Goal: Connect with others: Connect with others

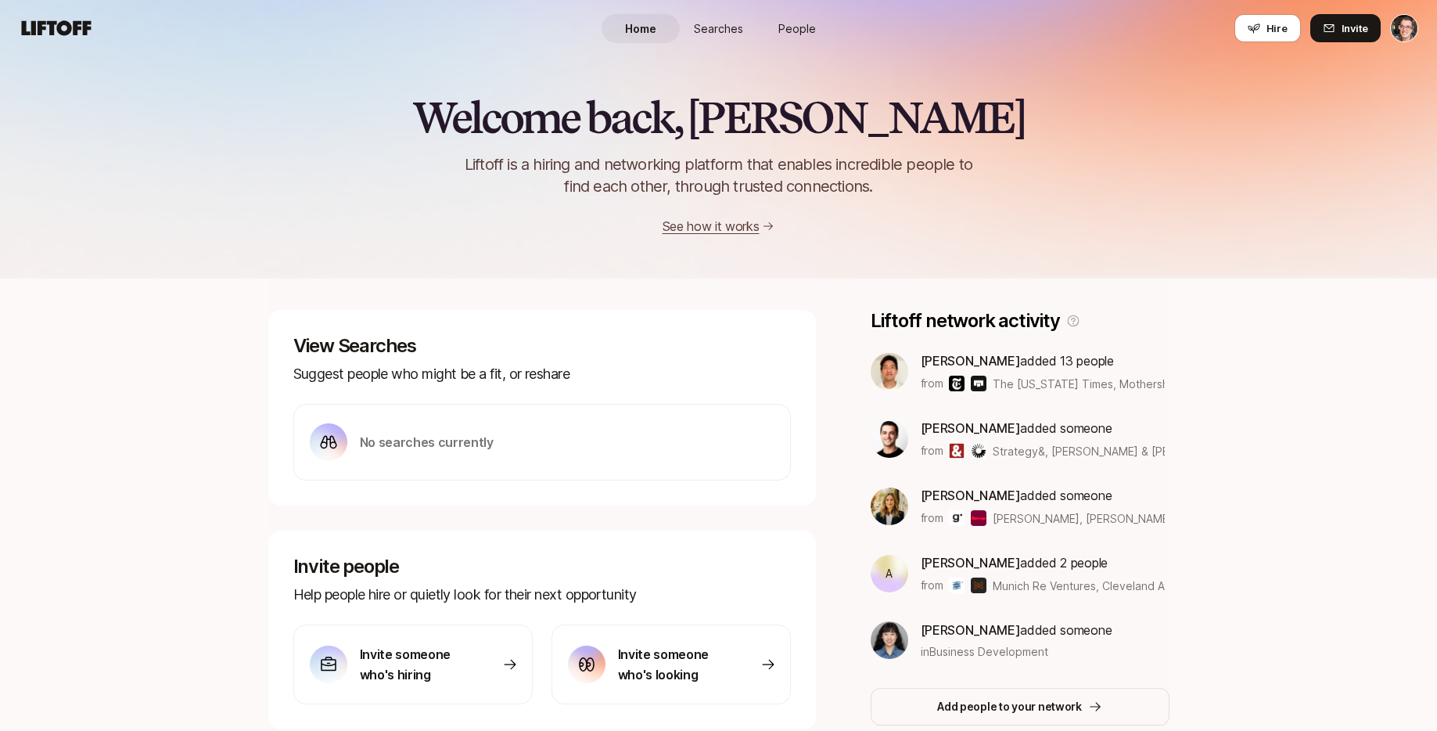
click at [805, 37] on link "People" at bounding box center [797, 28] width 78 height 29
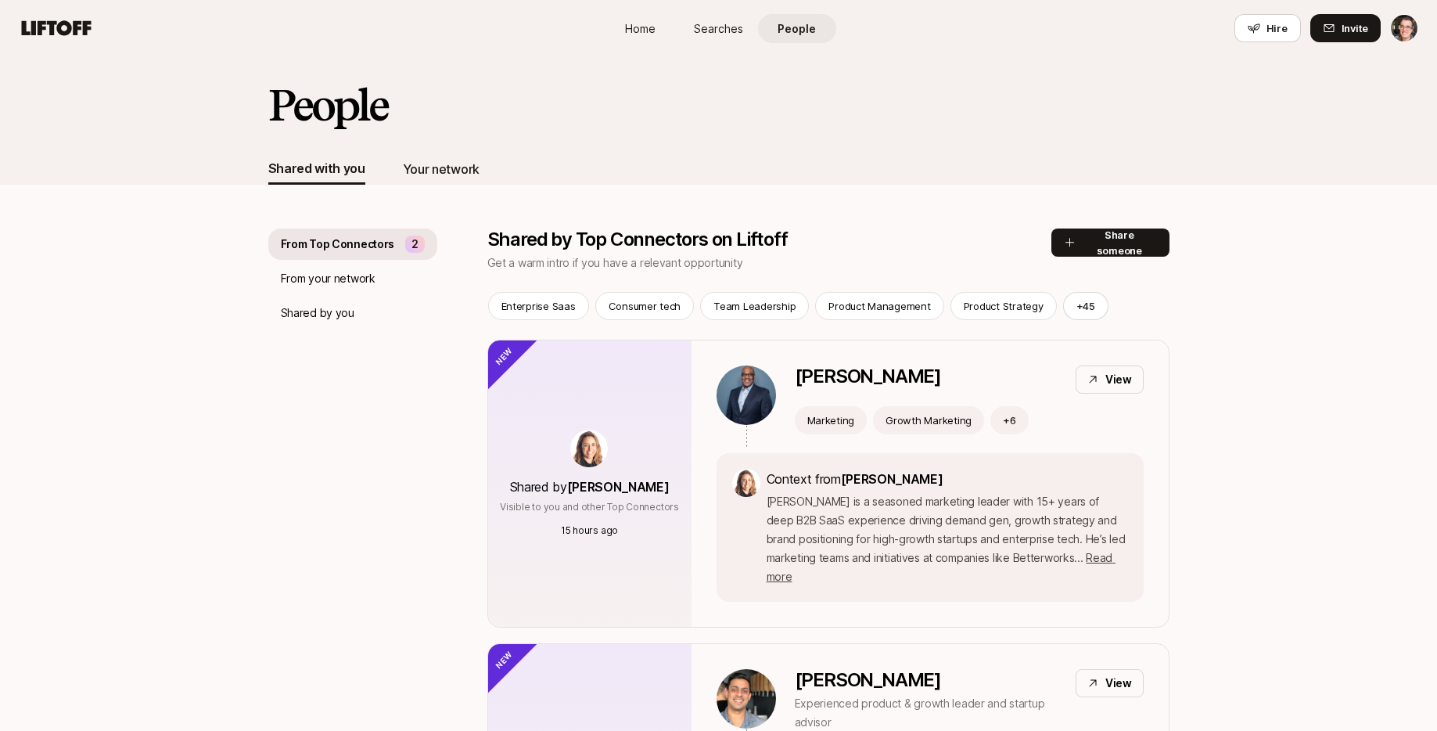
click at [472, 160] on div "Your network" at bounding box center [441, 169] width 77 height 20
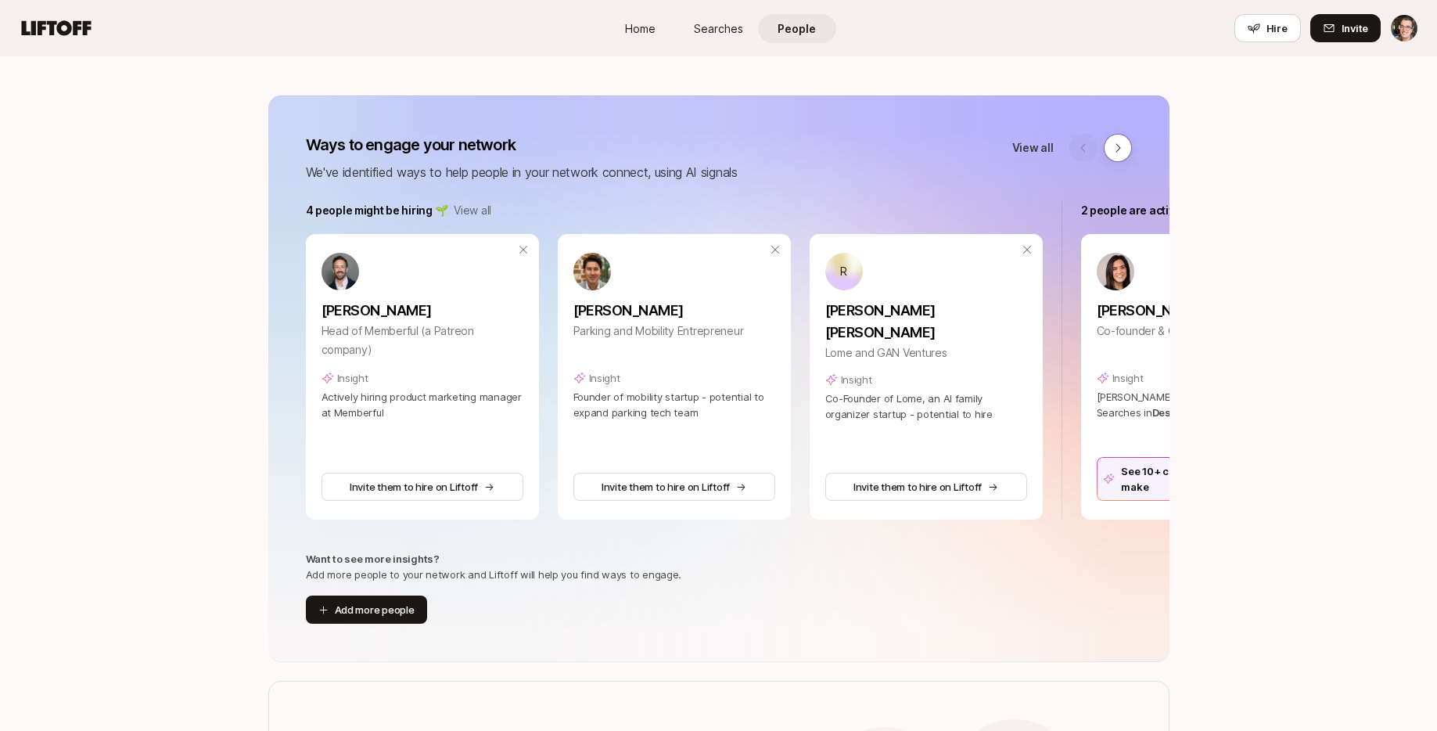
scroll to position [108, 0]
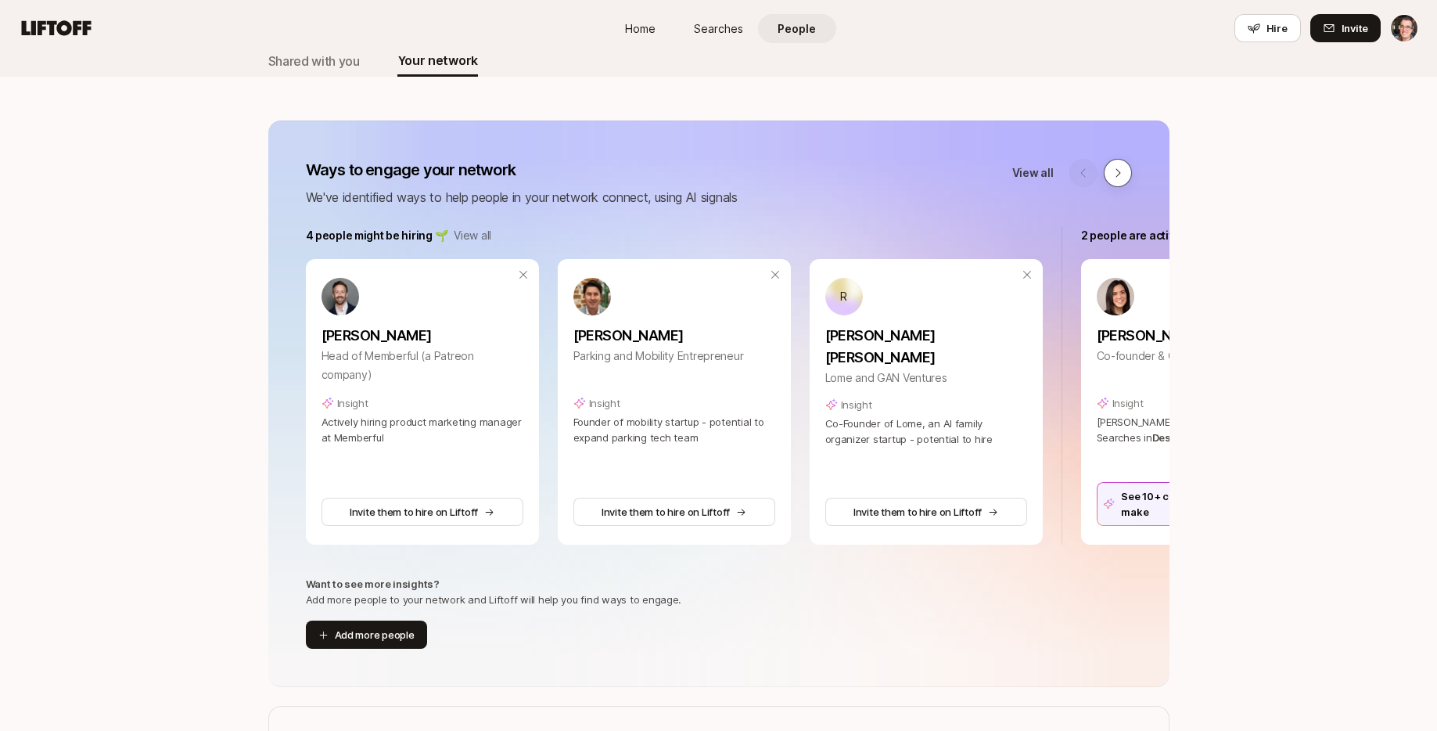
click at [1133, 181] on div "Ways to engage your network We've identified ways to help people in your networ…" at bounding box center [718, 183] width 901 height 48
click at [1124, 178] on button at bounding box center [1118, 173] width 28 height 28
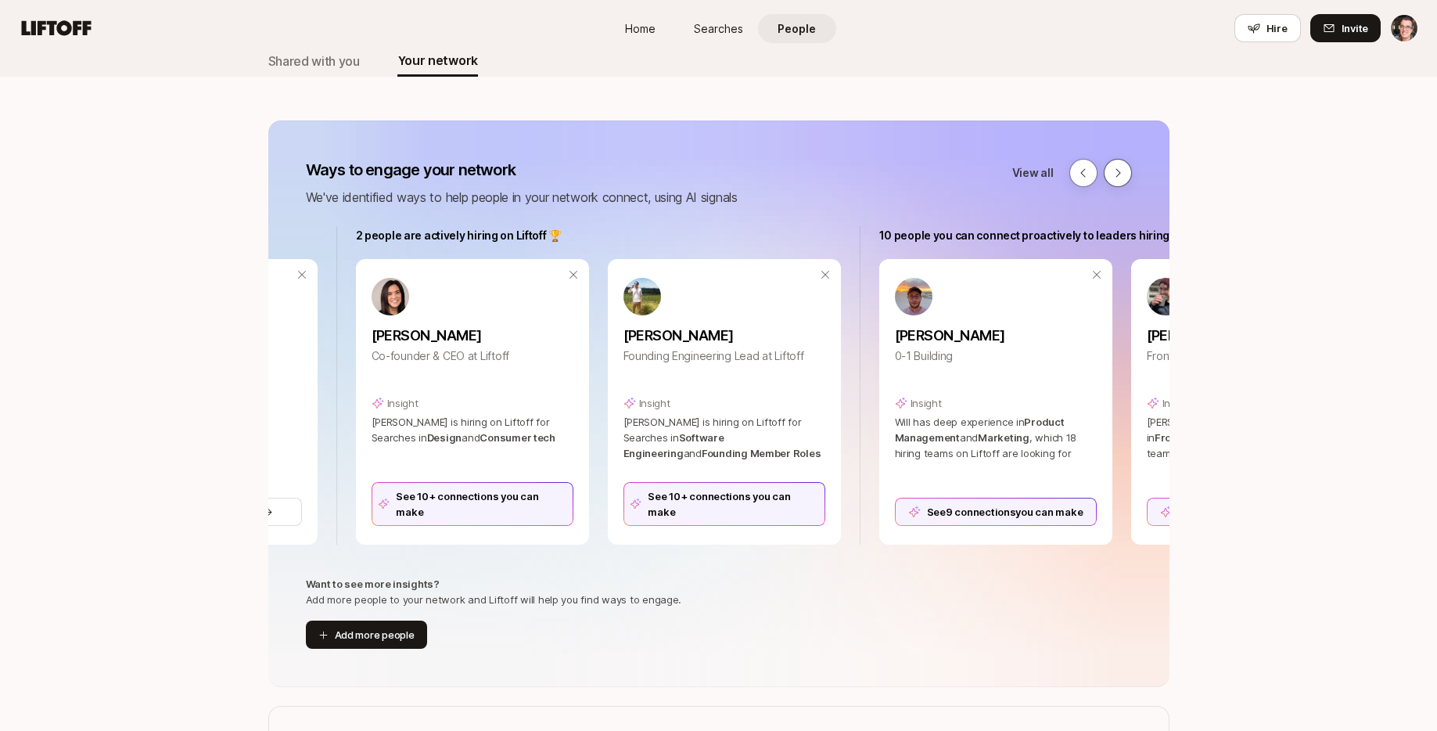
scroll to position [0, 775]
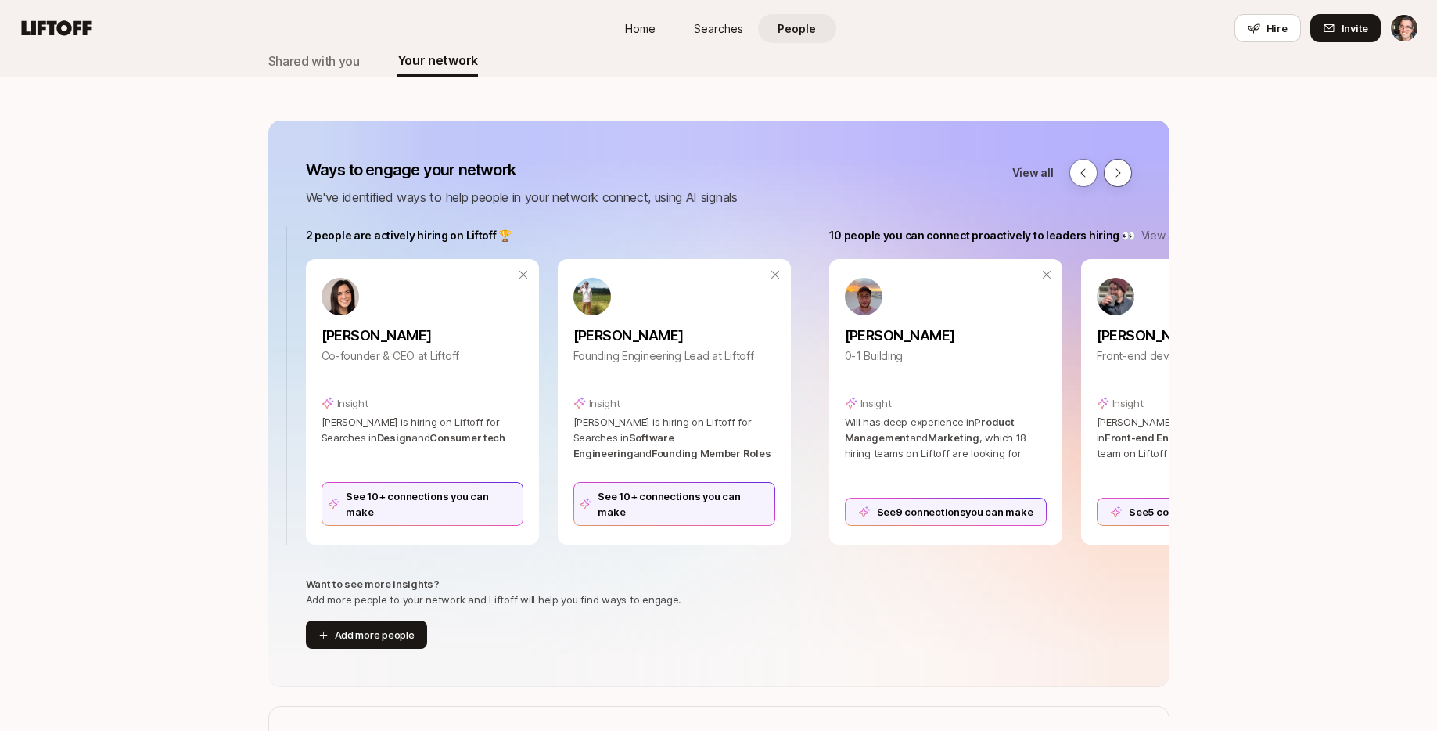
click at [1123, 169] on icon at bounding box center [1117, 173] width 13 height 13
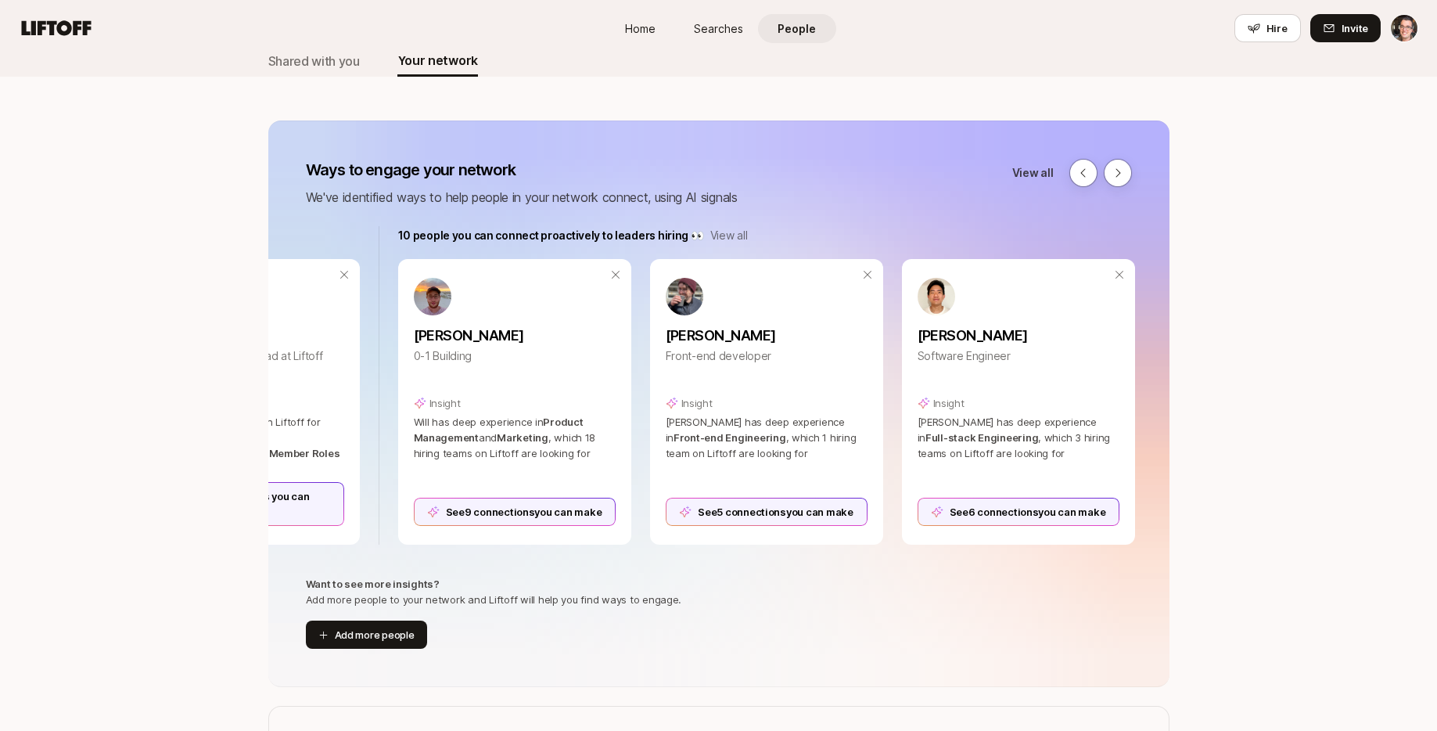
scroll to position [0, 1209]
click at [776, 512] on div "See 5 connections you can make" at bounding box center [764, 511] width 202 height 28
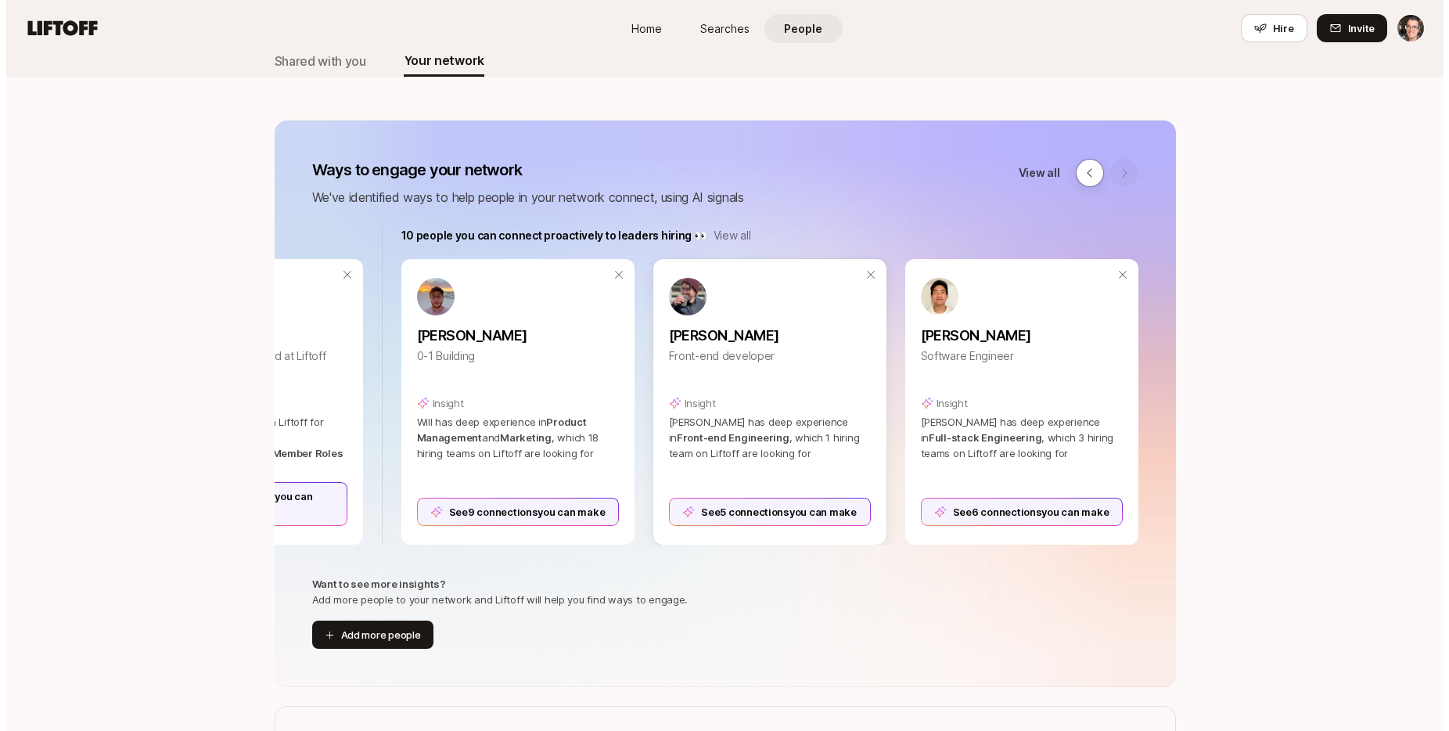
scroll to position [0, 0]
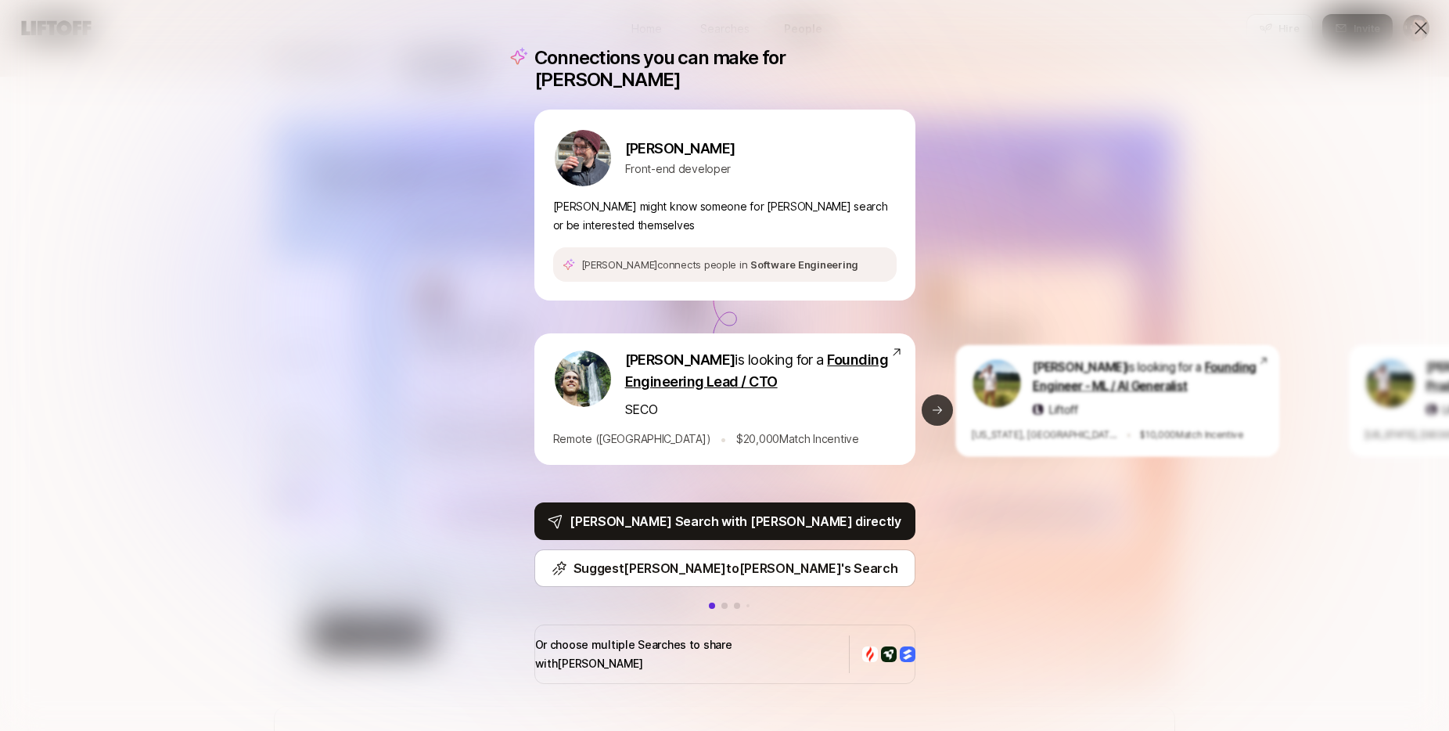
click at [936, 410] on icon at bounding box center [937, 410] width 13 height 13
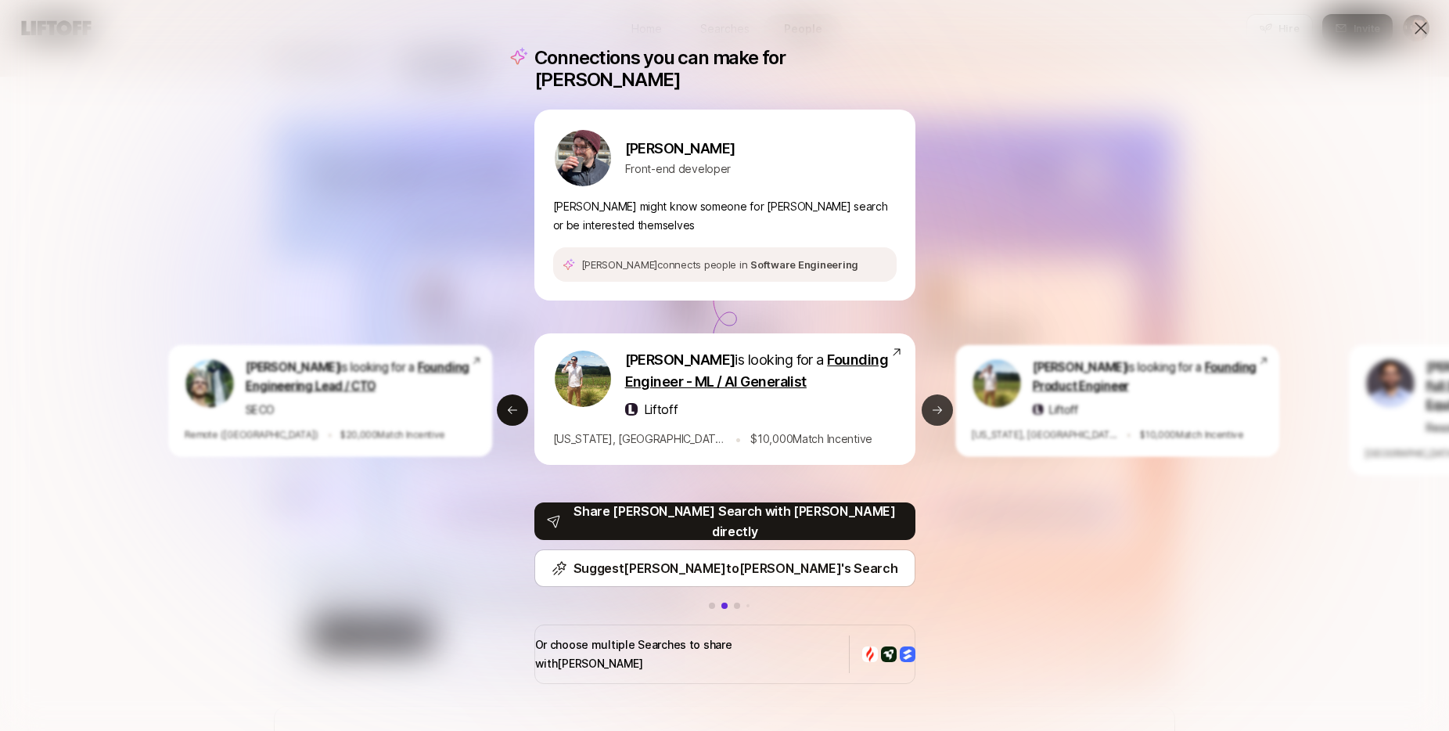
click at [936, 410] on icon at bounding box center [937, 410] width 13 height 13
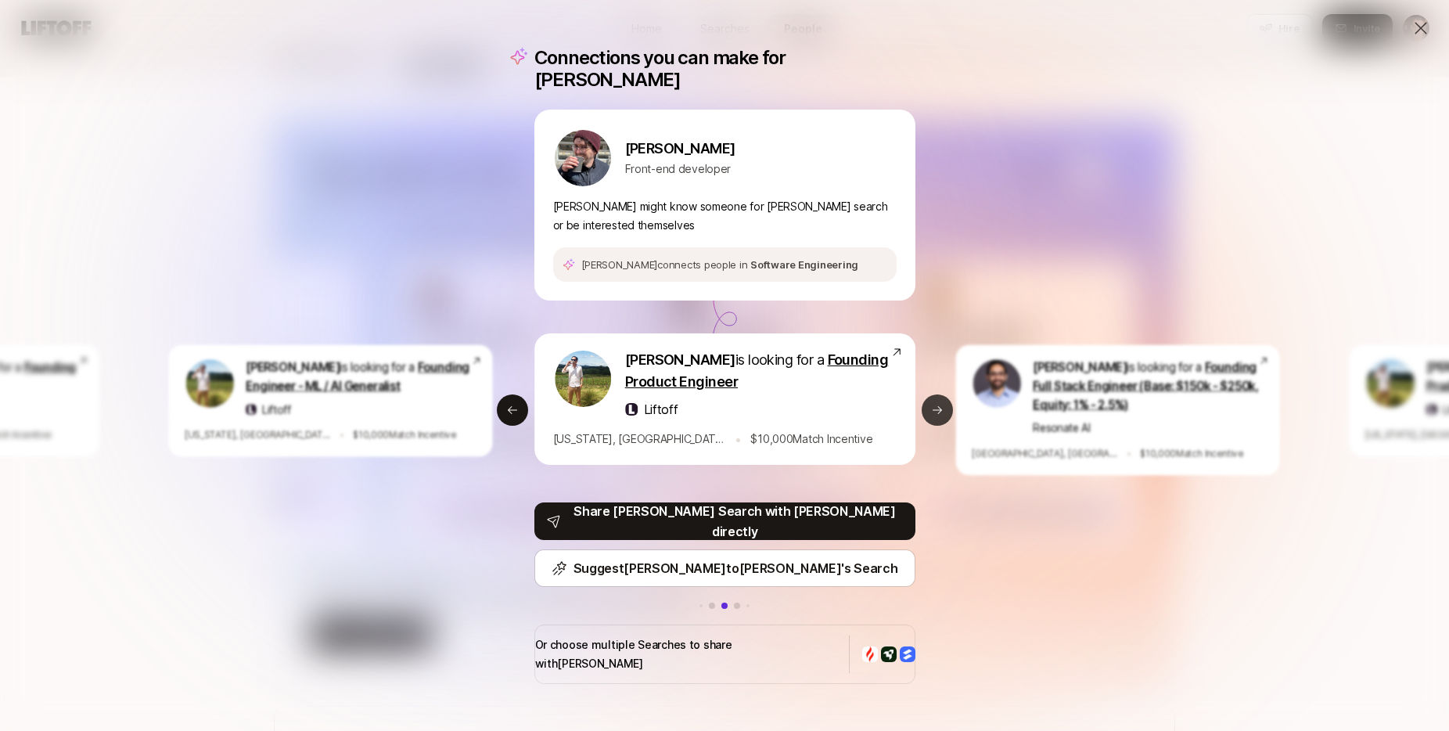
click at [936, 410] on icon at bounding box center [937, 410] width 13 height 13
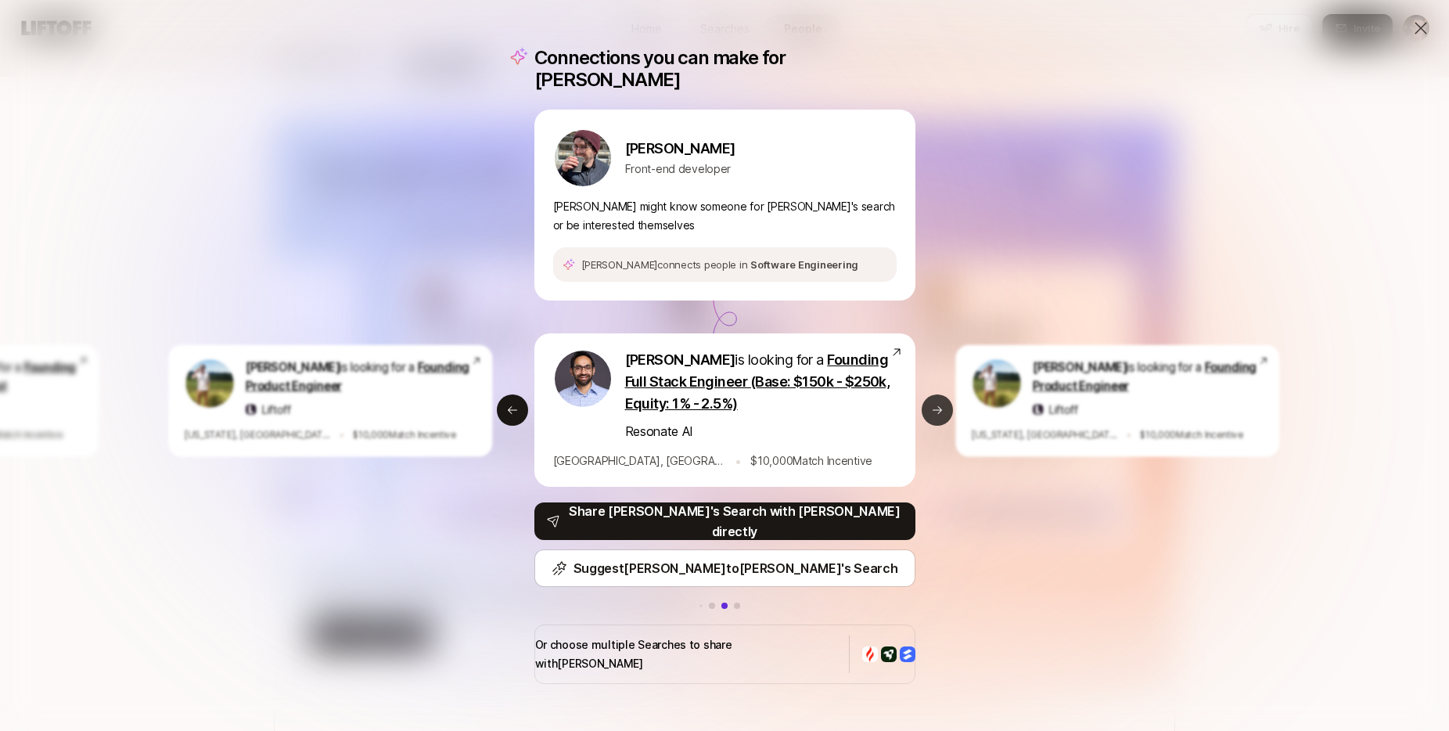
click at [936, 410] on icon at bounding box center [937, 410] width 13 height 13
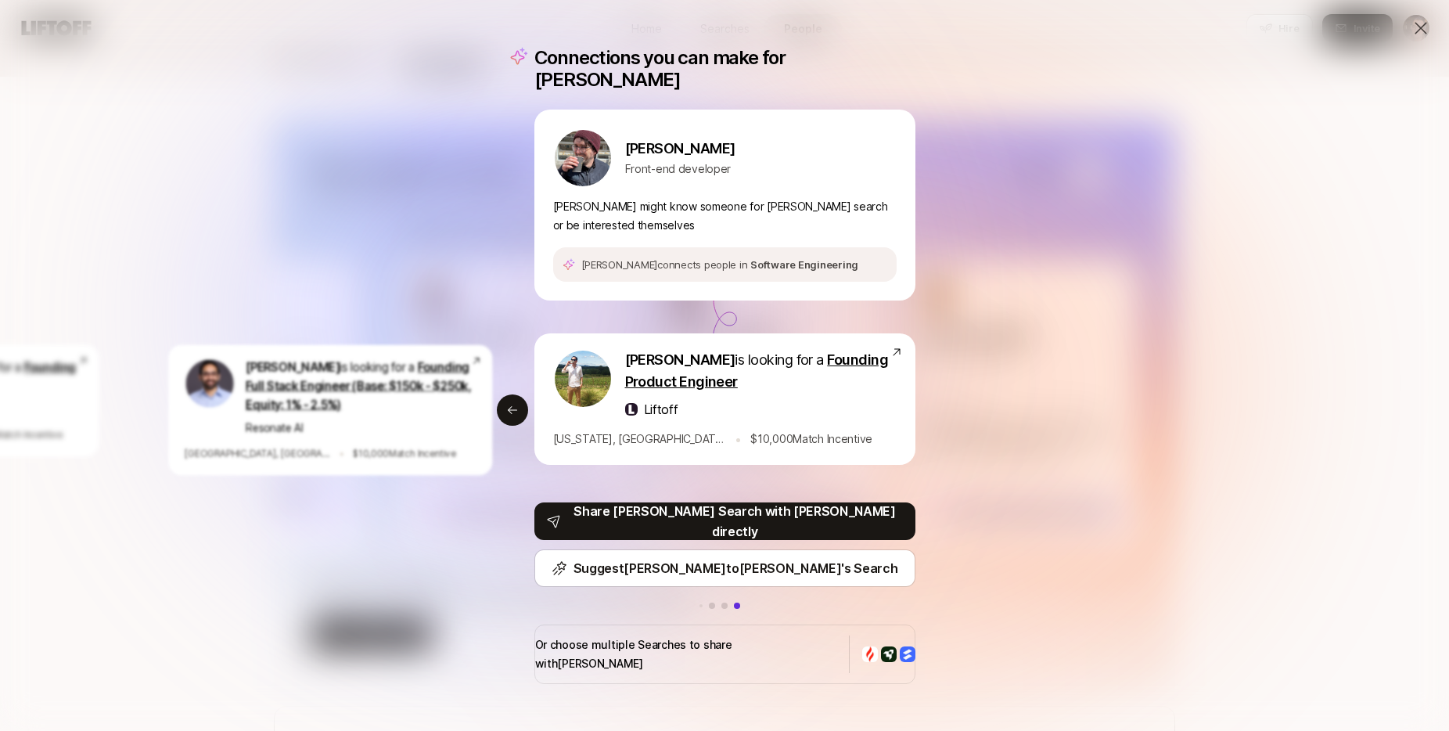
click at [1413, 27] on icon at bounding box center [1420, 28] width 19 height 19
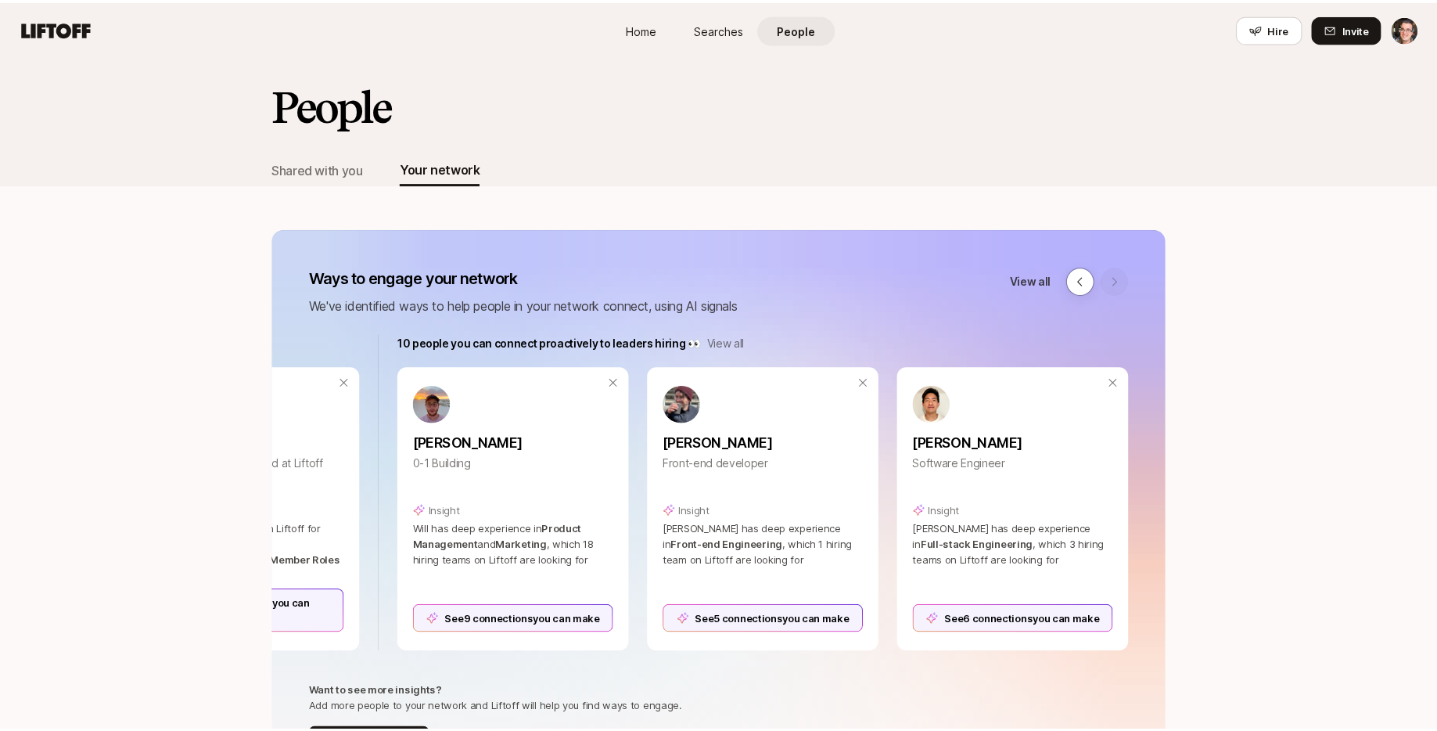
scroll to position [108, 0]
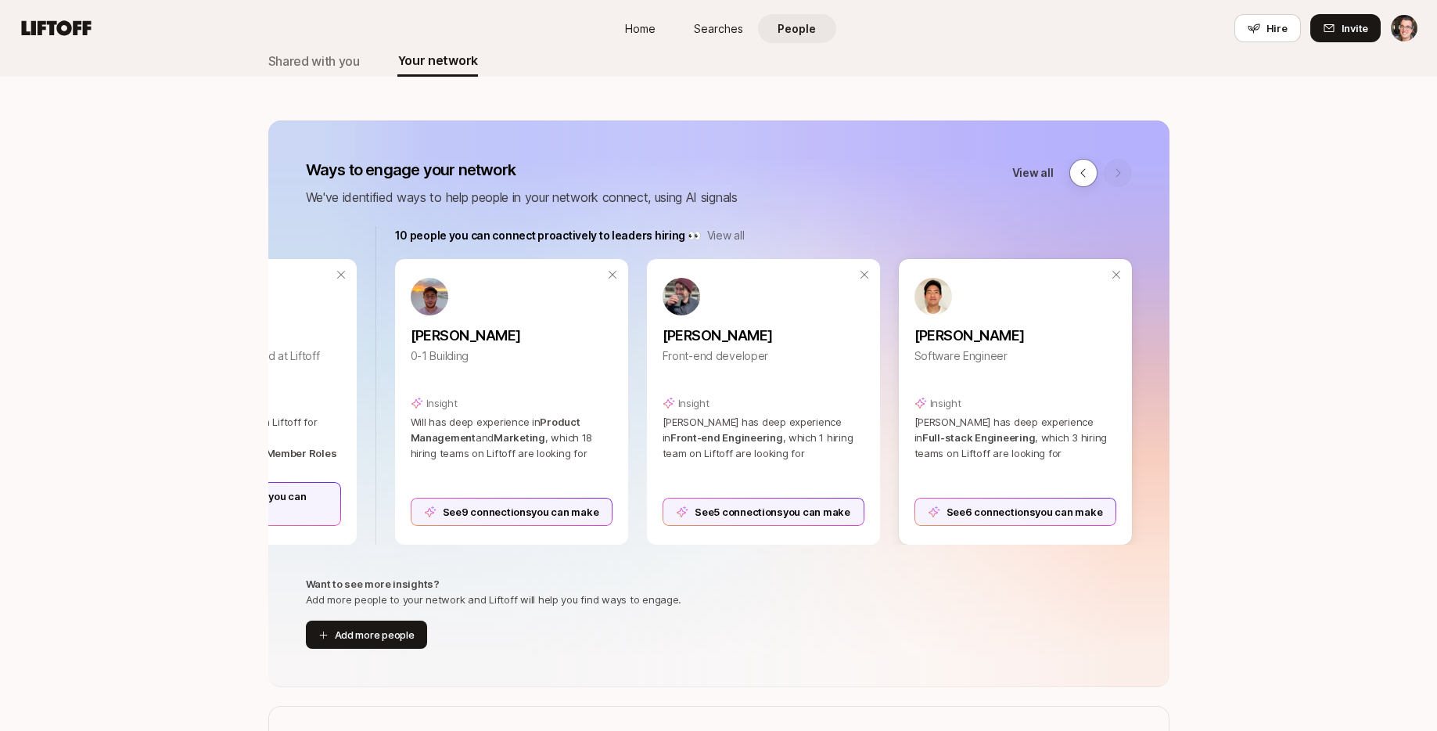
click at [1045, 512] on div "See 6 connections you can make" at bounding box center [1015, 511] width 202 height 28
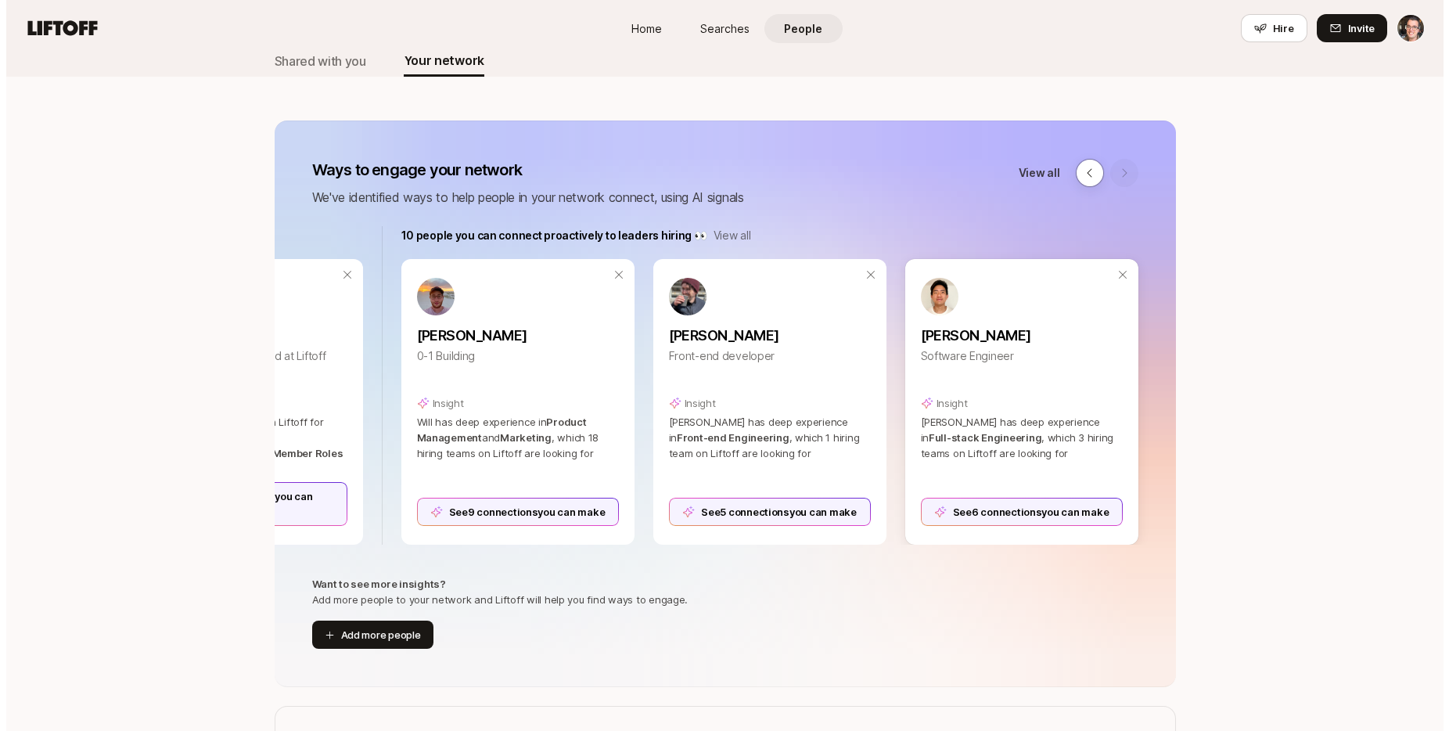
scroll to position [0, 0]
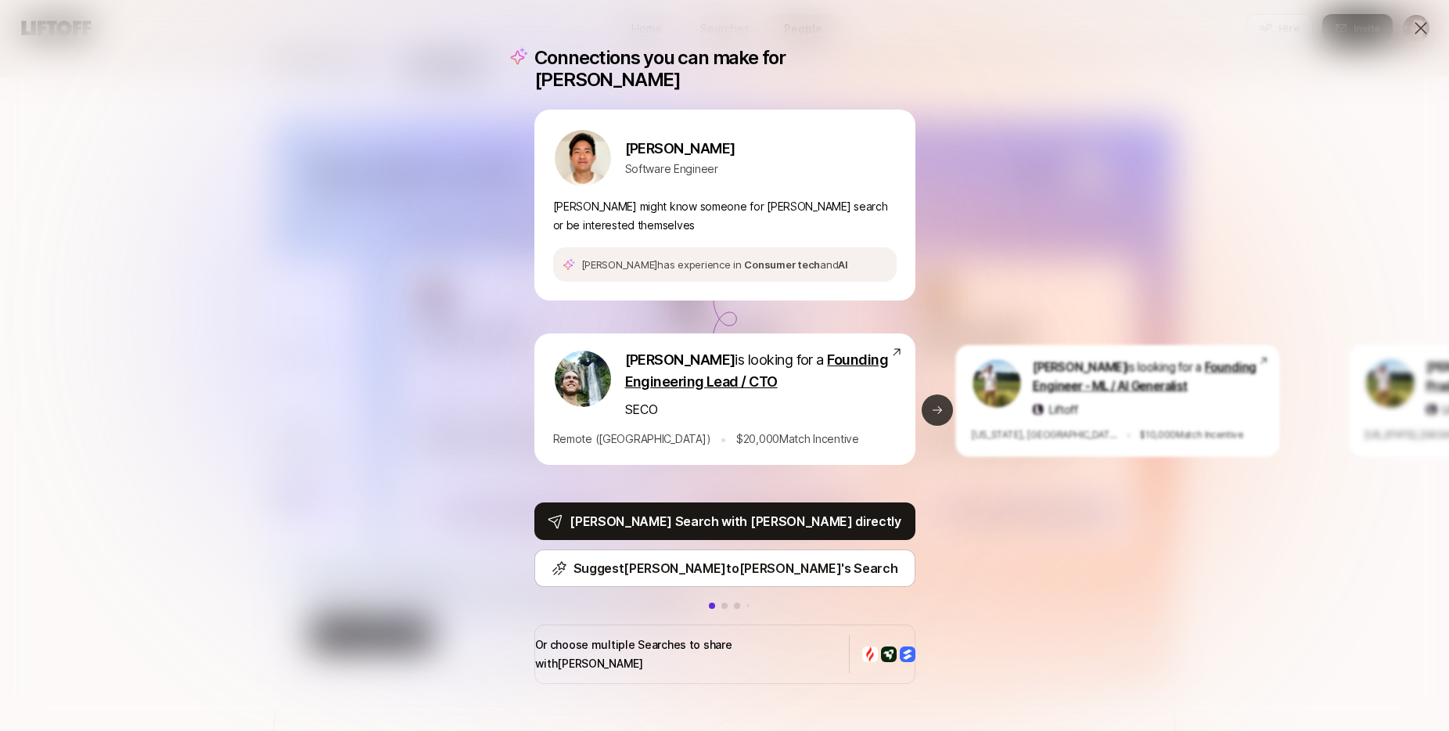
click at [932, 414] on icon at bounding box center [937, 410] width 13 height 13
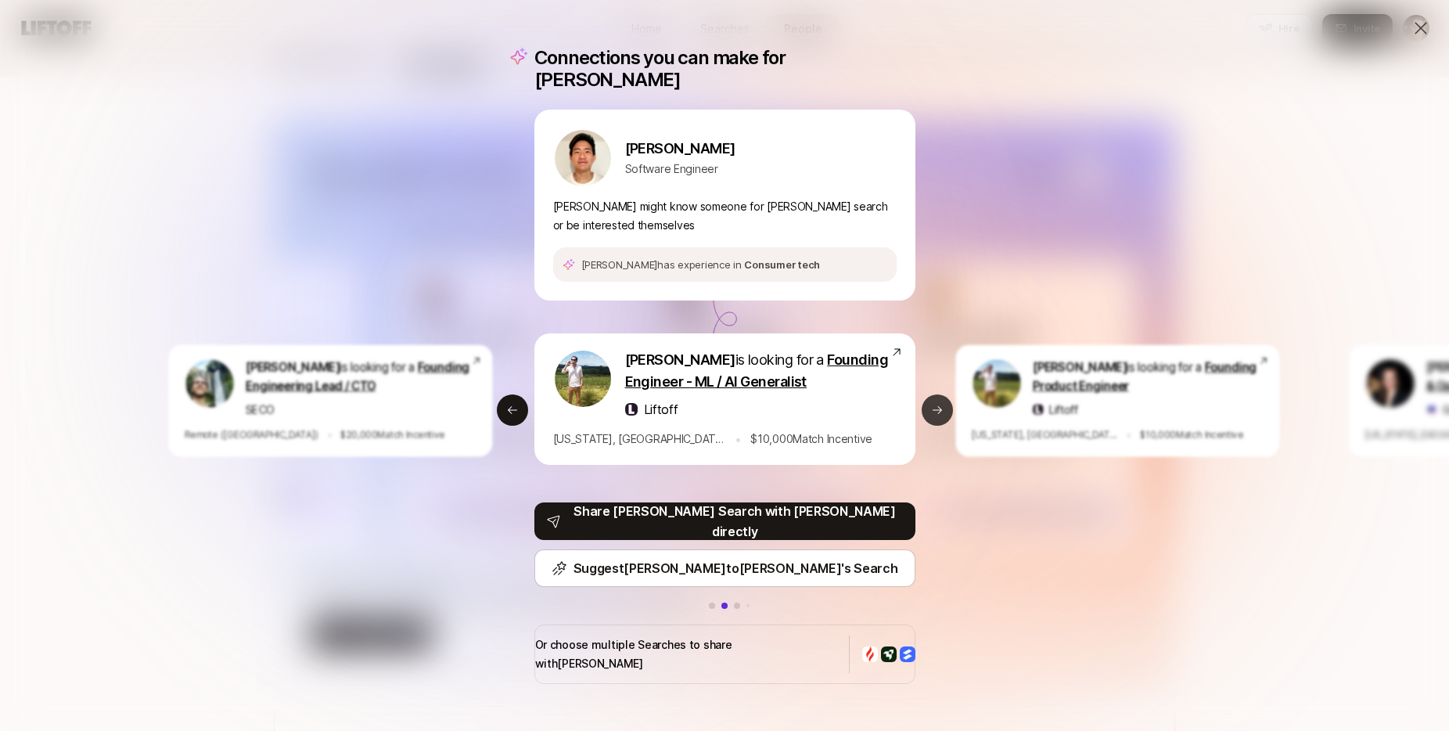
click at [932, 414] on icon at bounding box center [937, 410] width 13 height 13
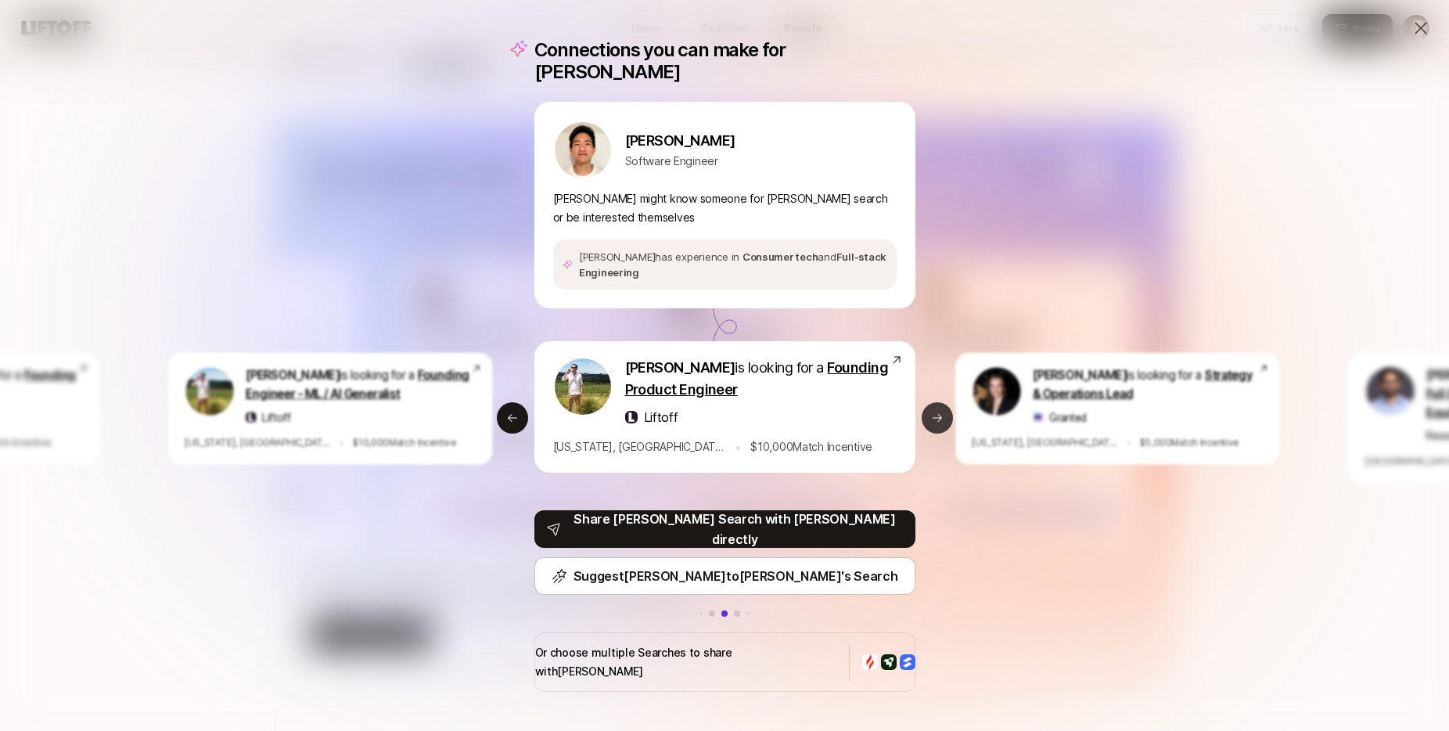
click at [932, 414] on icon at bounding box center [937, 417] width 13 height 13
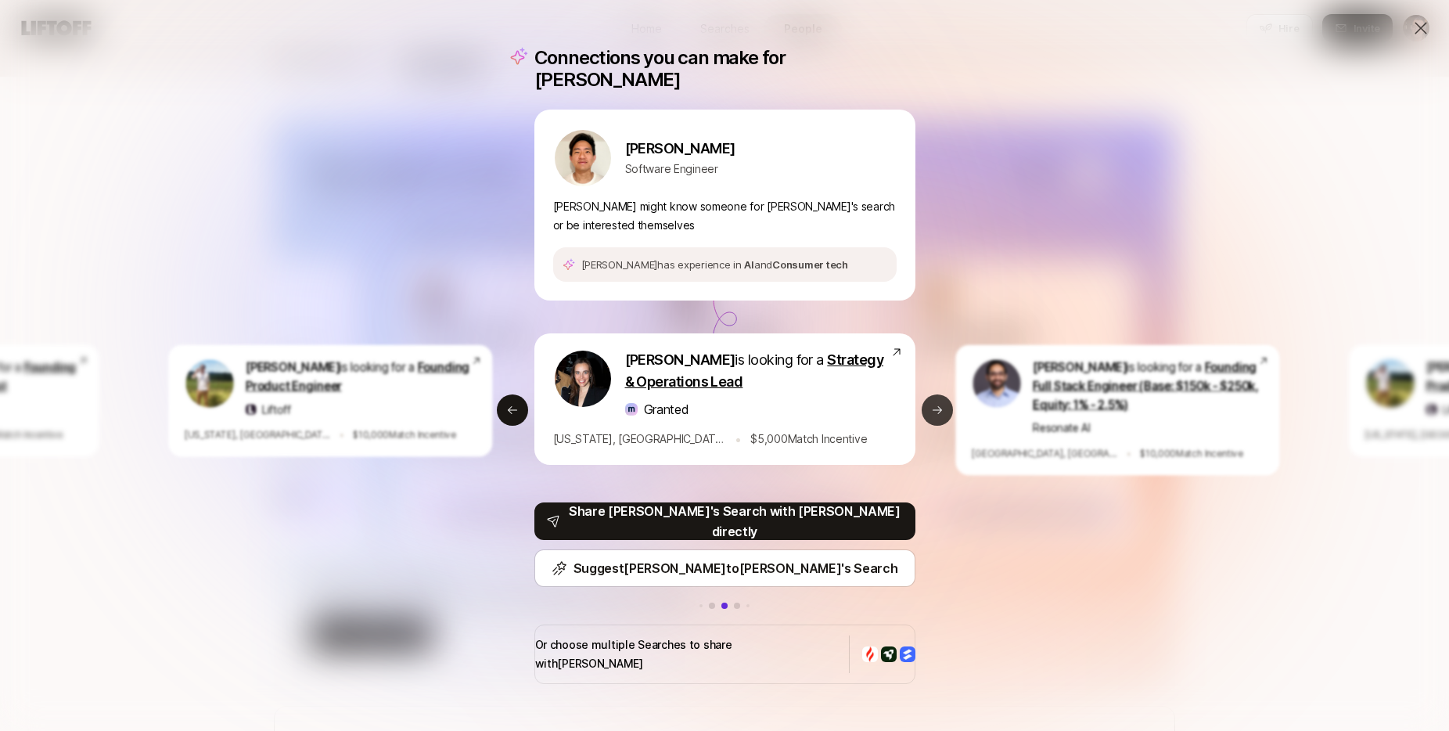
click at [932, 414] on icon at bounding box center [937, 410] width 13 height 13
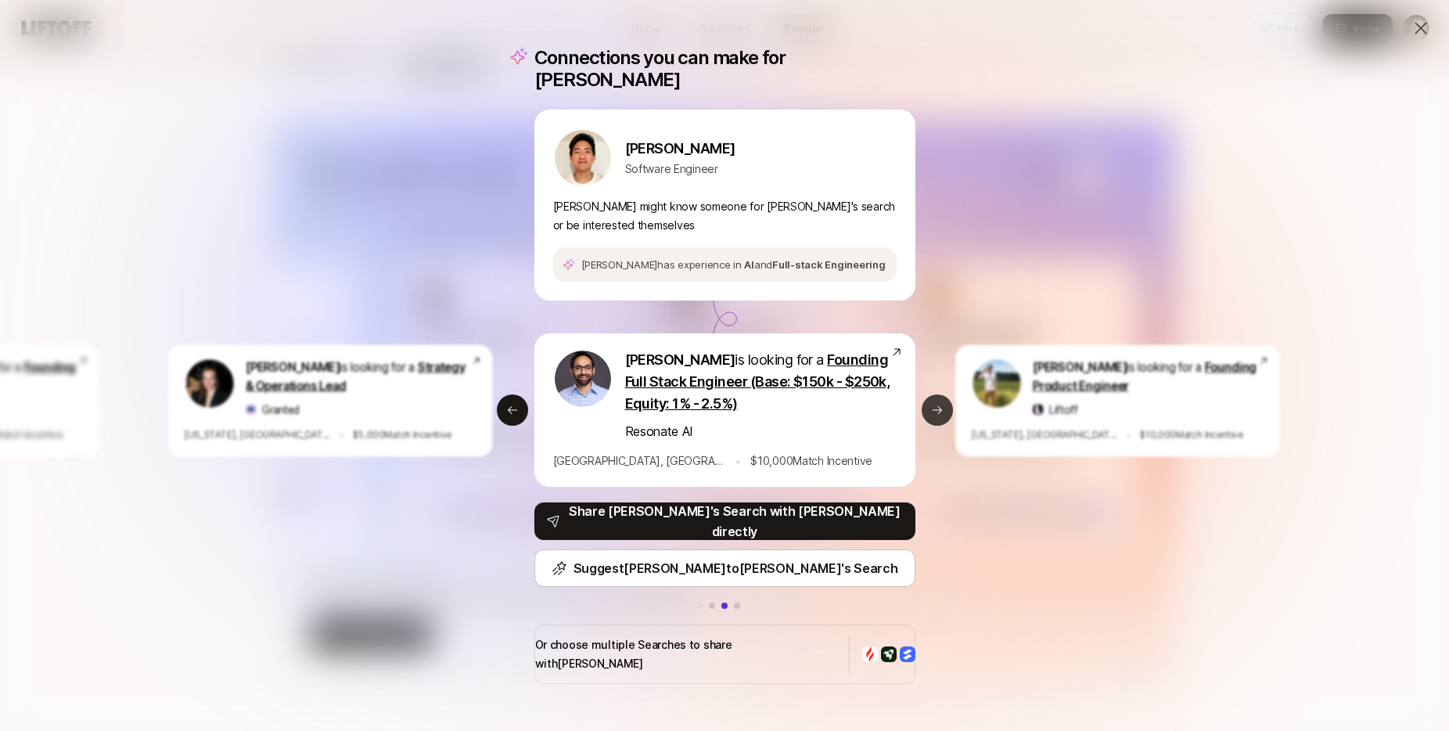
click at [937, 415] on button "Next slide" at bounding box center [936, 409] width 31 height 31
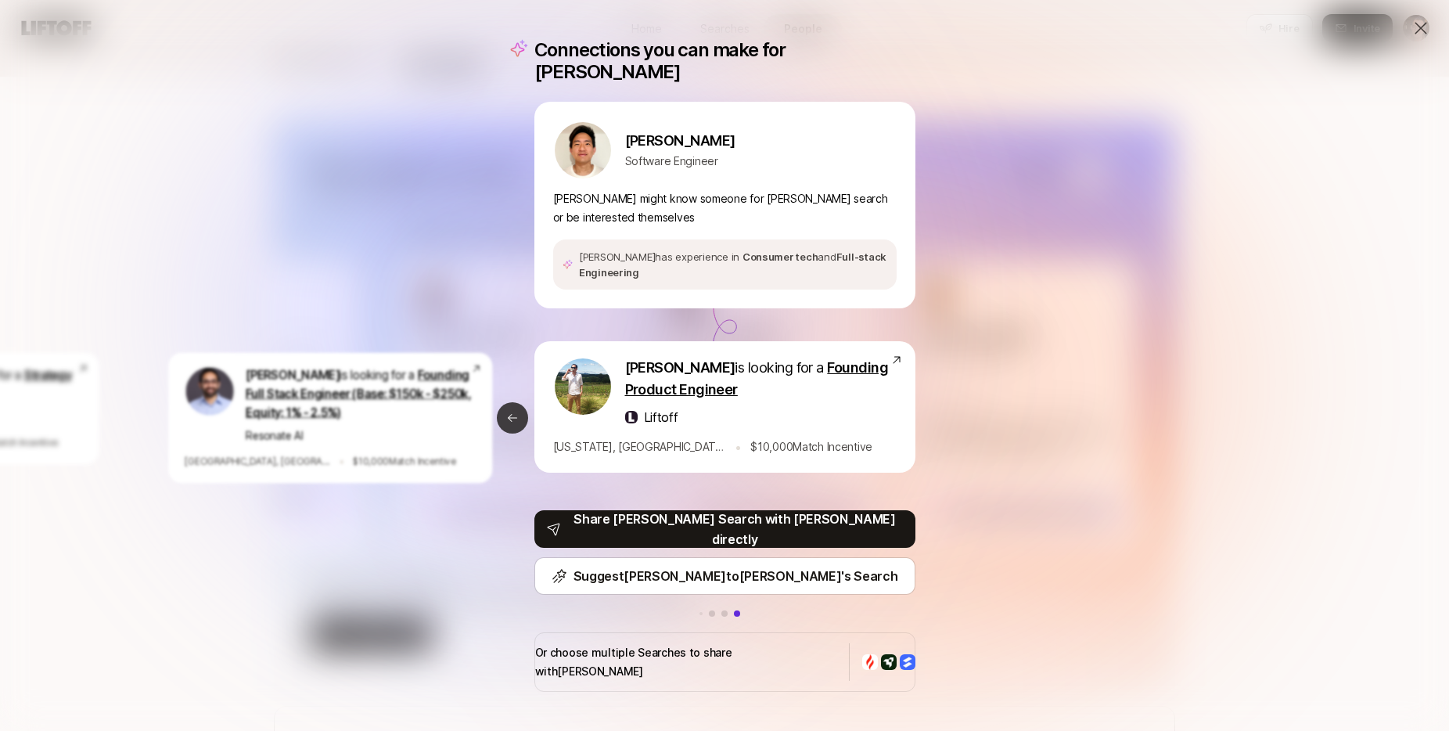
click at [509, 417] on icon at bounding box center [511, 418] width 9 height 8
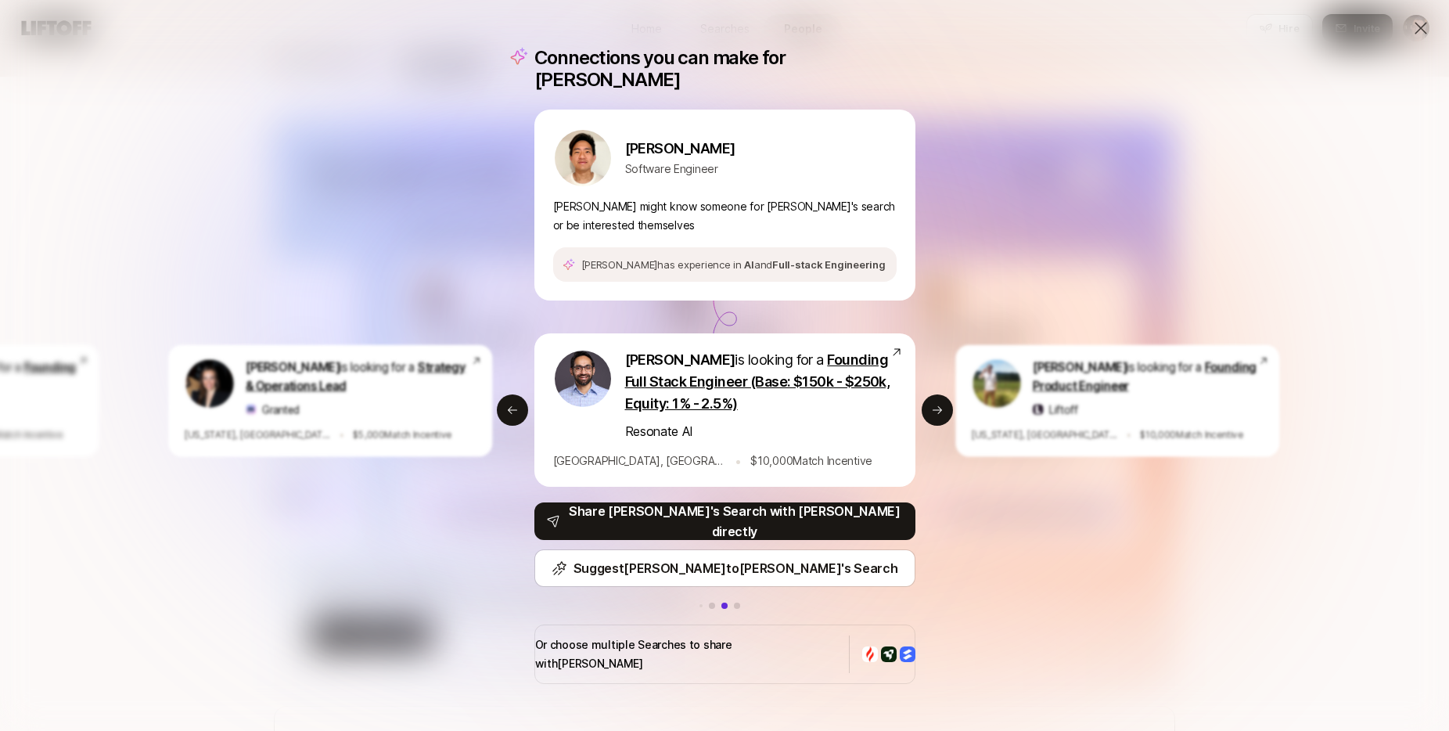
click at [630, 638] on p "Or choose multiple Searches to share with [PERSON_NAME]" at bounding box center [685, 654] width 301 height 38
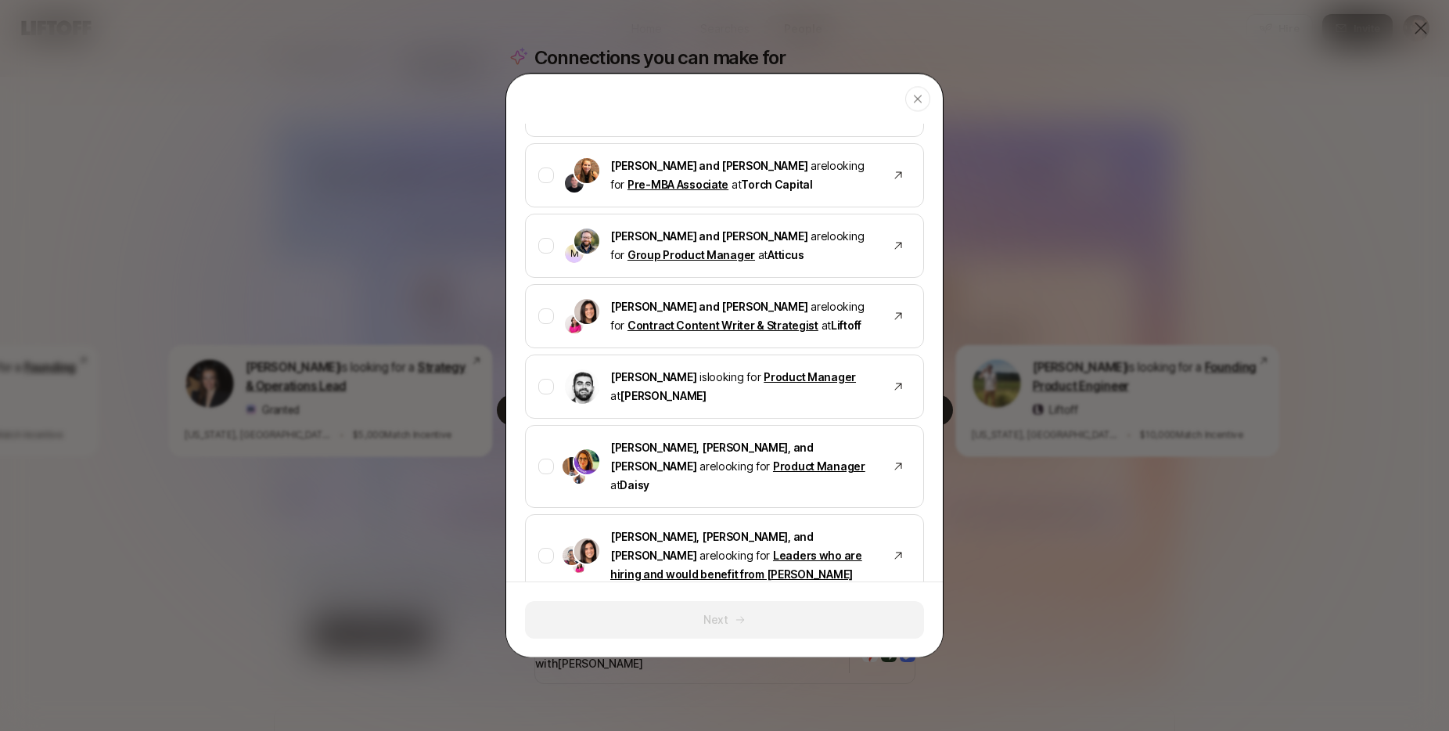
scroll to position [1055, 0]
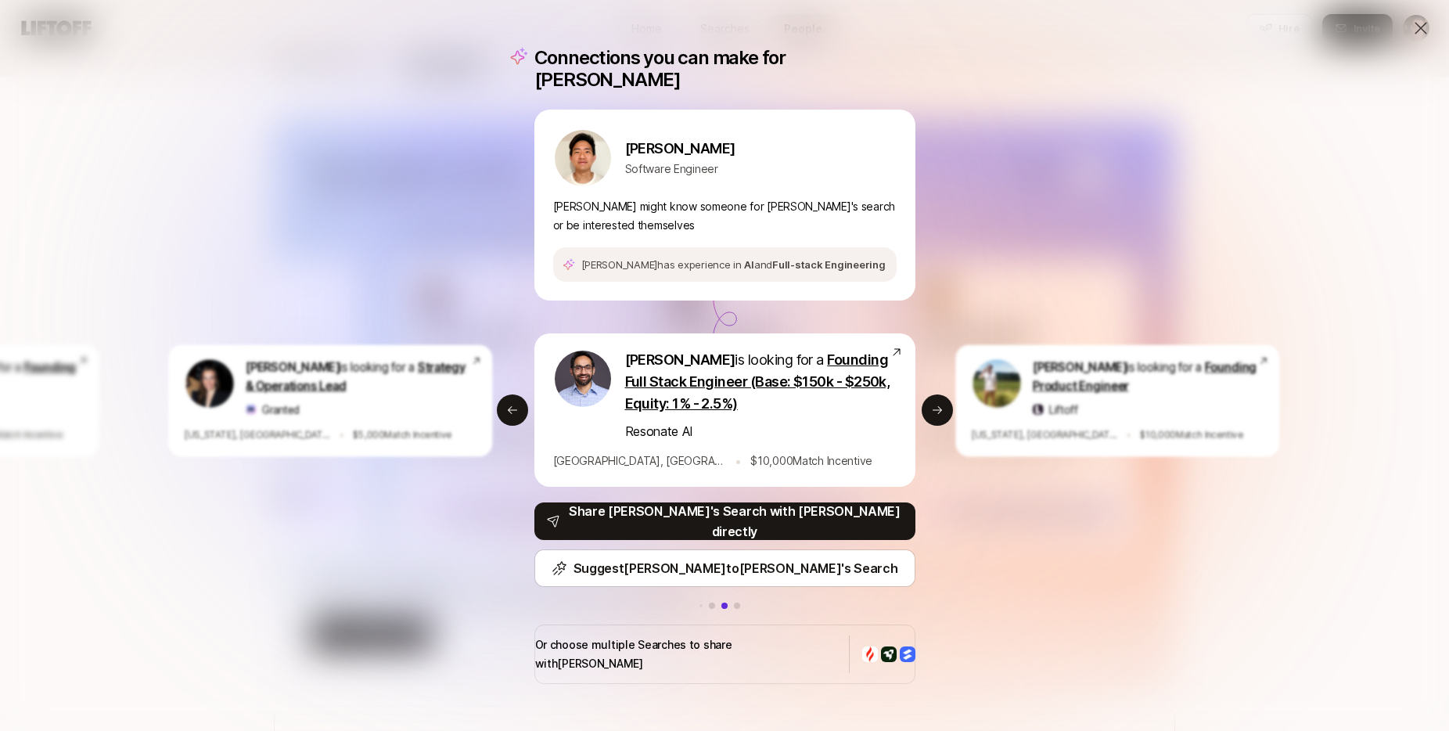
click at [435, 500] on div "Connections you can make for [PERSON_NAME] Software Engineer [PERSON_NAME] migh…" at bounding box center [724, 365] width 1449 height 731
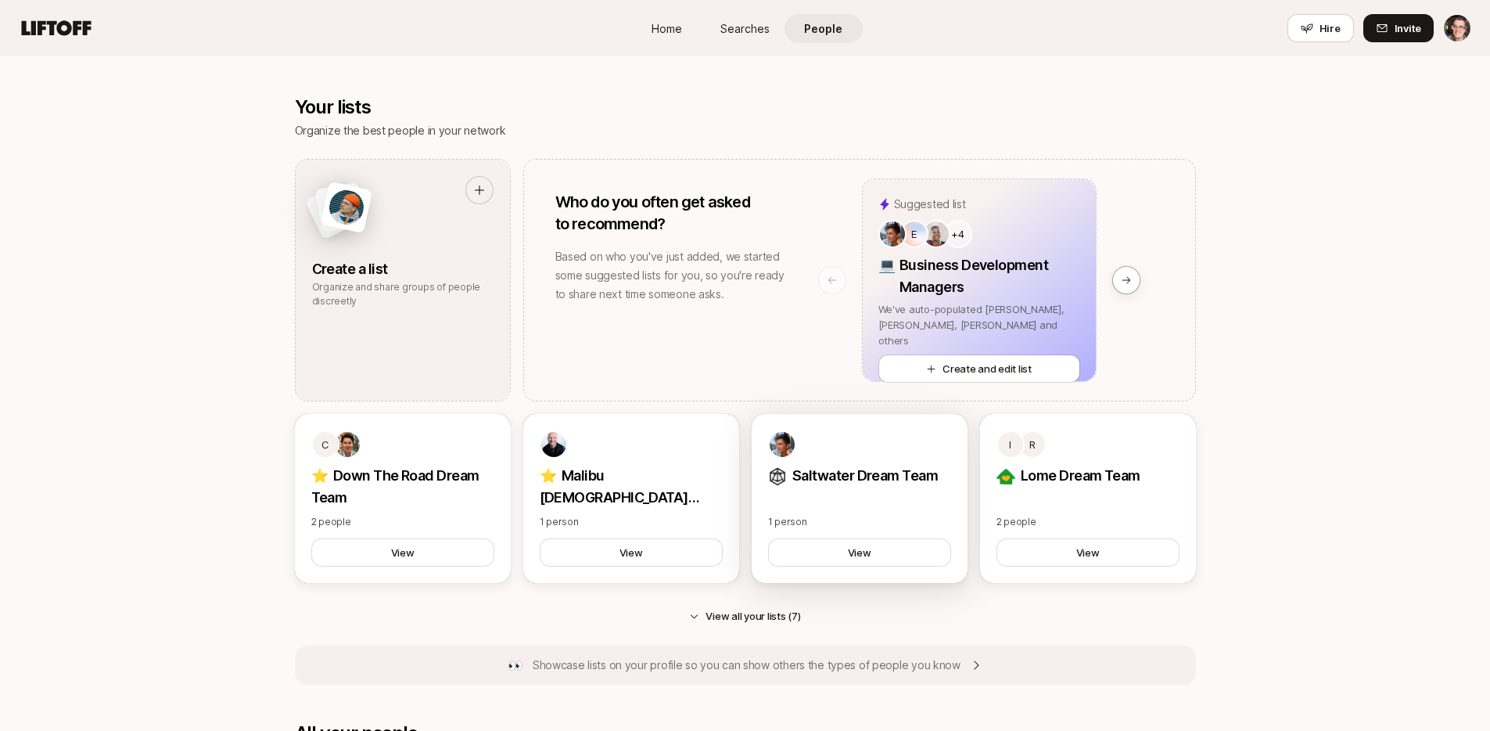
scroll to position [1280, 0]
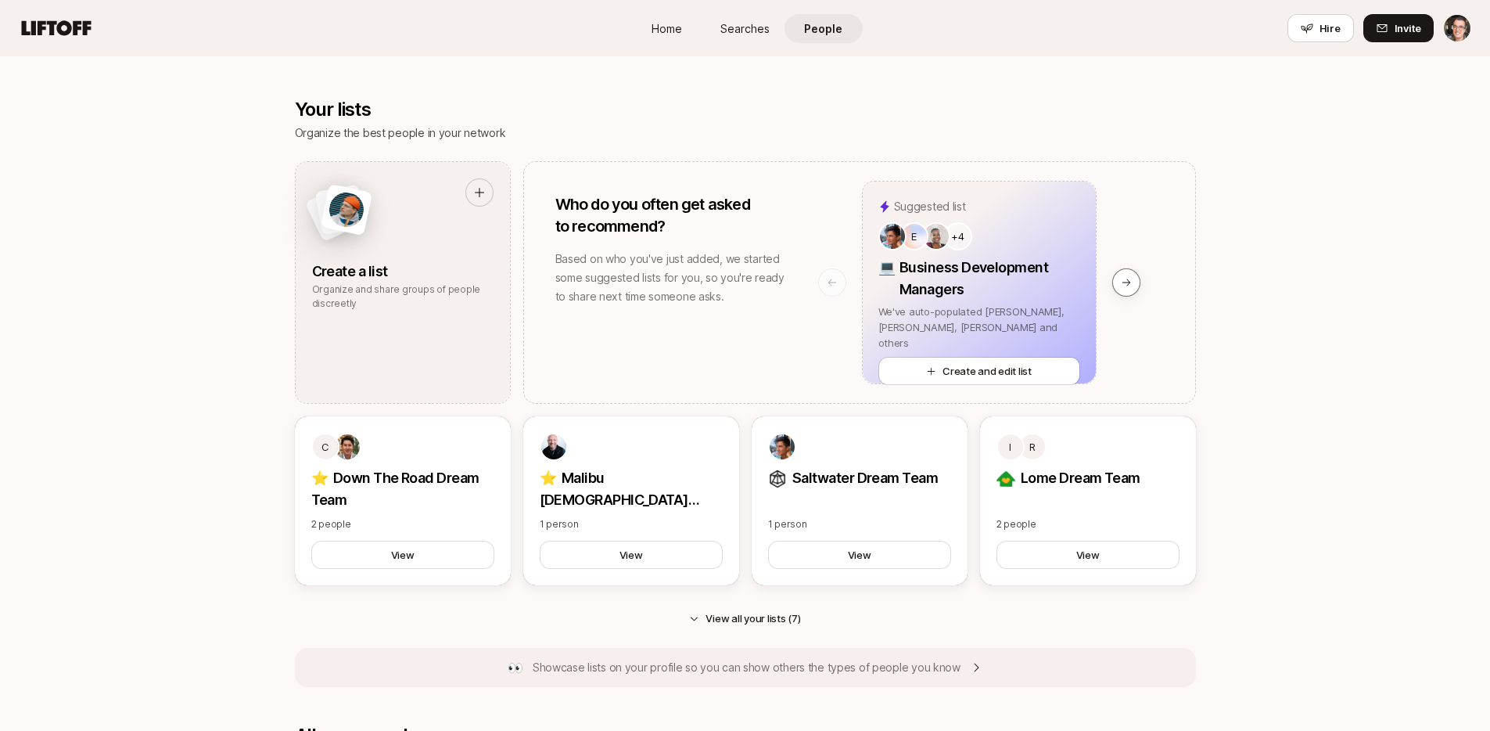
click at [1126, 284] on icon at bounding box center [1126, 282] width 11 height 11
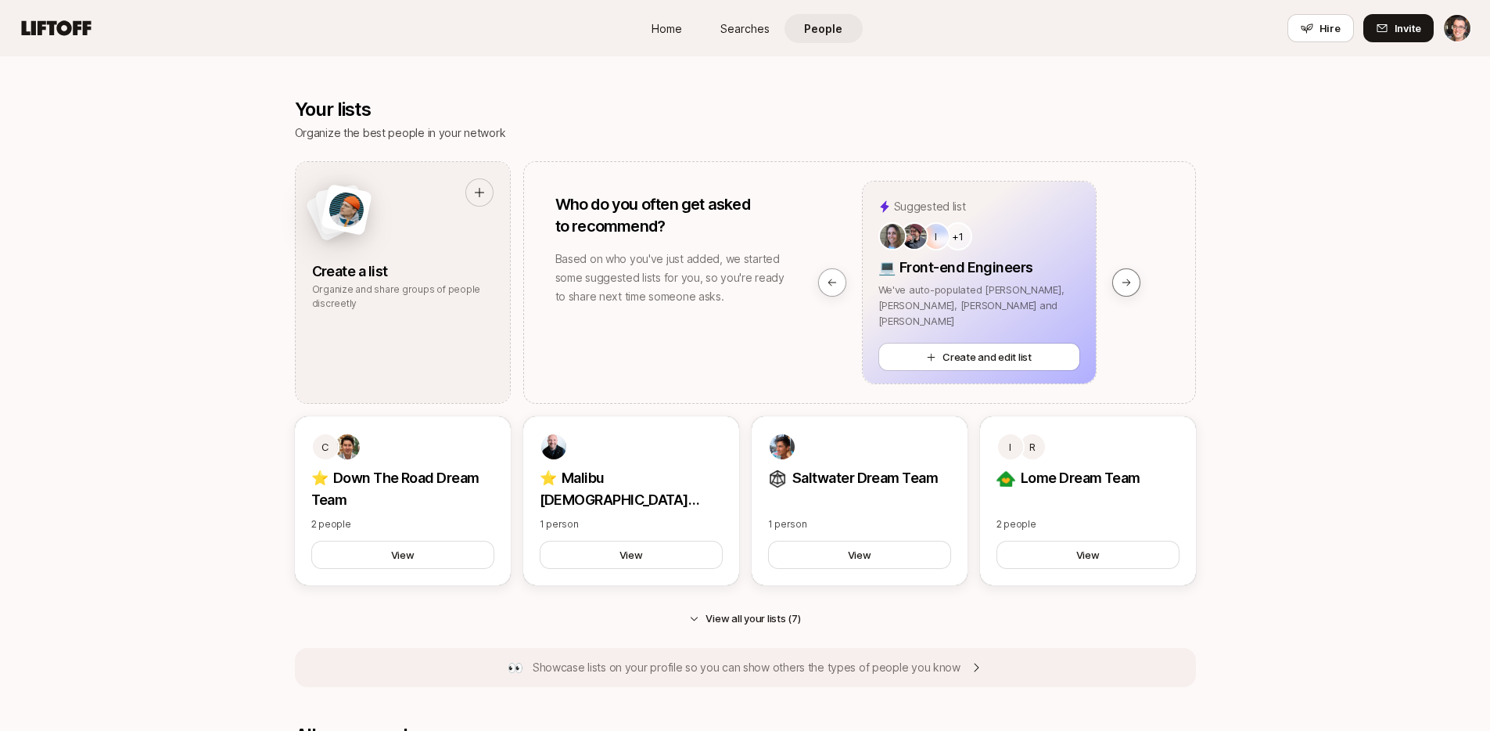
click at [1126, 284] on icon at bounding box center [1126, 282] width 11 height 11
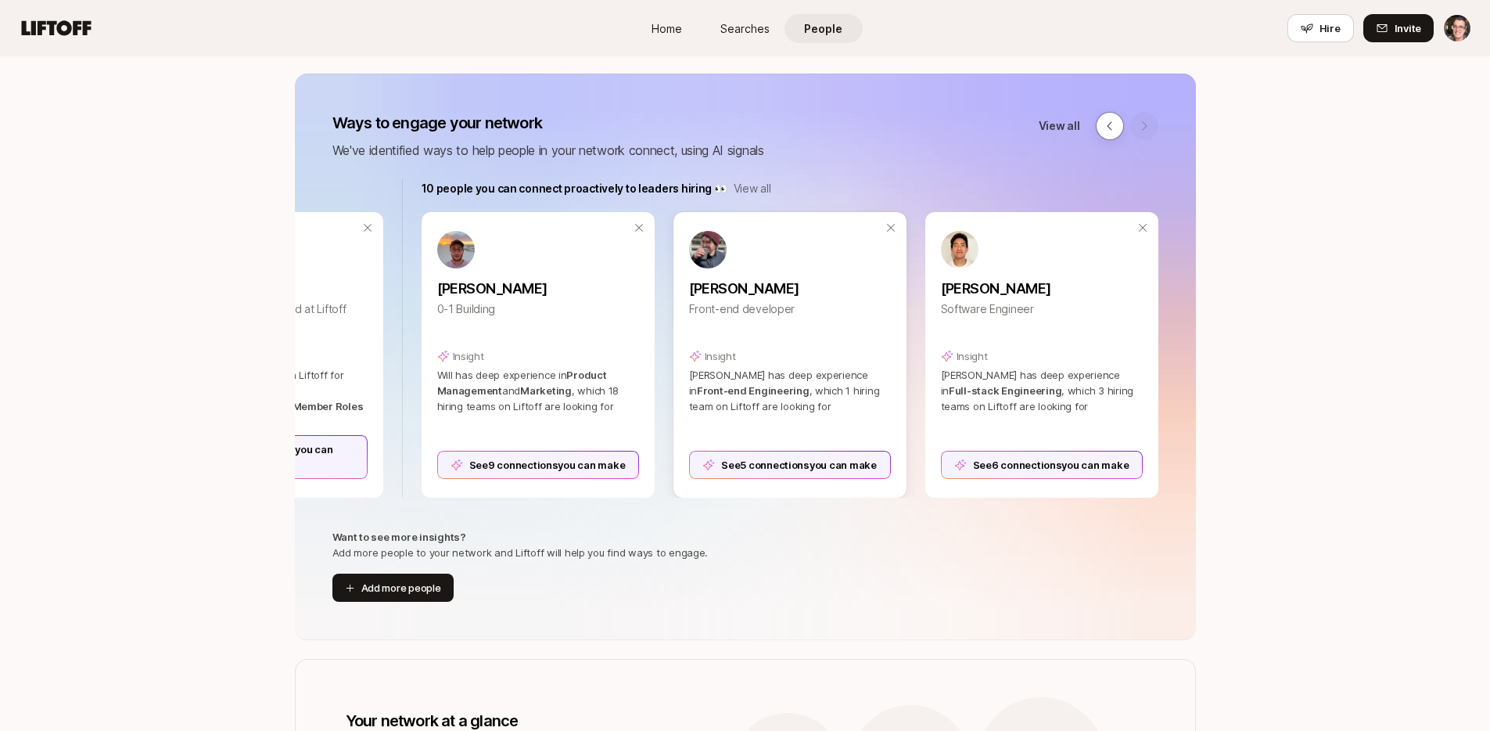
scroll to position [148, 0]
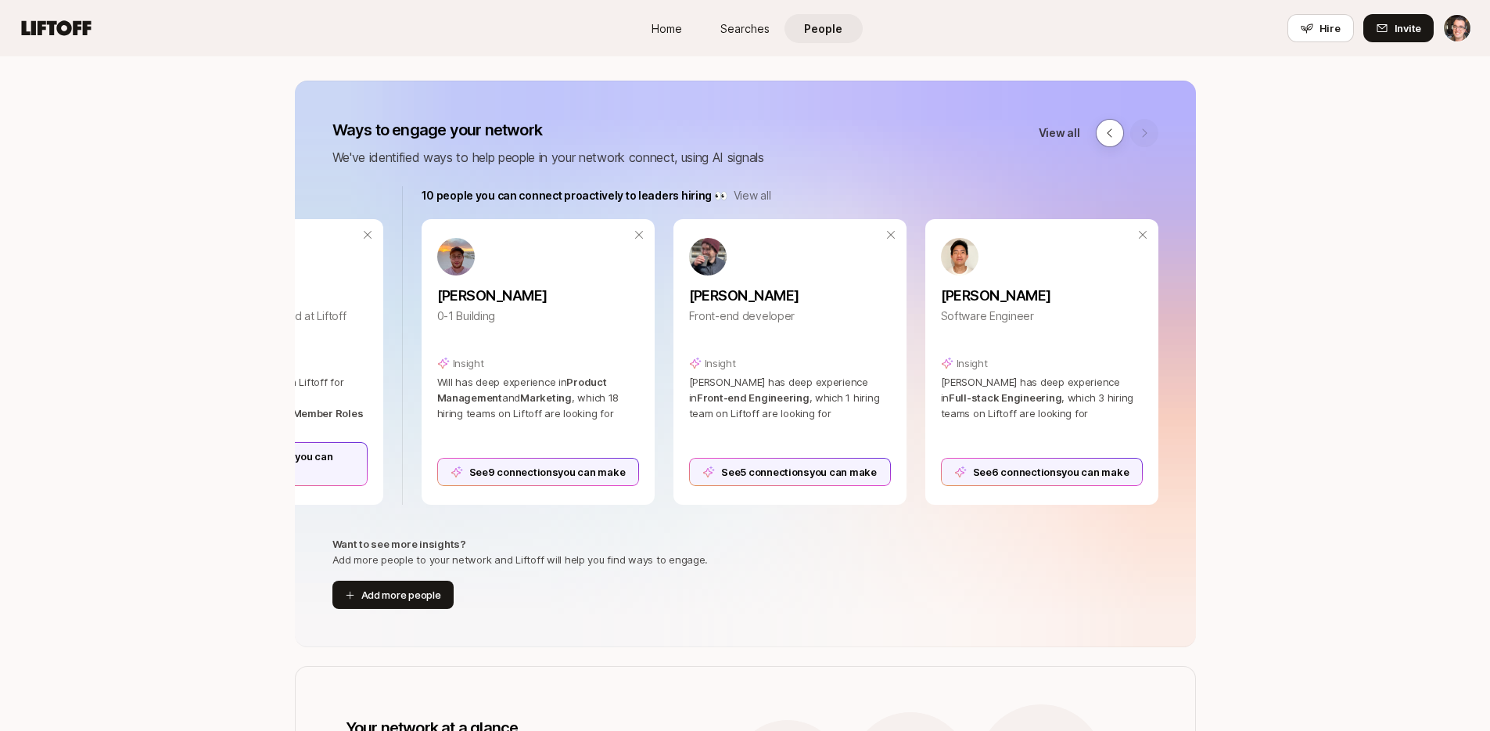
click at [754, 196] on p "View all" at bounding box center [753, 195] width 38 height 19
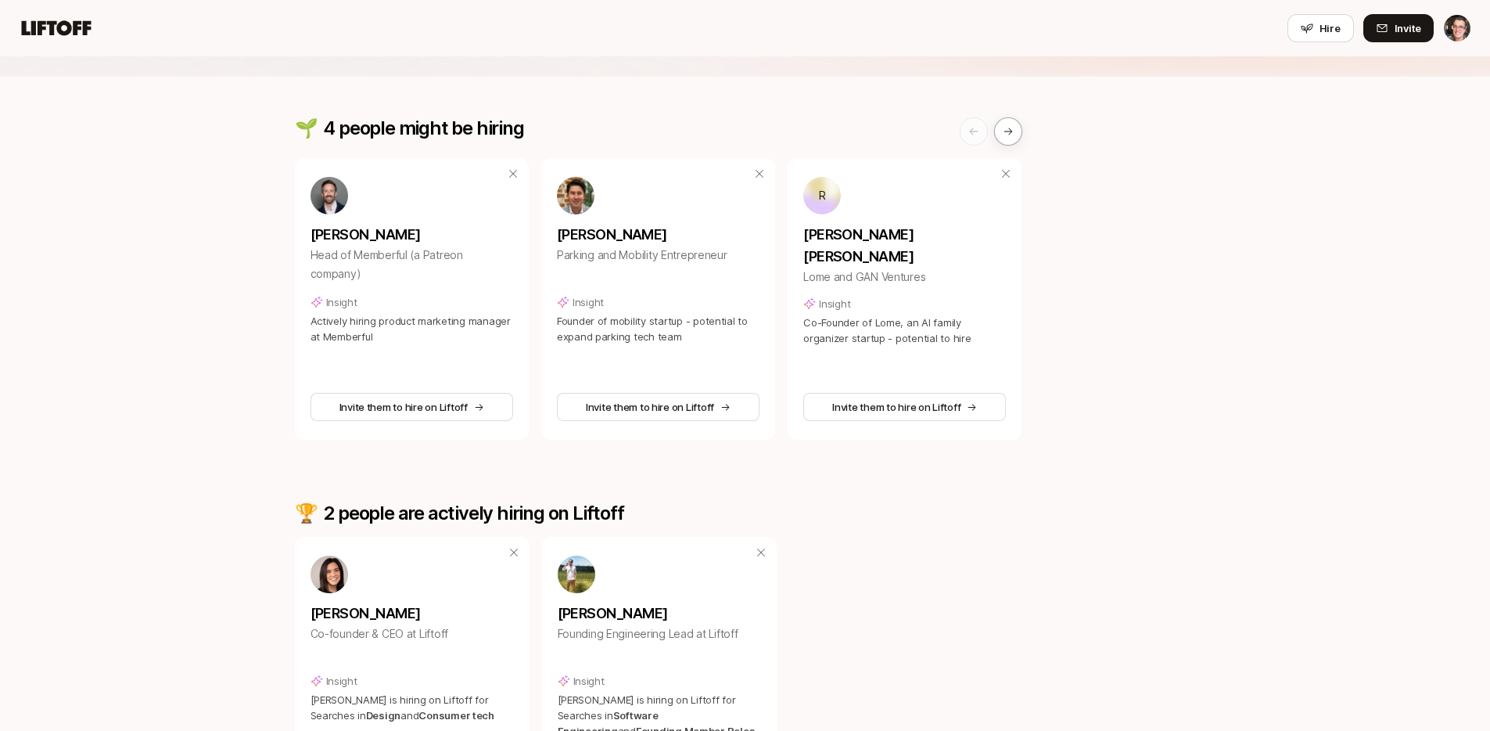
scroll to position [35, 0]
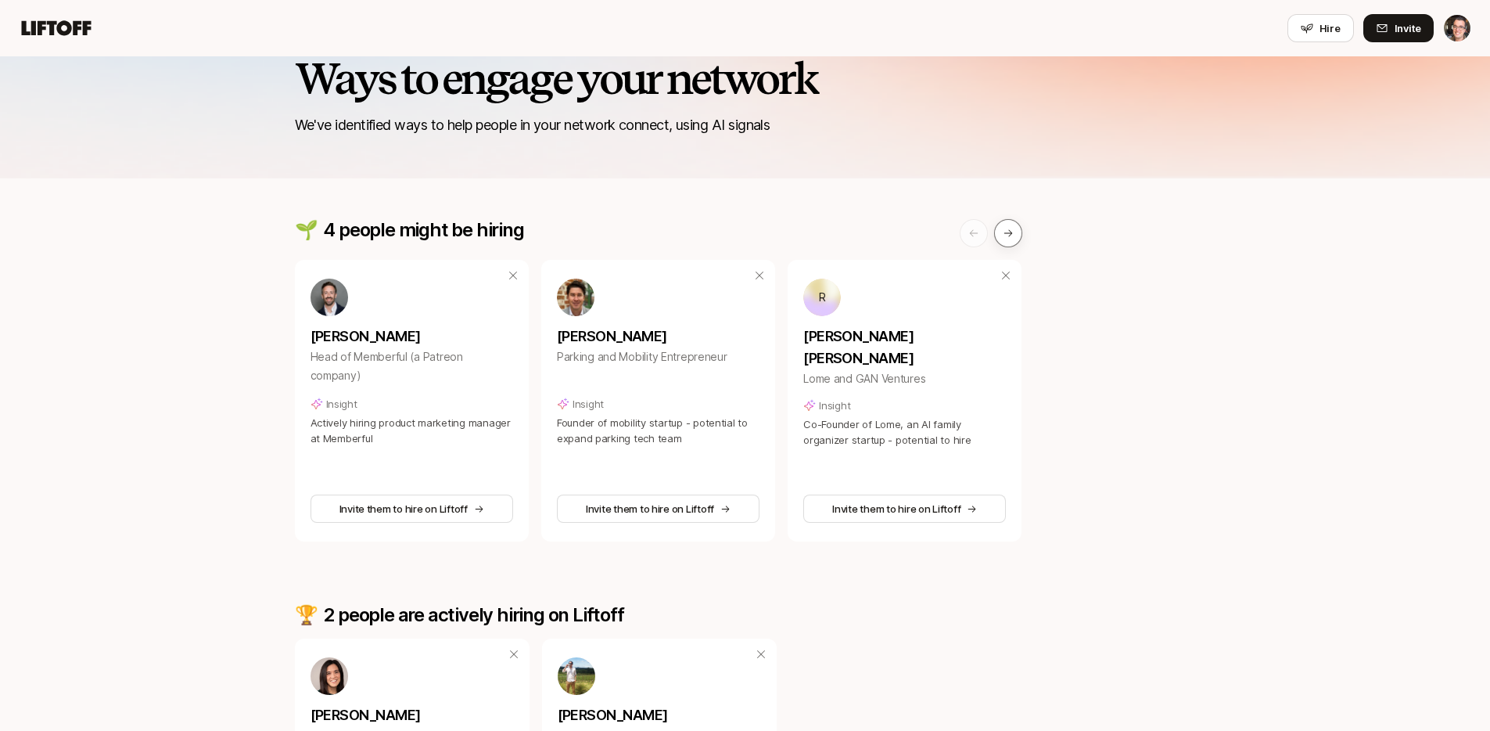
click at [1010, 234] on icon at bounding box center [1008, 233] width 9 height 7
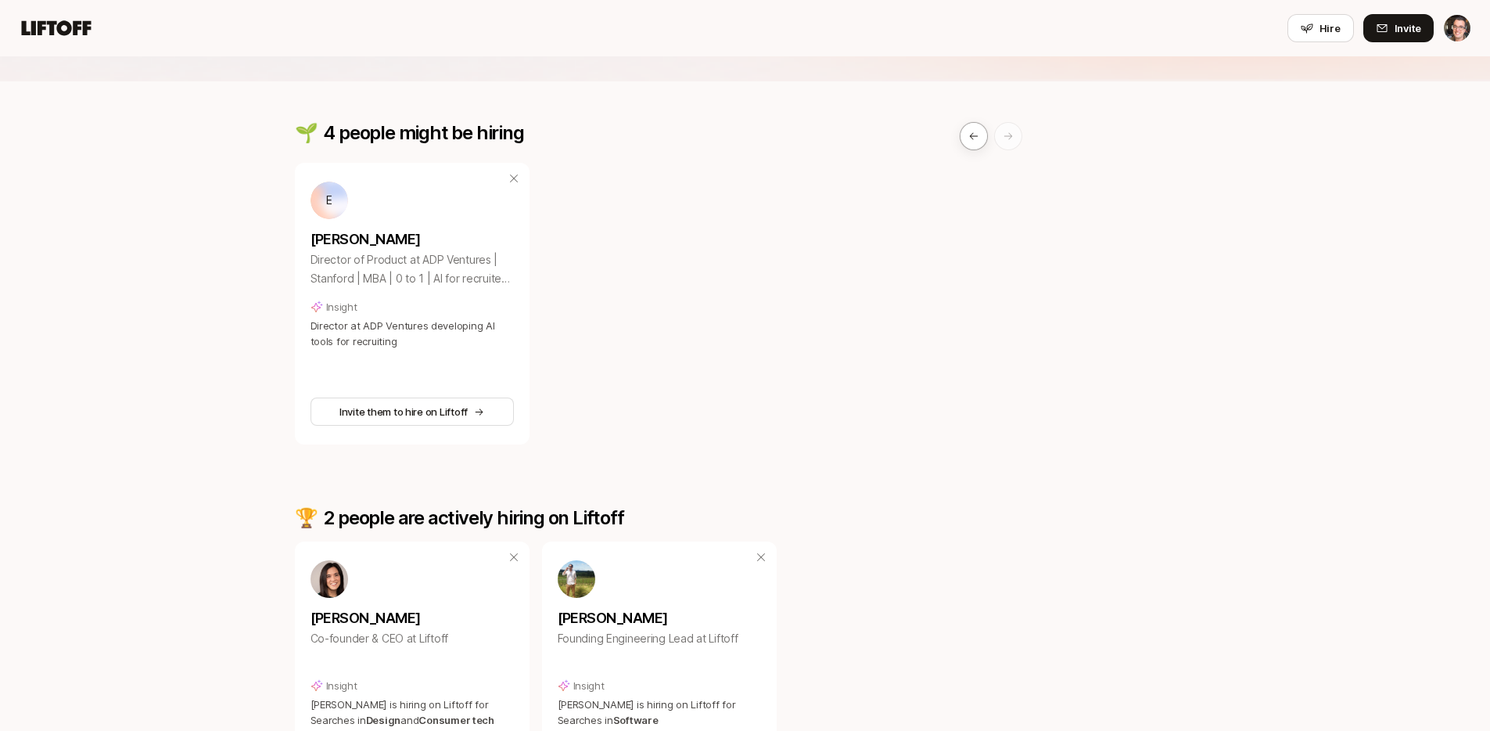
scroll to position [133, 0]
click at [370, 235] on p "[PERSON_NAME]" at bounding box center [412, 238] width 206 height 22
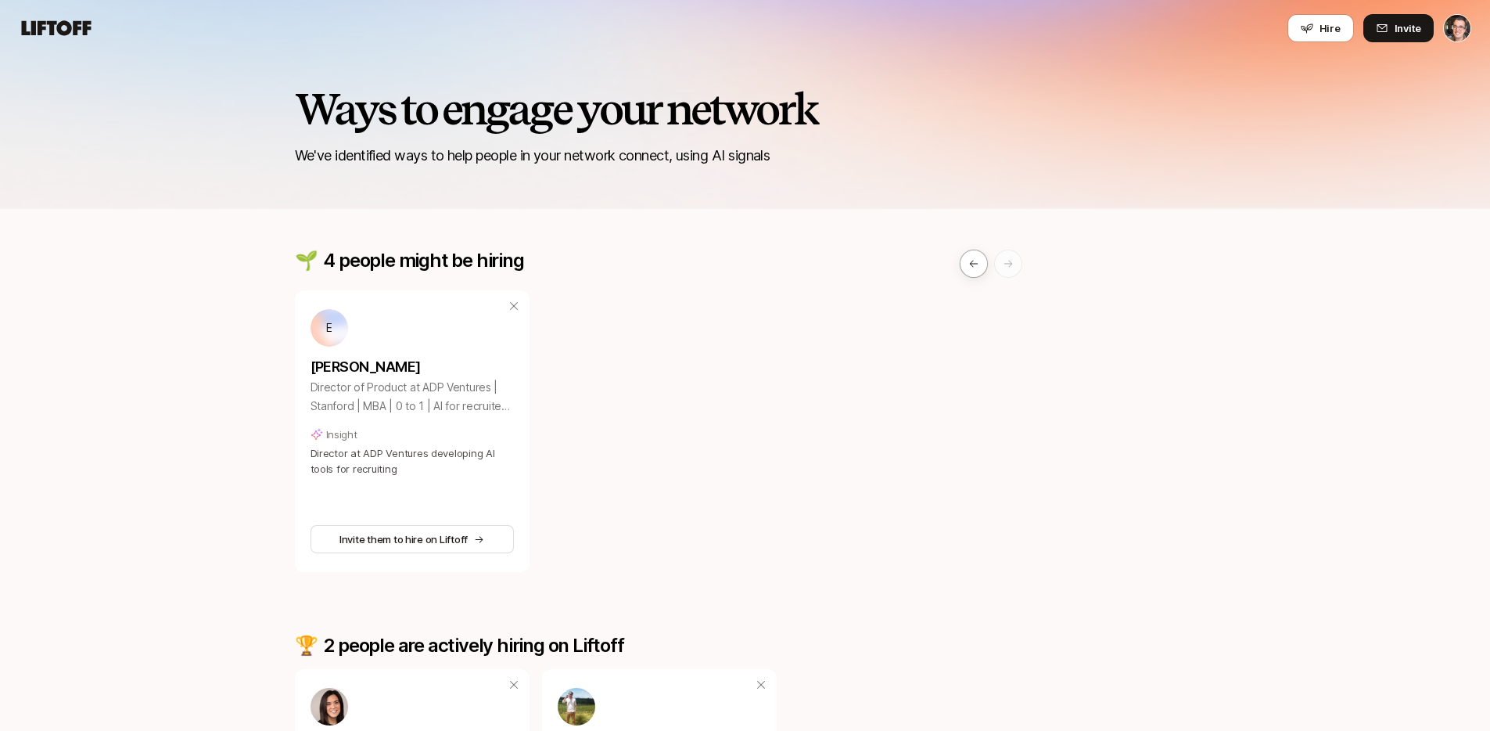
scroll to position [0, 0]
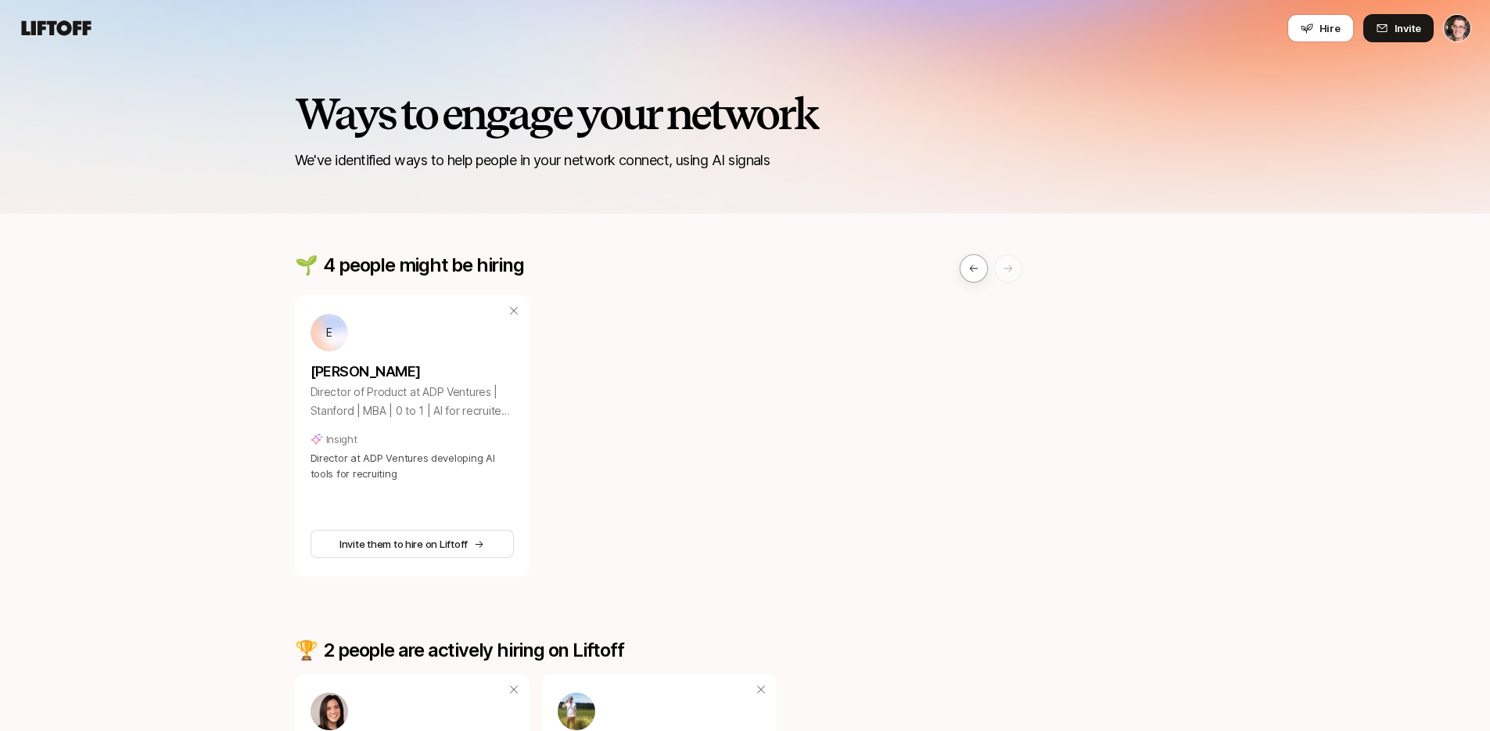
click at [68, 26] on icon at bounding box center [57, 27] width 70 height 15
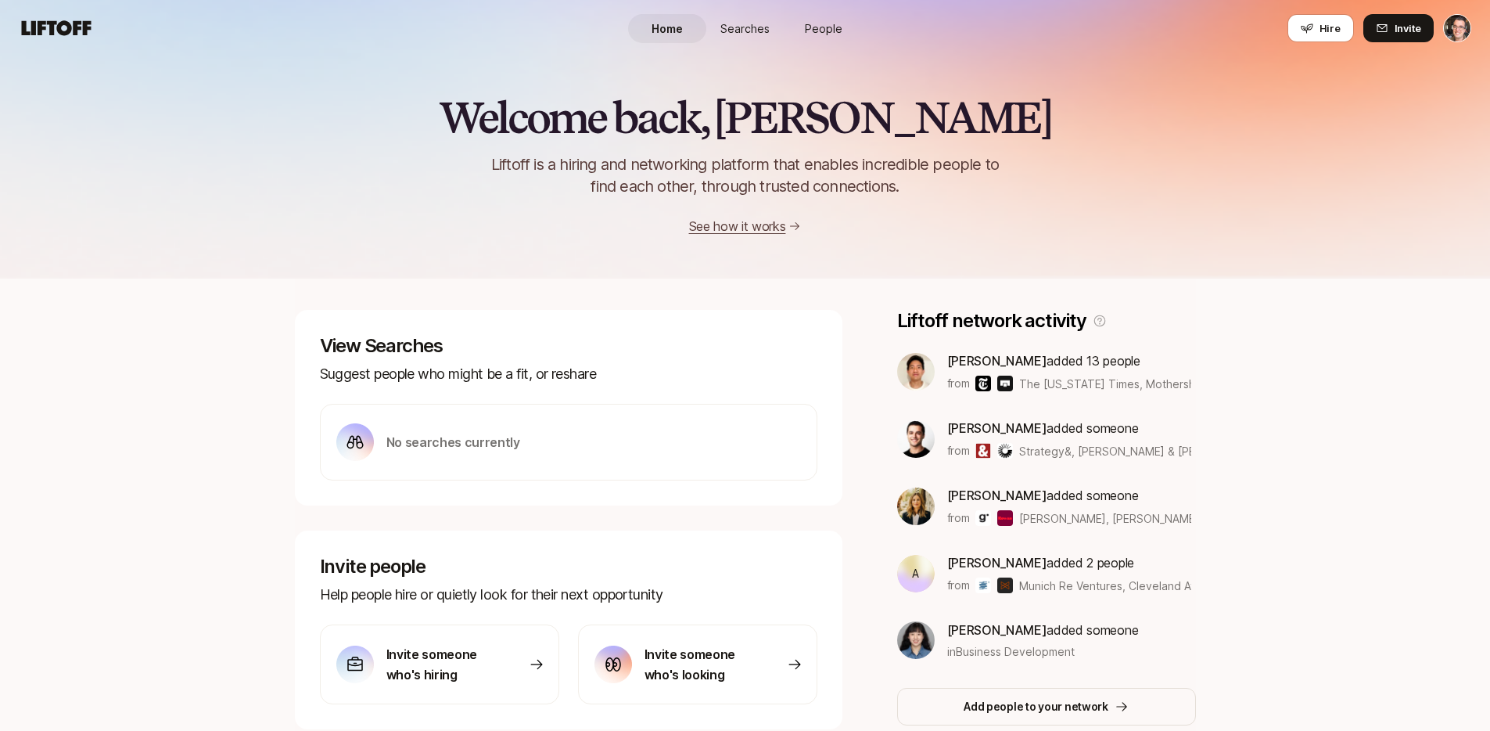
click at [767, 224] on link "See how it works" at bounding box center [737, 226] width 97 height 16
click at [834, 21] on span "People" at bounding box center [824, 28] width 38 height 16
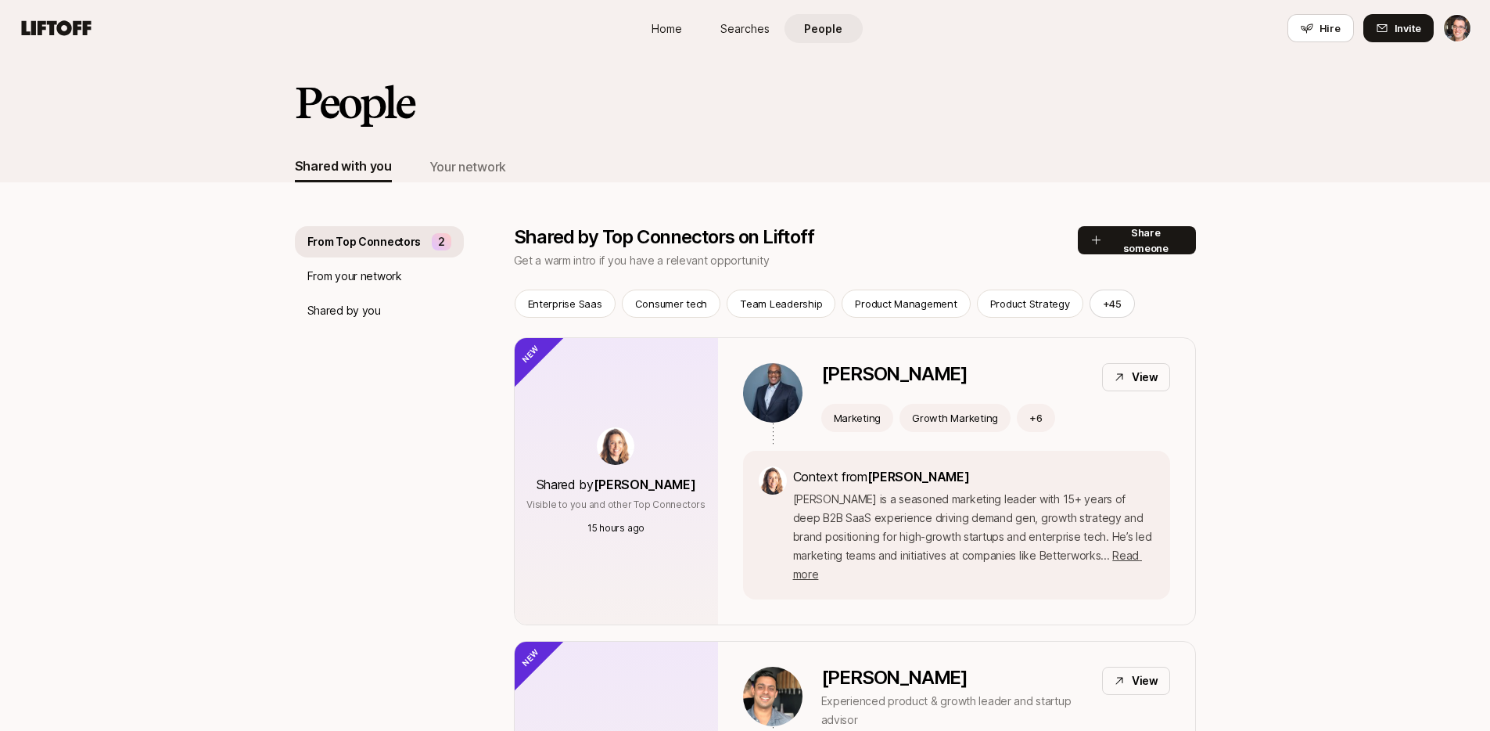
scroll to position [3, 0]
click at [380, 279] on p "From your network" at bounding box center [354, 275] width 95 height 19
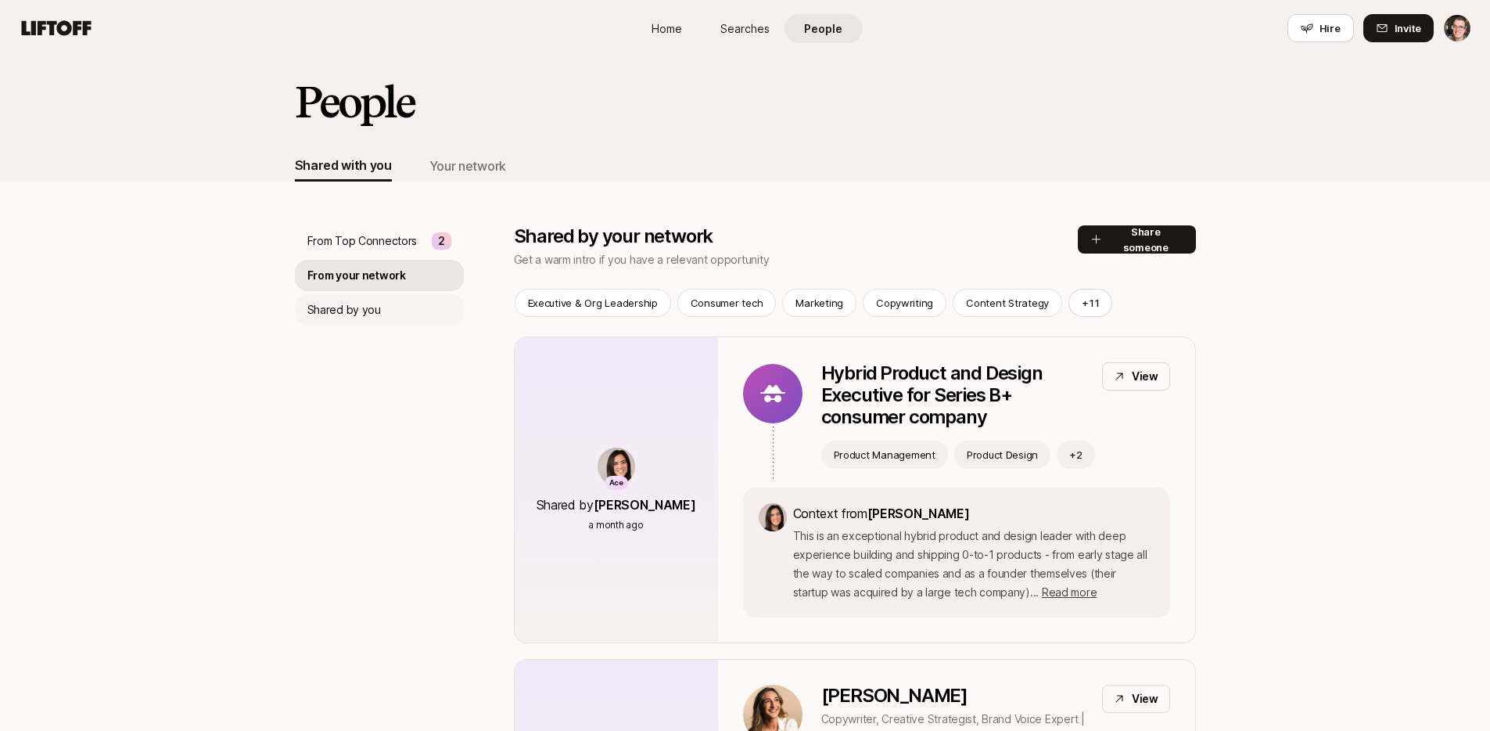
click at [362, 303] on p "Shared by you" at bounding box center [344, 309] width 74 height 19
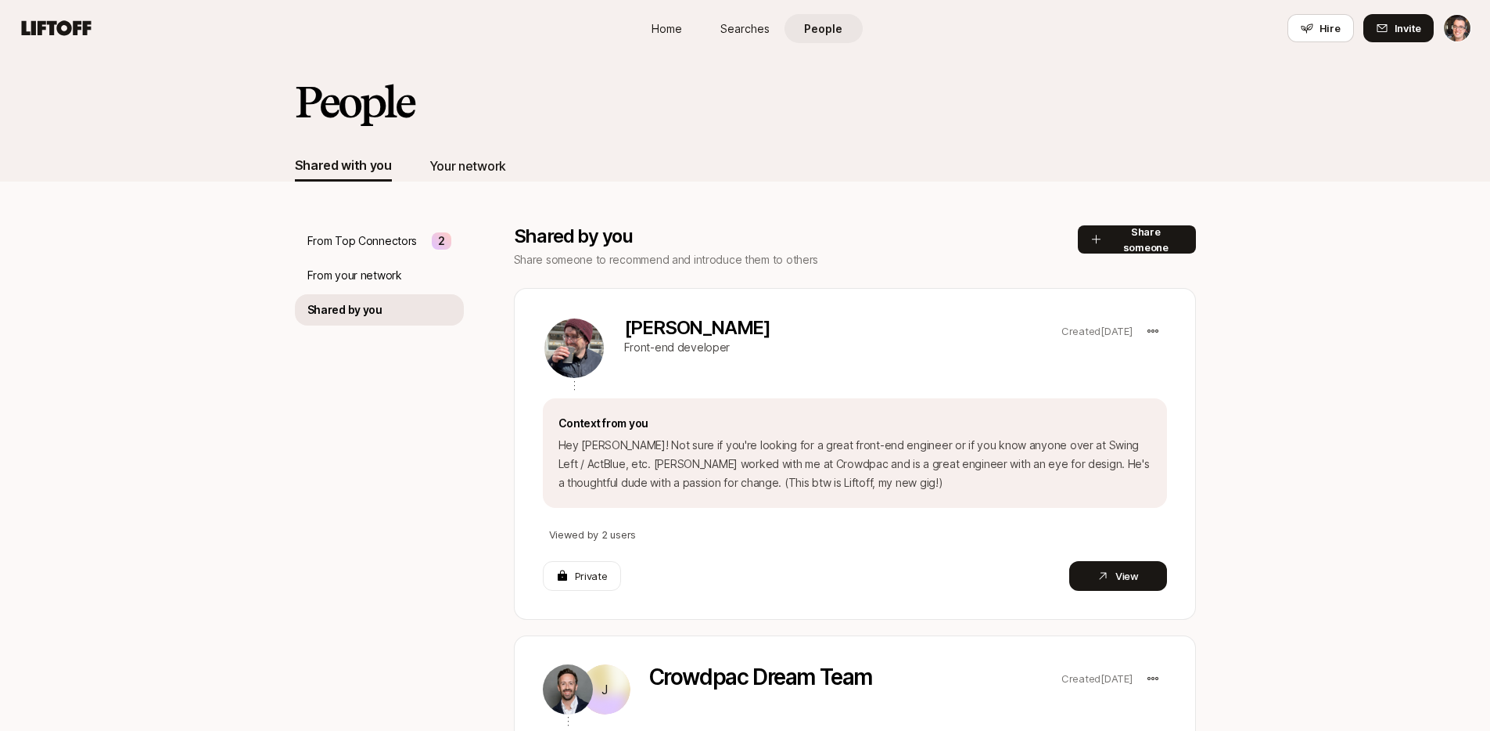
click at [482, 160] on div "Your network" at bounding box center [467, 166] width 77 height 20
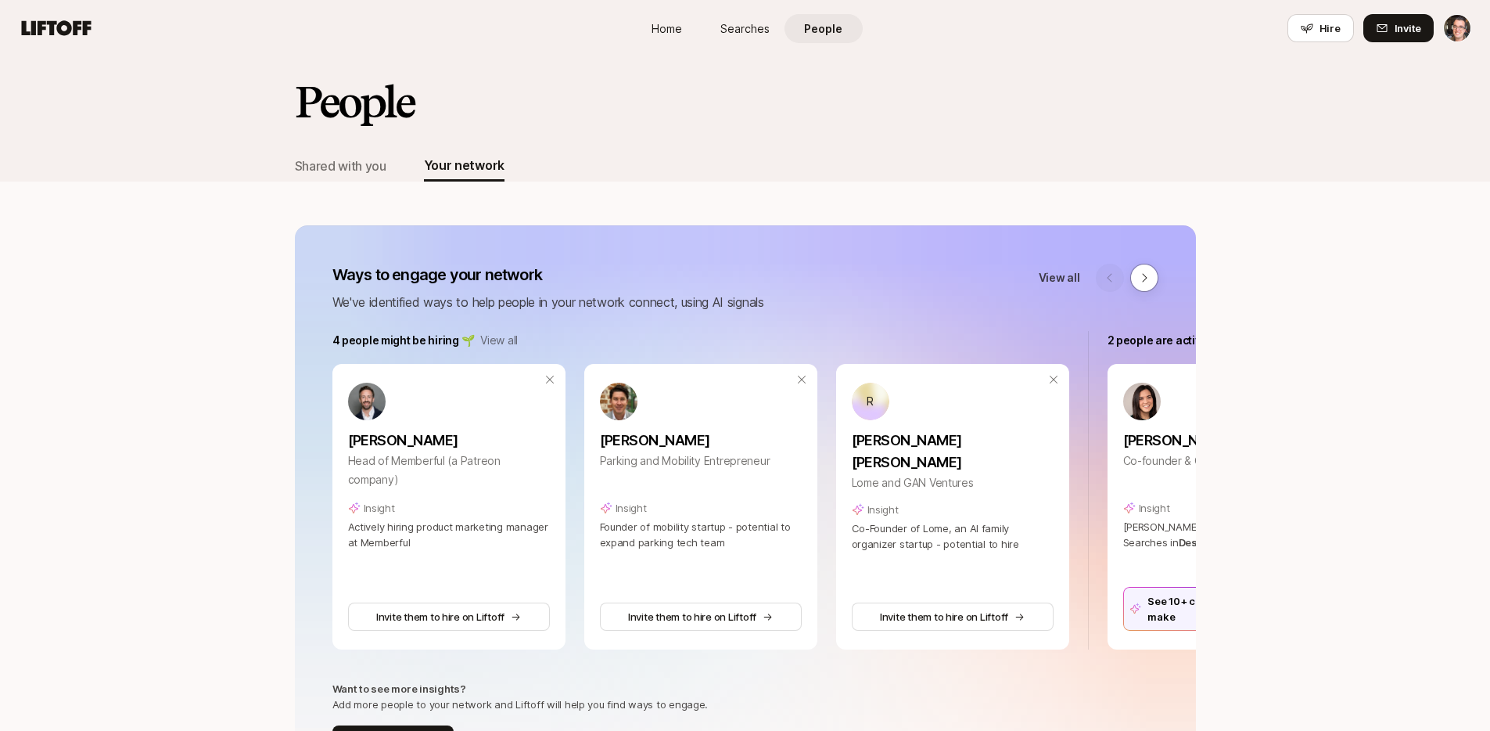
scroll to position [148, 0]
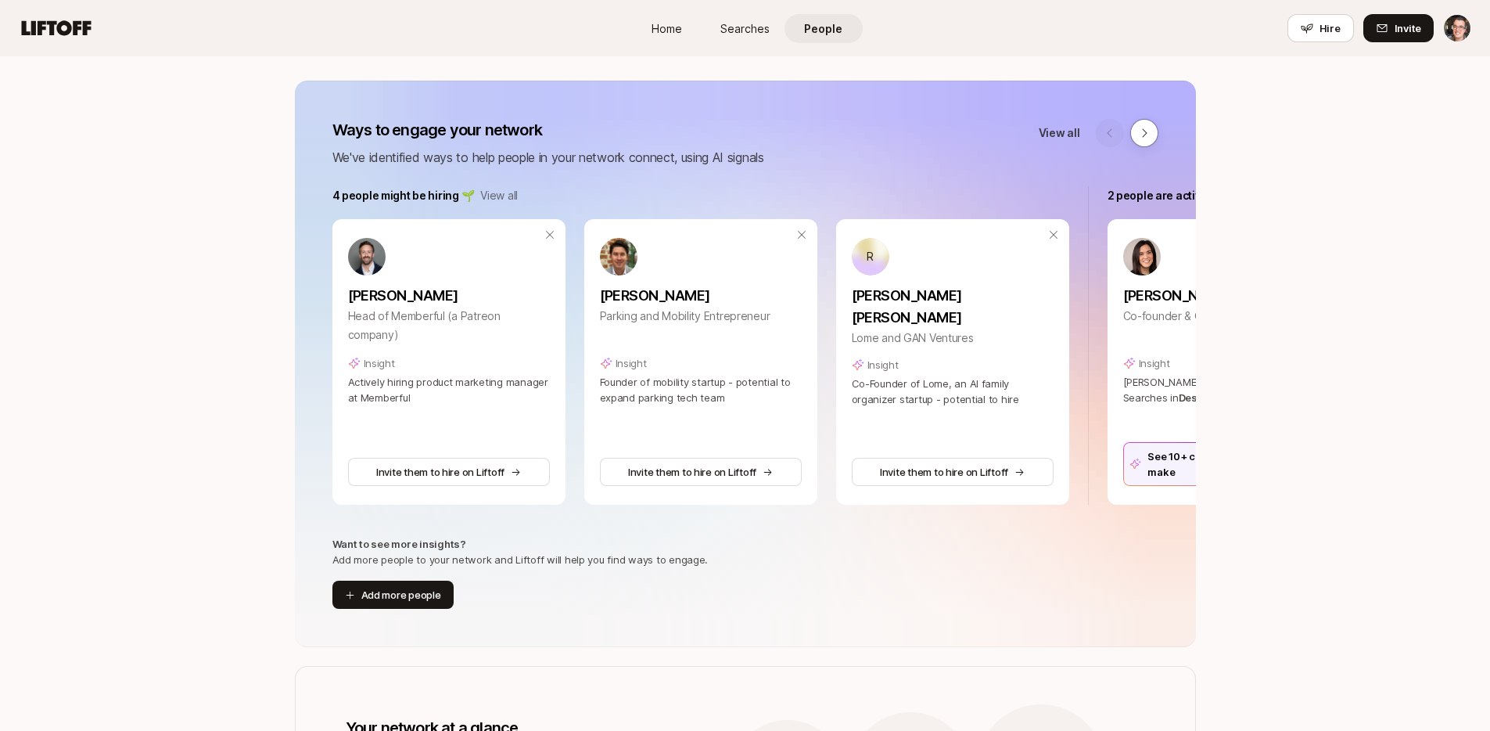
click at [503, 196] on p "View all" at bounding box center [499, 195] width 38 height 19
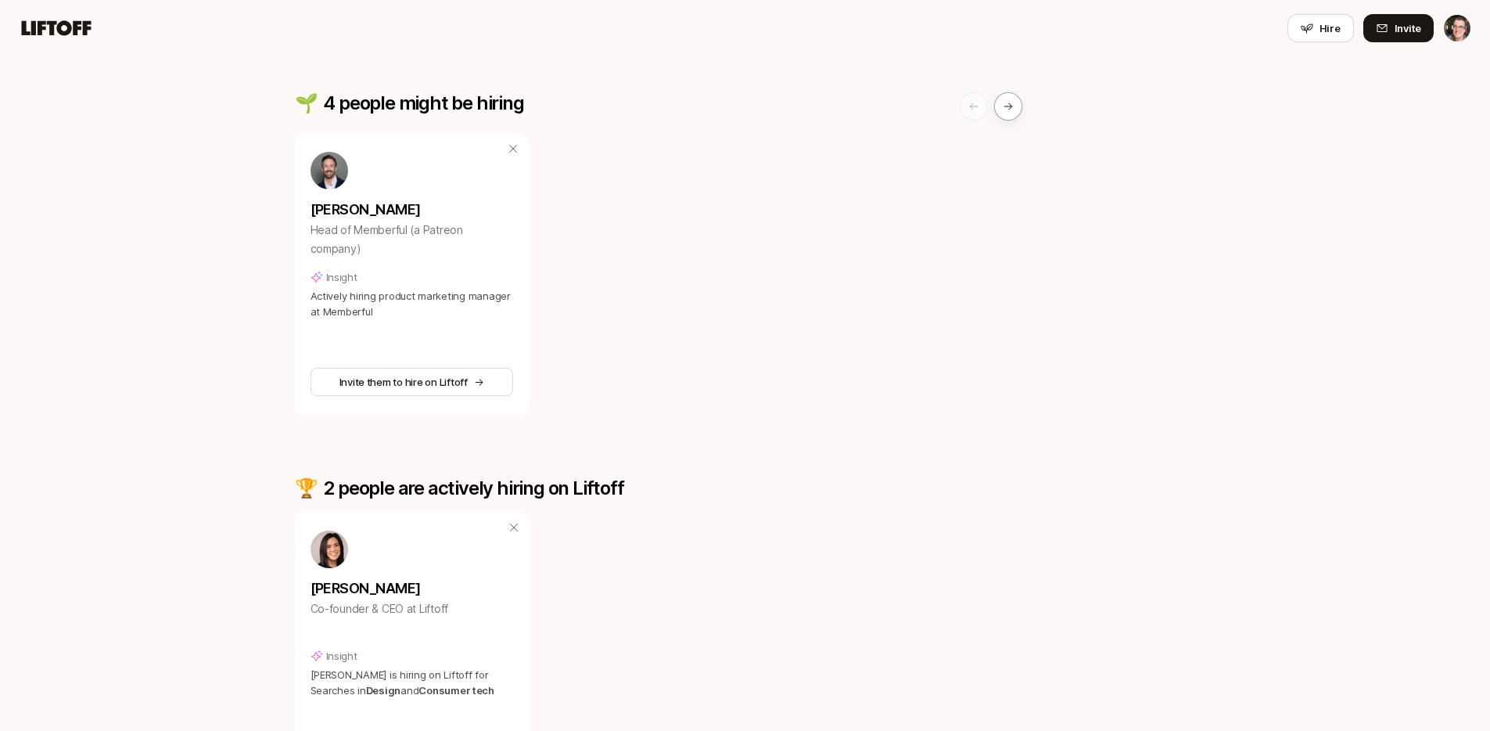
scroll to position [167, 0]
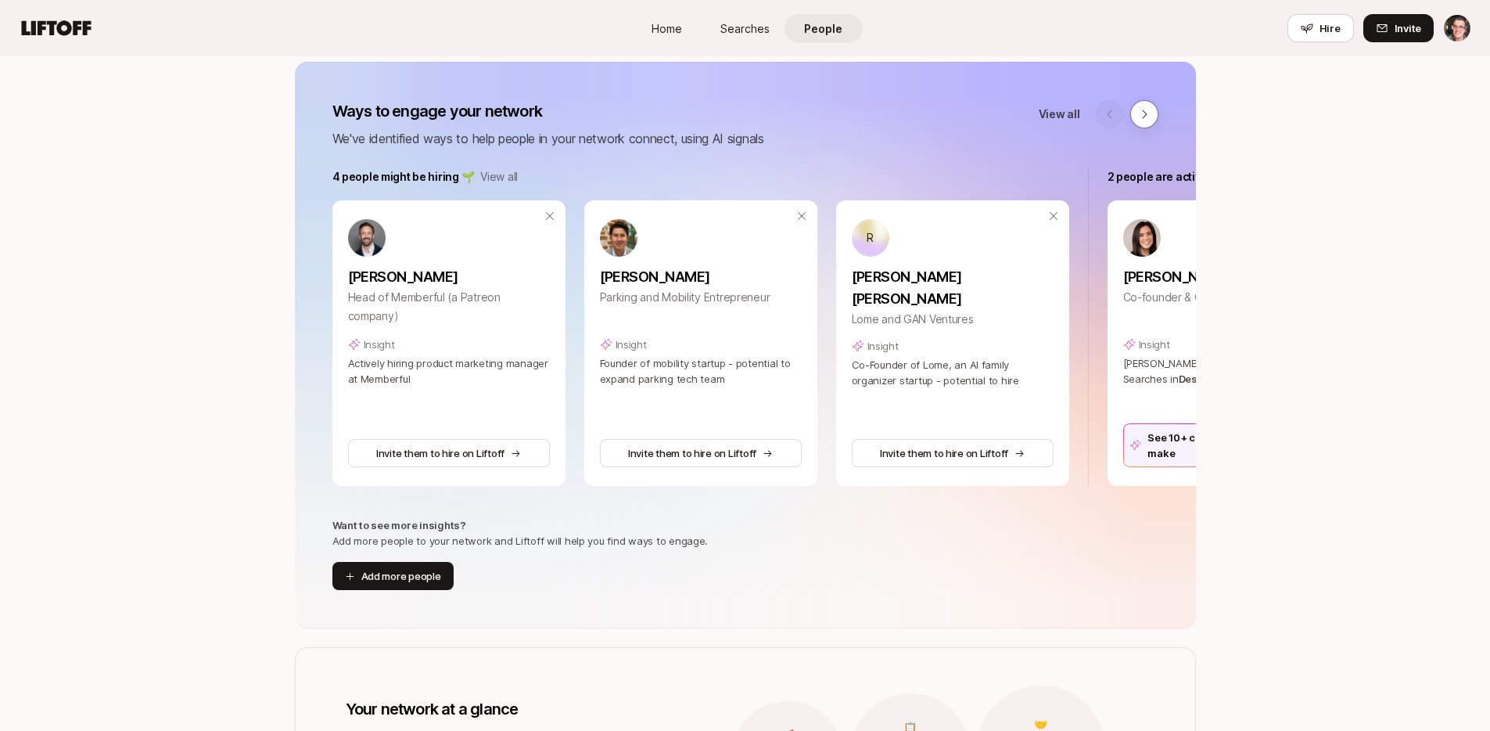
scroll to position [148, 0]
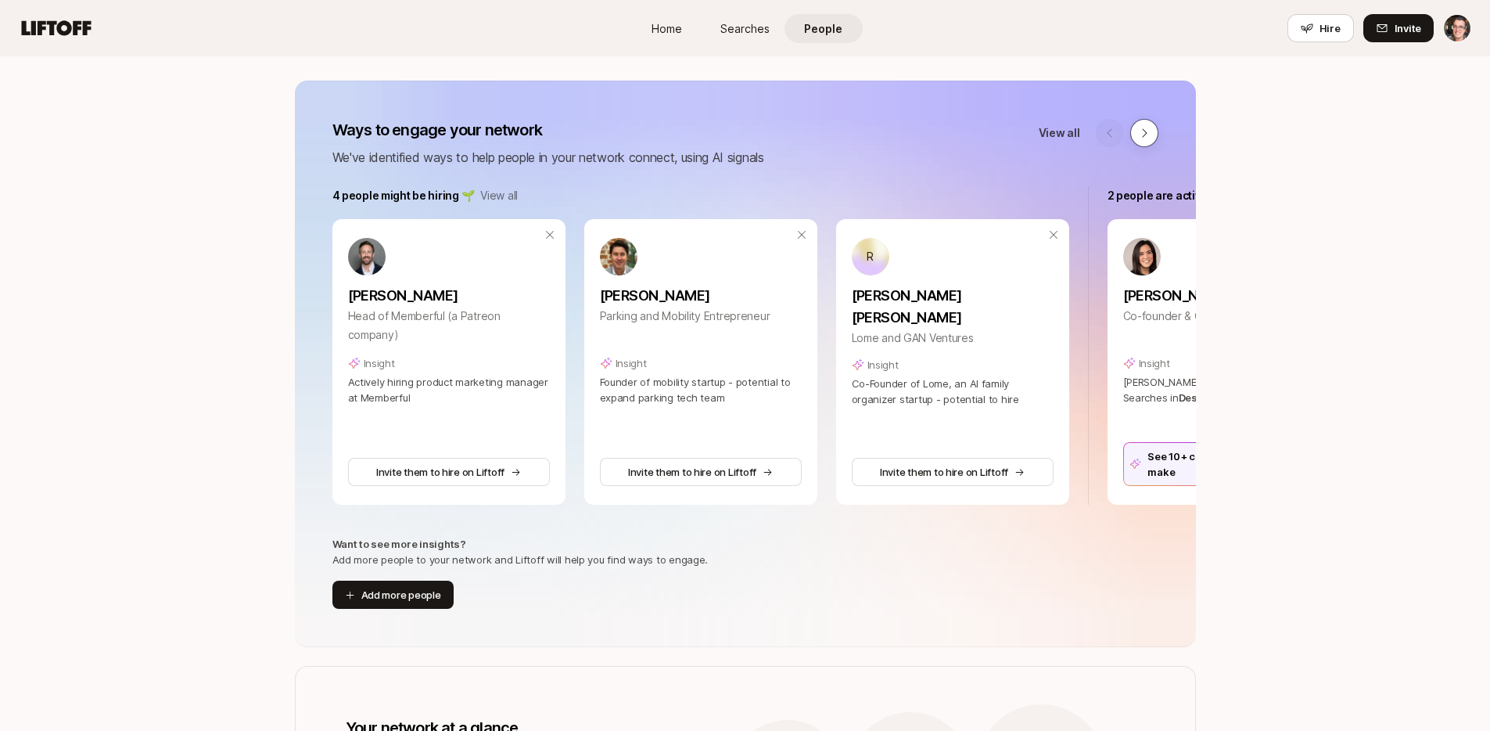
click at [1151, 133] on button at bounding box center [1144, 133] width 28 height 28
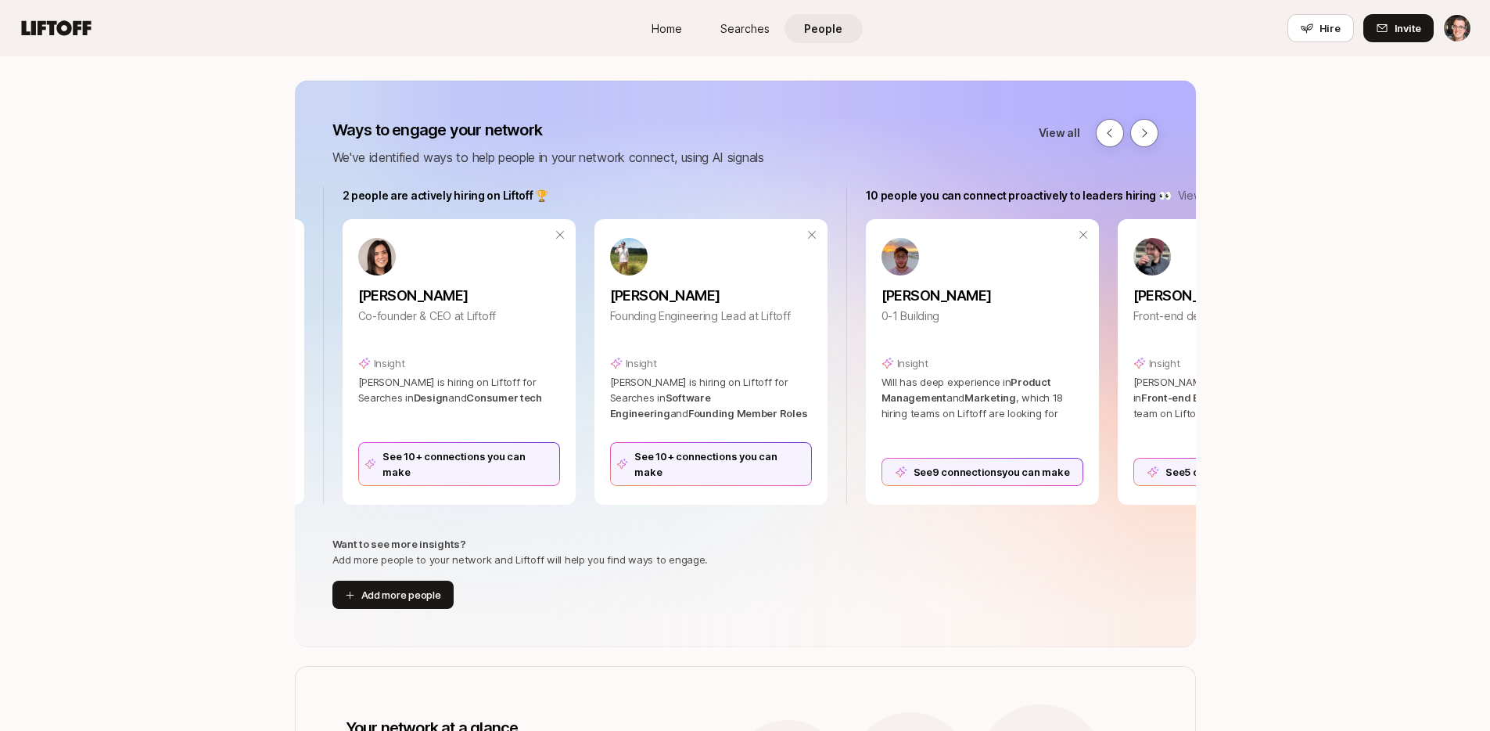
scroll to position [0, 775]
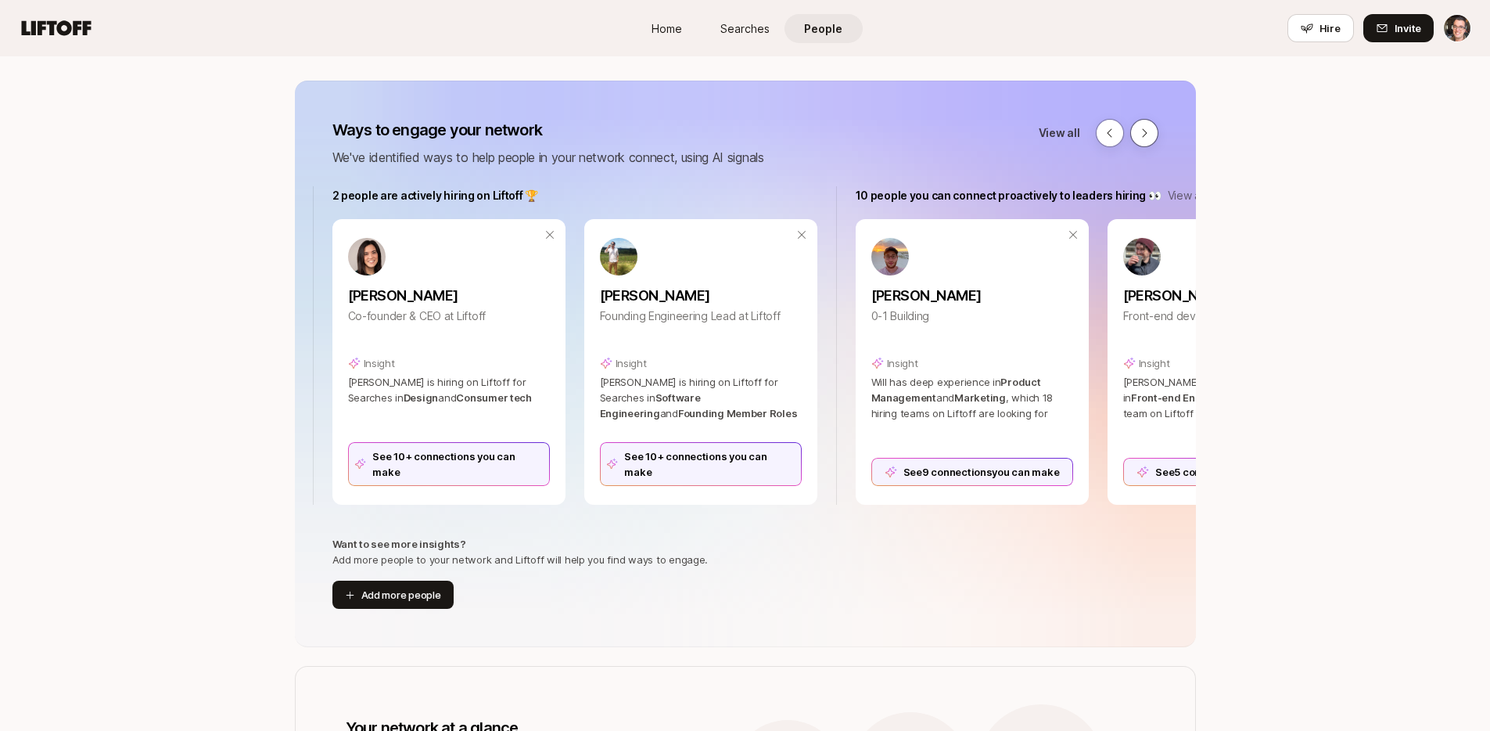
click at [1135, 133] on button at bounding box center [1144, 133] width 28 height 28
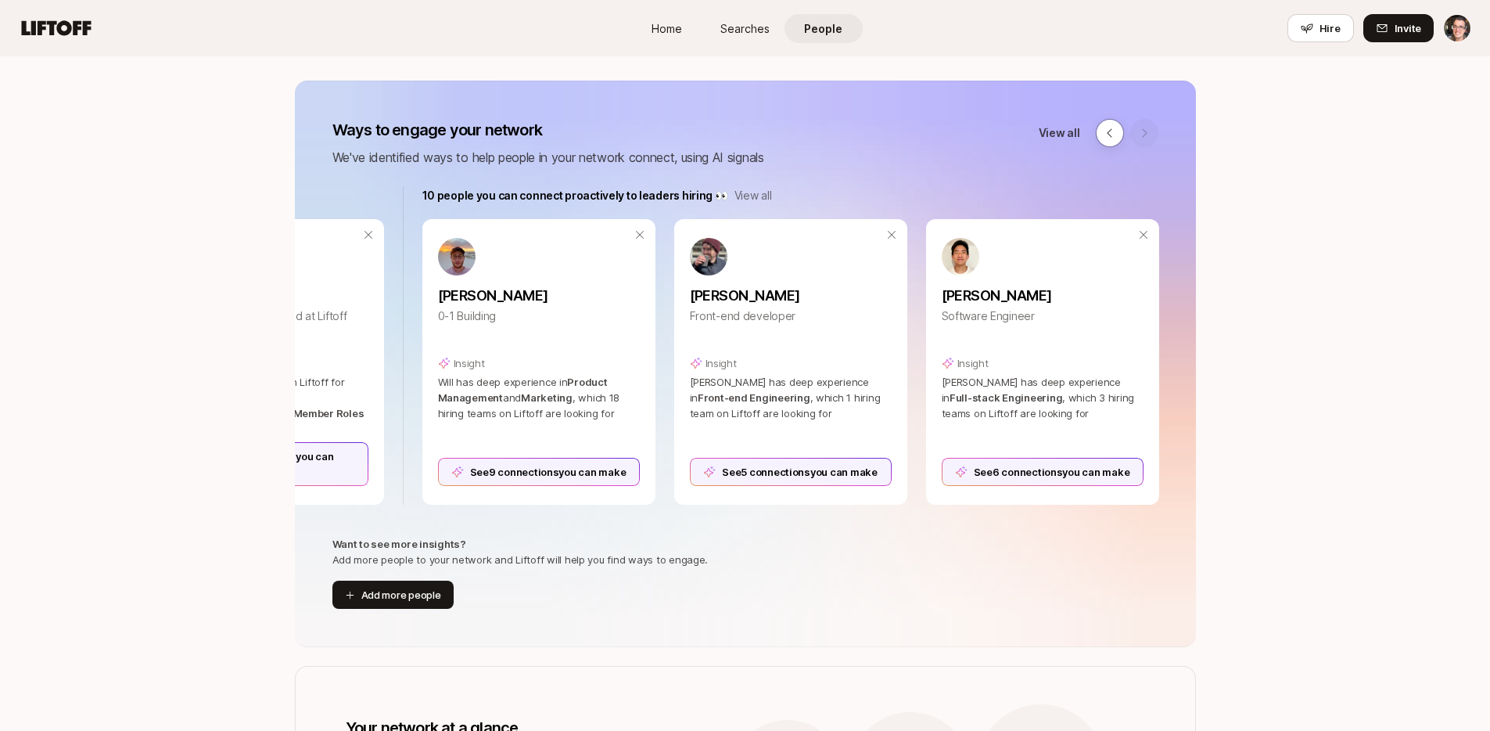
scroll to position [0, 1209]
click at [745, 193] on p "View all" at bounding box center [753, 195] width 38 height 19
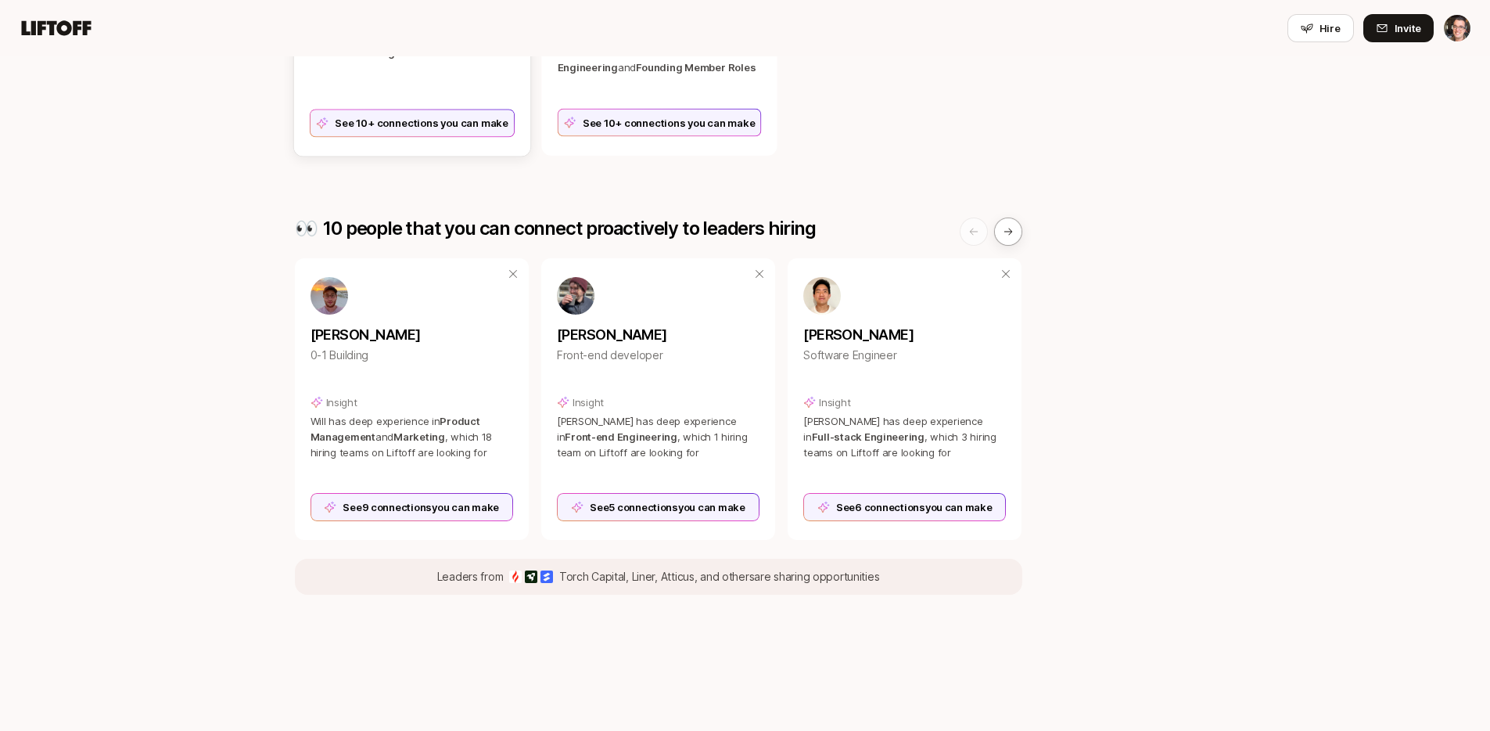
scroll to position [802, 0]
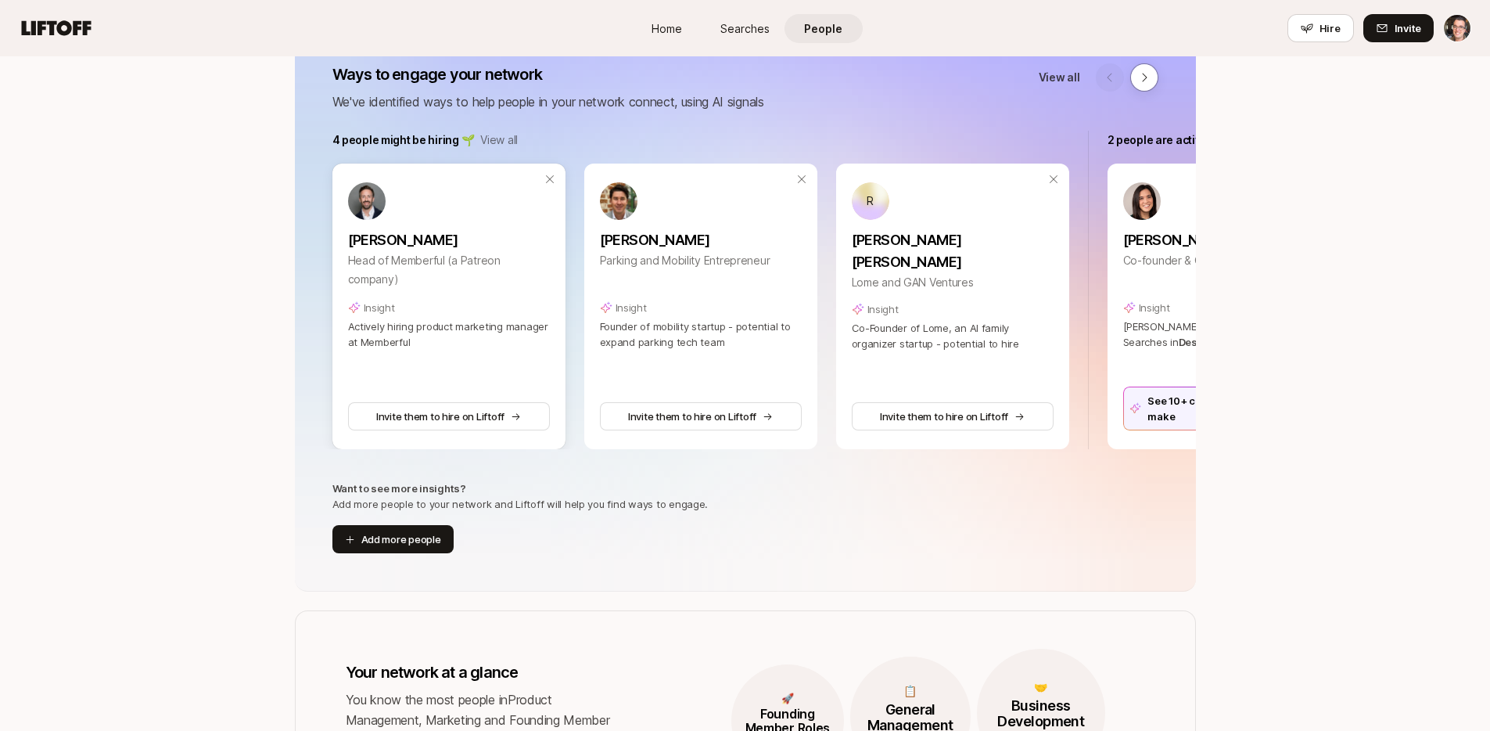
scroll to position [235, 0]
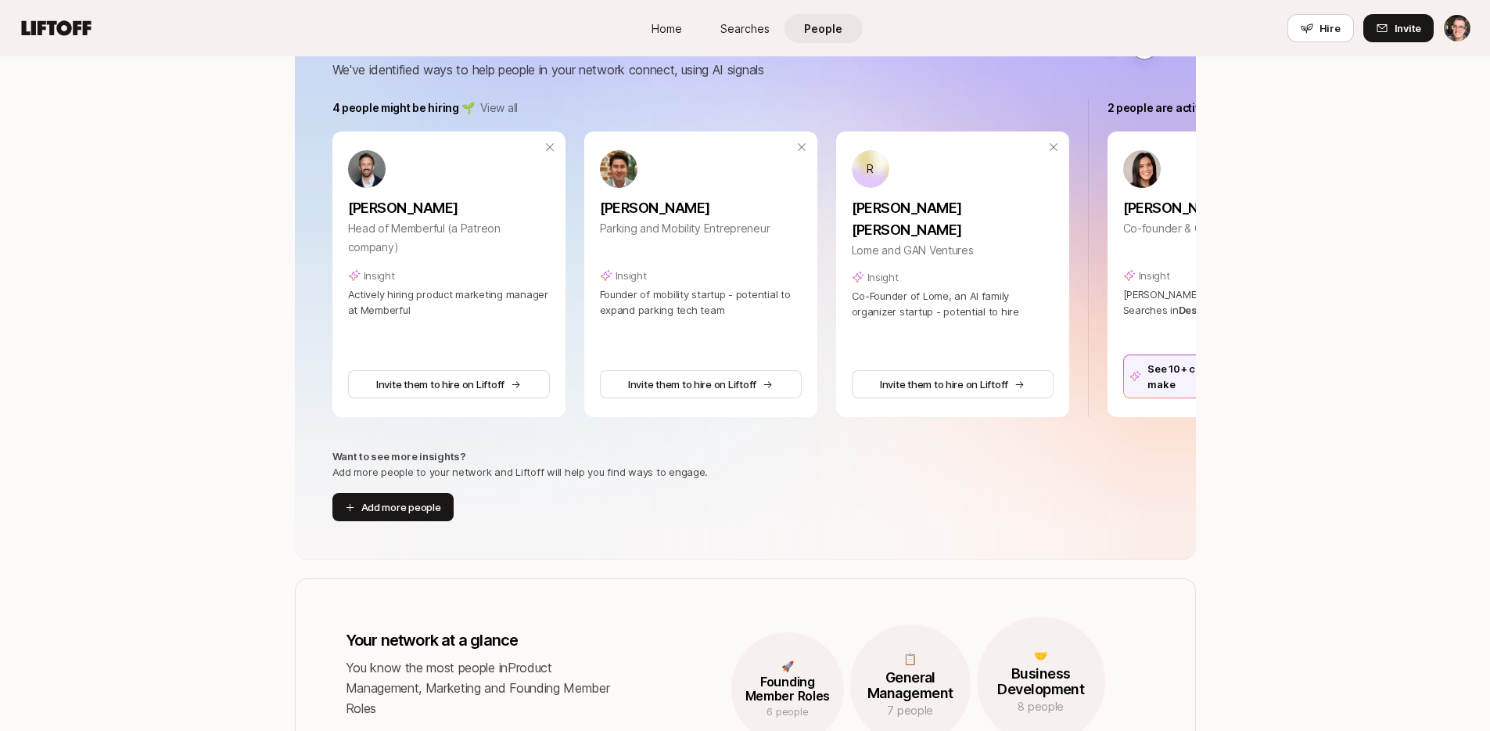
click at [1154, 108] on p "2 people are actively hiring on Liftoff 🏆" at bounding box center [1211, 108] width 206 height 19
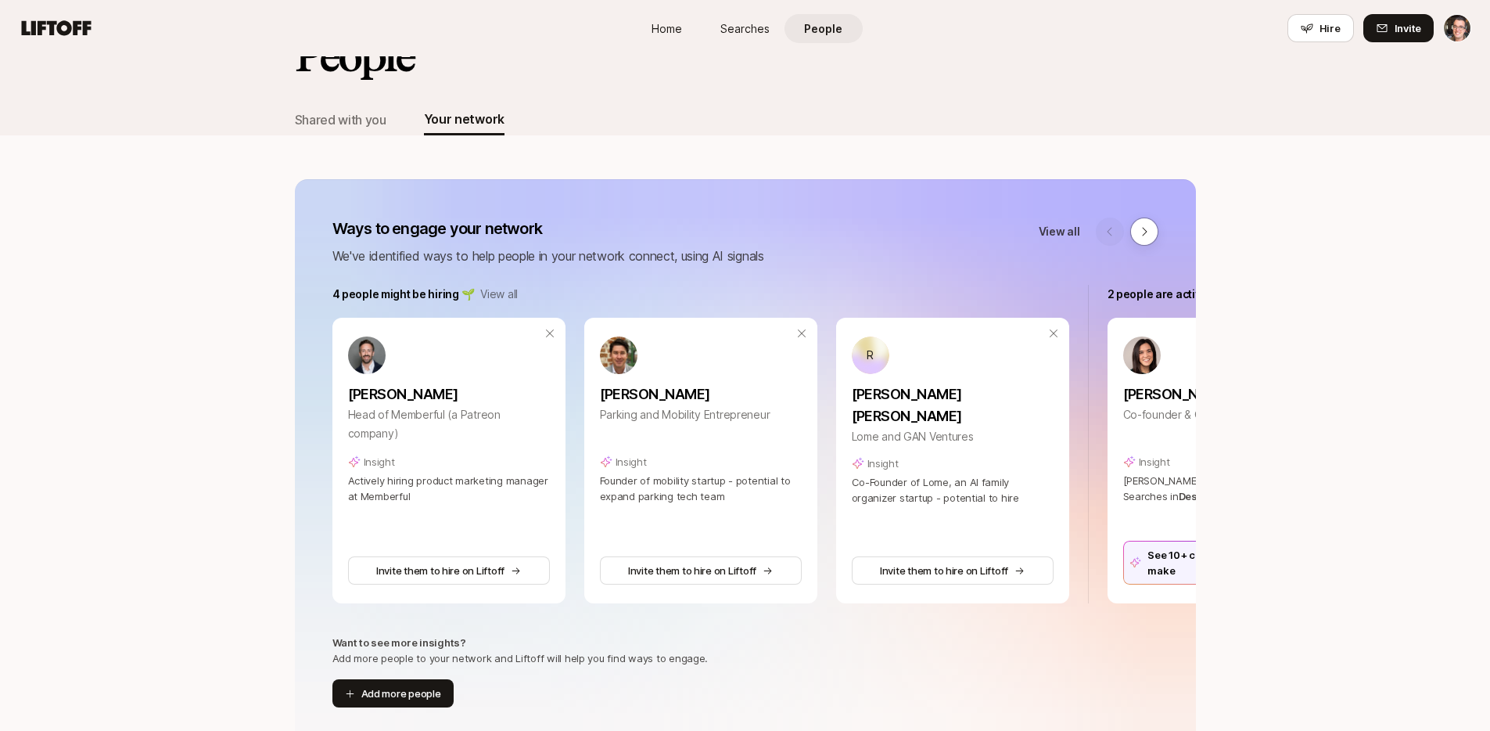
scroll to position [0, 0]
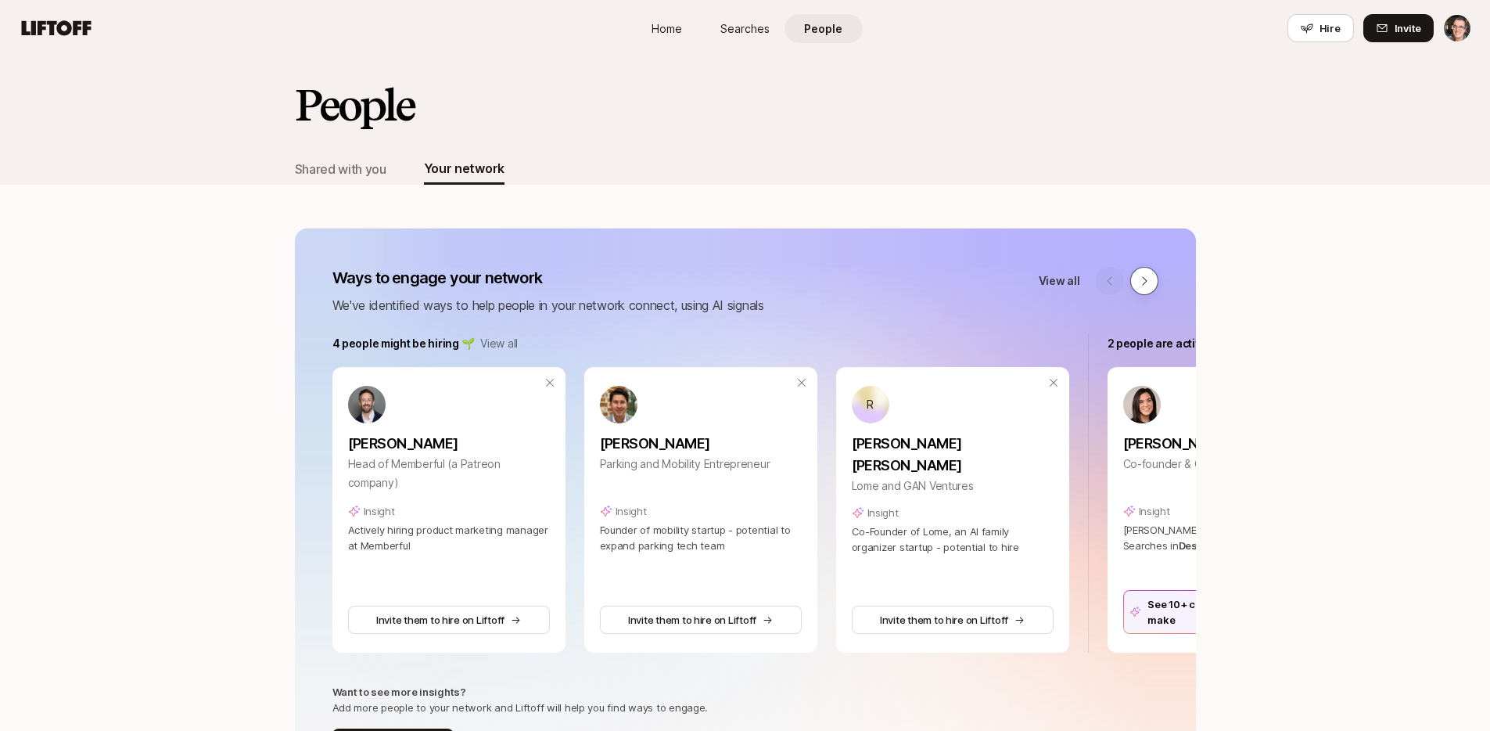
click at [1151, 293] on button at bounding box center [1144, 281] width 28 height 28
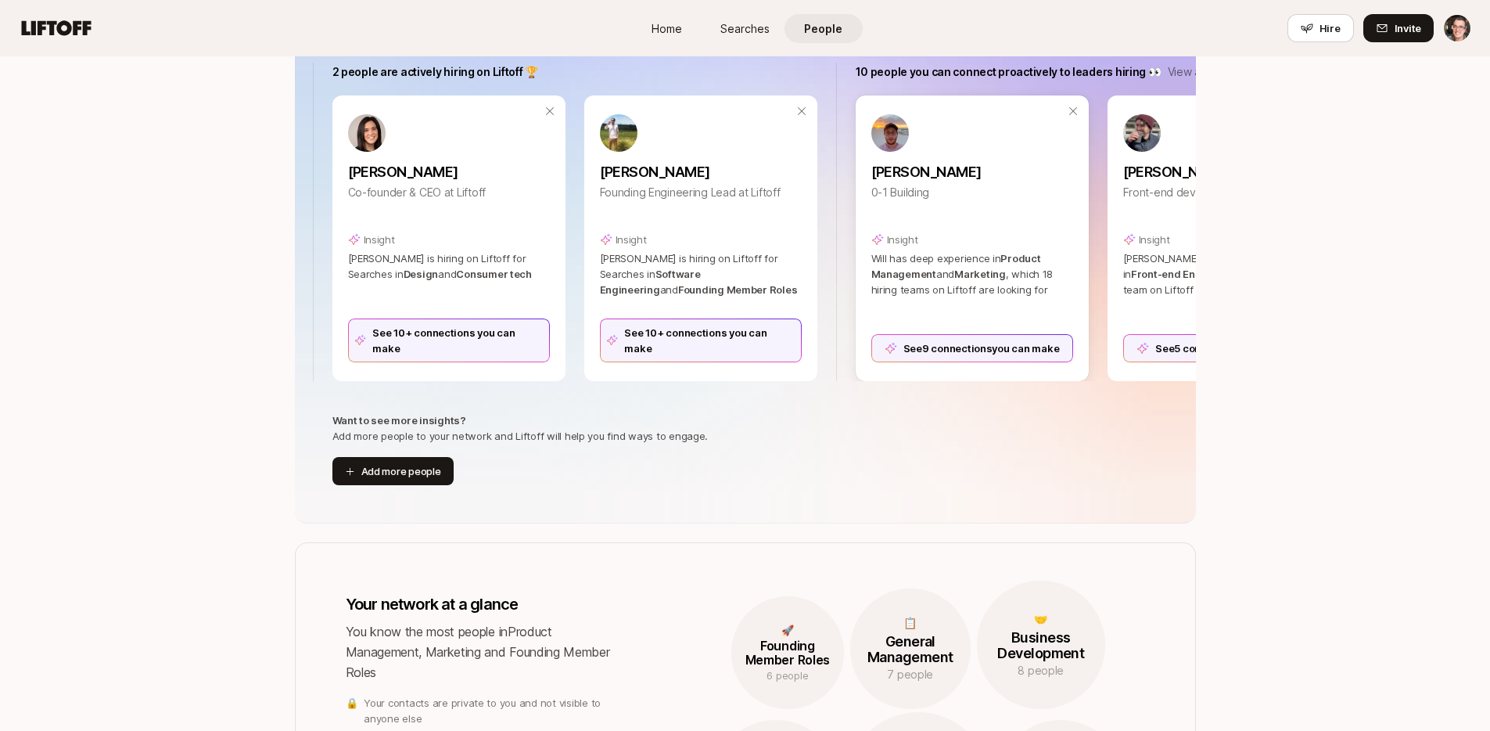
scroll to position [268, 0]
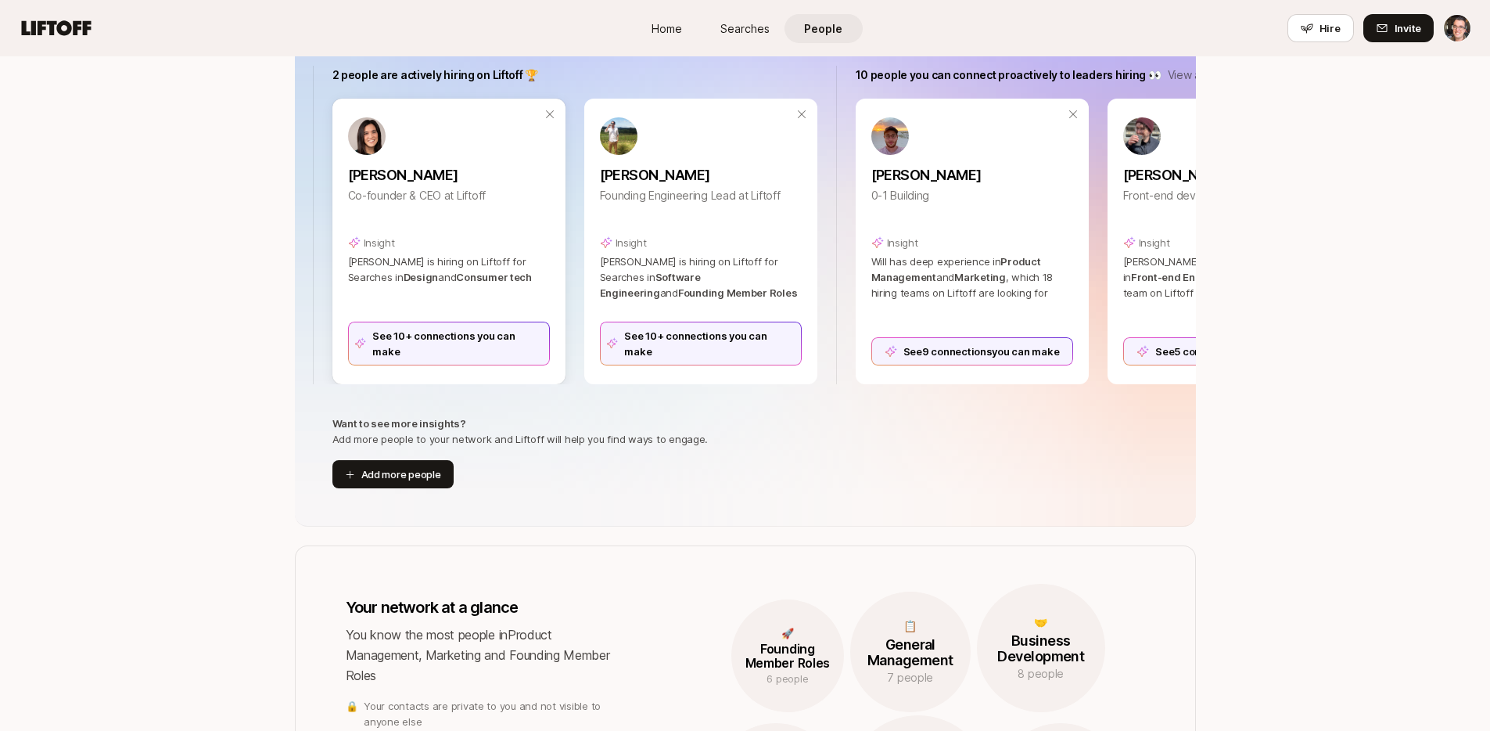
click at [473, 351] on div "See 10+ connections you can make" at bounding box center [449, 343] width 202 height 44
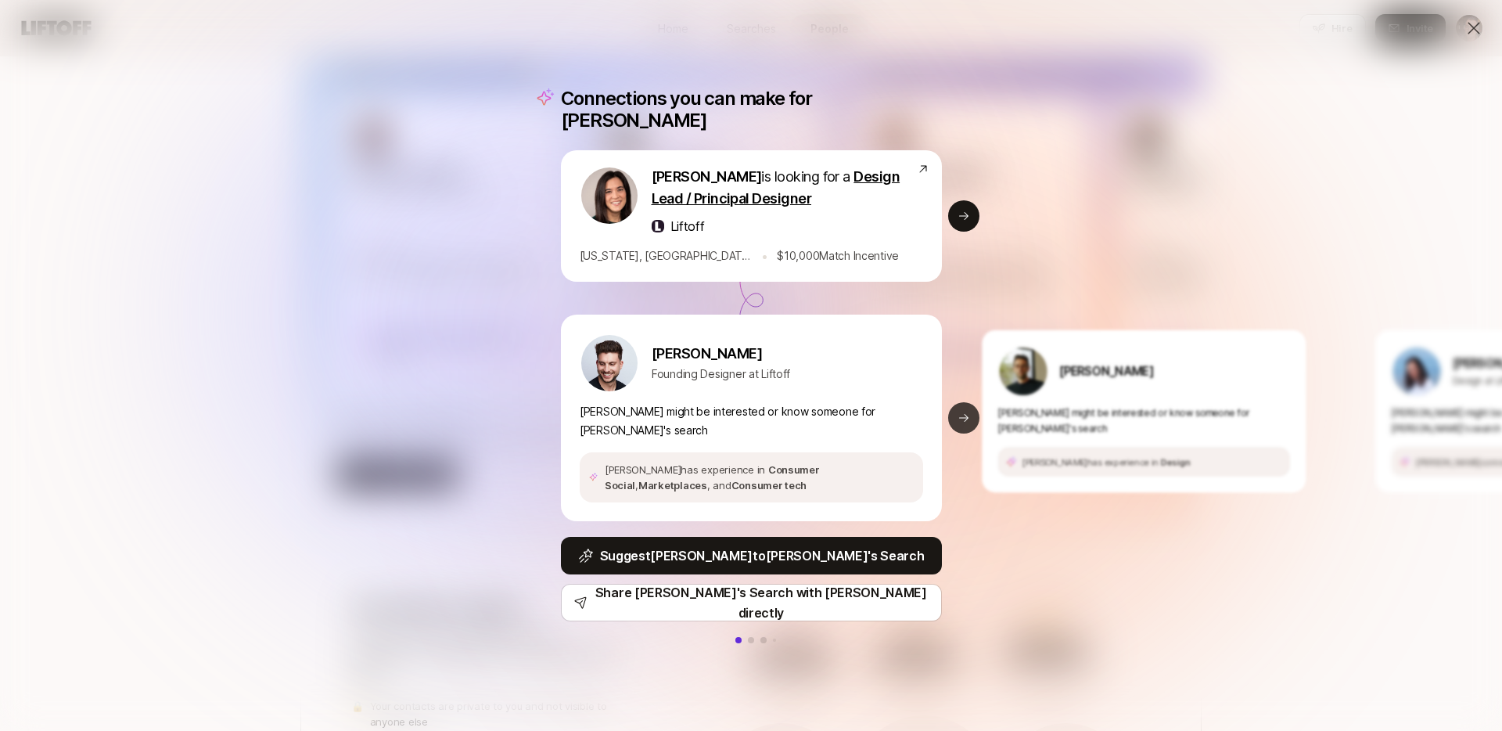
click at [964, 411] on icon at bounding box center [963, 417] width 13 height 13
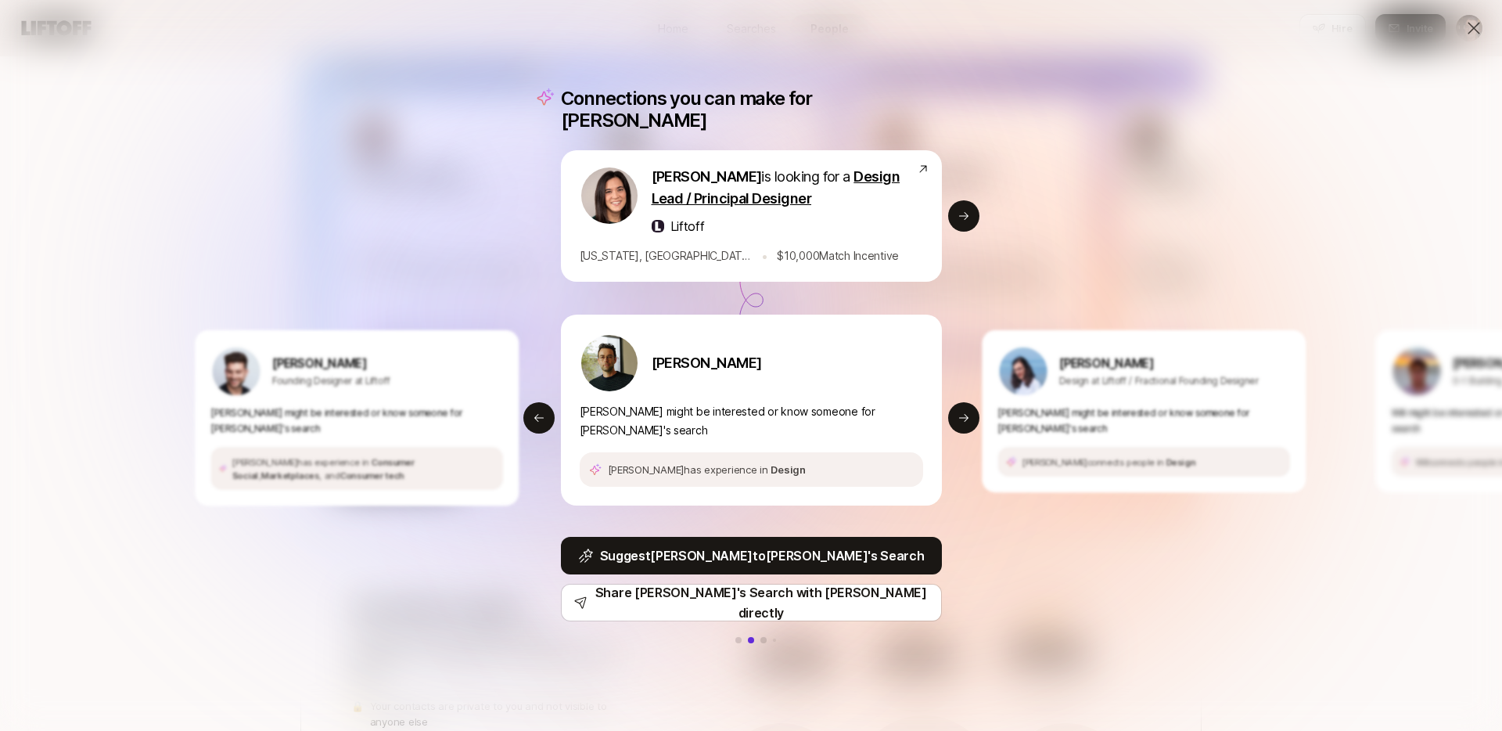
click at [964, 210] on icon at bounding box center [963, 216] width 13 height 13
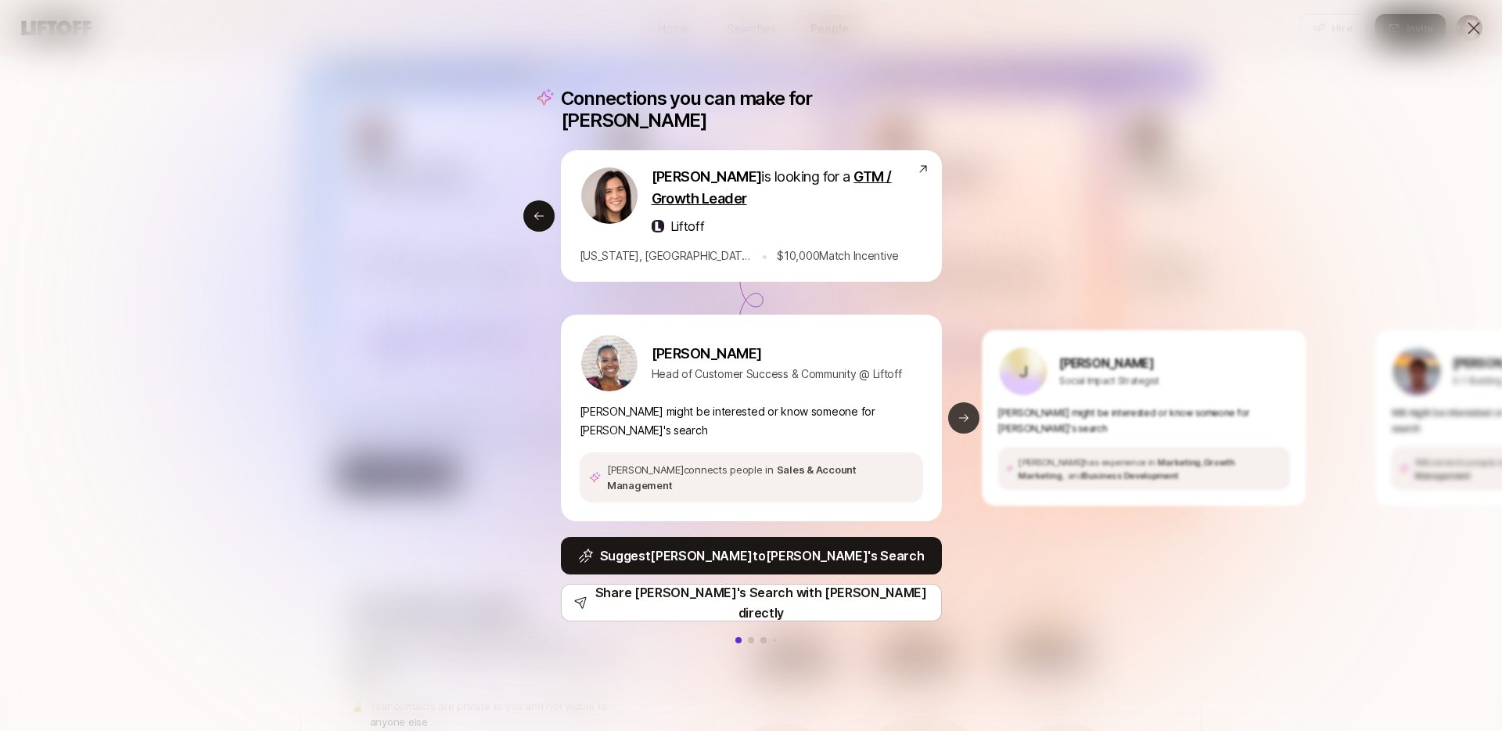
click at [961, 411] on icon at bounding box center [963, 417] width 13 height 13
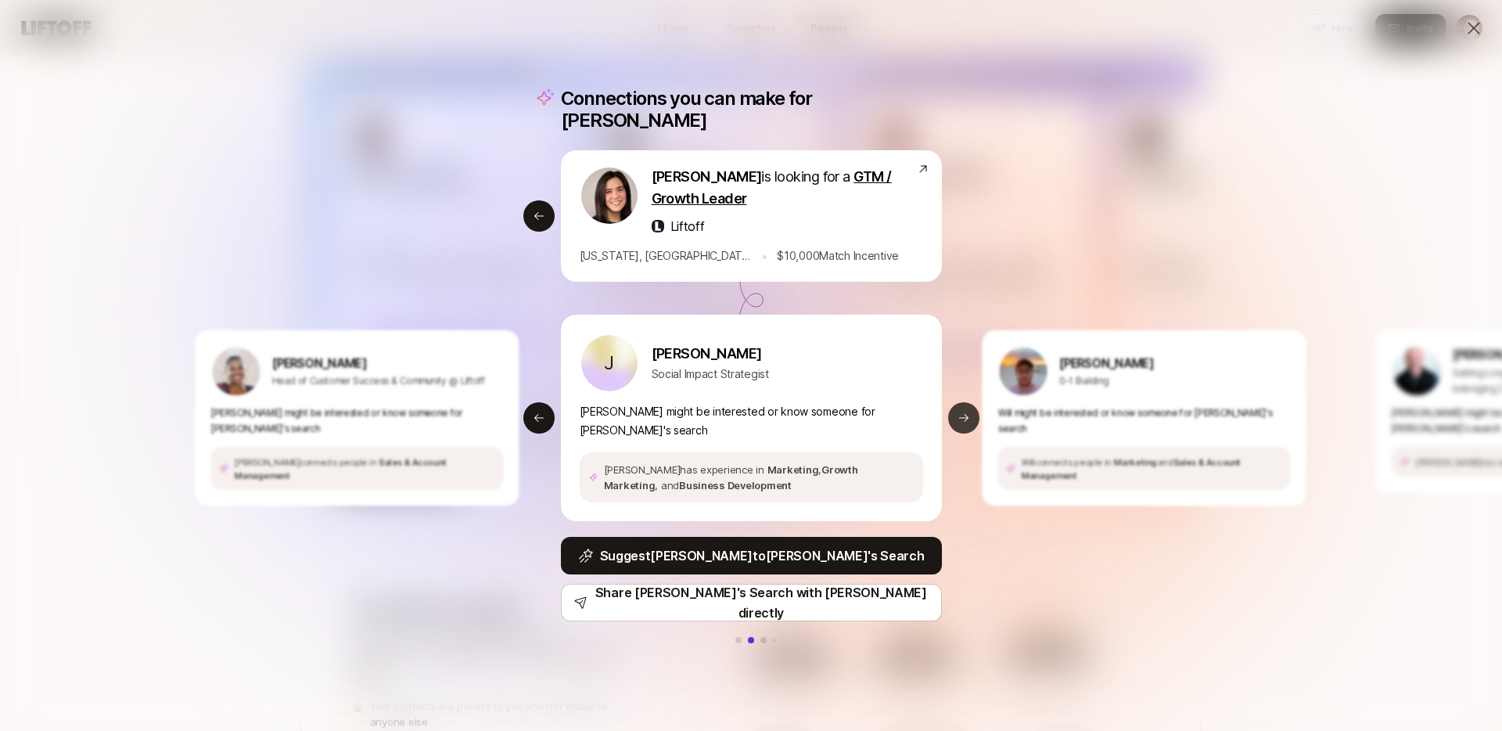
click at [960, 411] on icon at bounding box center [963, 417] width 13 height 13
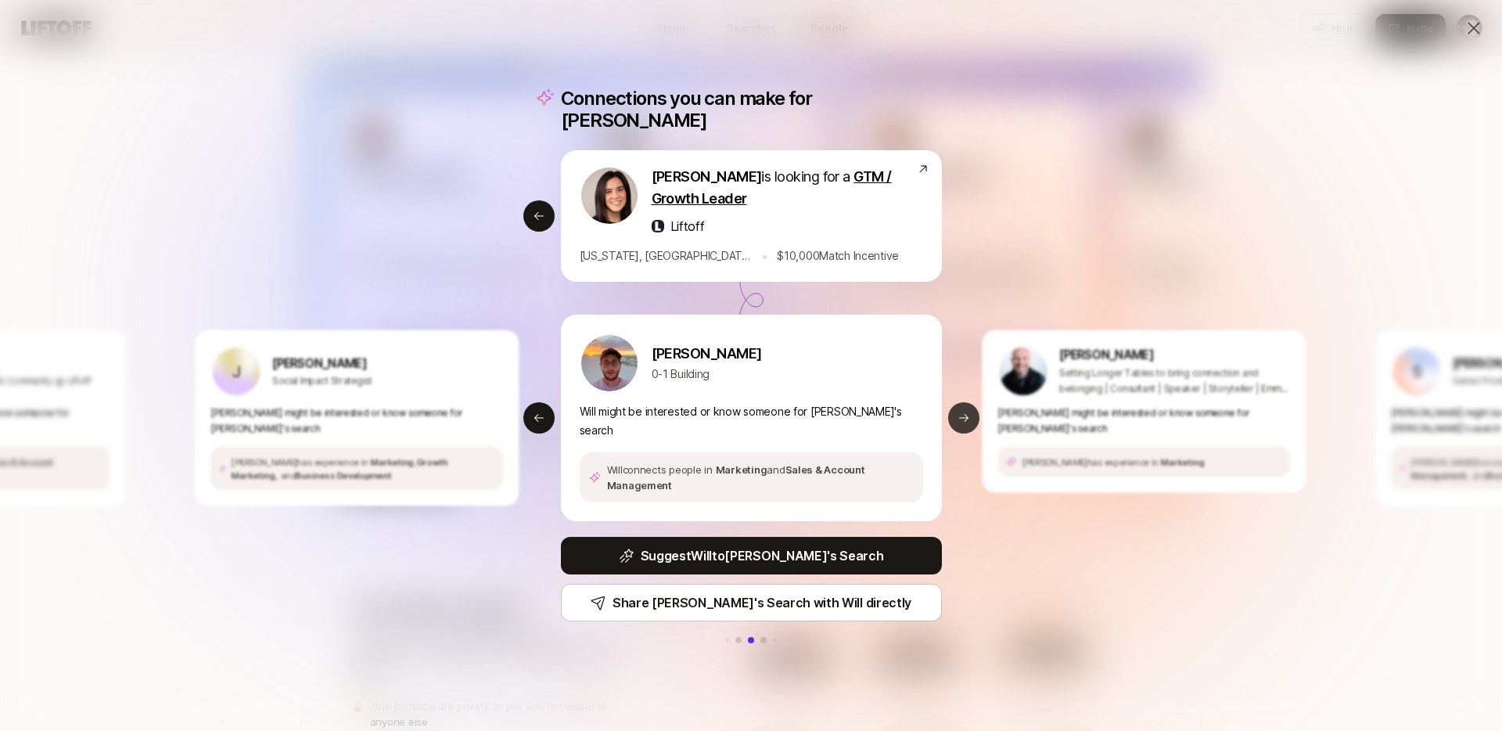
click at [960, 411] on icon at bounding box center [963, 417] width 13 height 13
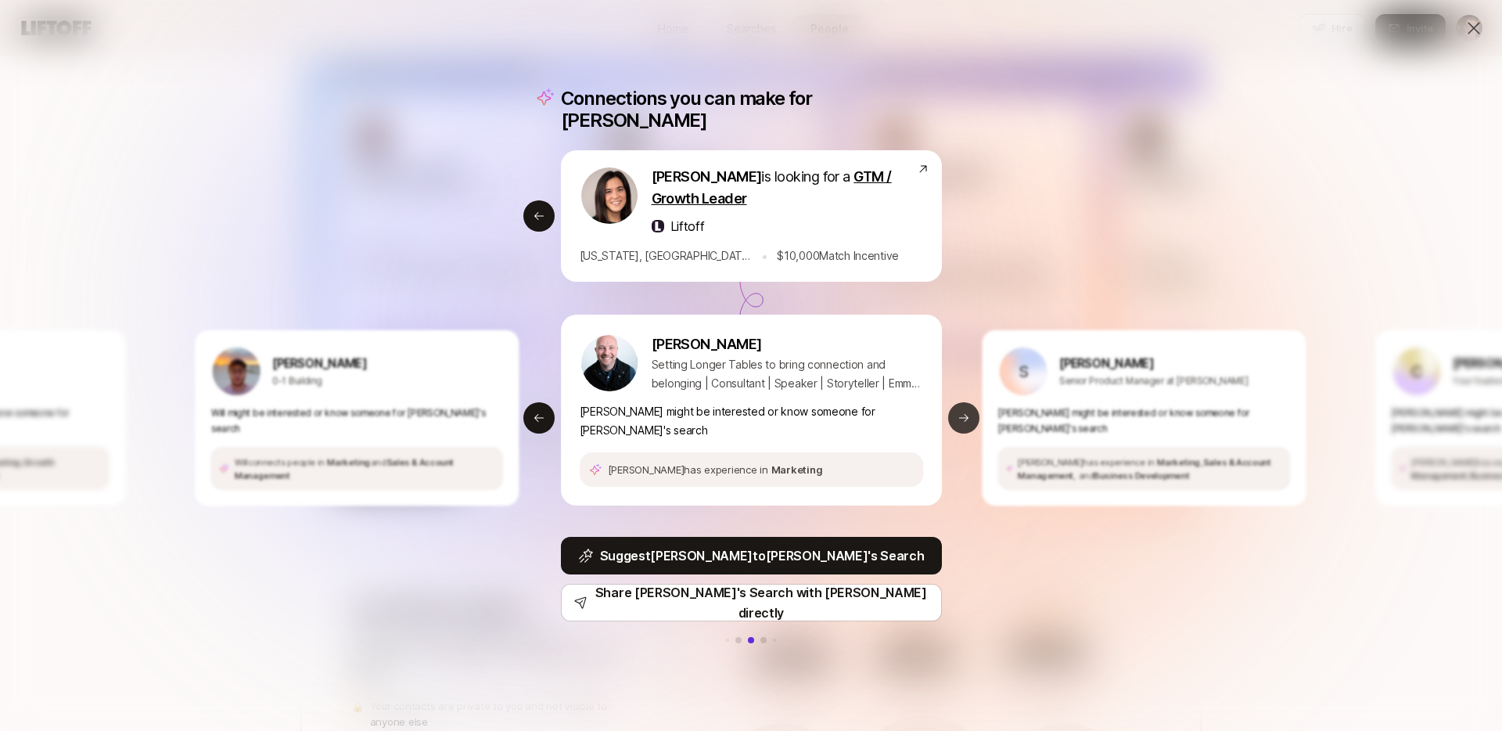
click at [960, 411] on icon at bounding box center [963, 417] width 13 height 13
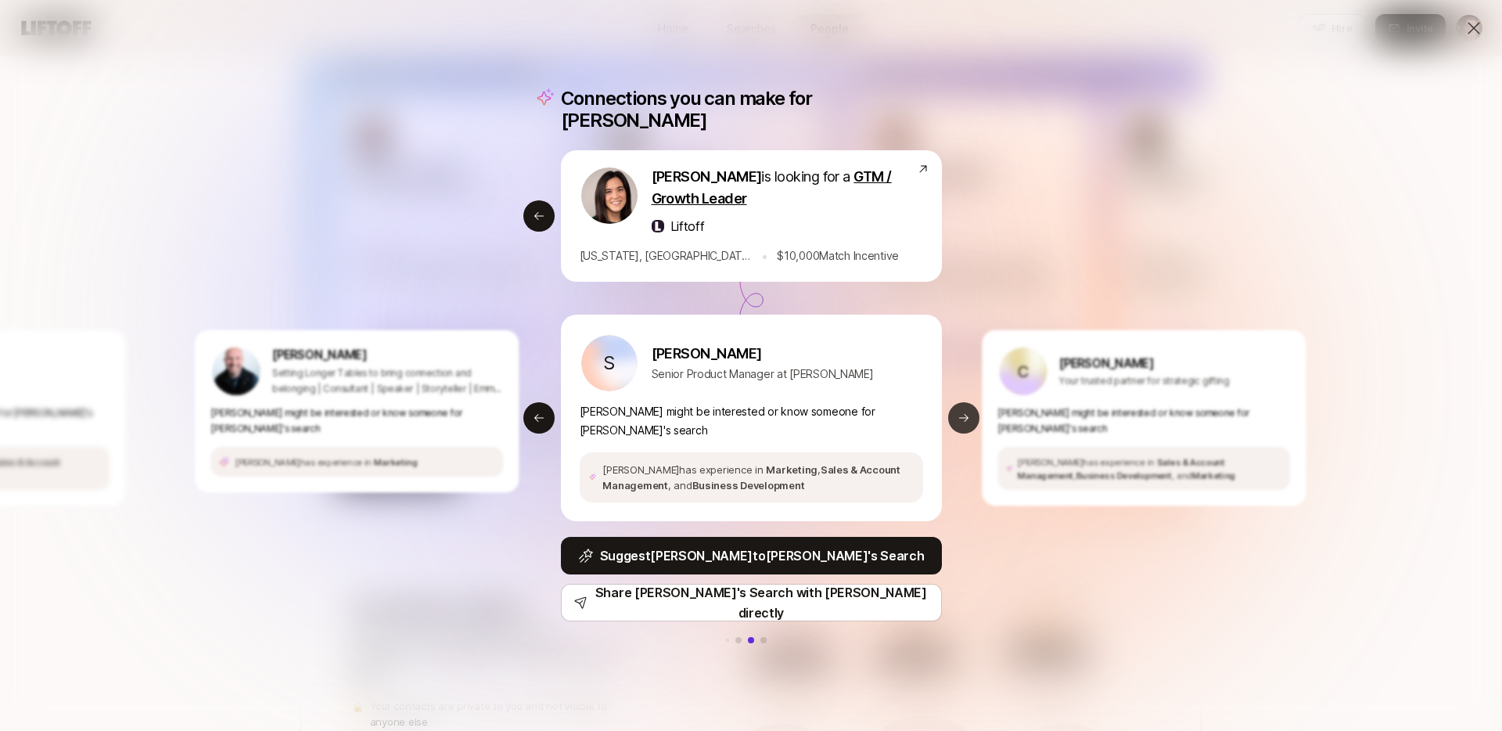
click at [960, 411] on icon at bounding box center [963, 417] width 13 height 13
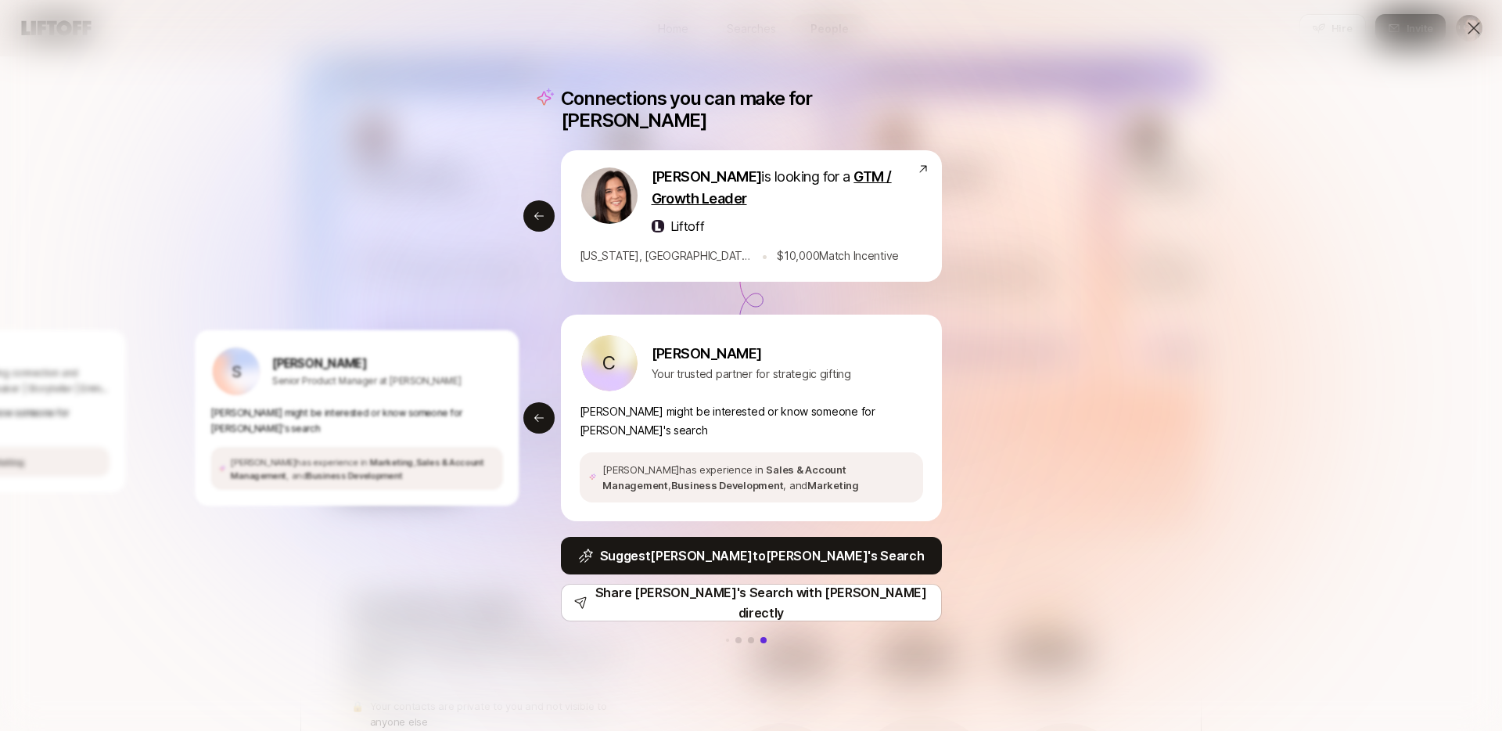
click at [741, 637] on button at bounding box center [738, 640] width 6 height 6
click at [750, 637] on button at bounding box center [751, 640] width 6 height 6
click at [535, 402] on button "Previous slide" at bounding box center [538, 417] width 31 height 31
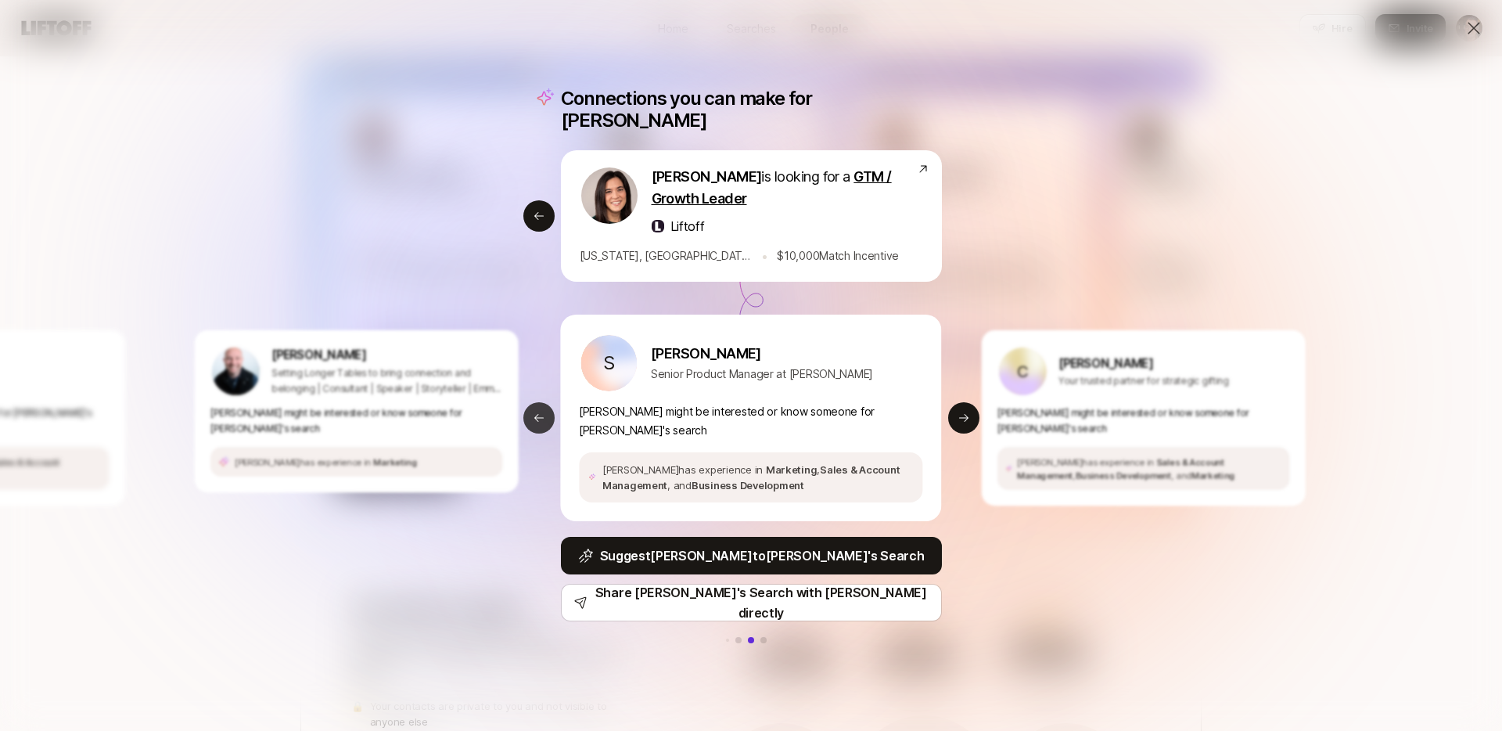
click at [533, 402] on button "Previous slide" at bounding box center [538, 417] width 31 height 31
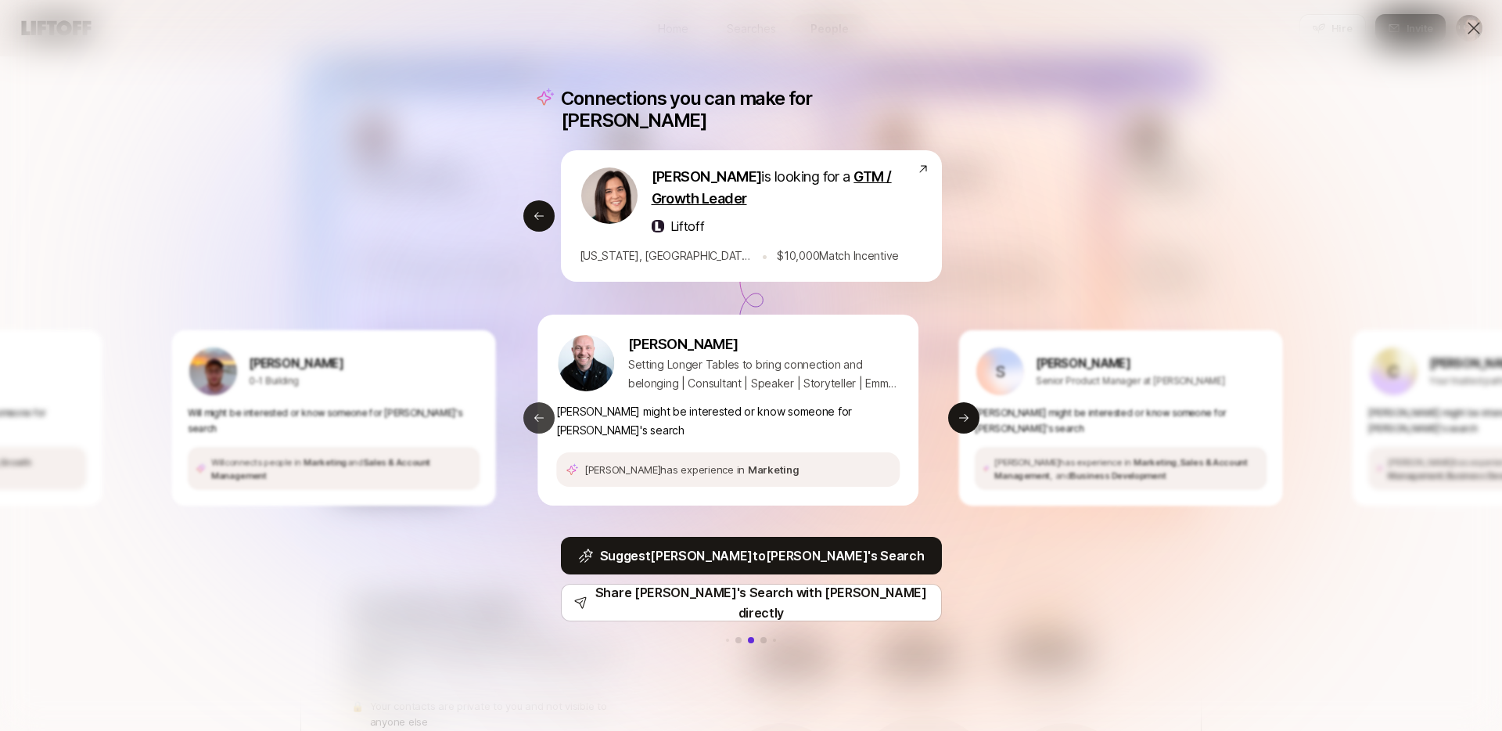
click at [533, 402] on button "Previous slide" at bounding box center [538, 417] width 31 height 31
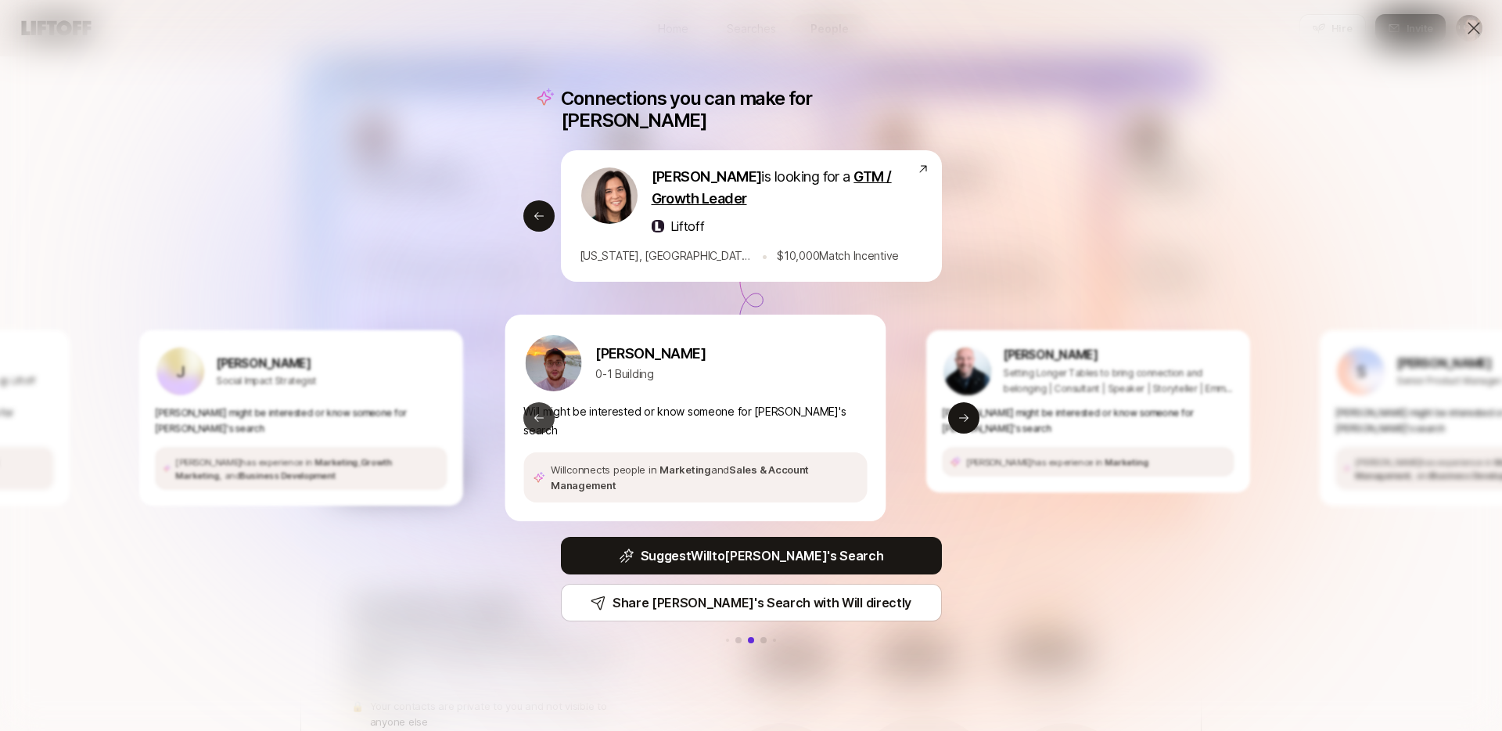
click at [533, 402] on button "Previous slide" at bounding box center [538, 417] width 31 height 31
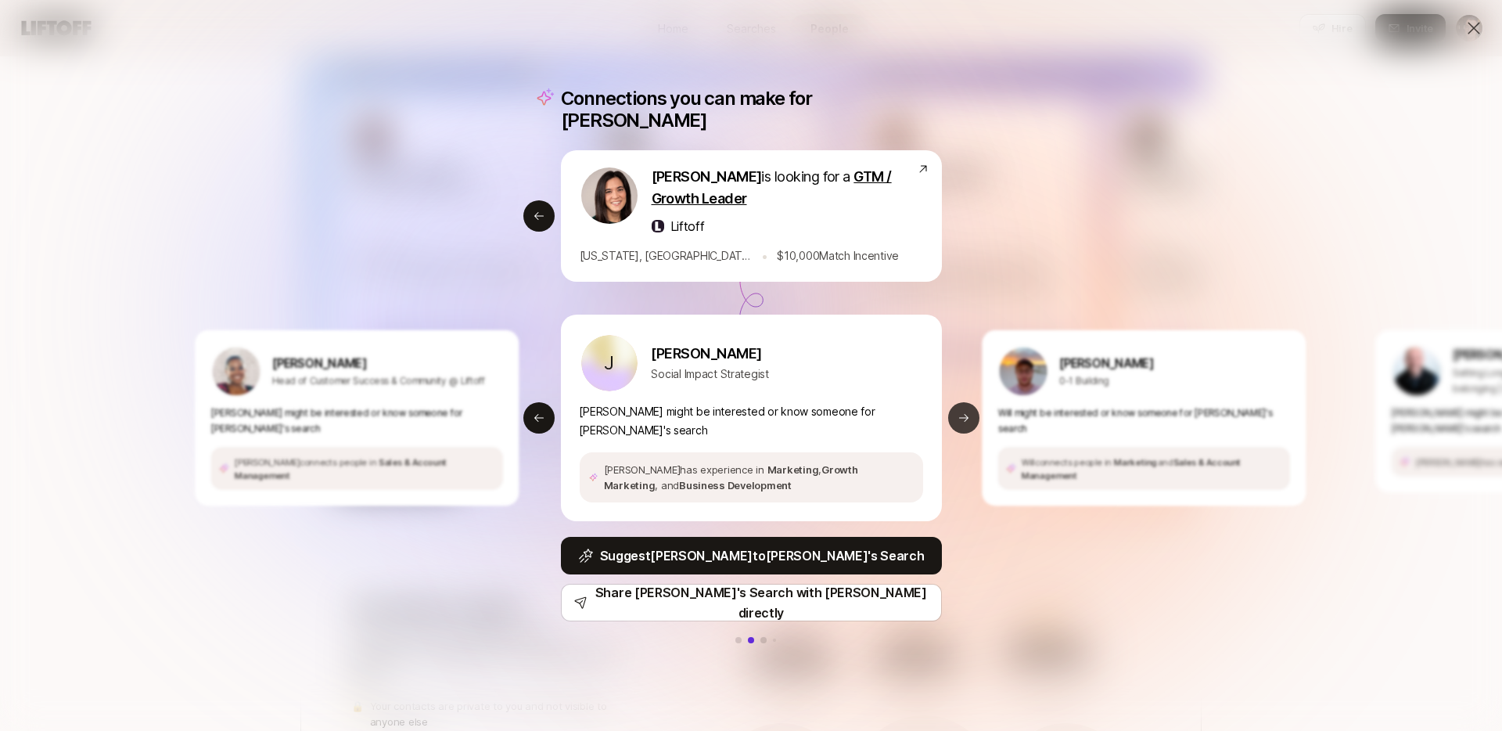
click at [965, 415] on button "Next slide" at bounding box center [963, 417] width 31 height 31
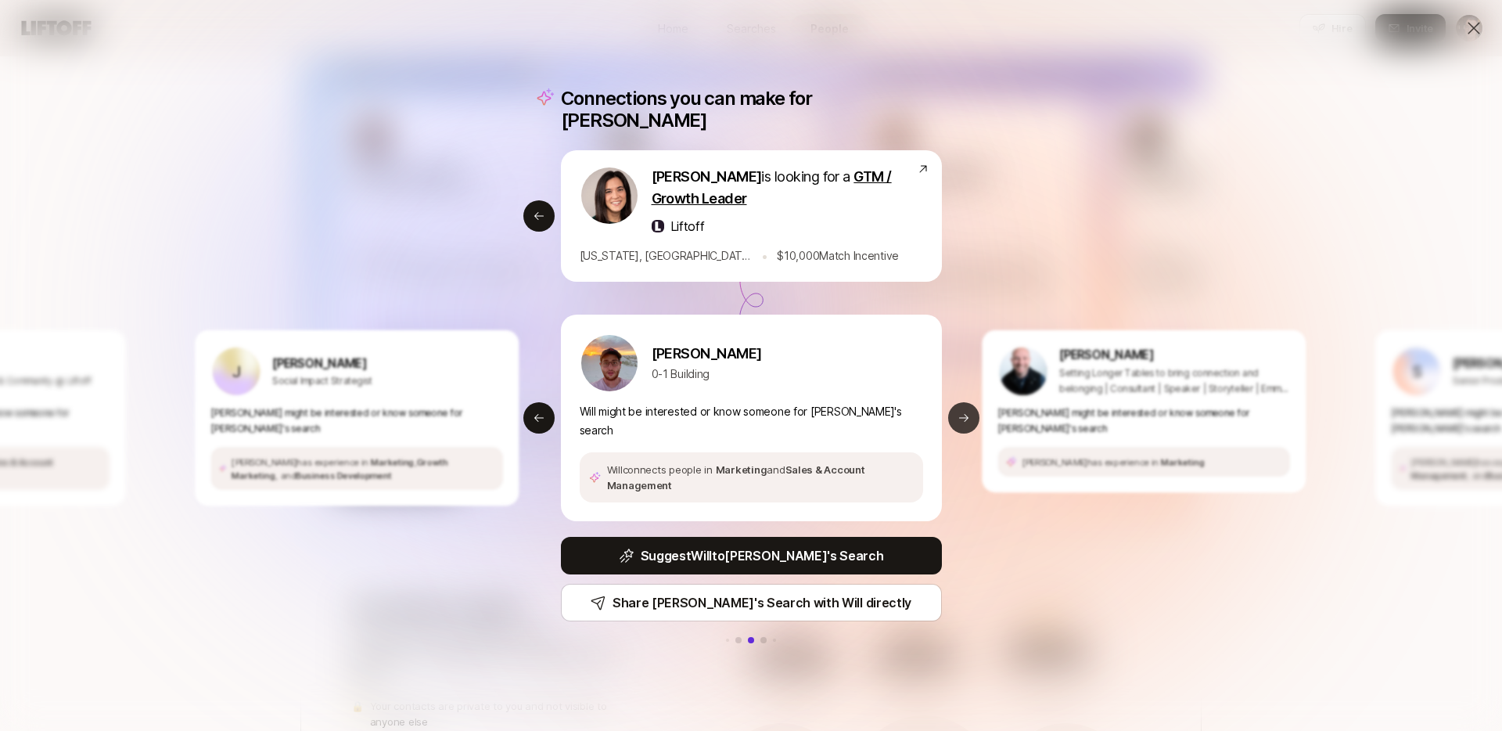
click at [965, 415] on button "Next slide" at bounding box center [963, 417] width 31 height 31
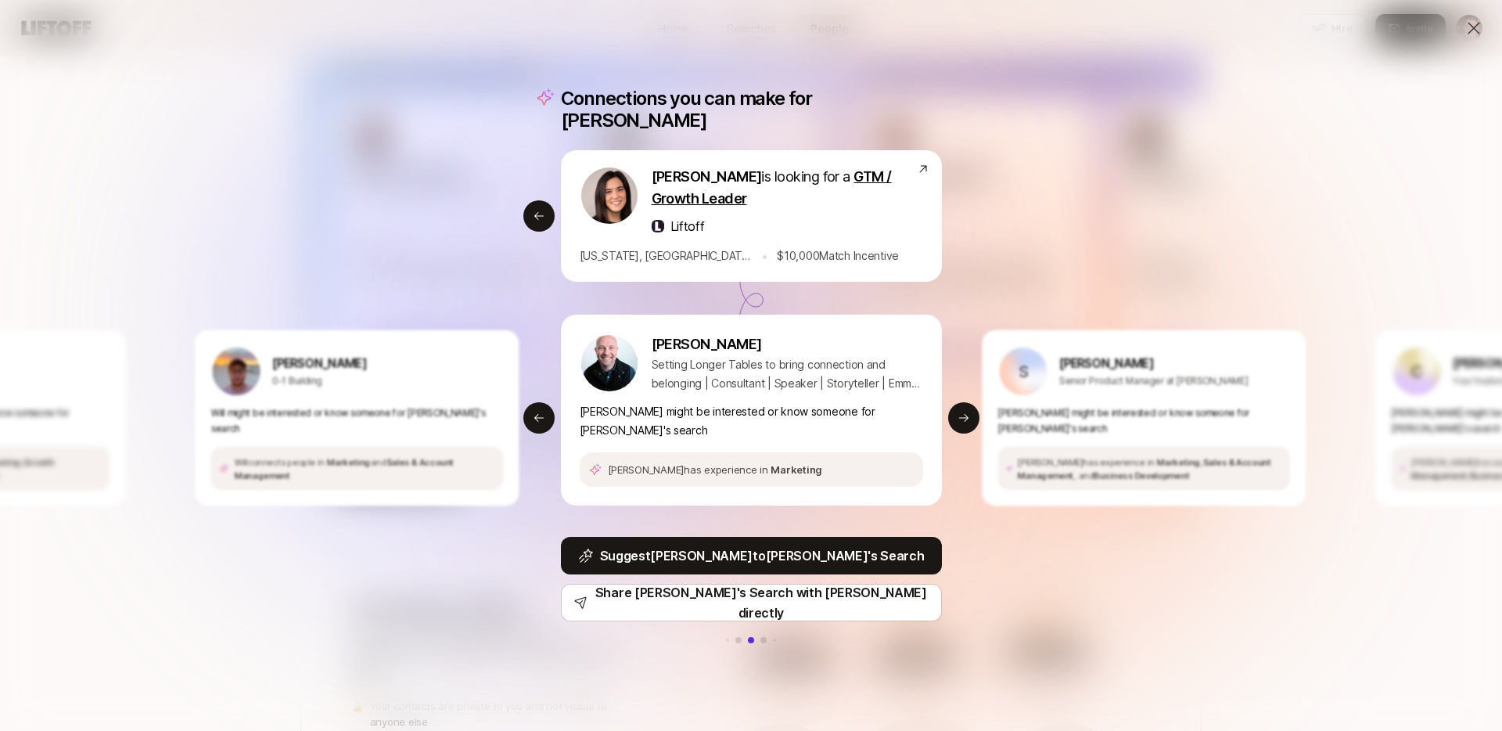
click at [1436, 22] on icon at bounding box center [1473, 28] width 19 height 19
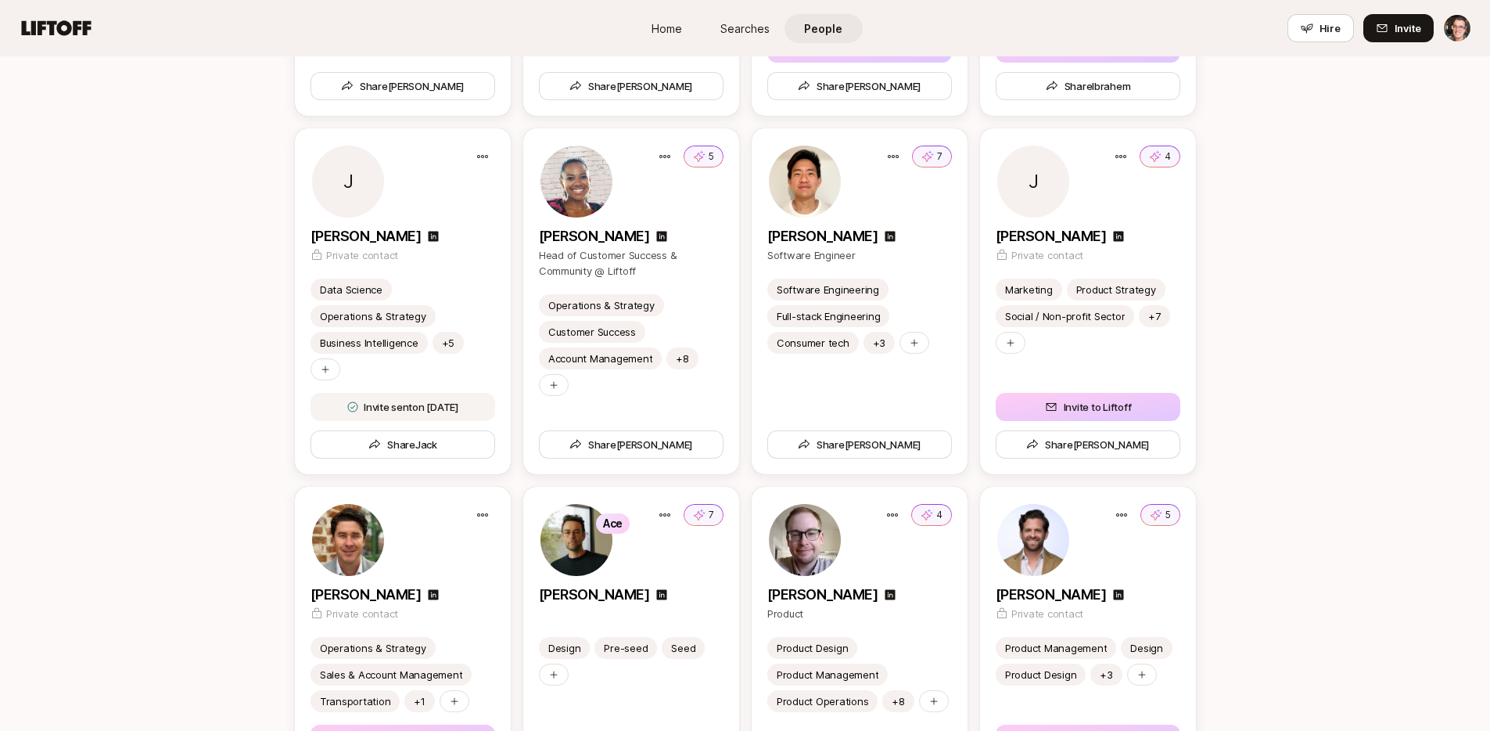
scroll to position [3185, 0]
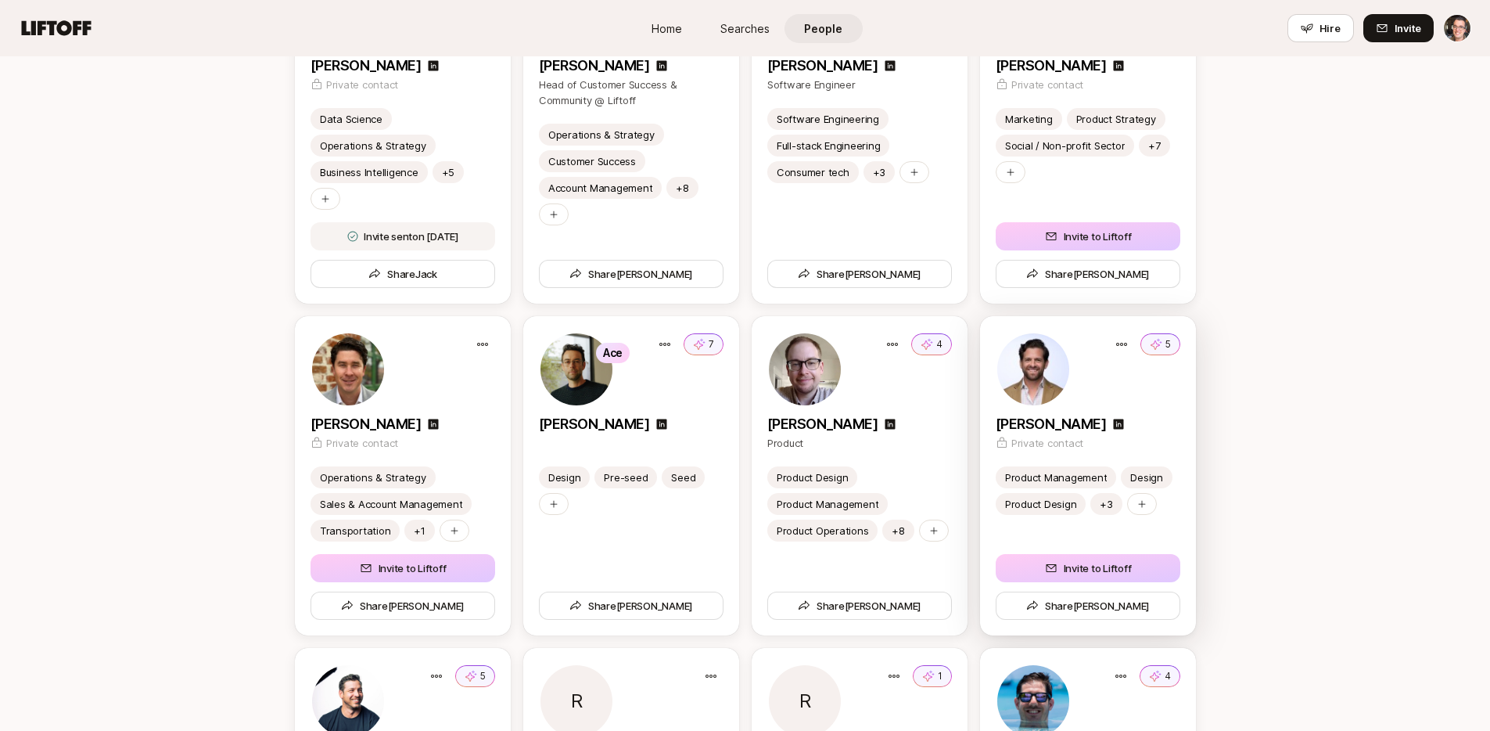
click at [1096, 400] on div "5" at bounding box center [1088, 369] width 185 height 75
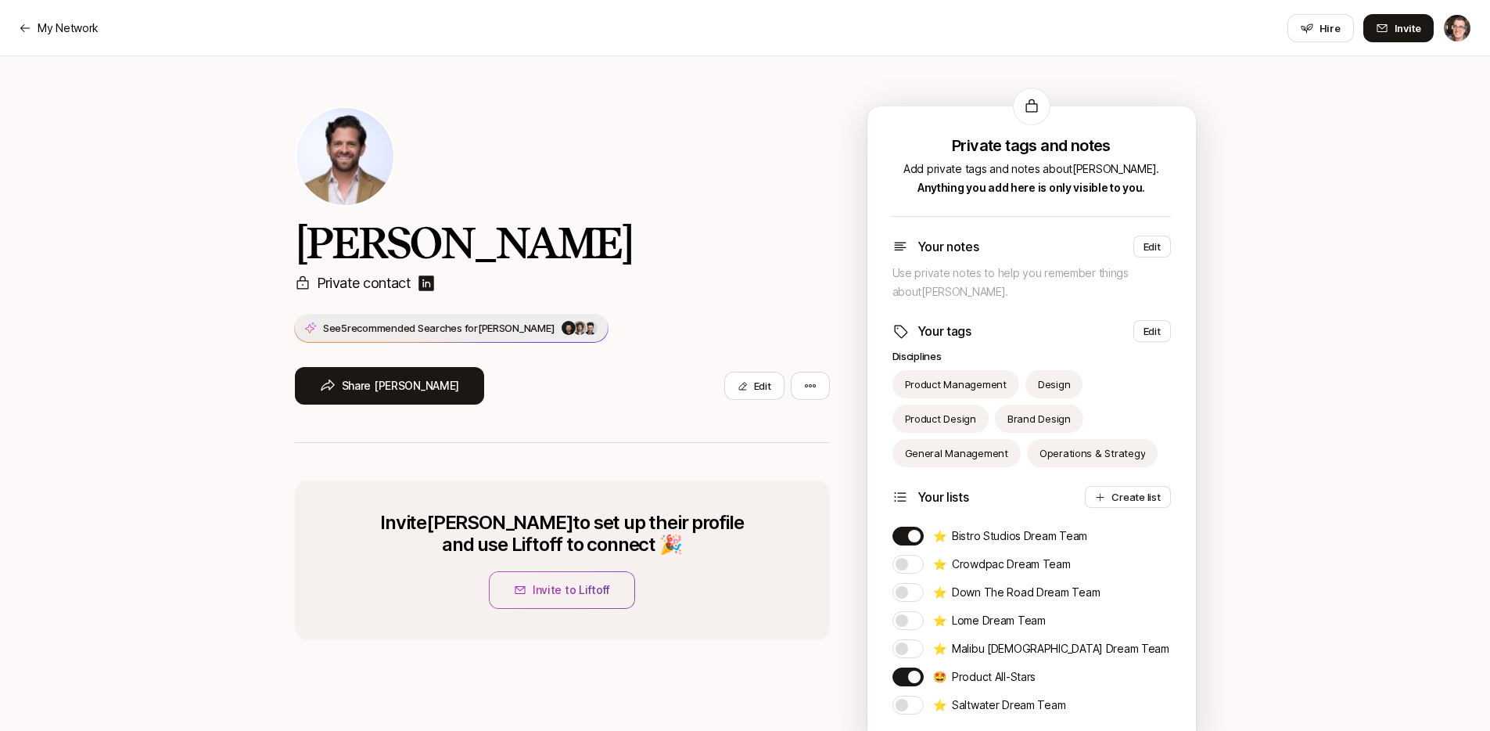
click at [443, 338] on span "See 5 recommended Searches for [PERSON_NAME] +2" at bounding box center [451, 328] width 313 height 28
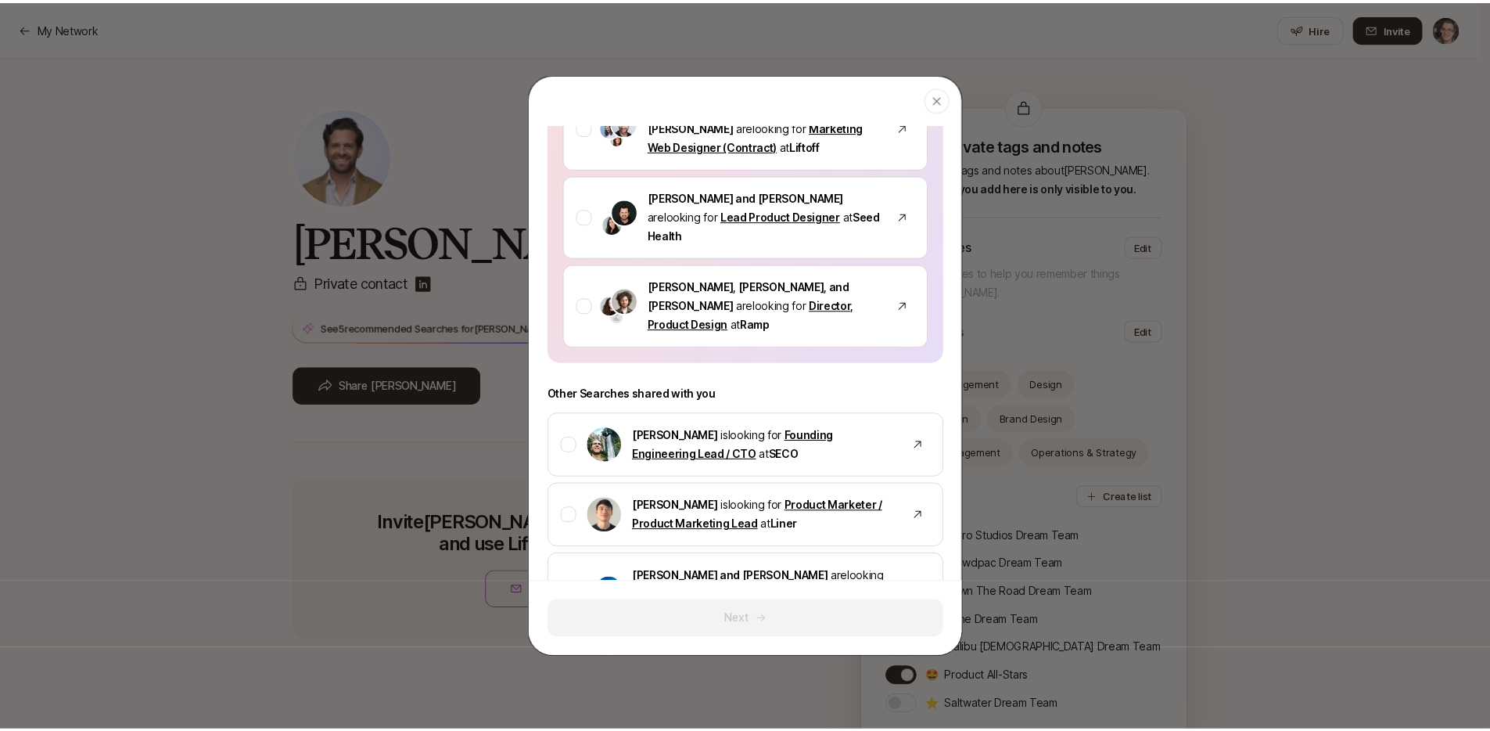
scroll to position [186, 0]
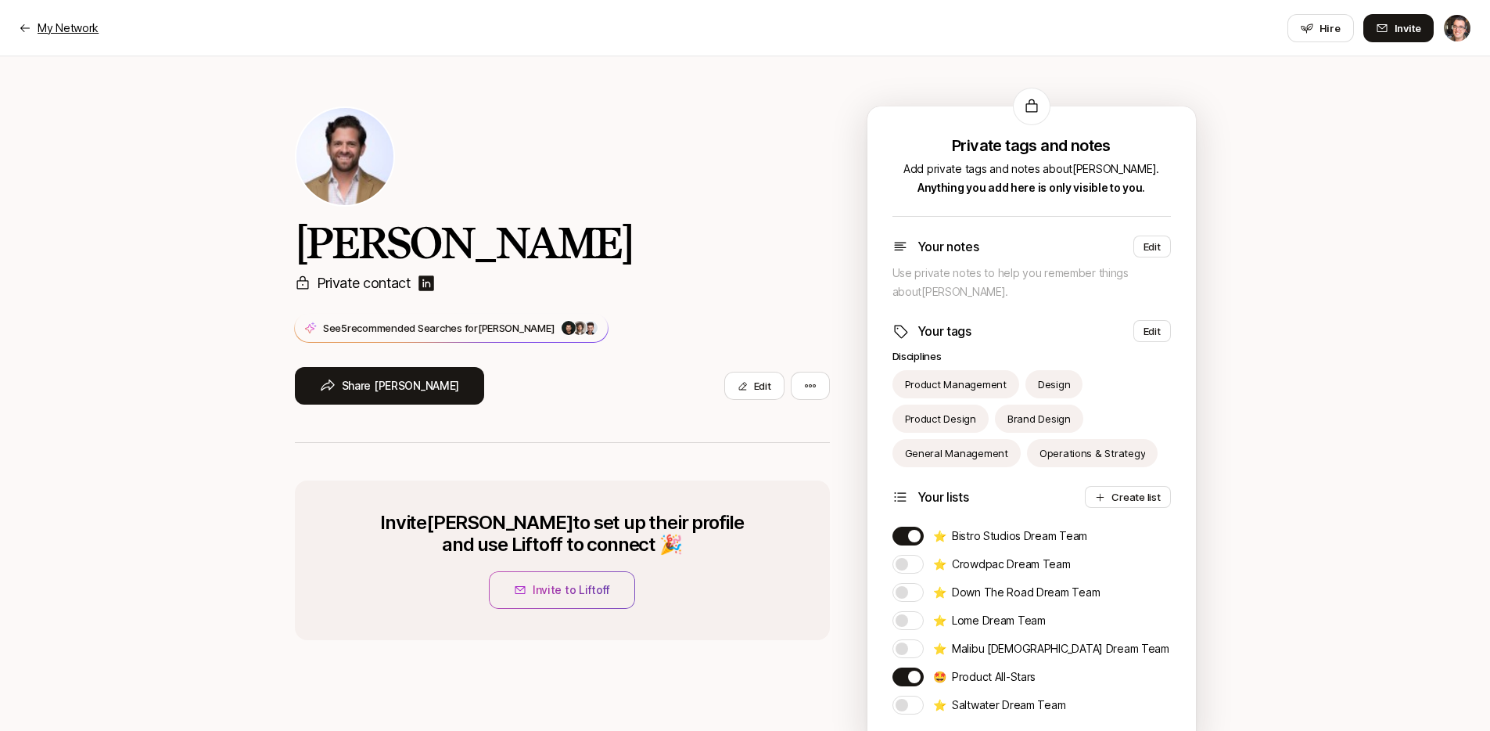
click at [63, 33] on p "My Network" at bounding box center [68, 28] width 61 height 19
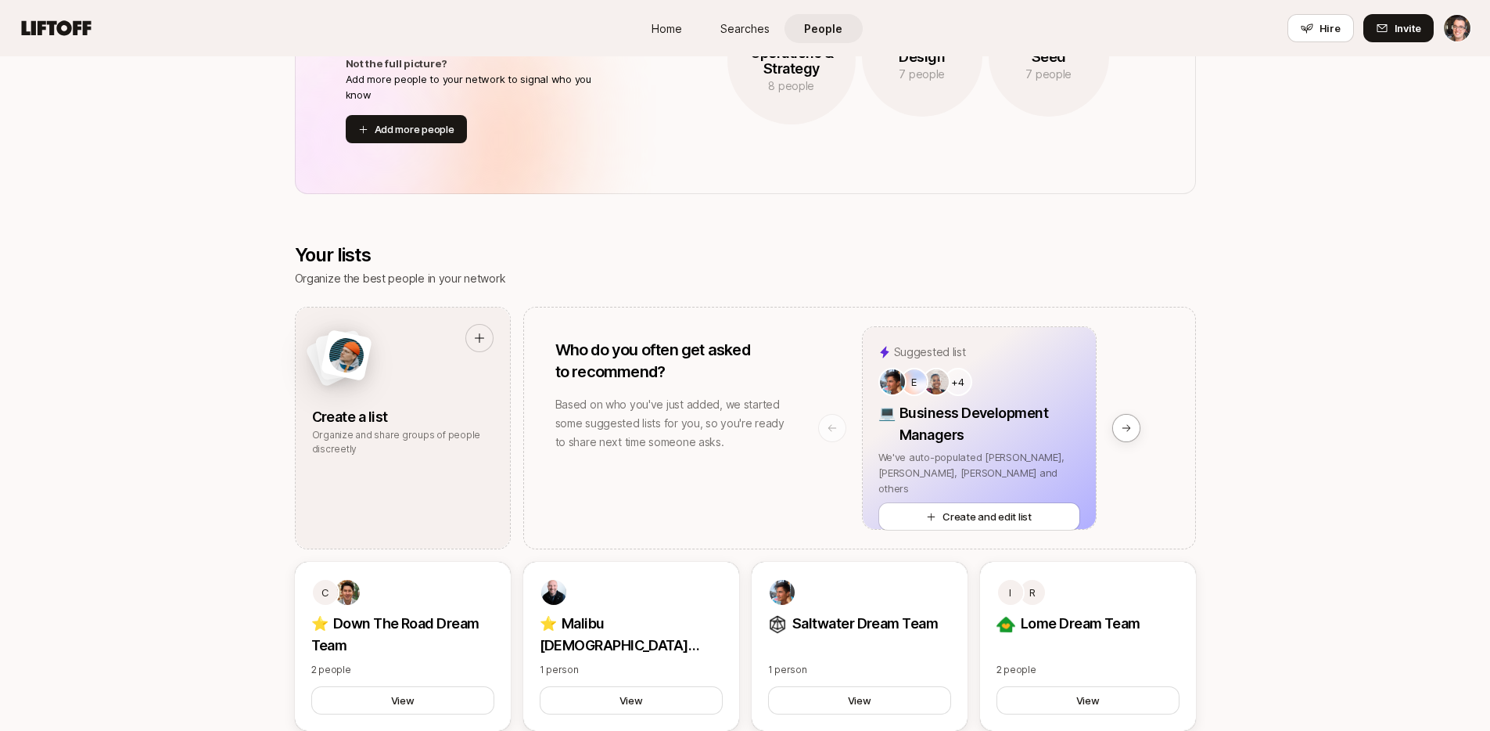
scroll to position [1230, 0]
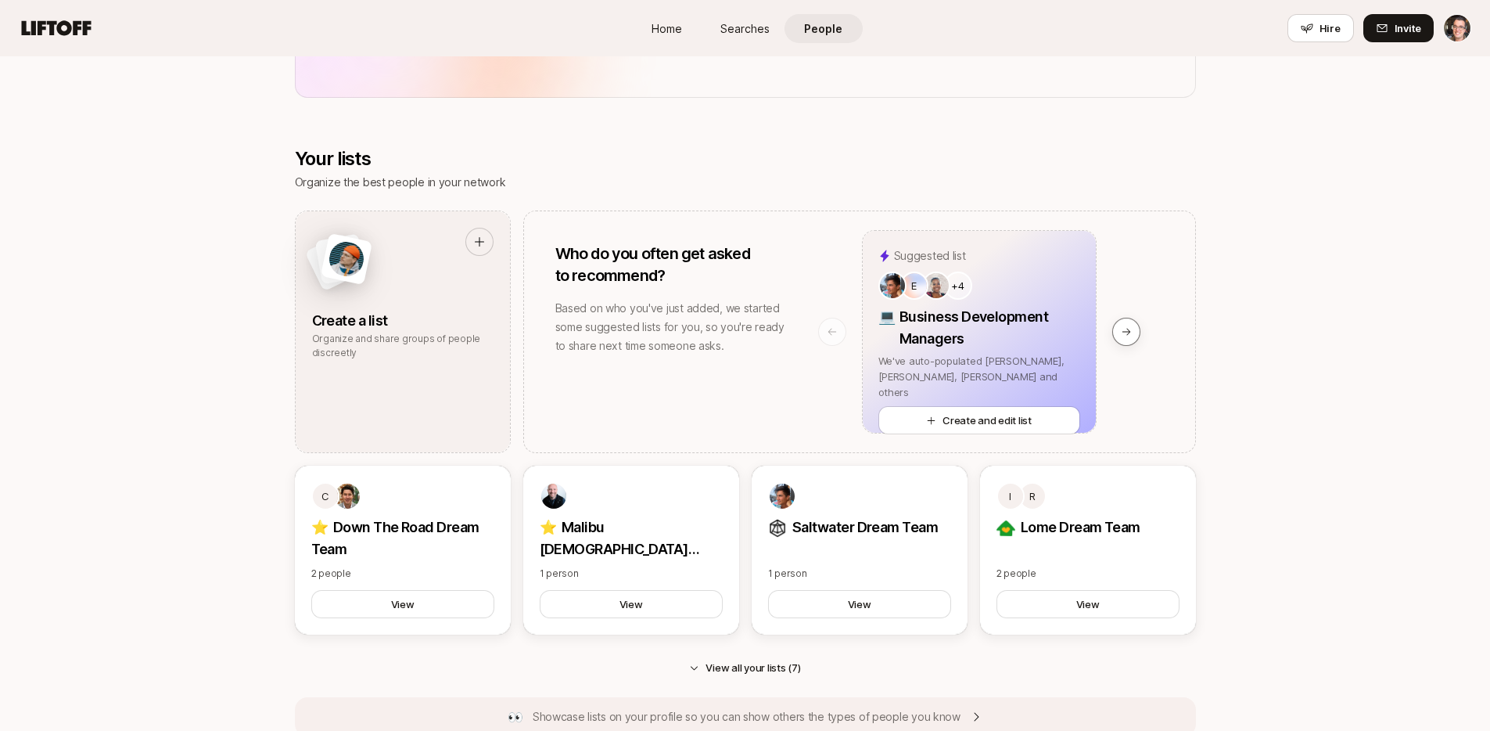
click at [1129, 326] on icon at bounding box center [1126, 331] width 11 height 11
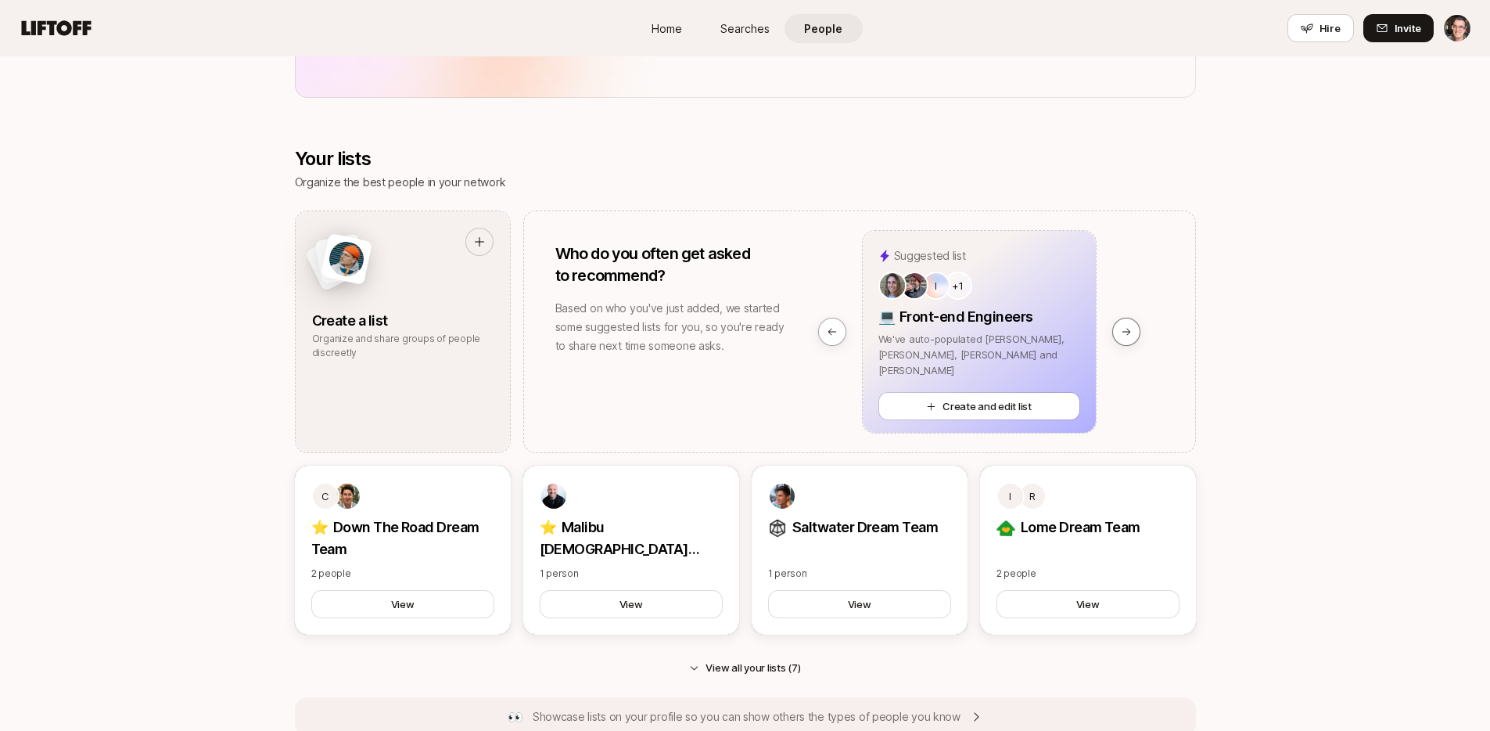
click at [1129, 328] on icon at bounding box center [1126, 331] width 11 height 11
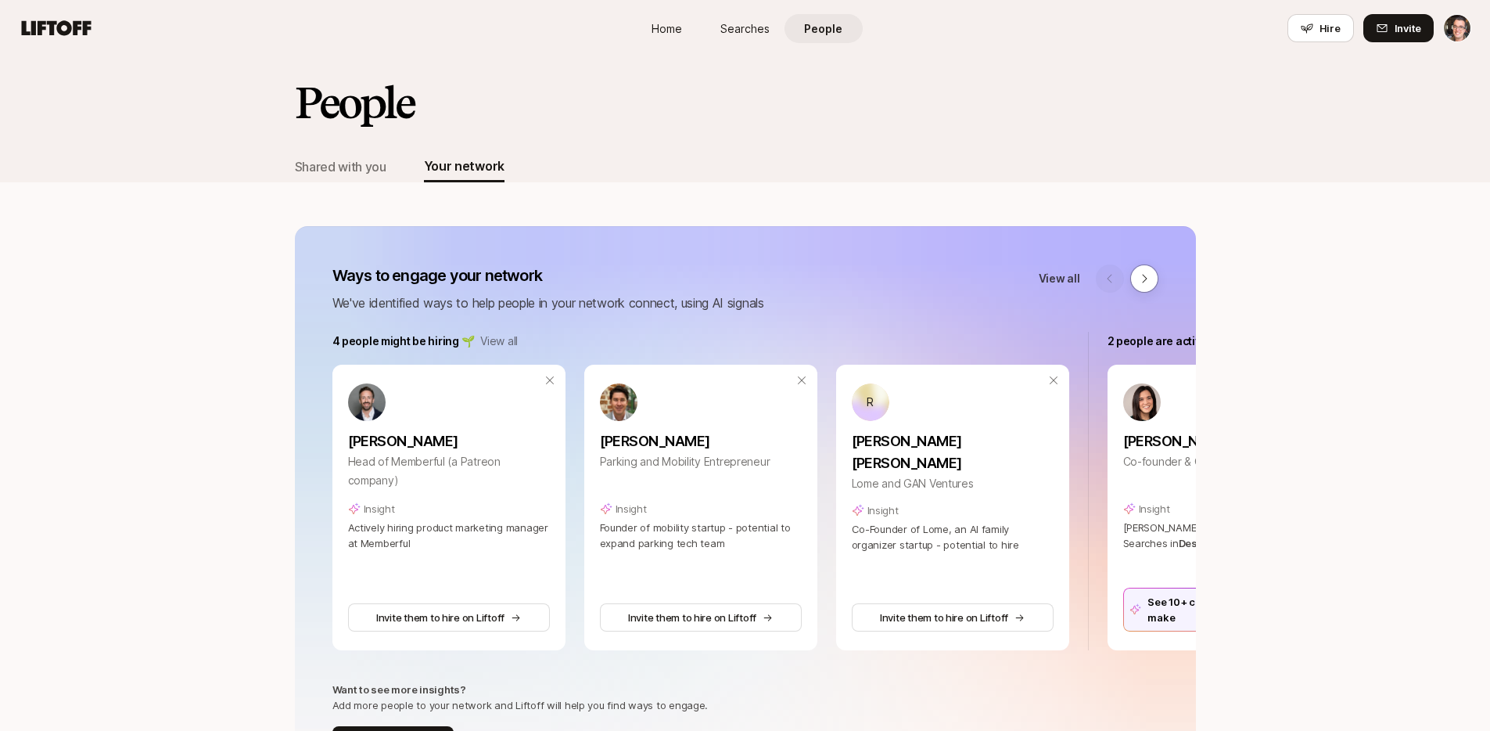
scroll to position [0, 0]
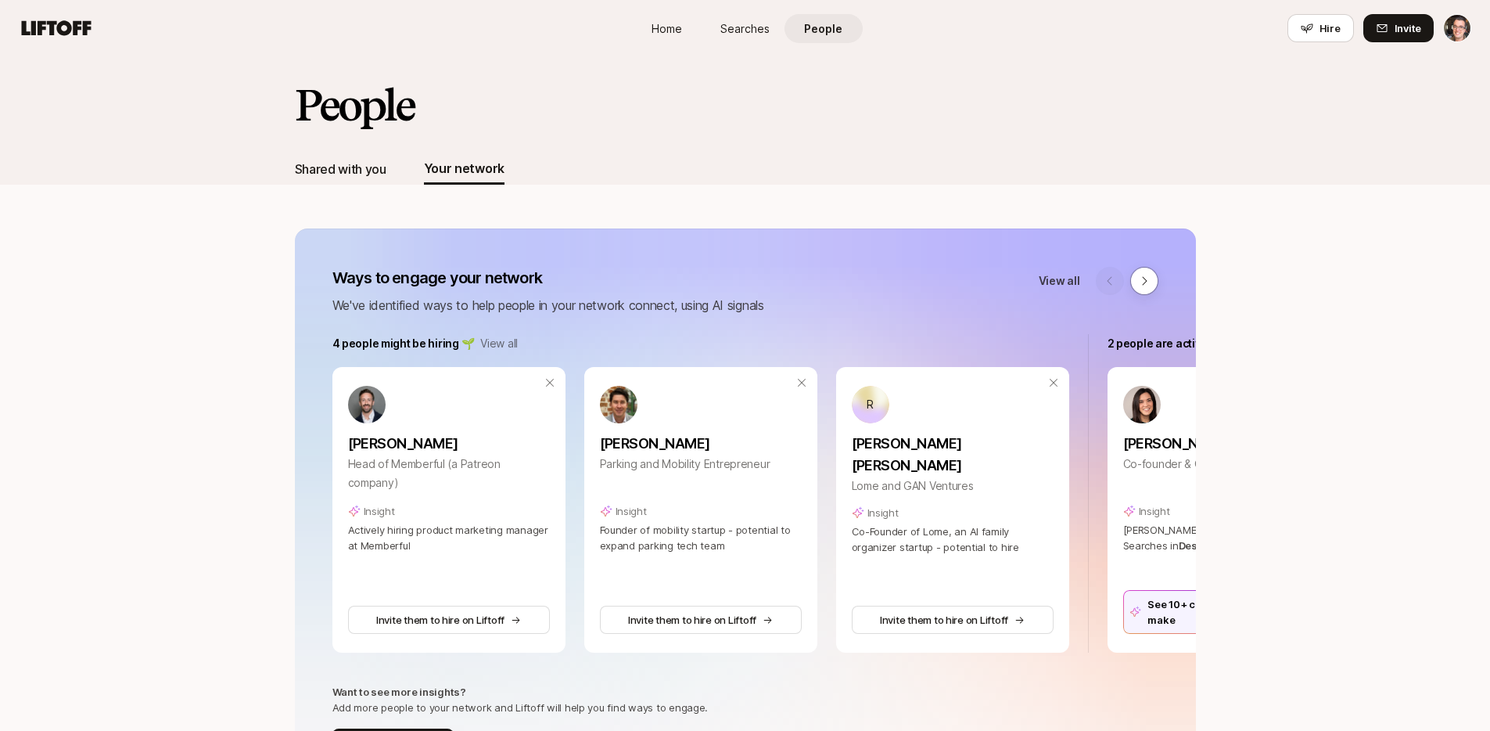
click at [372, 159] on div "Shared with you" at bounding box center [341, 169] width 92 height 20
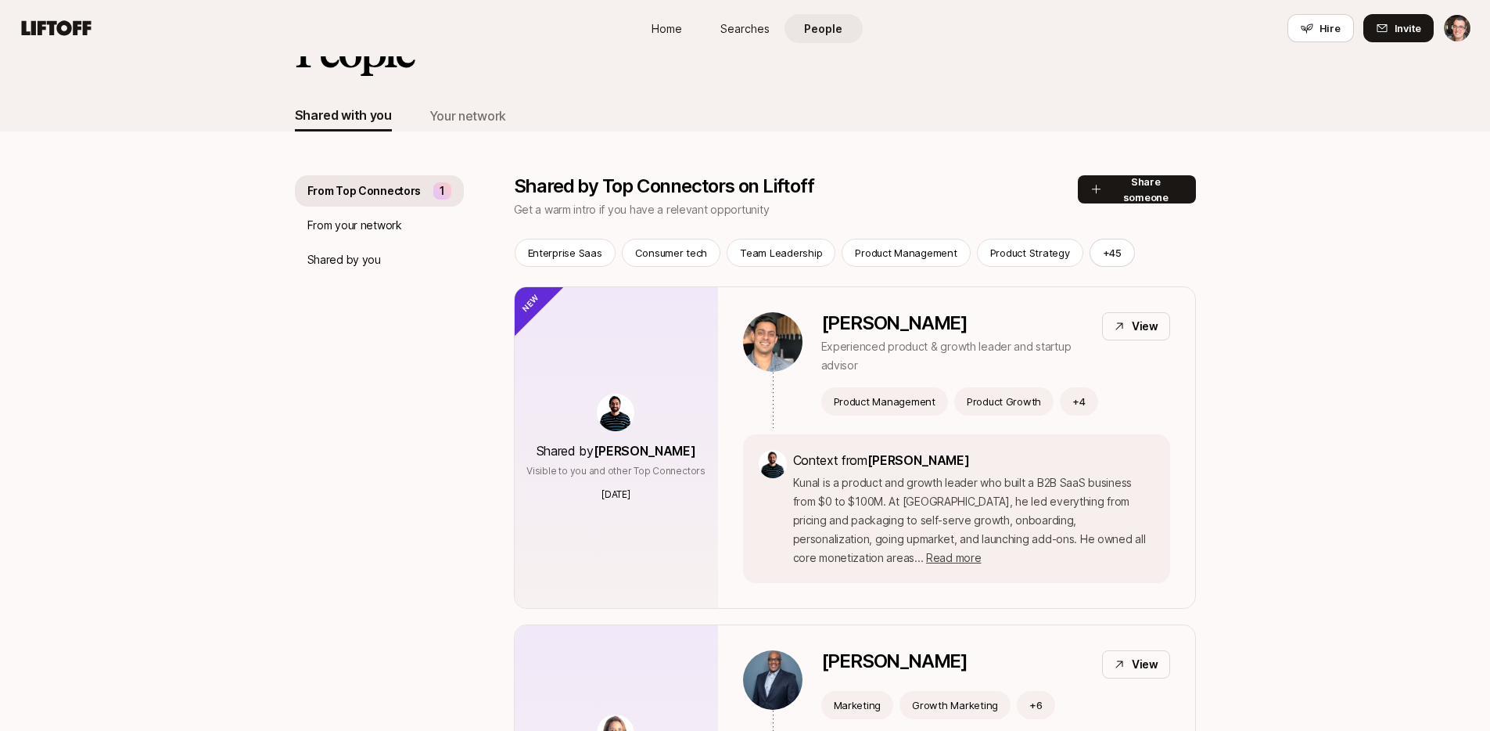
scroll to position [66, 0]
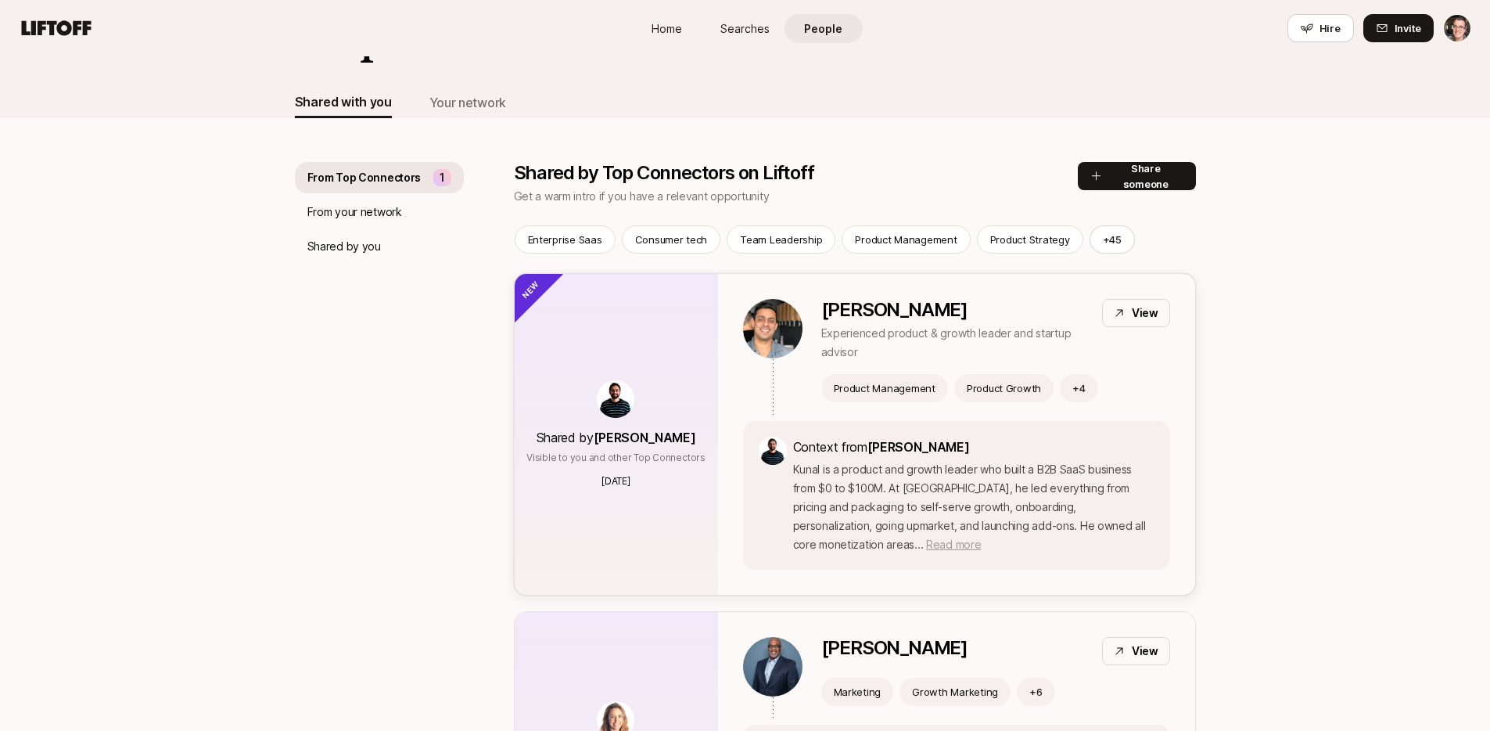
click at [926, 544] on span "Read more" at bounding box center [953, 543] width 55 height 13
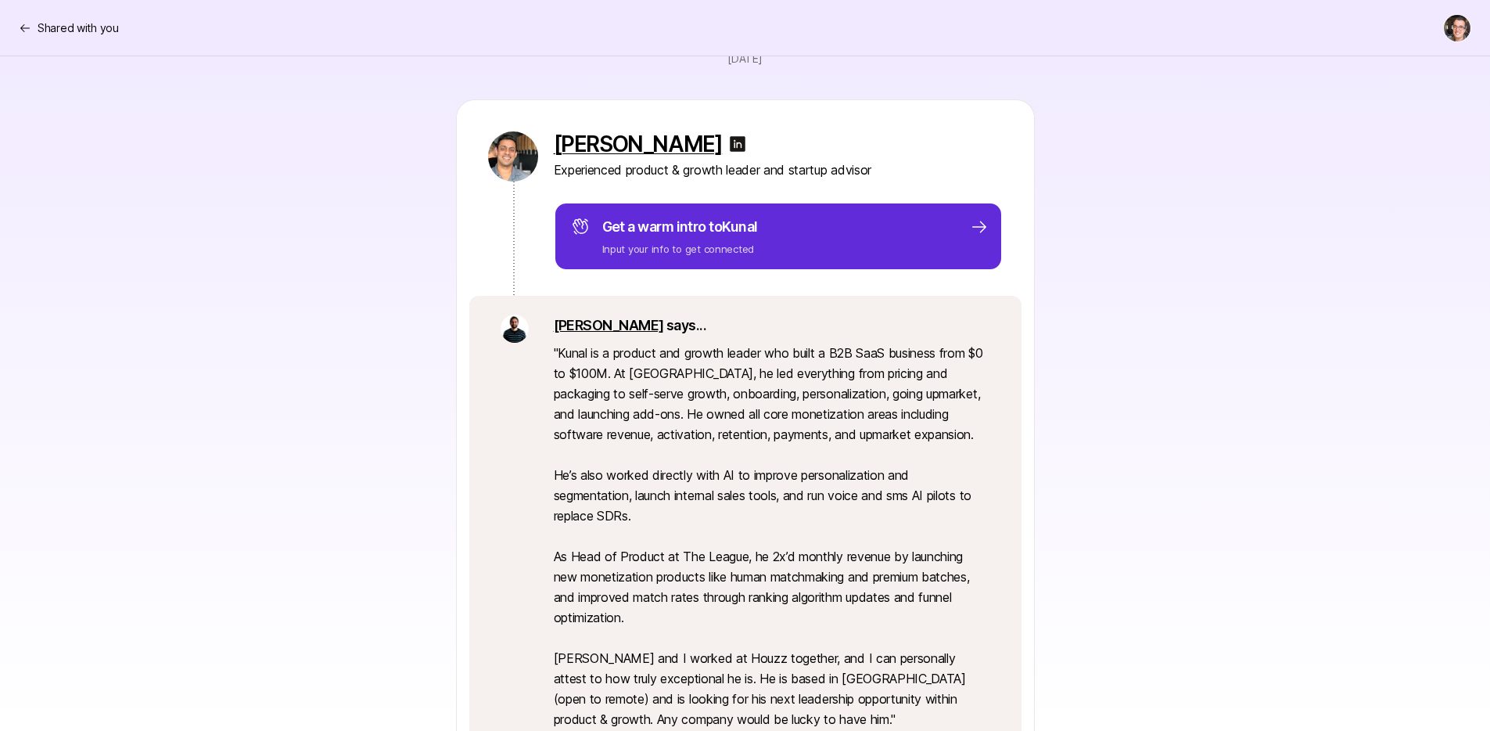
scroll to position [157, 0]
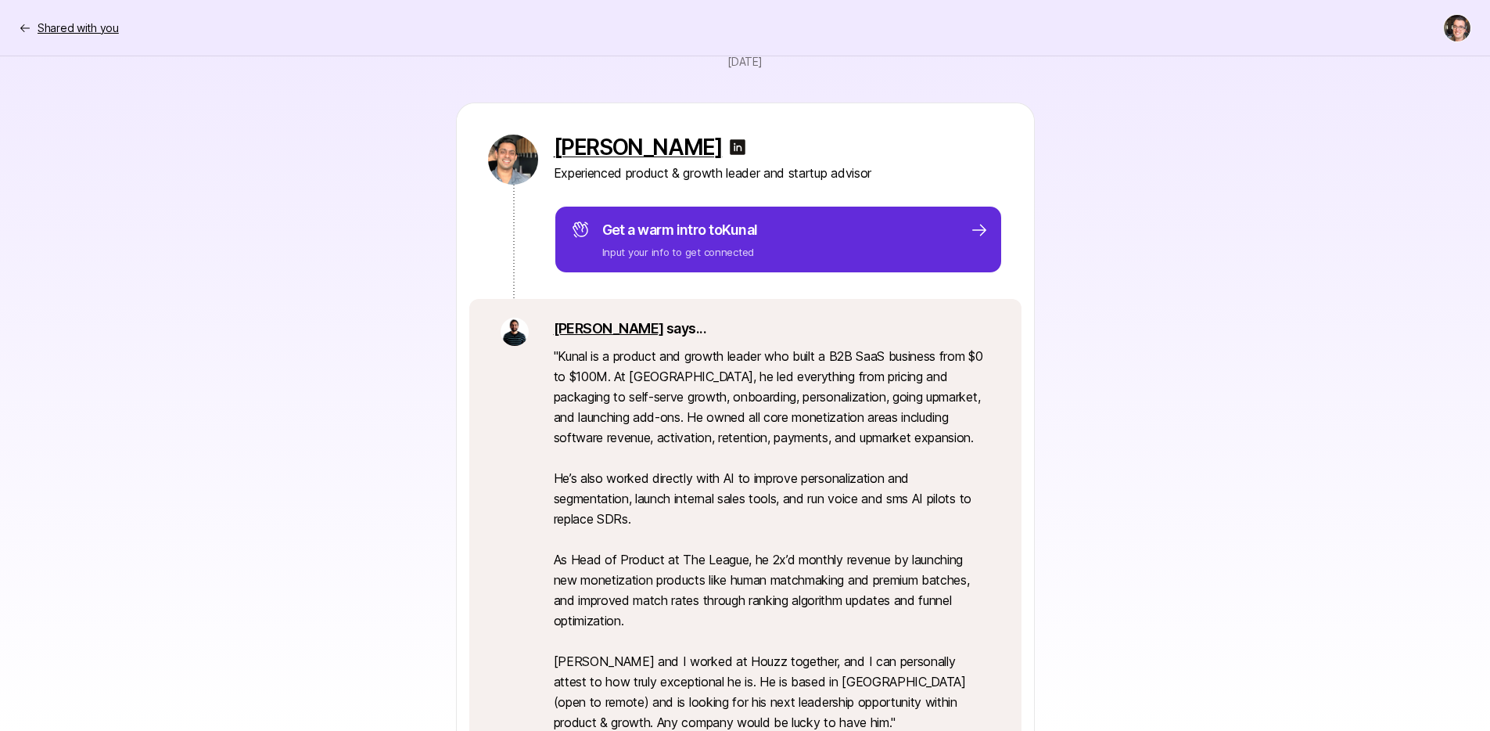
click at [94, 32] on p "Shared with you" at bounding box center [78, 28] width 81 height 19
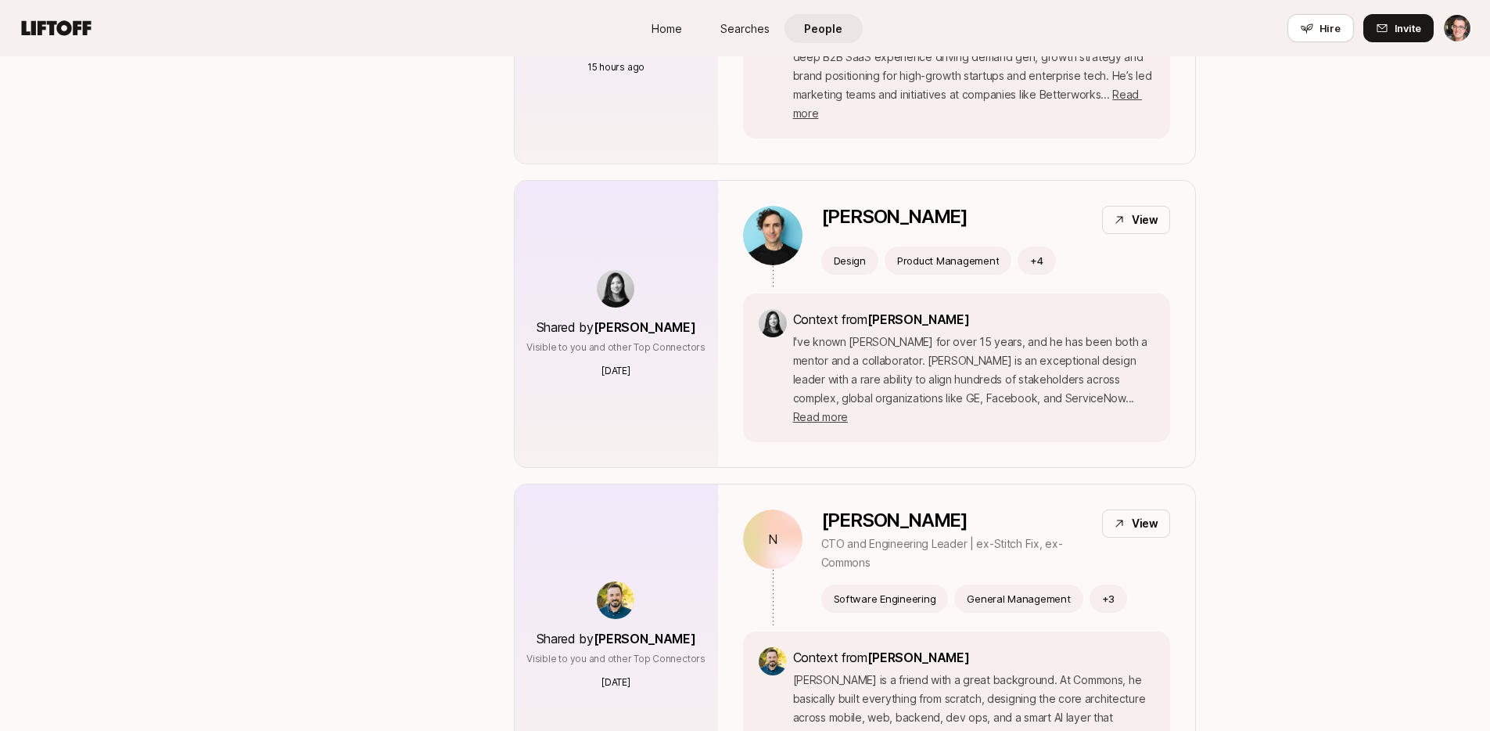
scroll to position [773, 0]
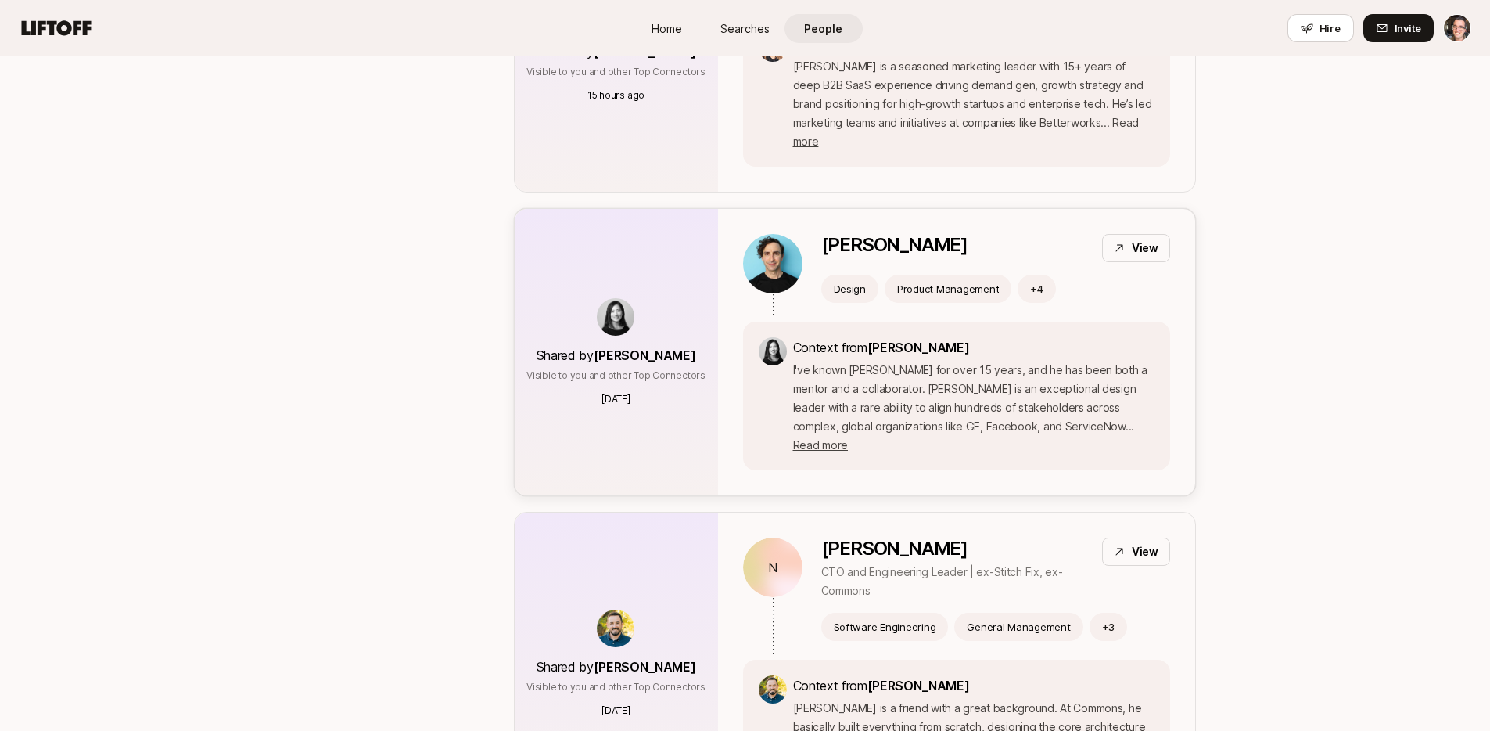
click at [857, 358] on div "Context from [PERSON_NAME] I've known [PERSON_NAME] for over 15 years, and he h…" at bounding box center [973, 395] width 361 height 117
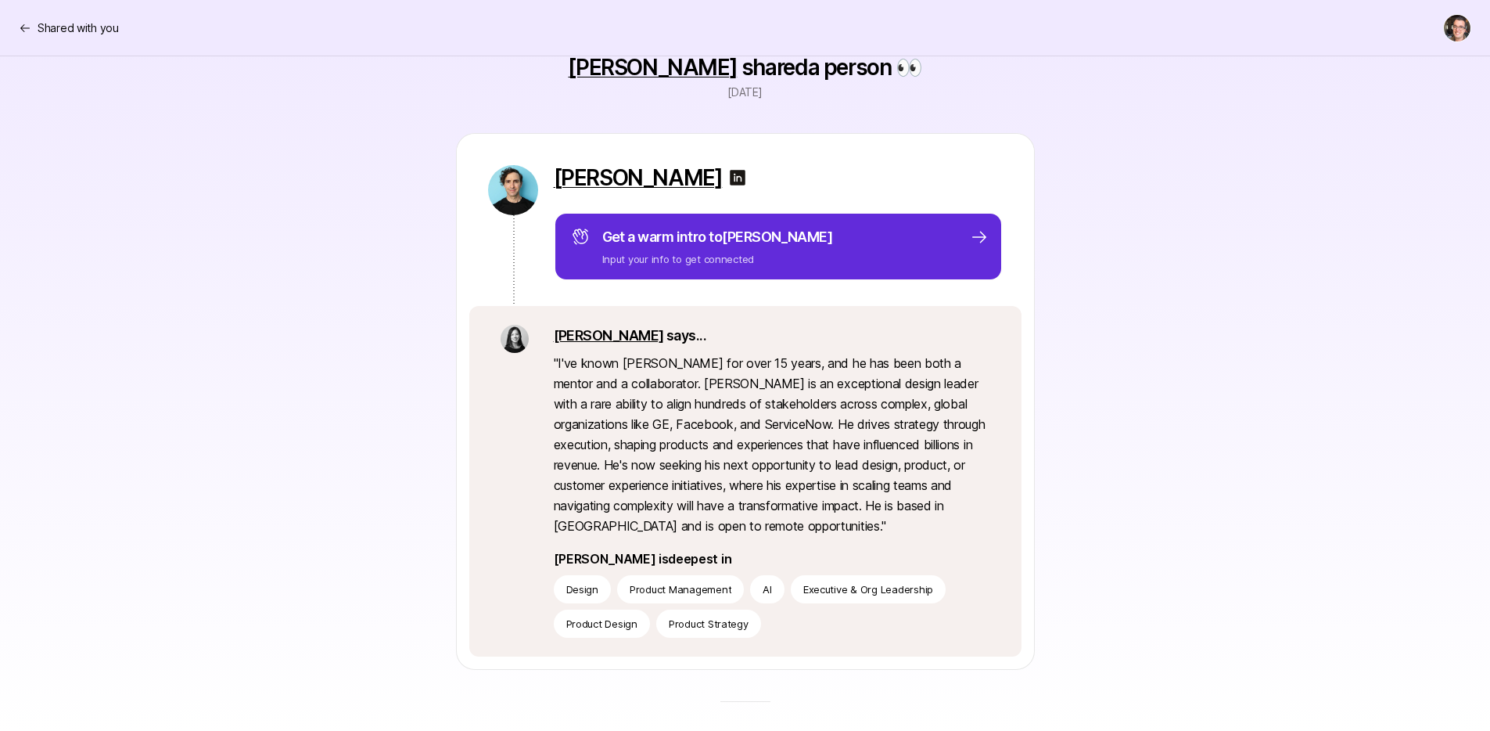
scroll to position [124, 0]
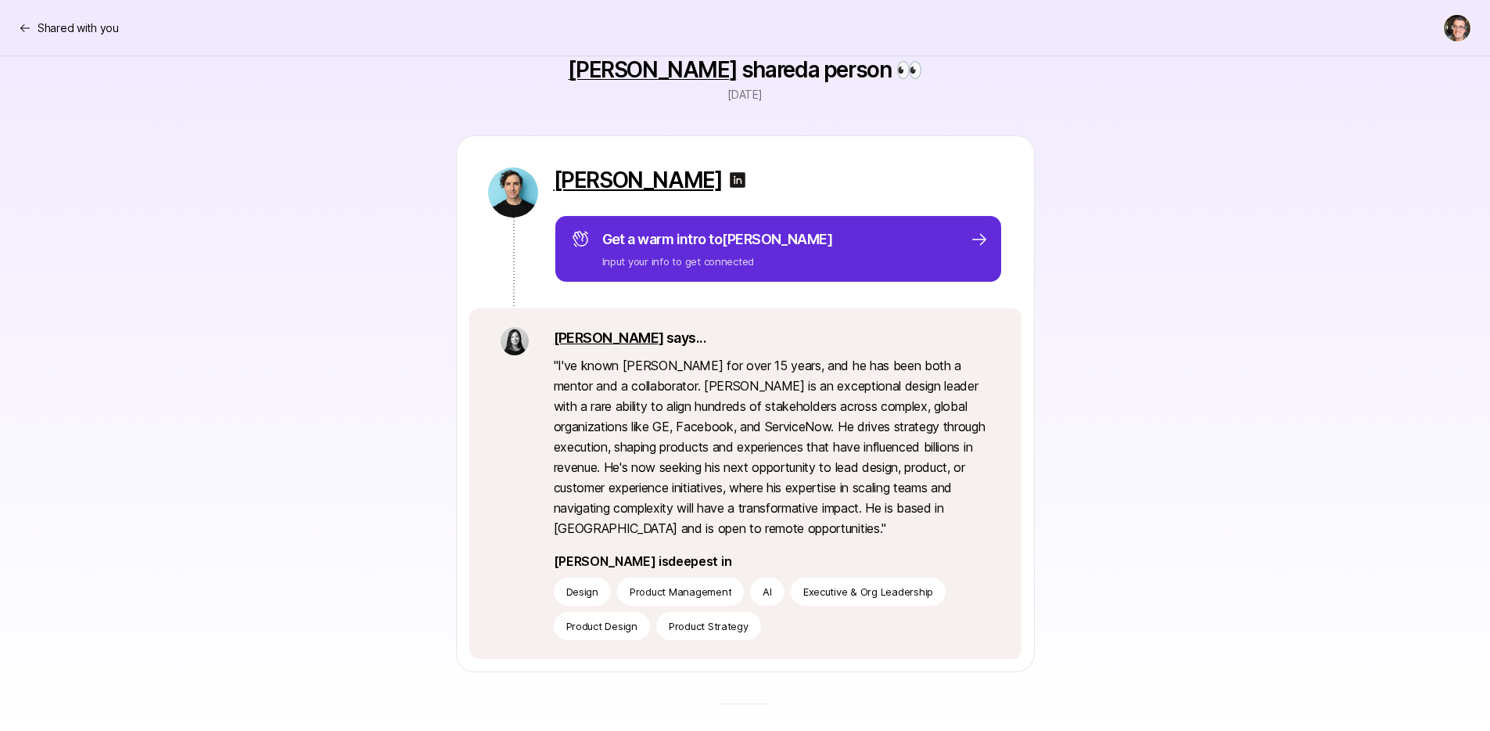
click at [601, 180] on p "[PERSON_NAME]" at bounding box center [638, 179] width 169 height 25
click at [82, 23] on p "Shared with you" at bounding box center [78, 28] width 81 height 19
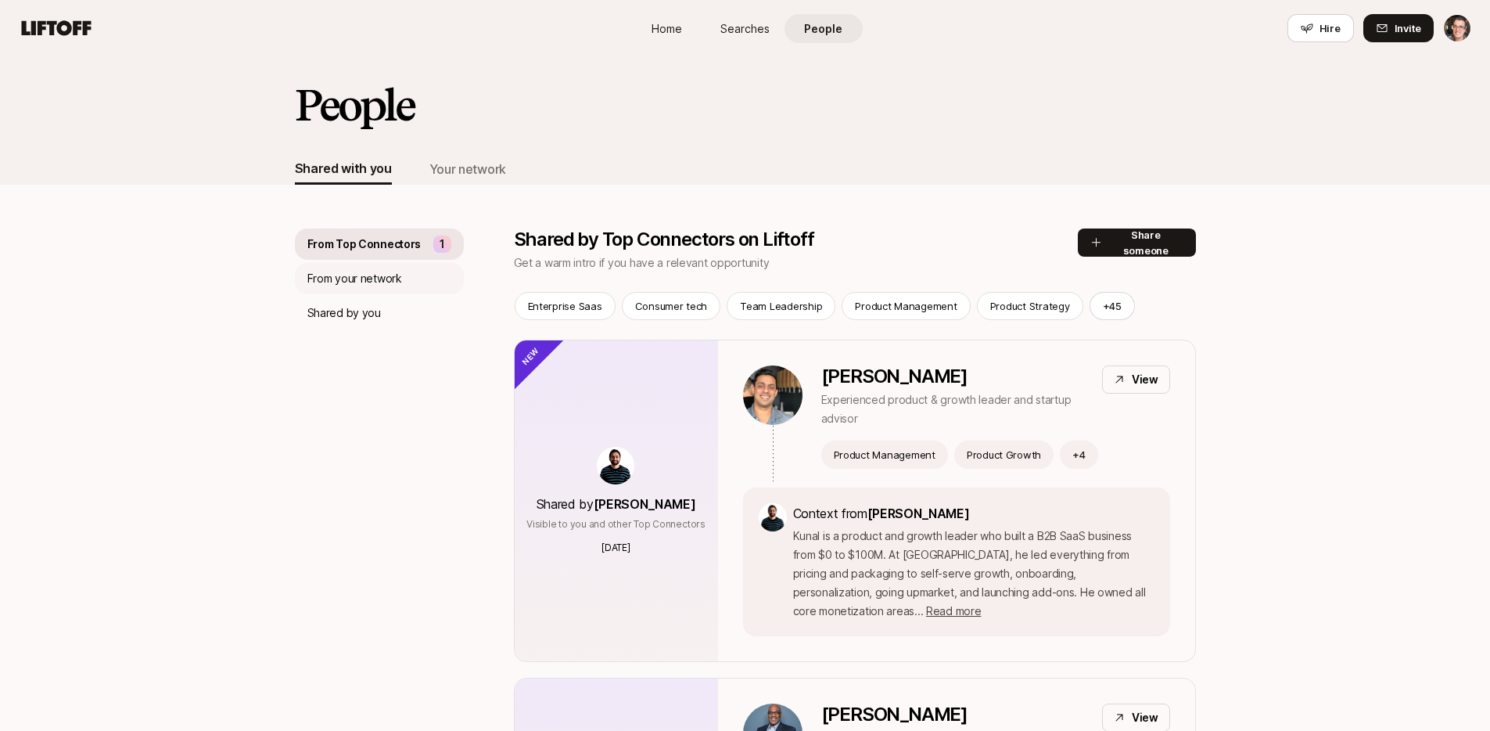
click at [382, 284] on p "From your network" at bounding box center [354, 278] width 95 height 19
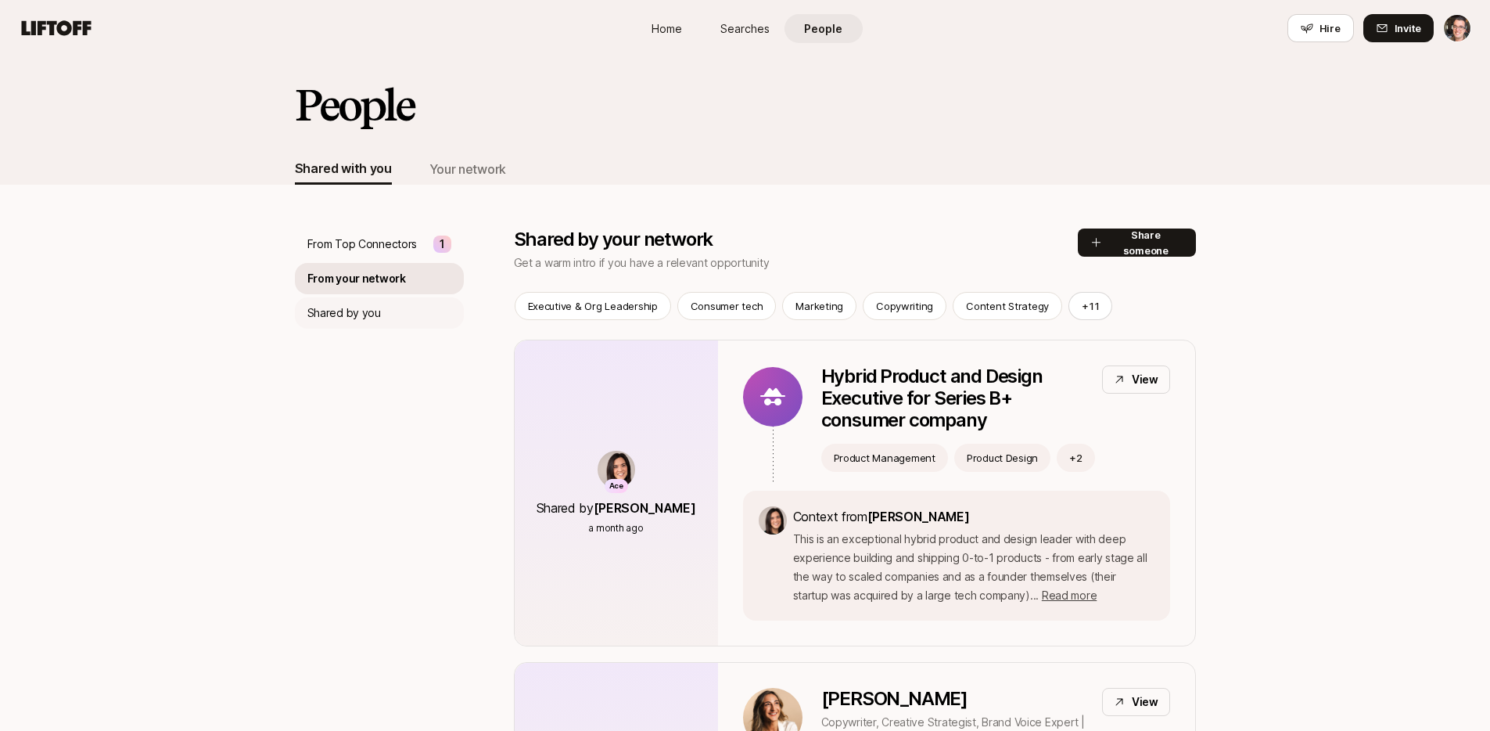
click at [349, 317] on p "Shared by you" at bounding box center [344, 312] width 74 height 19
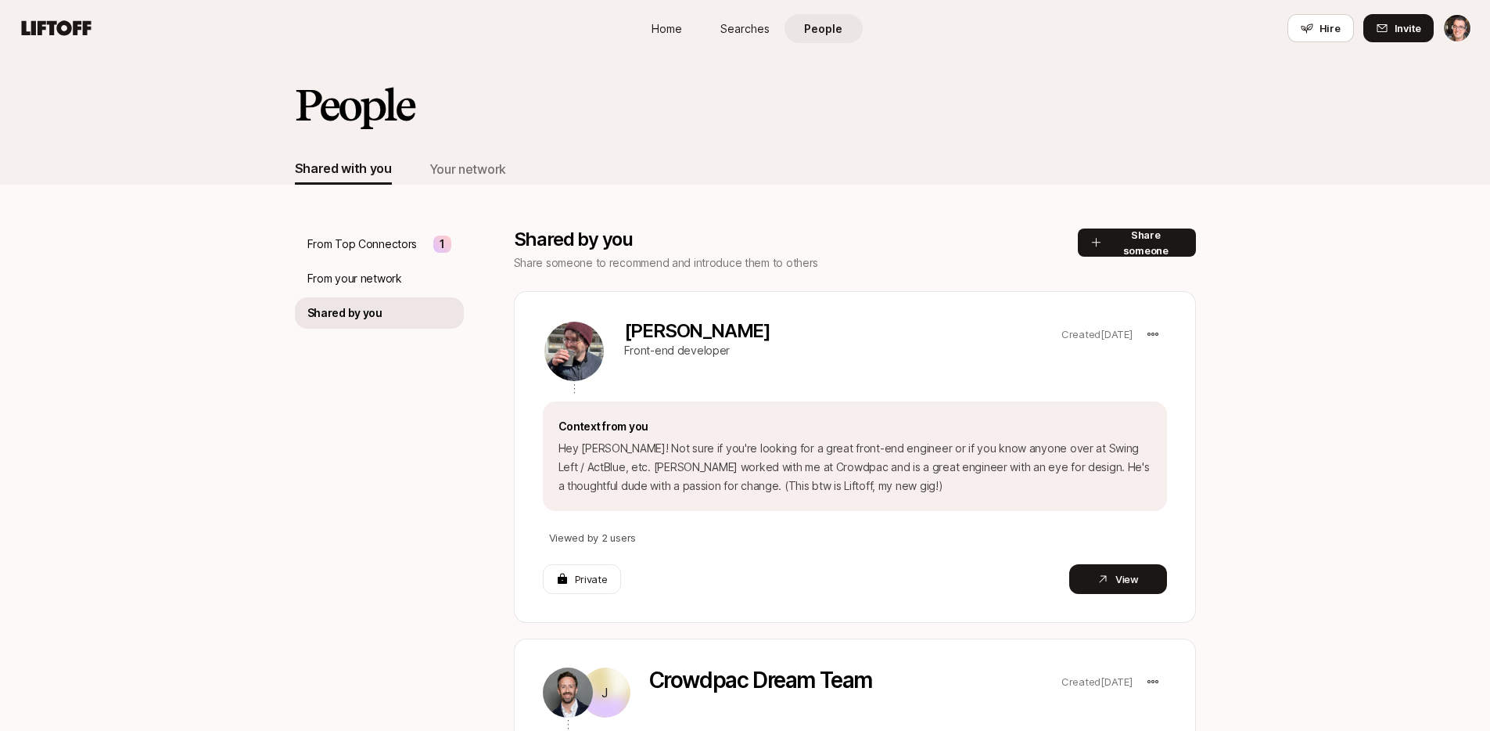
click at [753, 25] on span "Searches" at bounding box center [744, 28] width 49 height 16
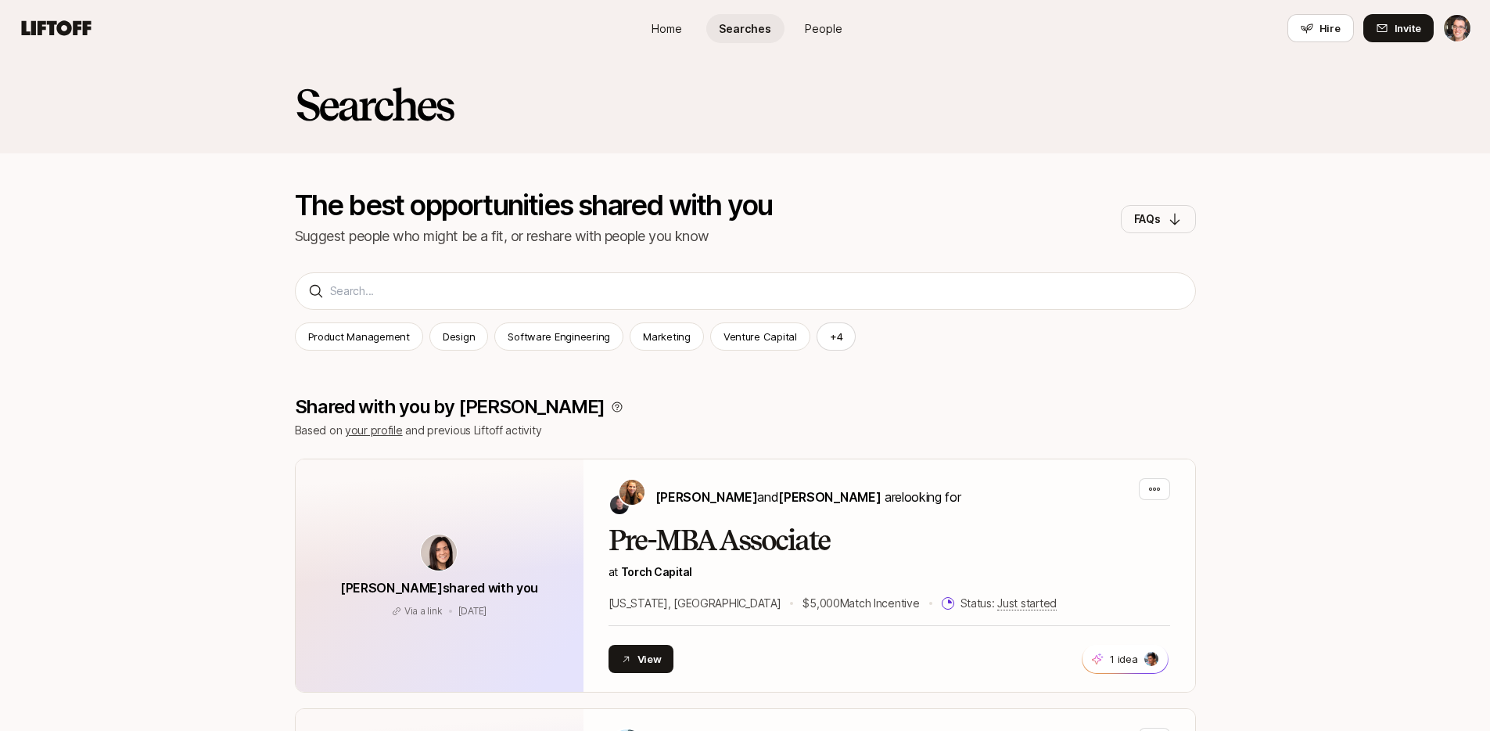
click at [661, 31] on span "Home" at bounding box center [667, 28] width 31 height 16
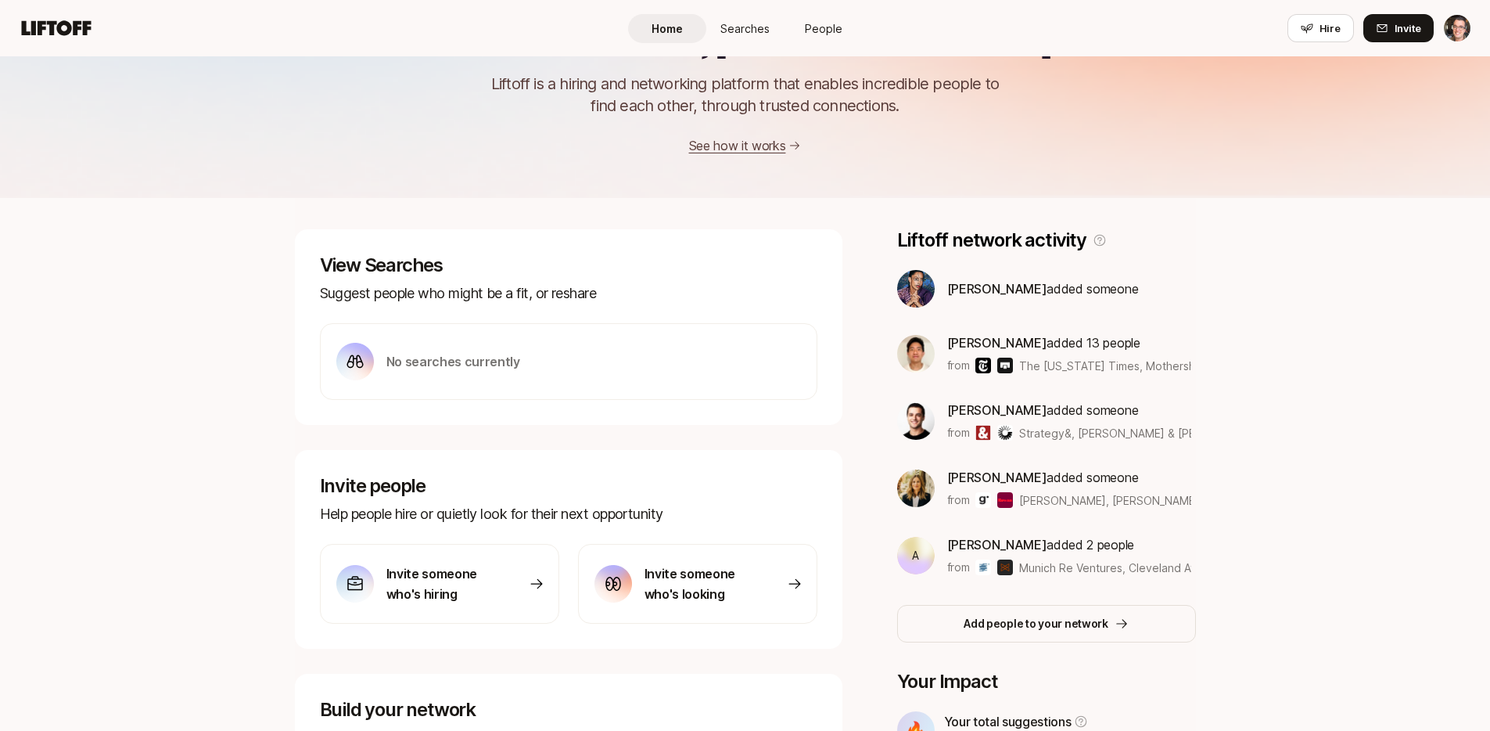
scroll to position [41, 0]
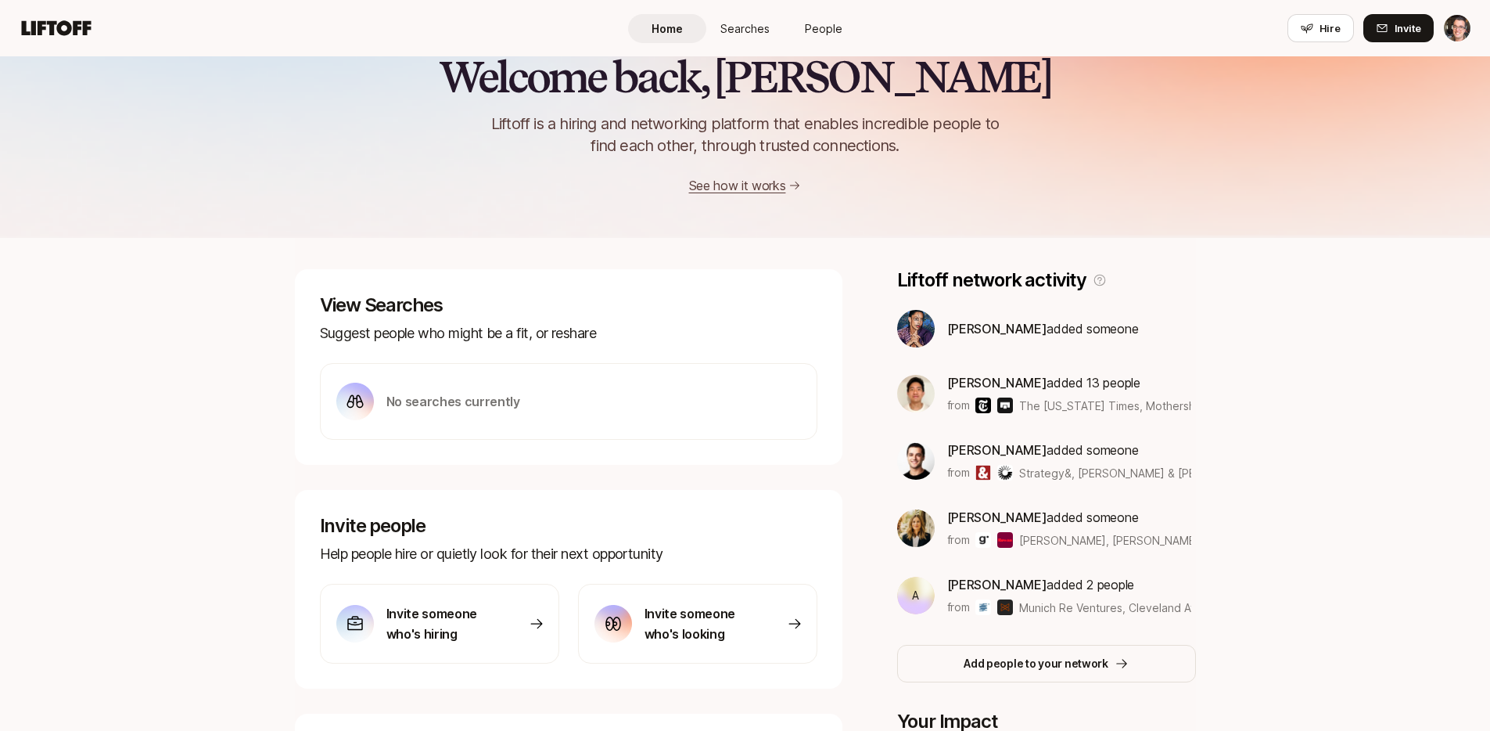
click at [821, 30] on span "People" at bounding box center [824, 28] width 38 height 16
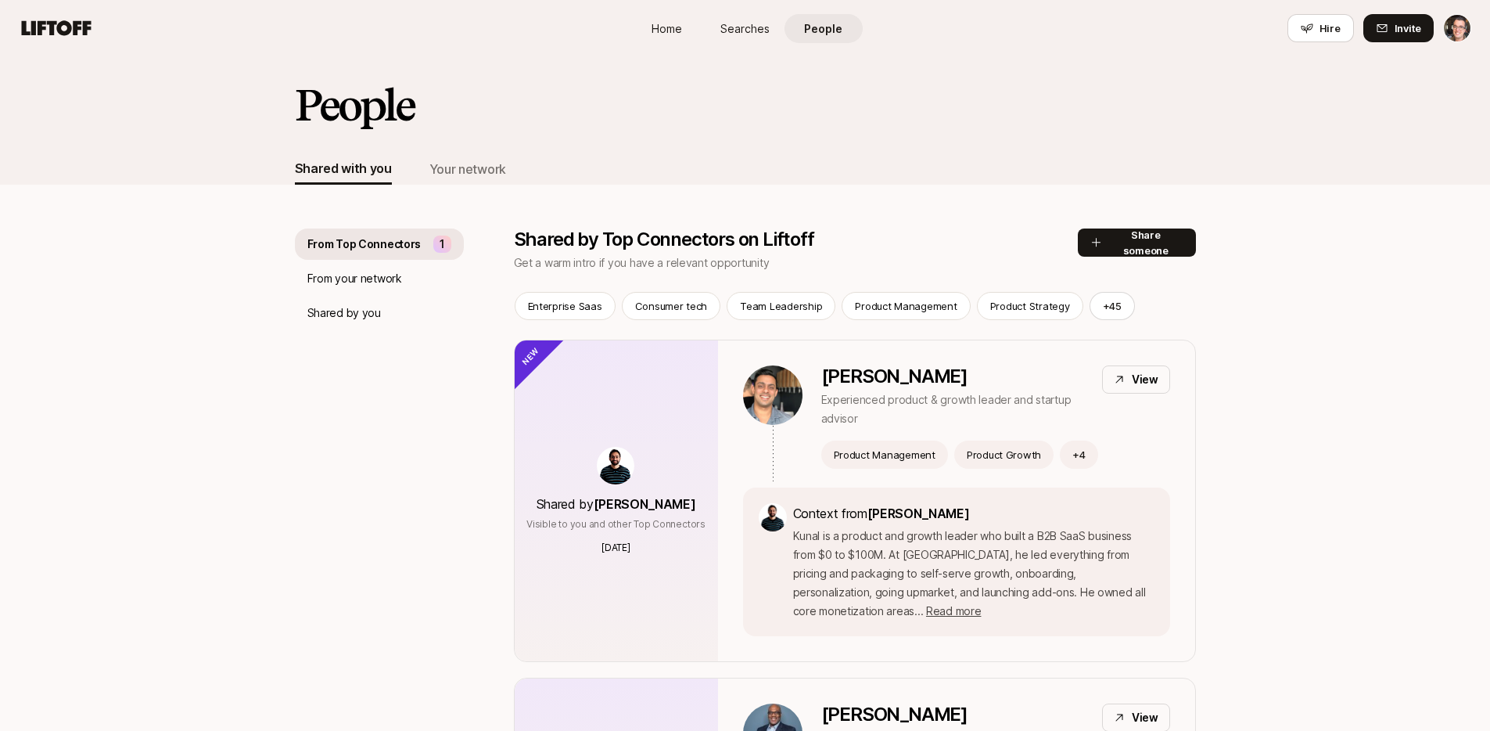
click at [775, 27] on link "Searches" at bounding box center [745, 28] width 78 height 29
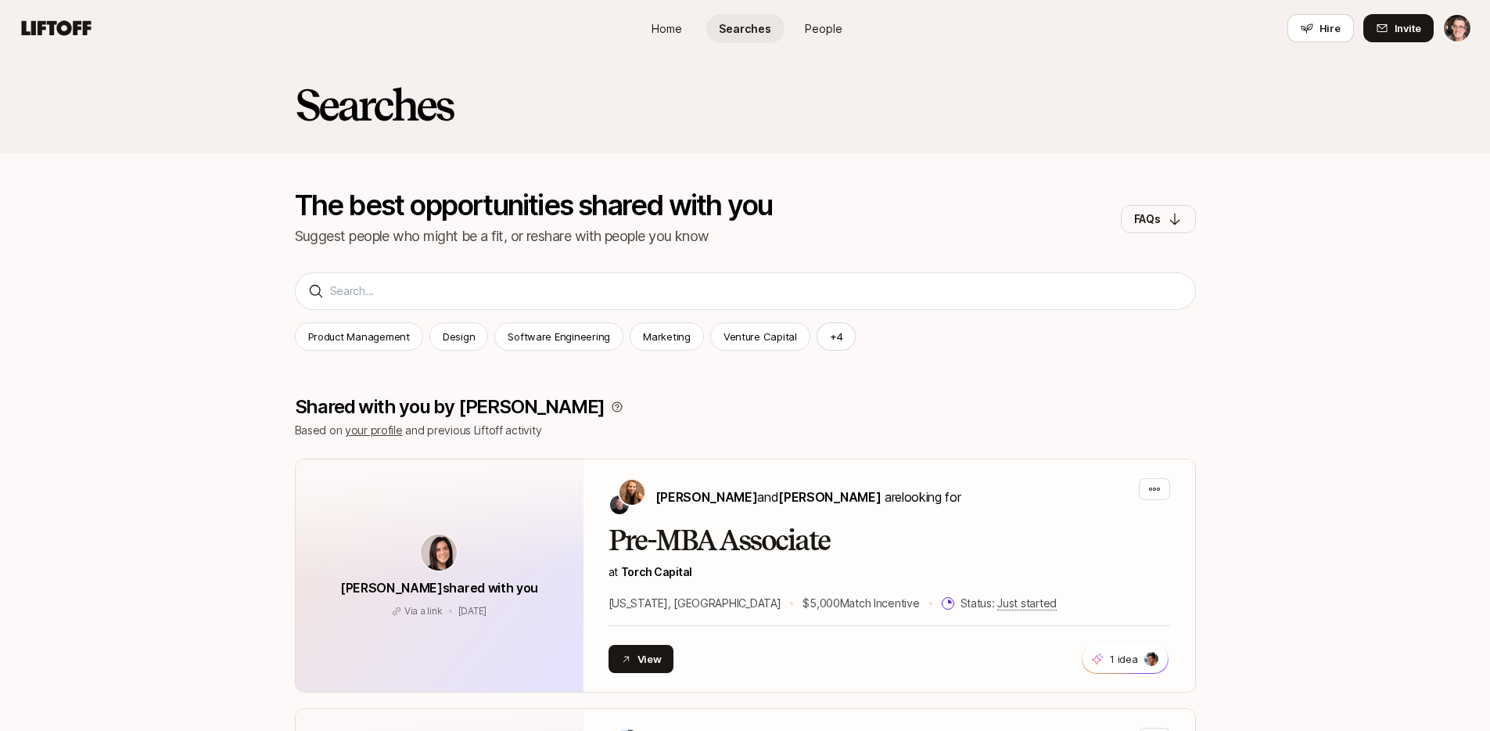
click at [668, 24] on span "Home" at bounding box center [667, 28] width 31 height 16
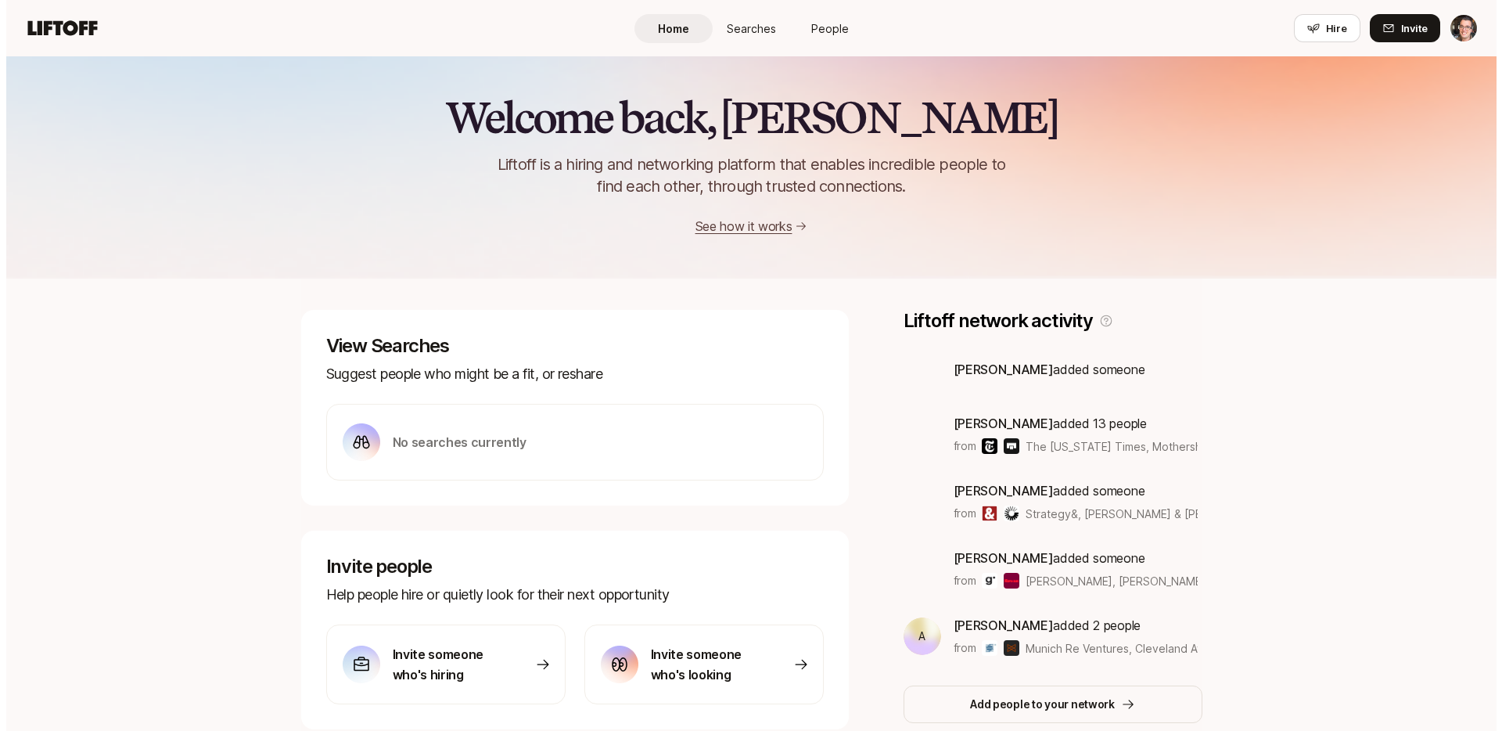
scroll to position [41, 0]
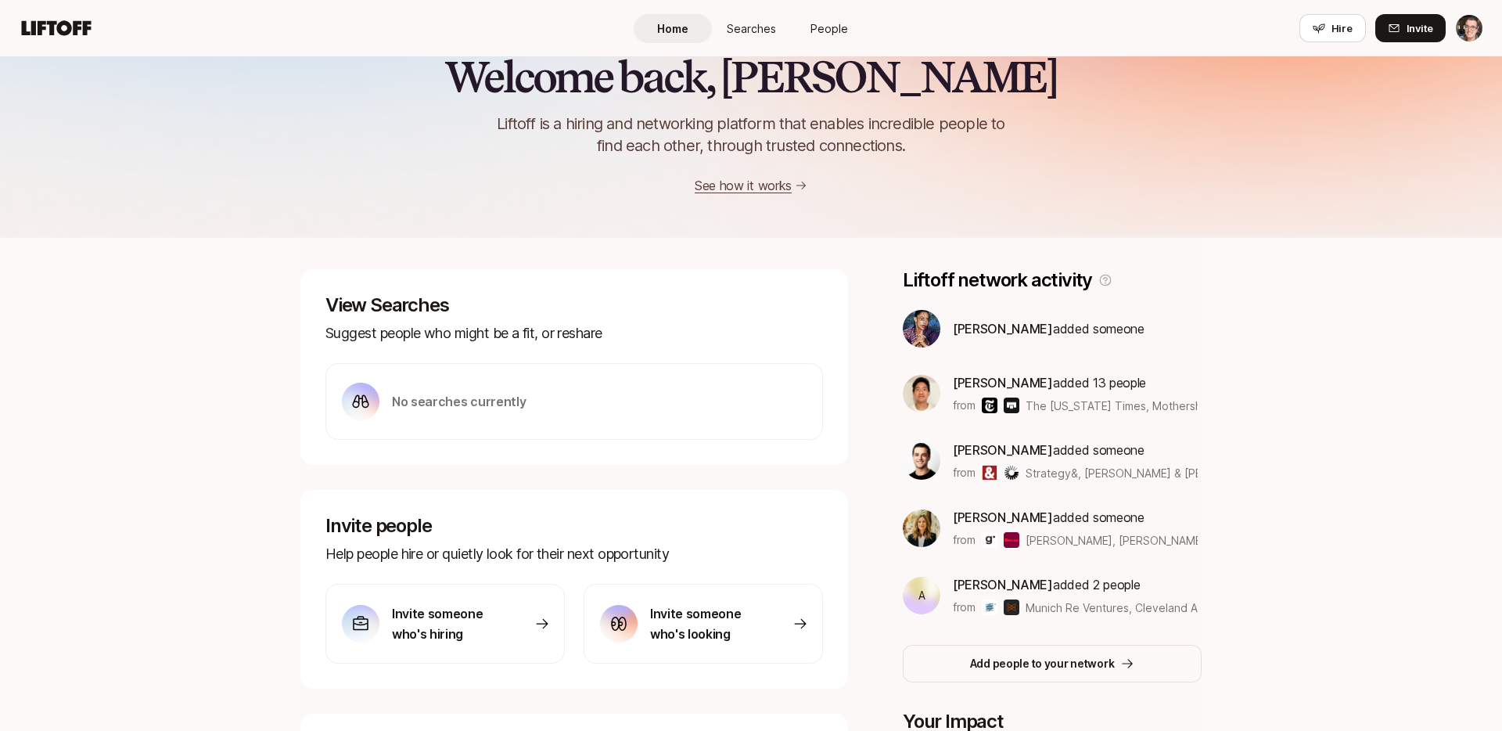
click at [1436, 26] on html "Home Searches People Hire Home Searches People Hire Hire Invite Welcome back, […" at bounding box center [751, 324] width 1502 height 731
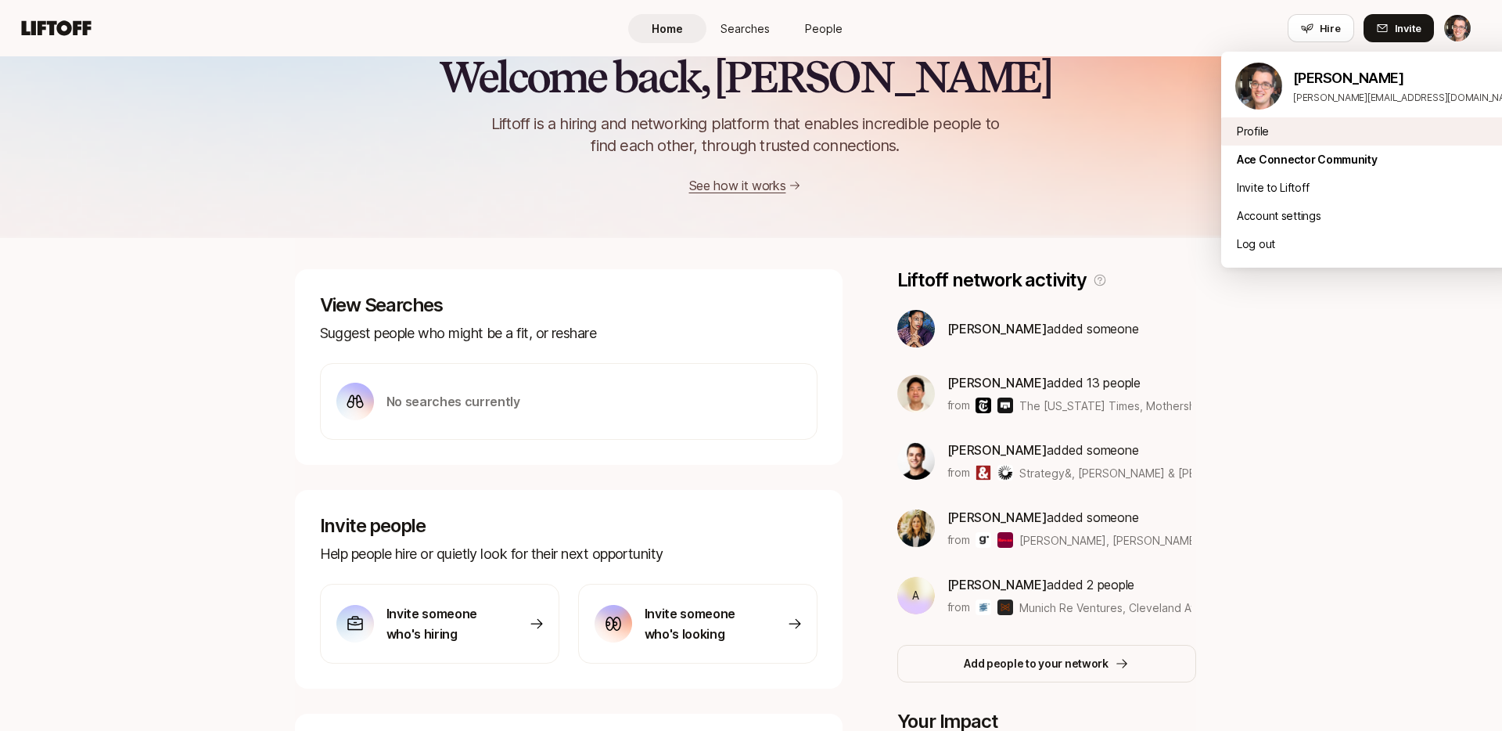
click at [1322, 131] on div "Profile" at bounding box center [1377, 131] width 313 height 28
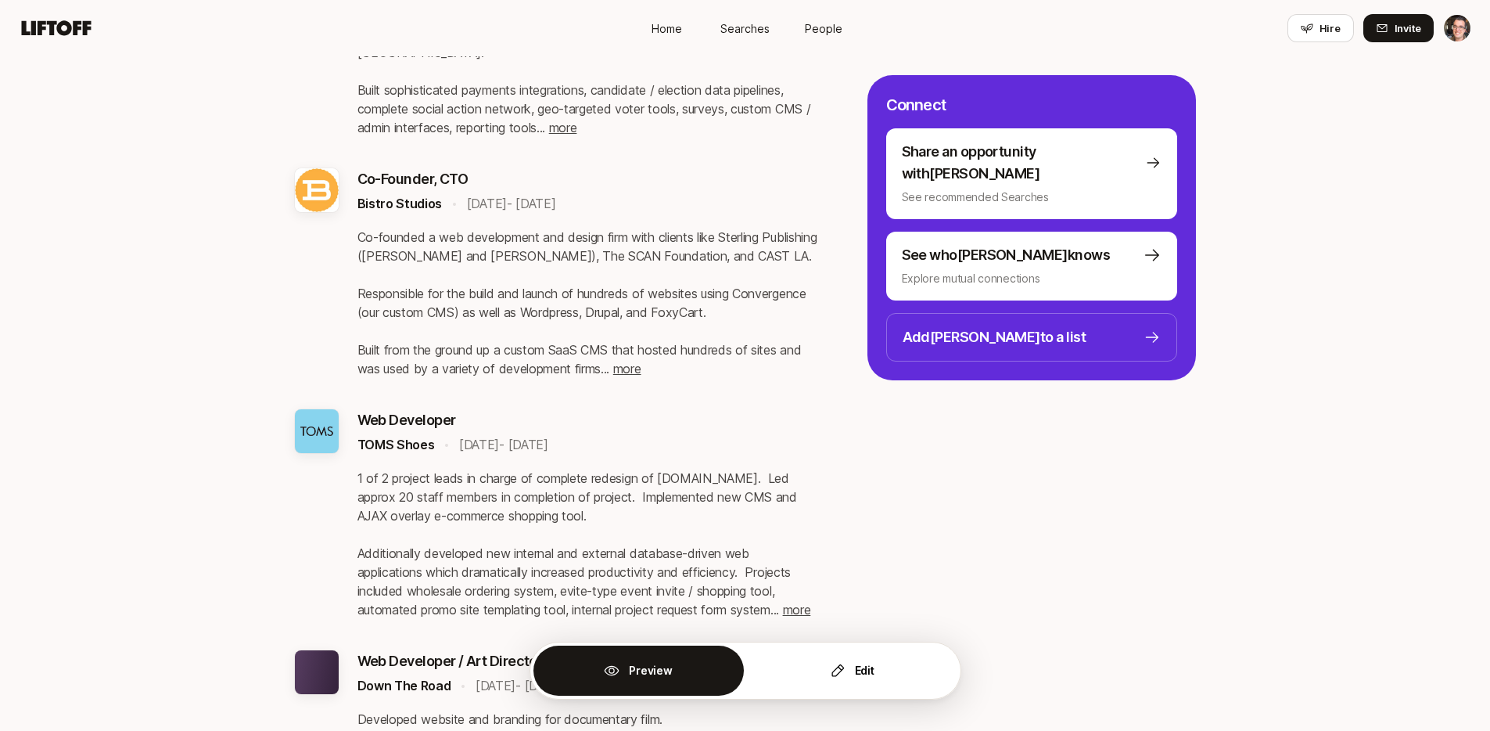
scroll to position [2517, 0]
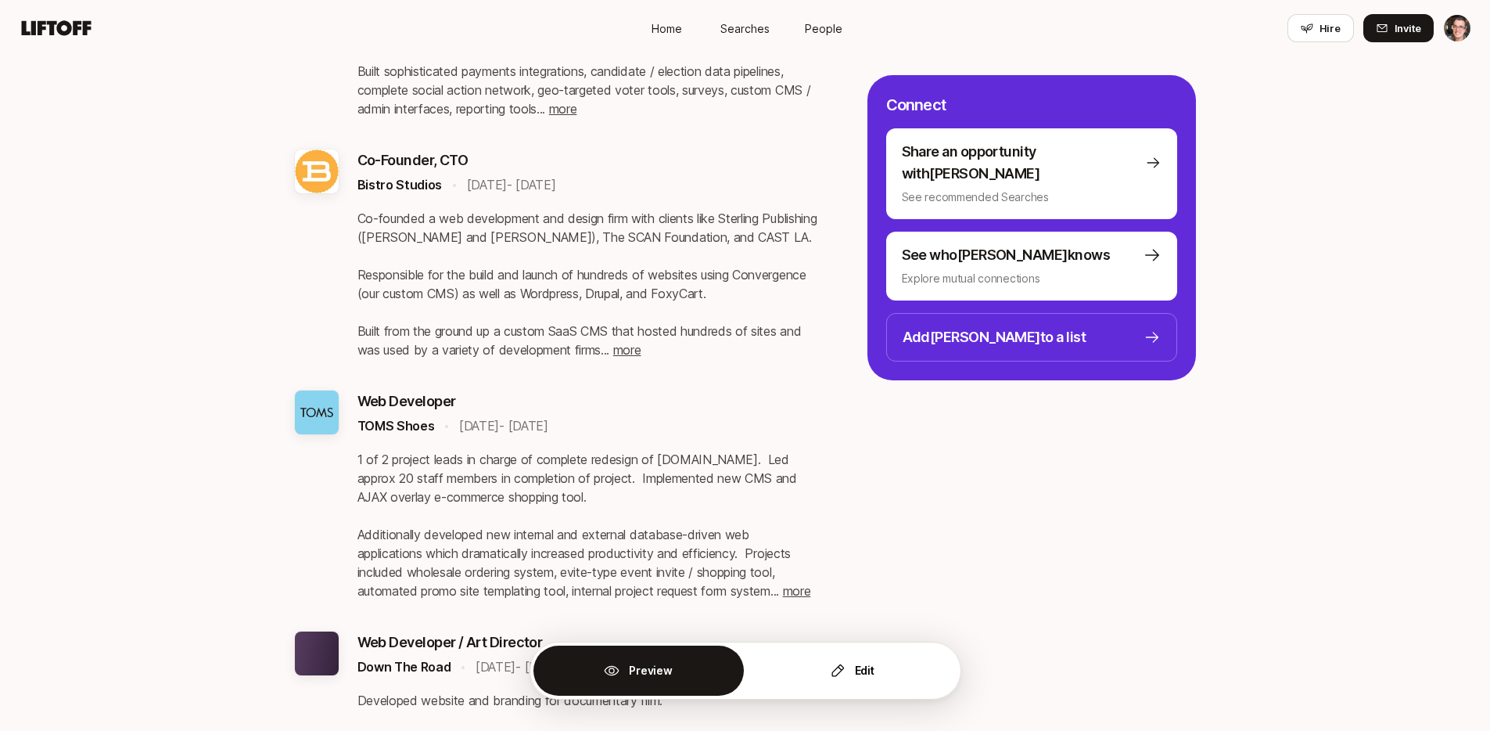
click at [632, 342] on span "more" at bounding box center [627, 350] width 28 height 16
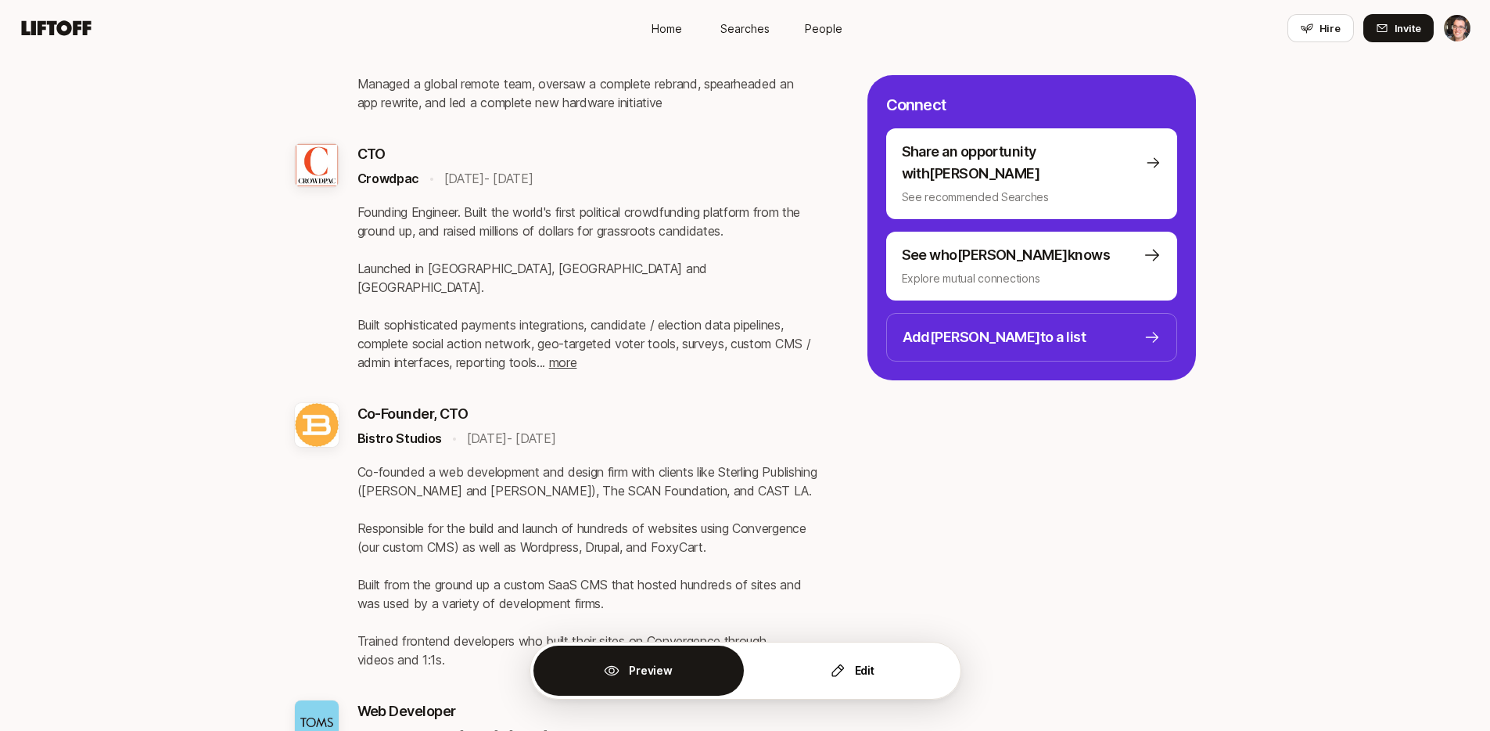
scroll to position [2278, 0]
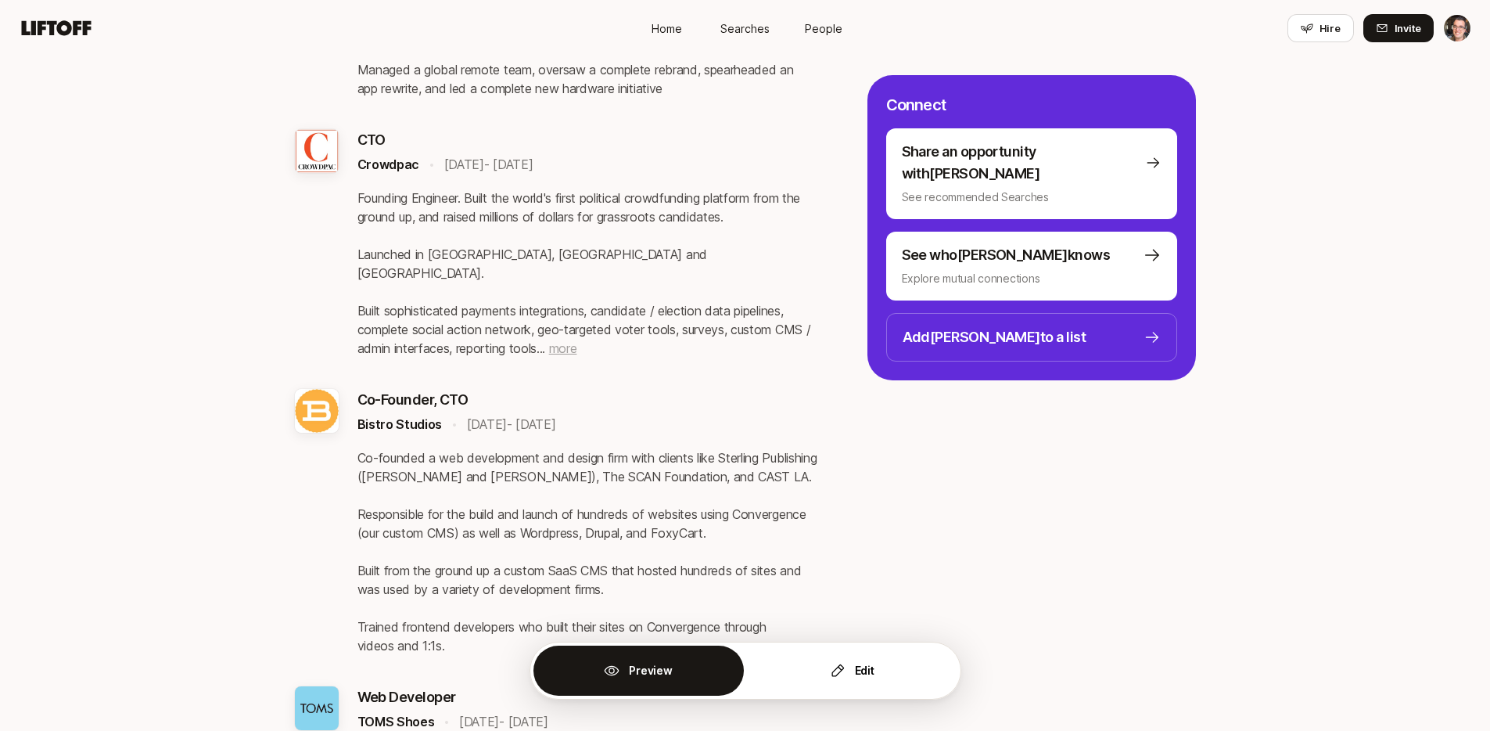
click at [576, 340] on span "more" at bounding box center [563, 348] width 28 height 16
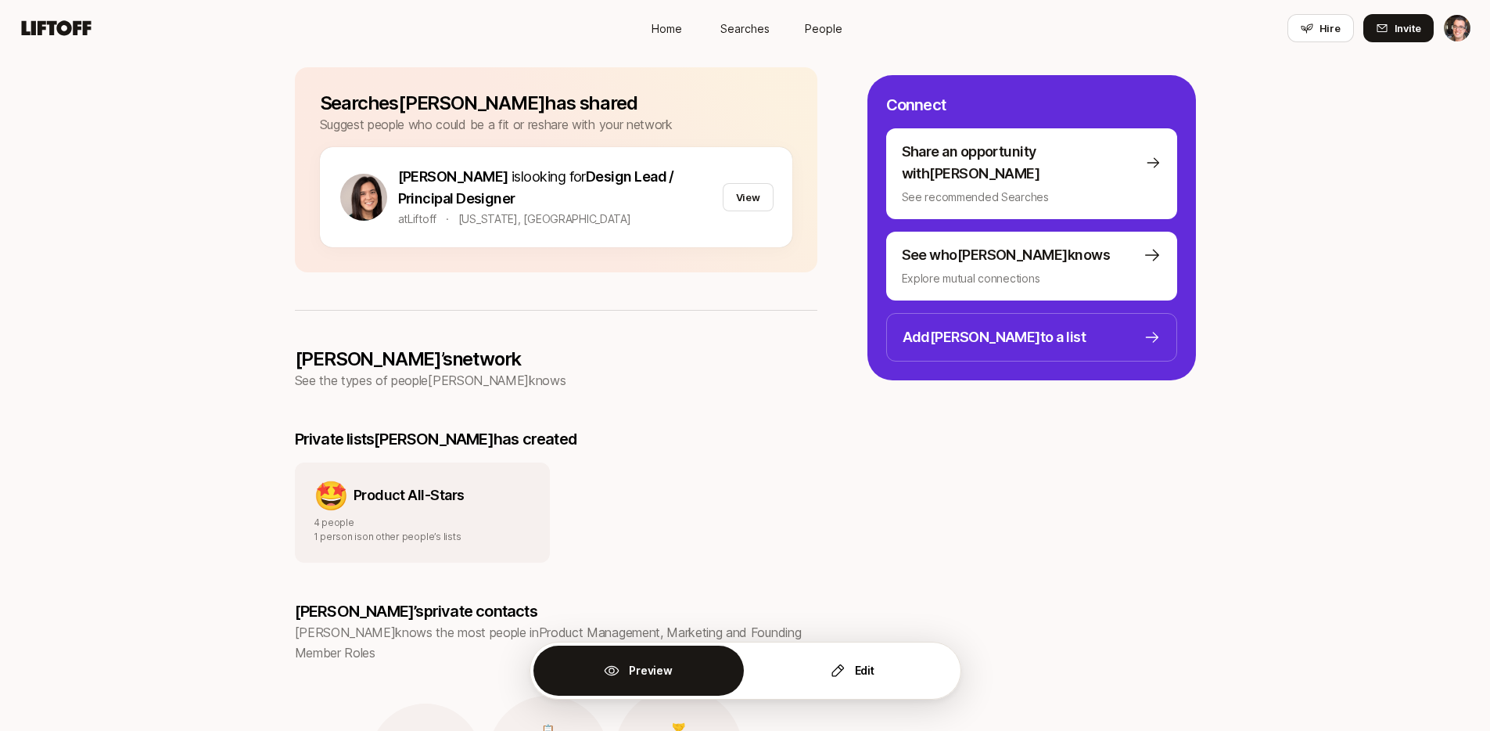
scroll to position [332, 0]
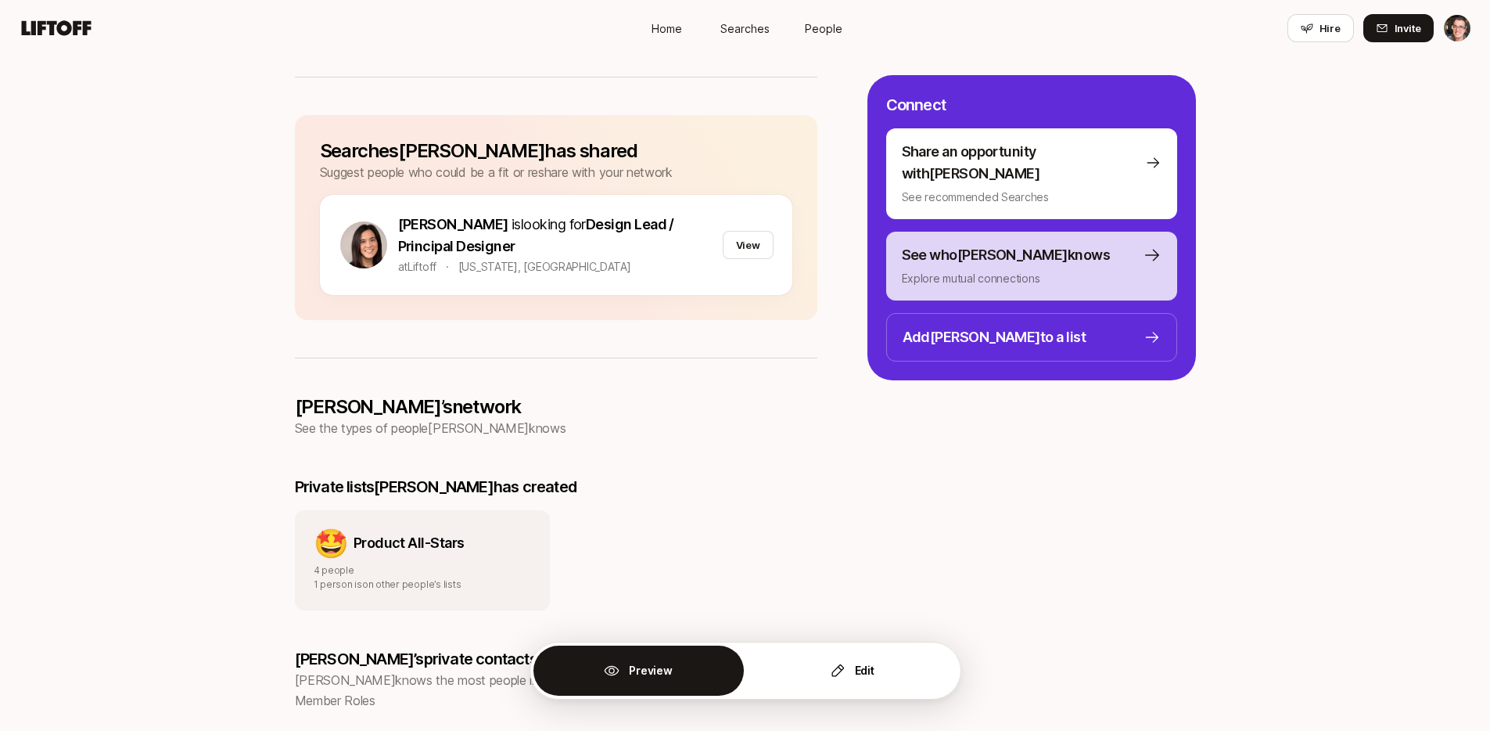
click at [928, 245] on div "See who [PERSON_NAME] knows Explore mutual connections" at bounding box center [1032, 266] width 260 height 44
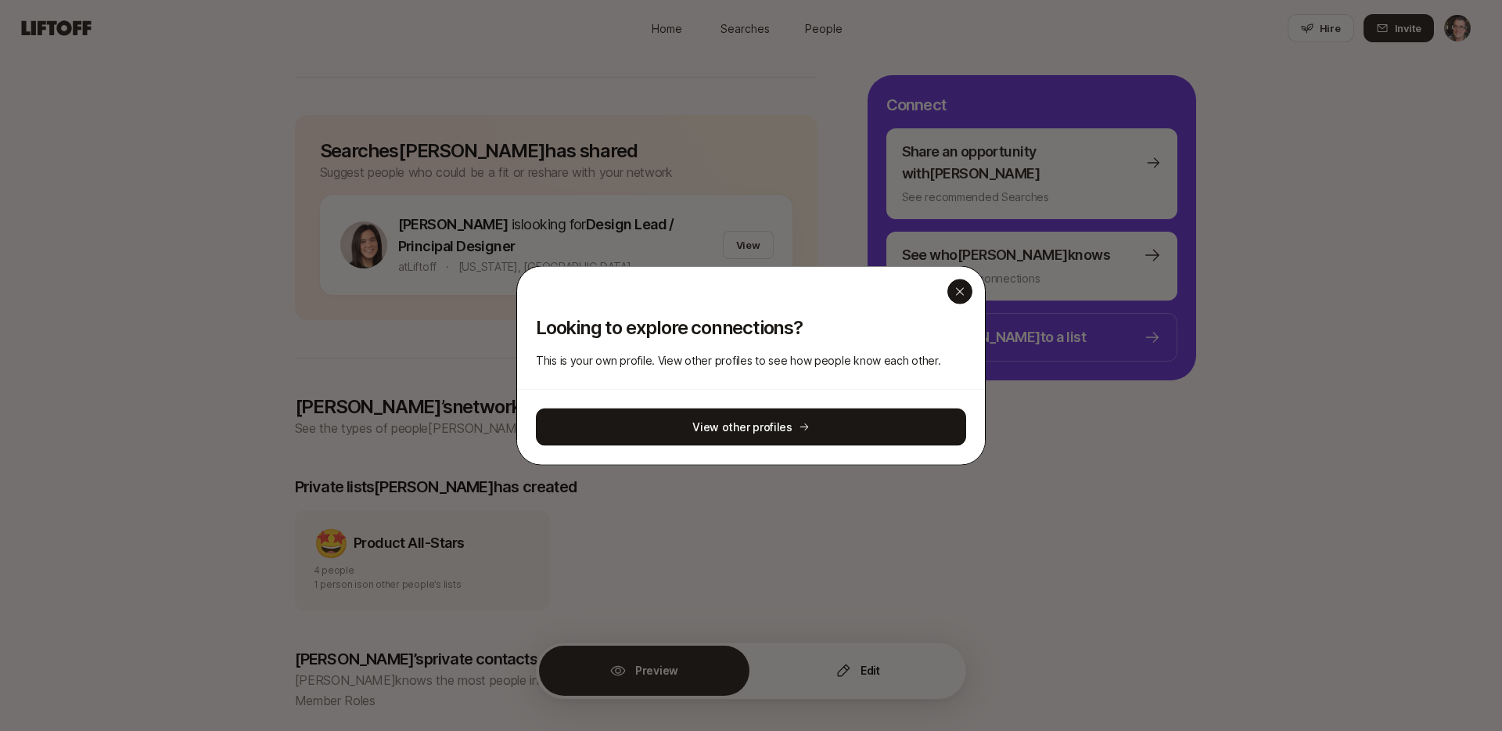
click at [958, 298] on div "button" at bounding box center [959, 291] width 25 height 25
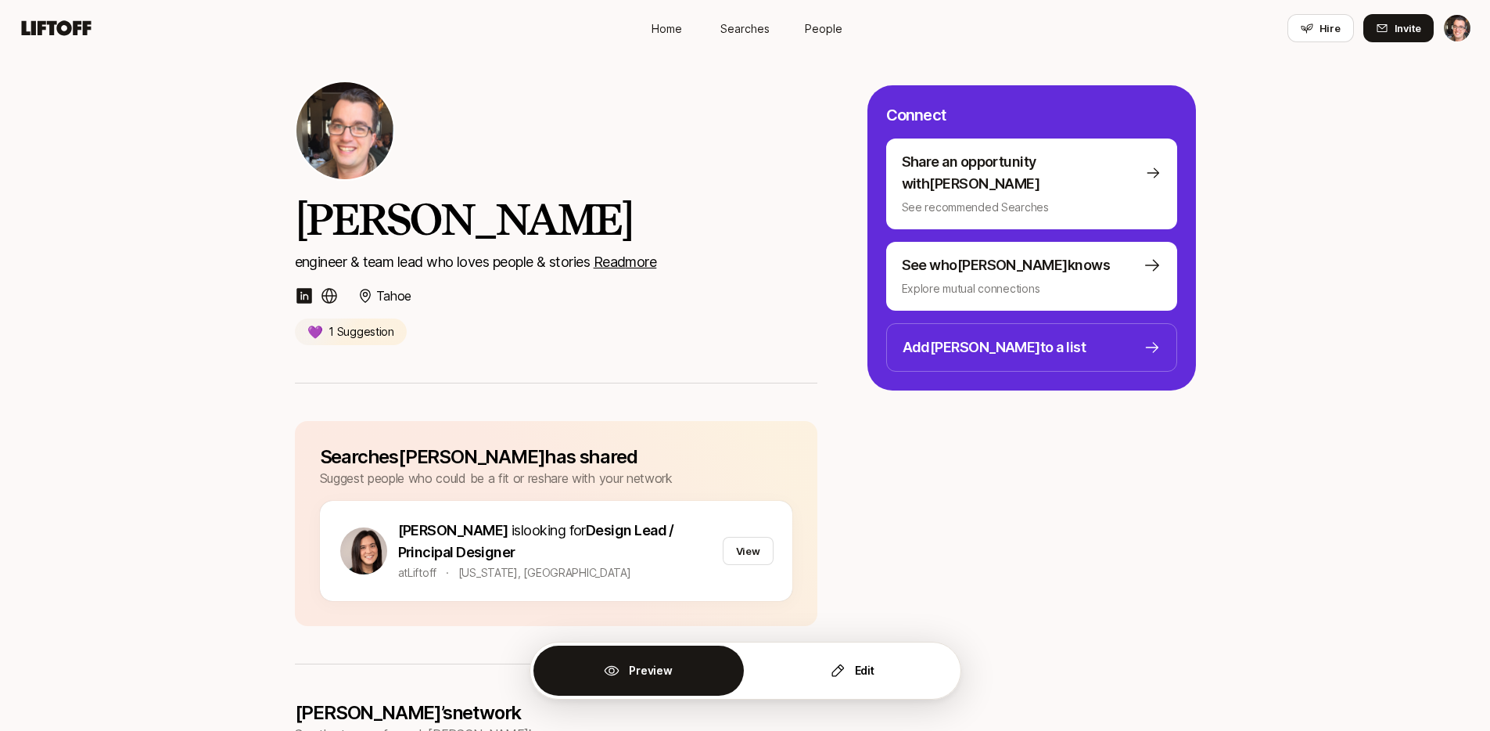
scroll to position [0, 0]
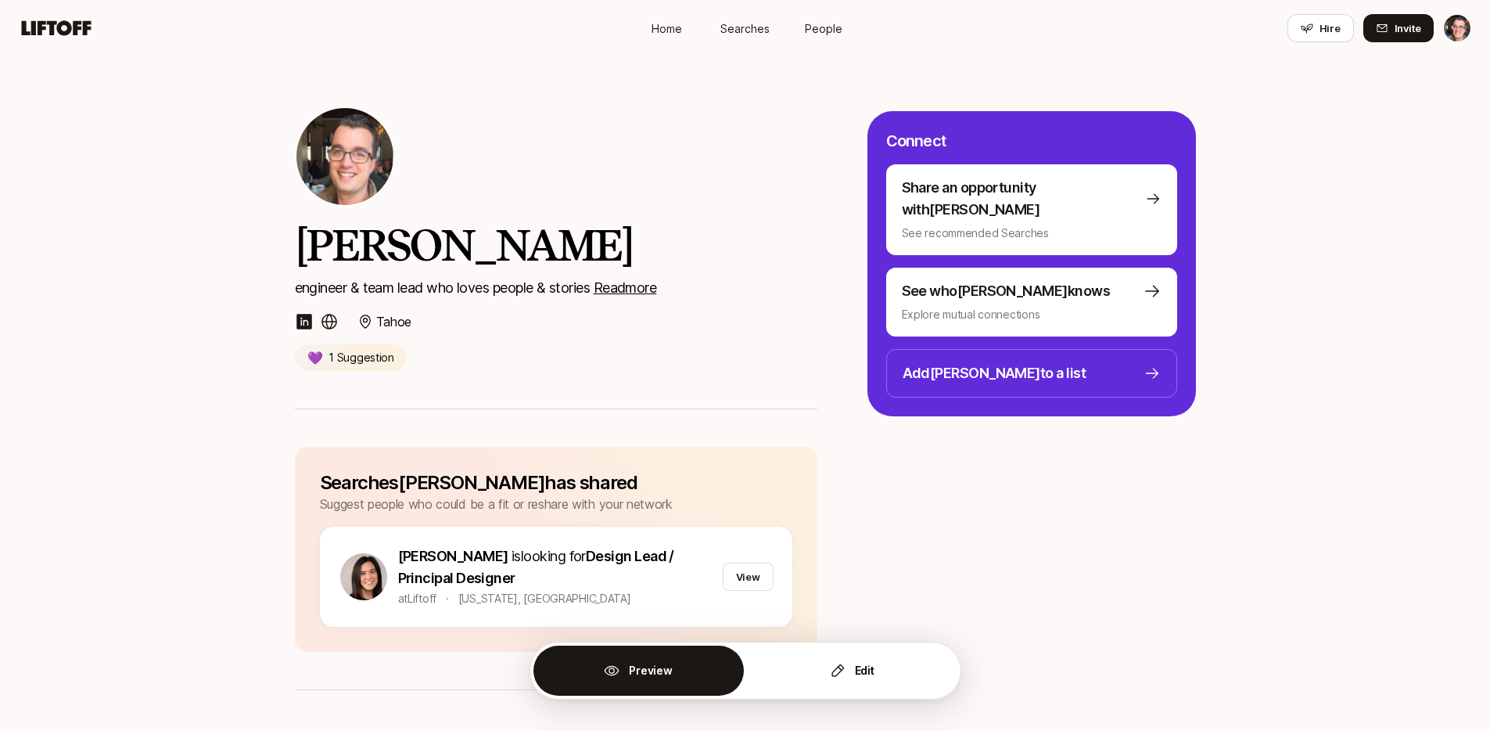
click at [652, 289] on u "Read more" at bounding box center [625, 287] width 63 height 16
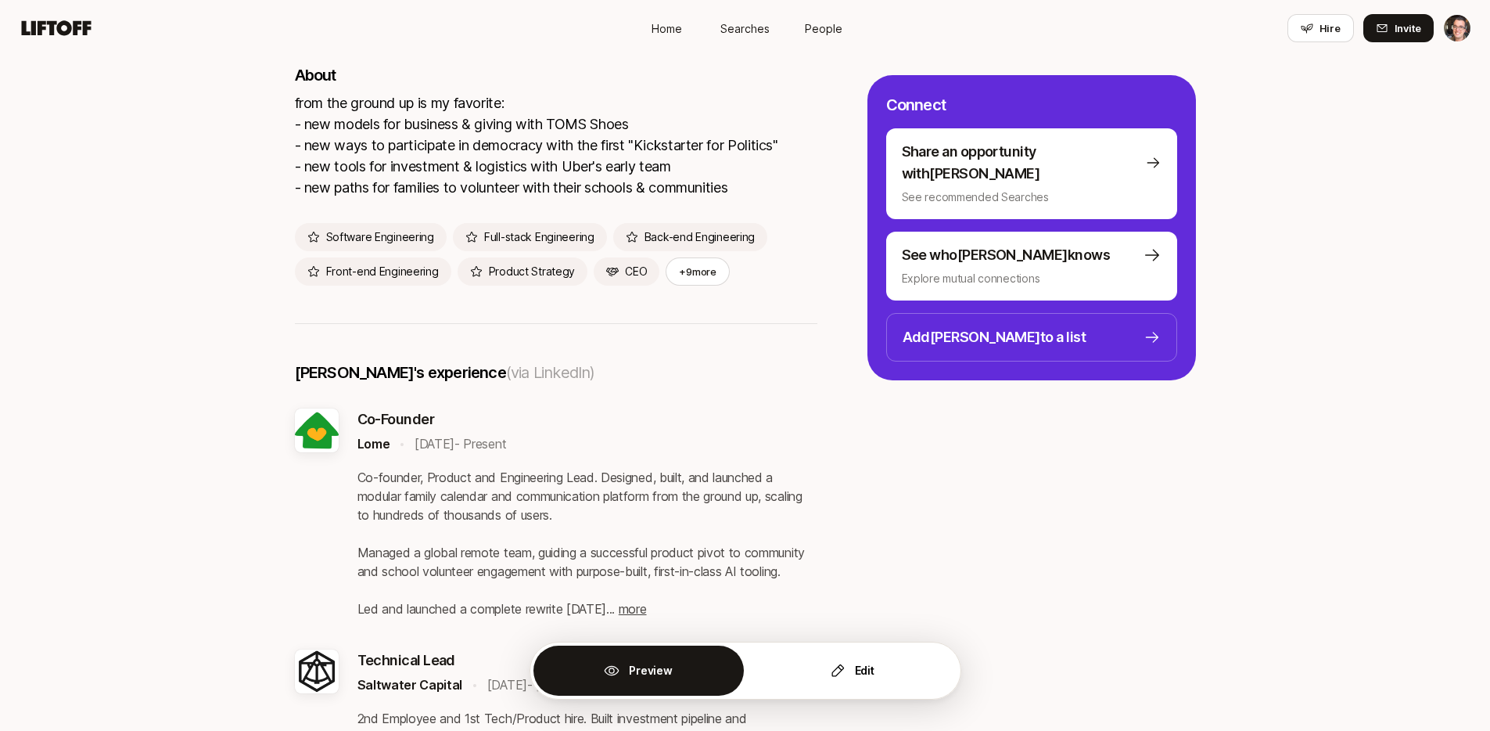
scroll to position [1518, 0]
click at [737, 27] on span "Searches" at bounding box center [744, 28] width 49 height 16
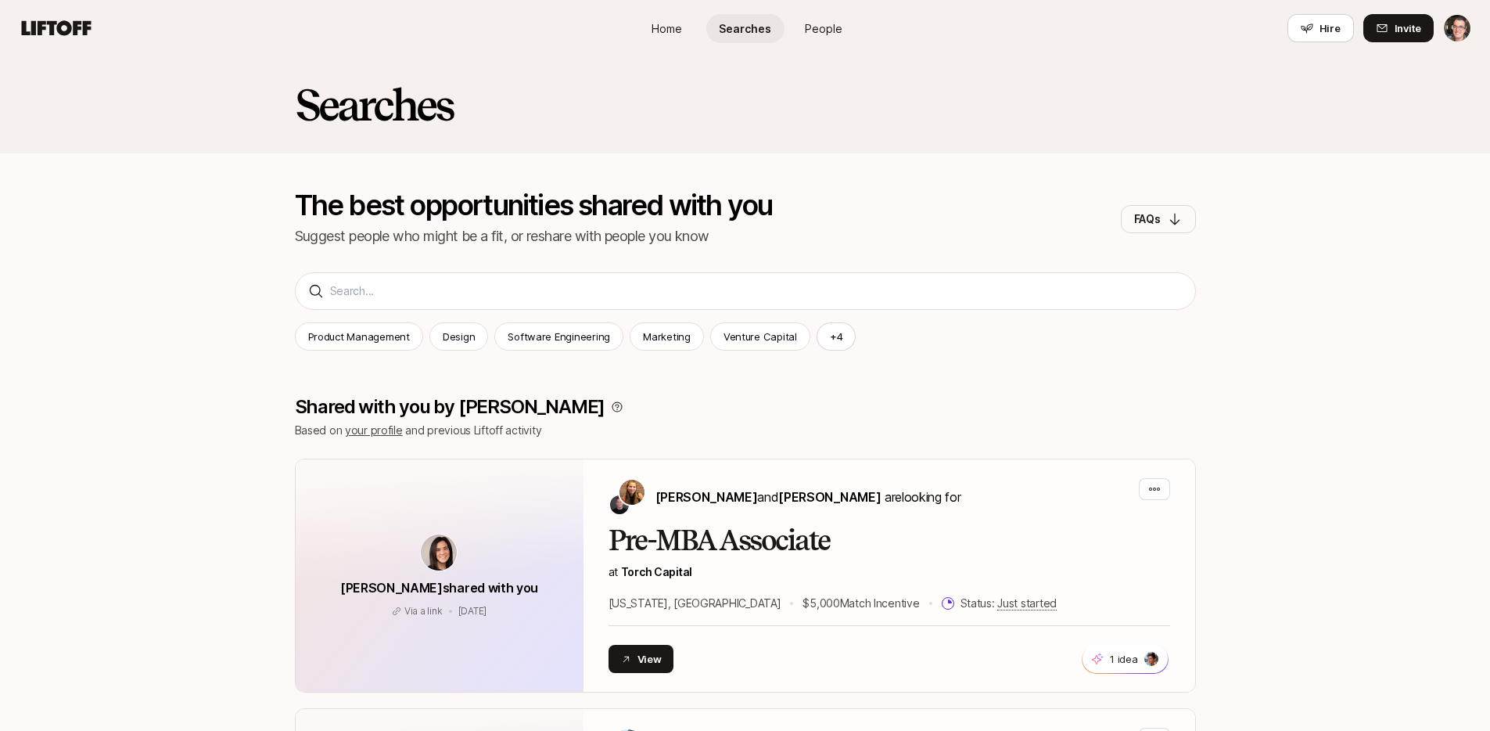
click at [829, 33] on span "People" at bounding box center [824, 28] width 38 height 16
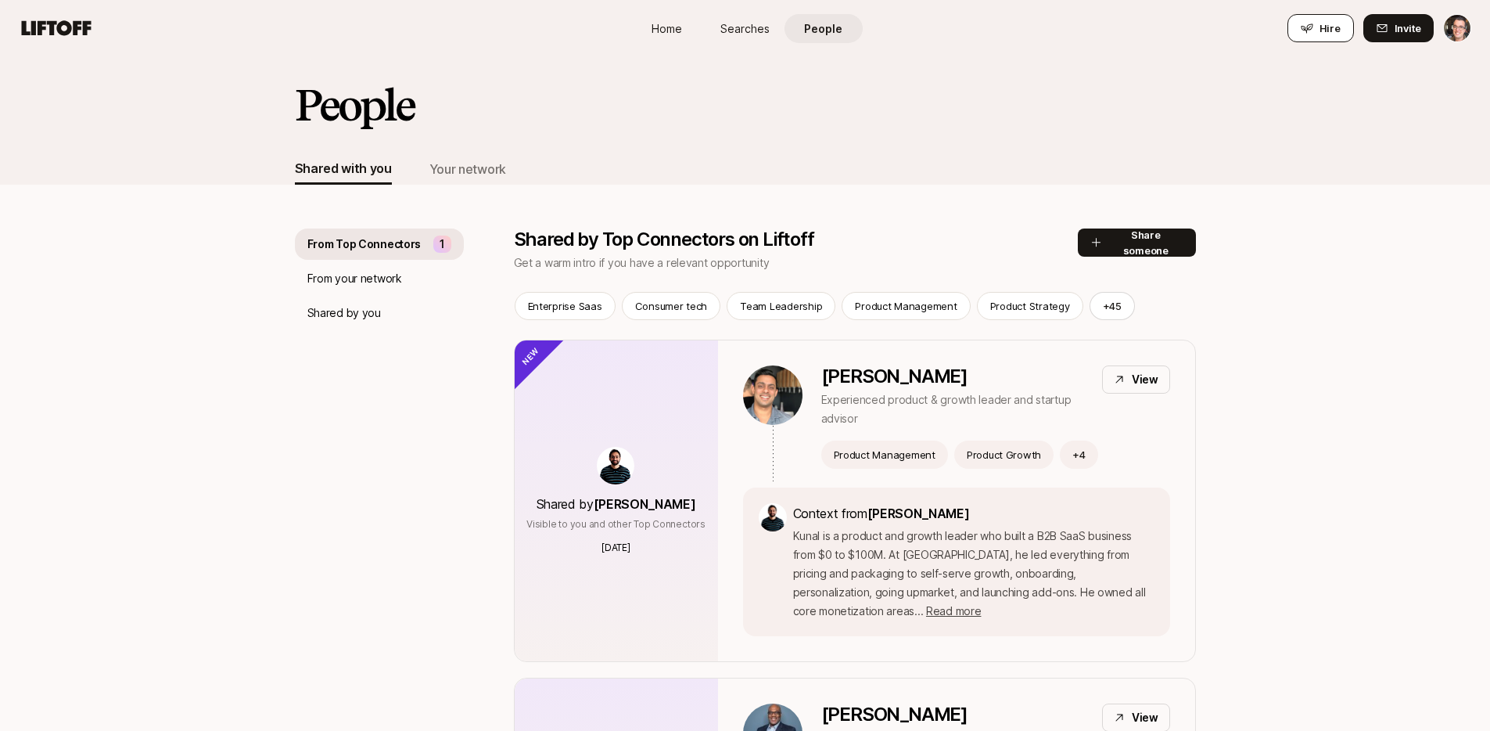
click at [1313, 22] on icon at bounding box center [1307, 28] width 13 height 13
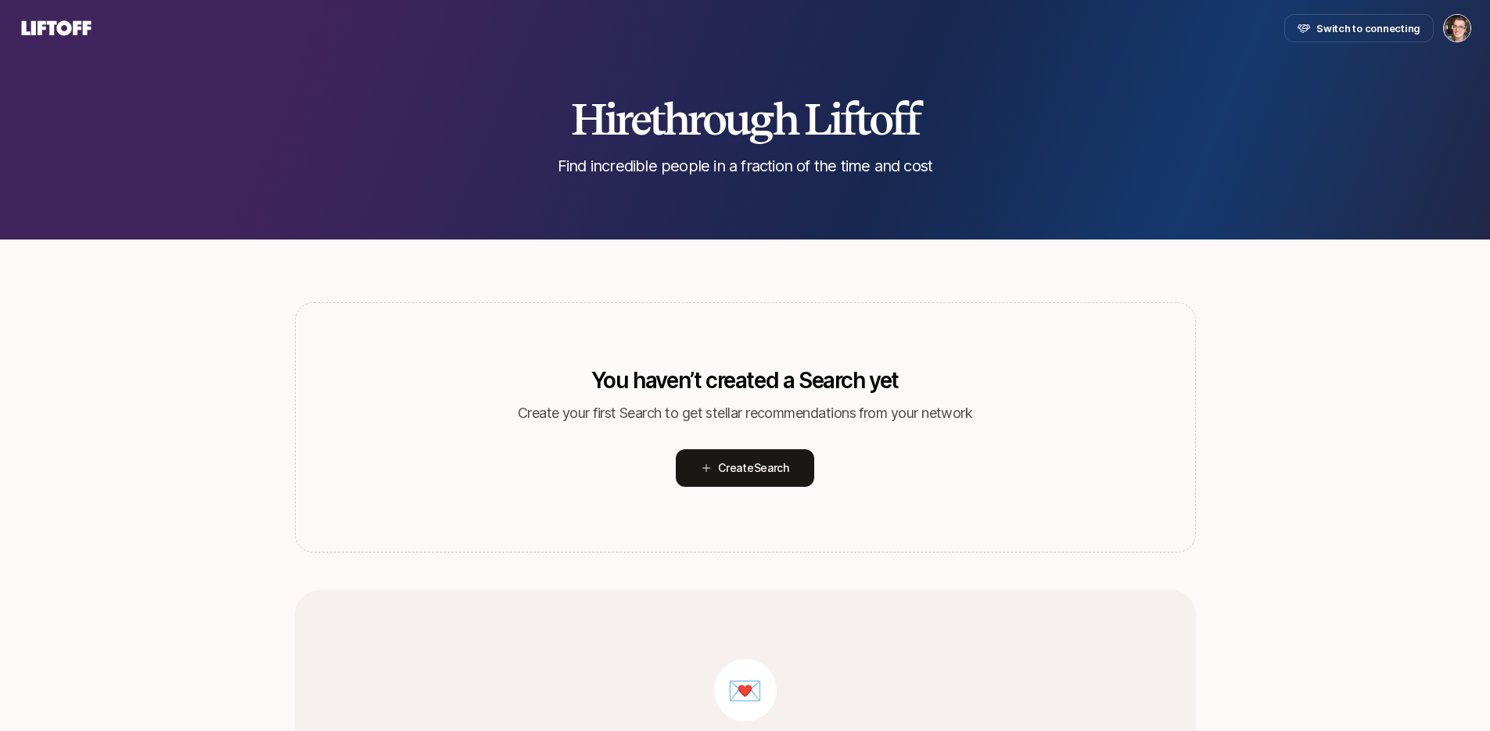
click at [60, 20] on icon at bounding box center [56, 28] width 75 height 22
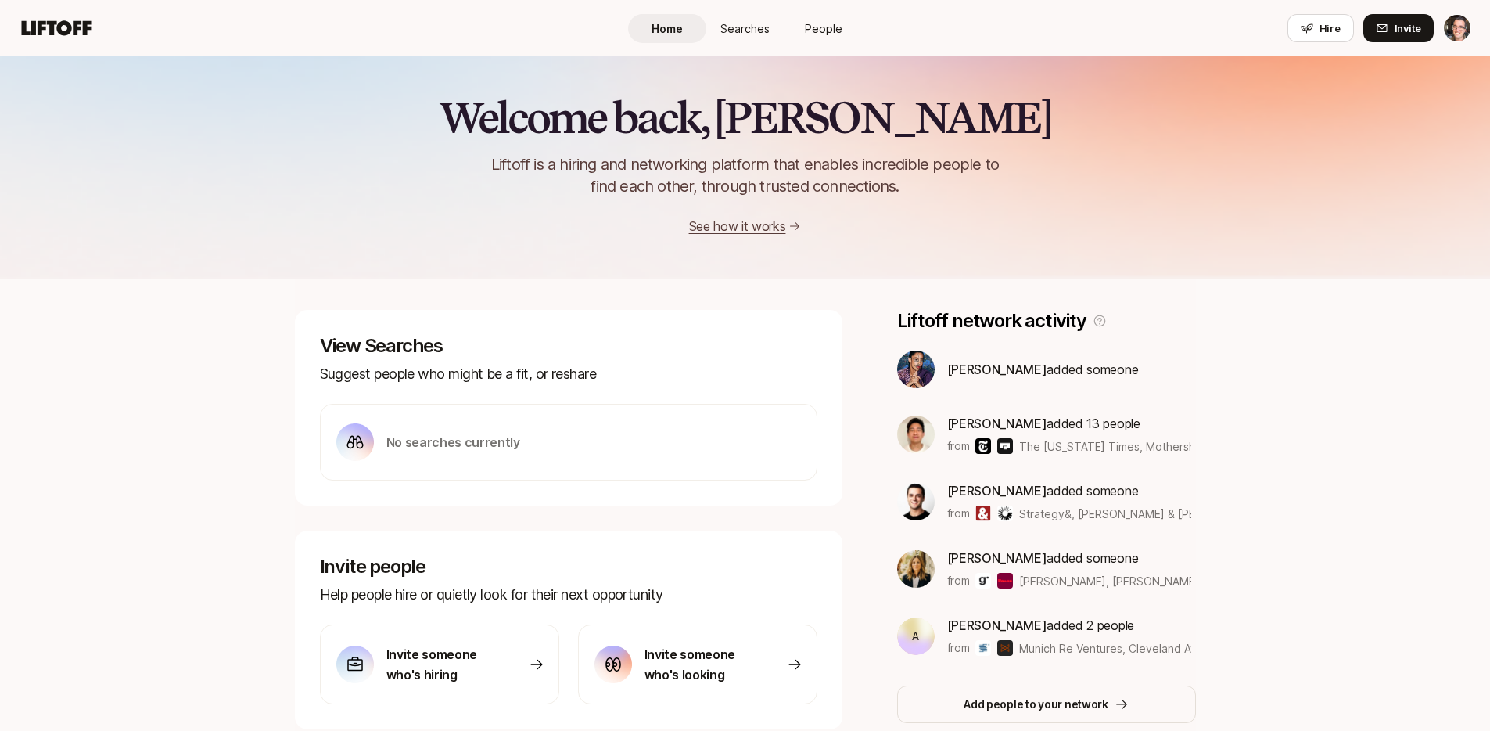
scroll to position [41, 0]
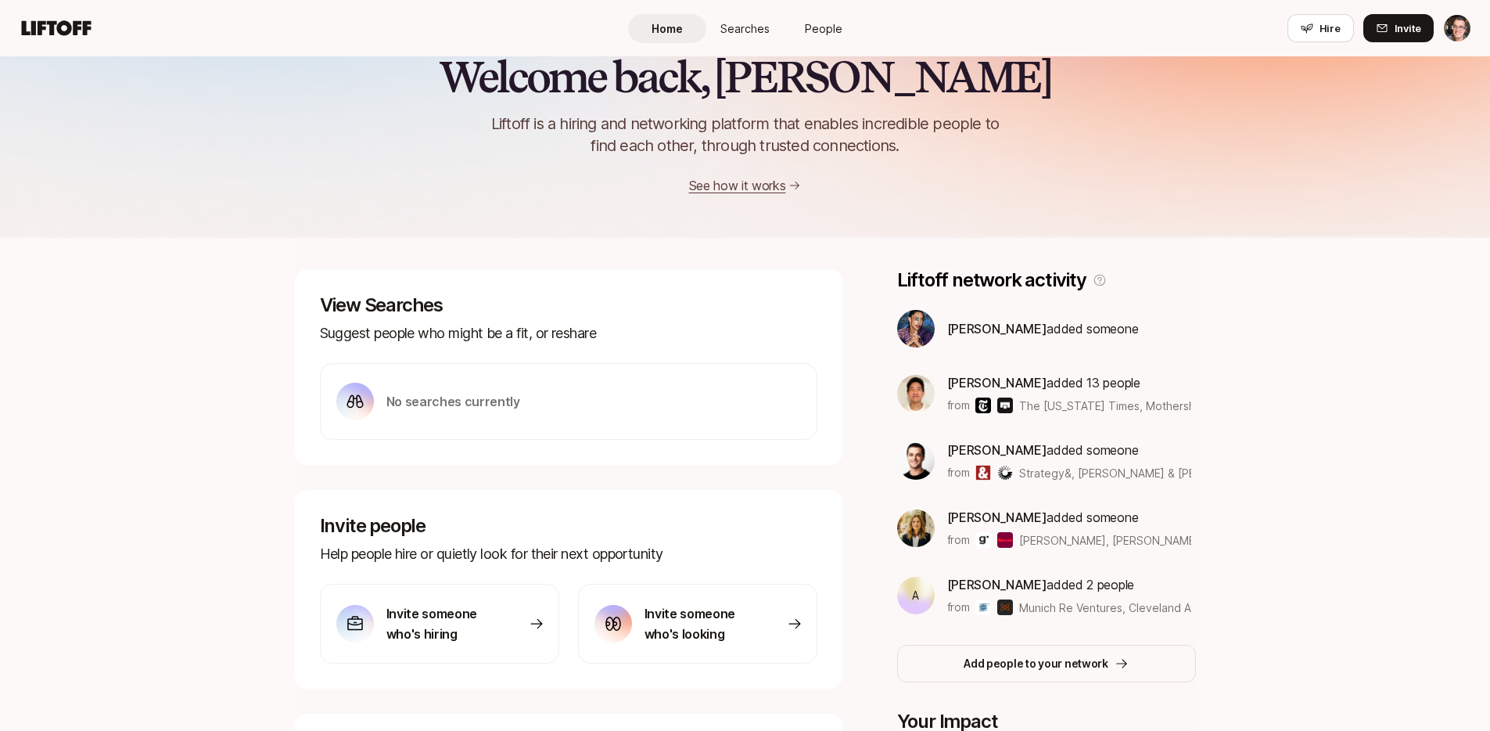
click at [775, 5] on div "Home Searches People Hire" at bounding box center [745, 28] width 235 height 56
click at [762, 20] on span "Searches" at bounding box center [744, 28] width 49 height 16
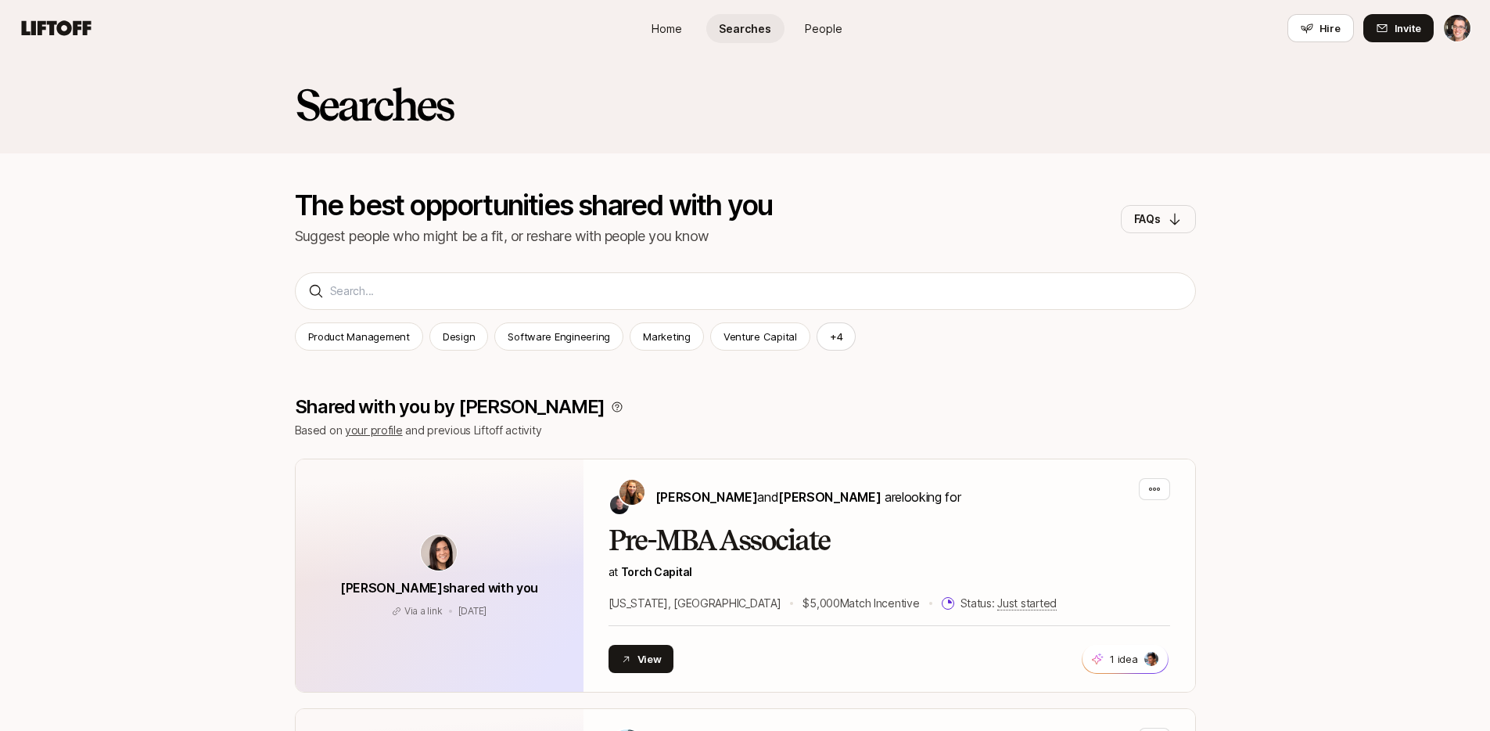
click at [670, 34] on span "Home" at bounding box center [667, 28] width 31 height 16
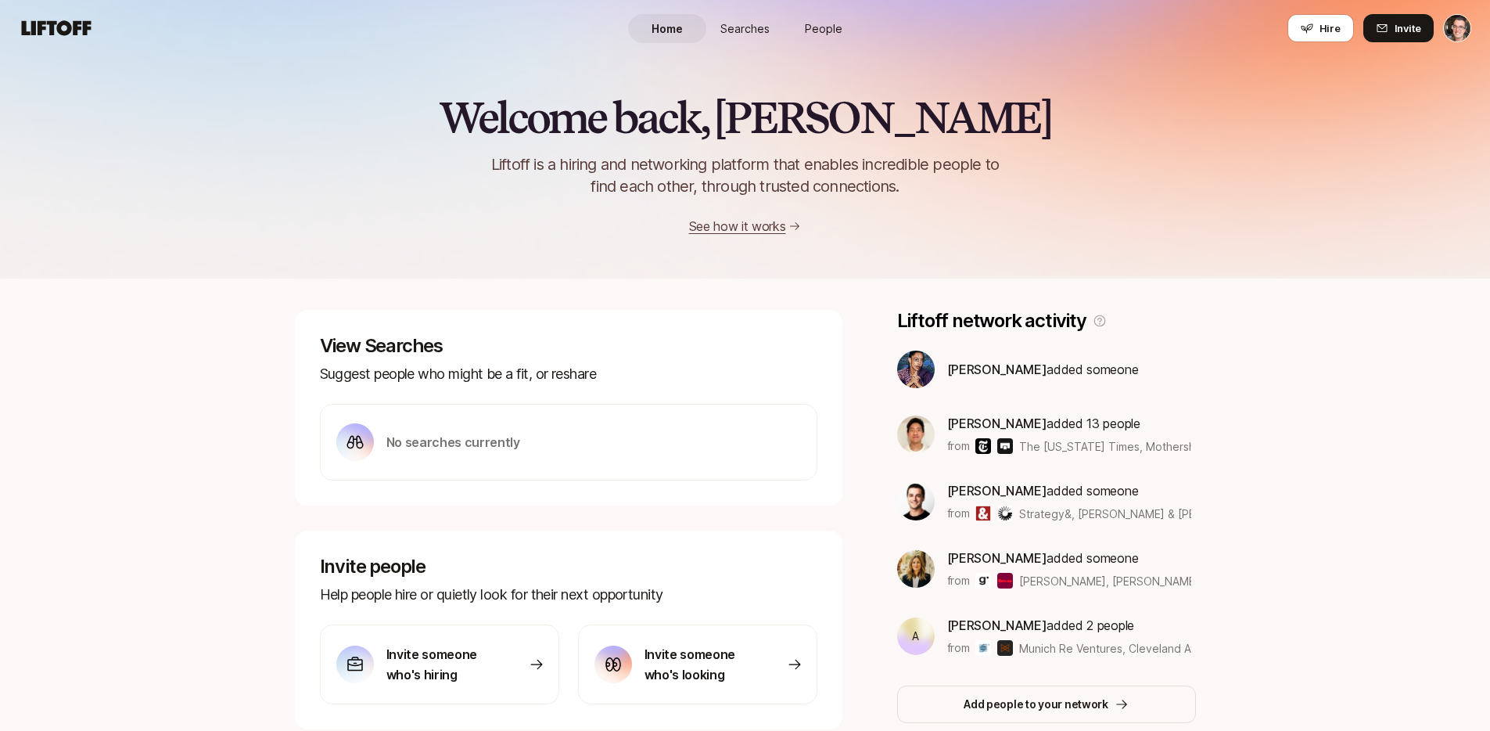
click at [828, 38] on link "People" at bounding box center [824, 28] width 78 height 29
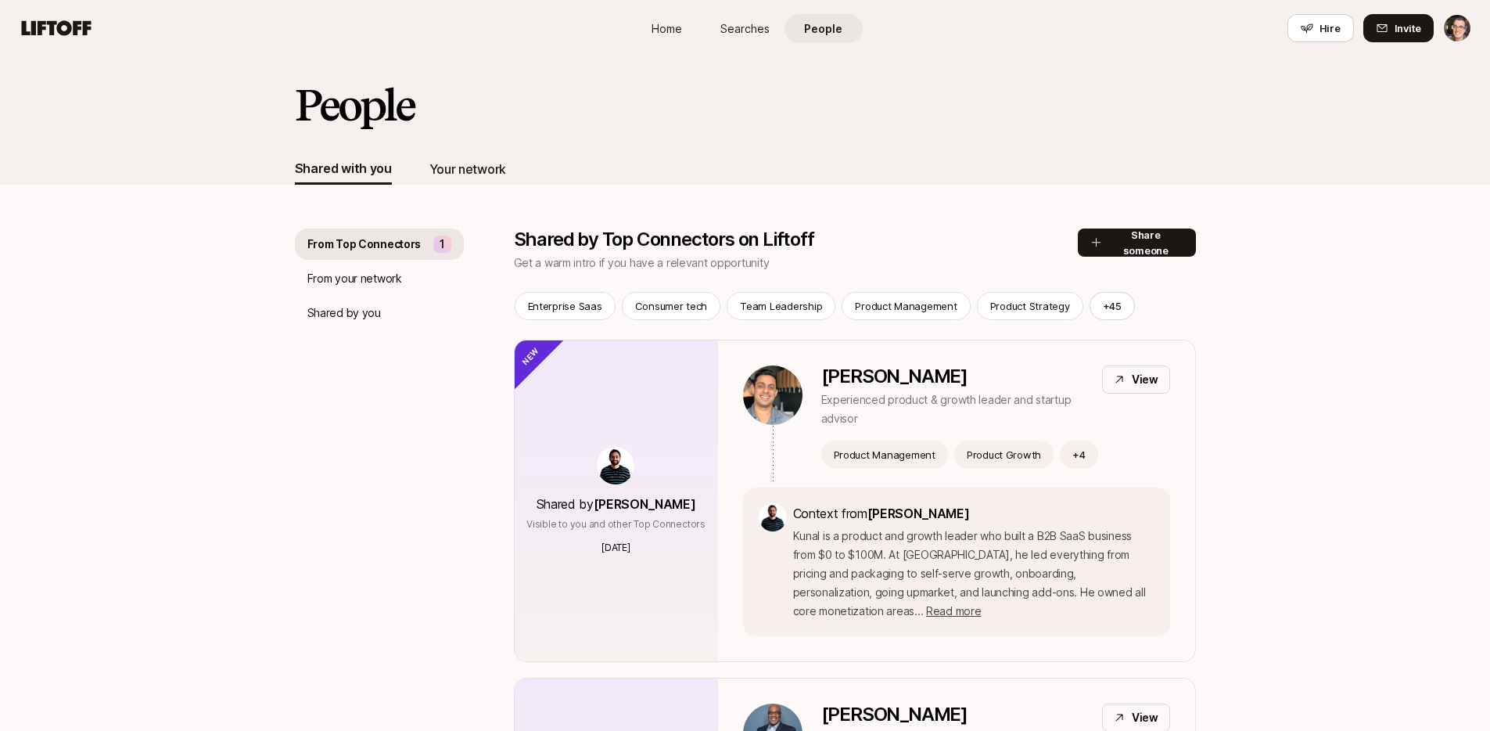
click at [448, 164] on div "Your network" at bounding box center [467, 169] width 77 height 20
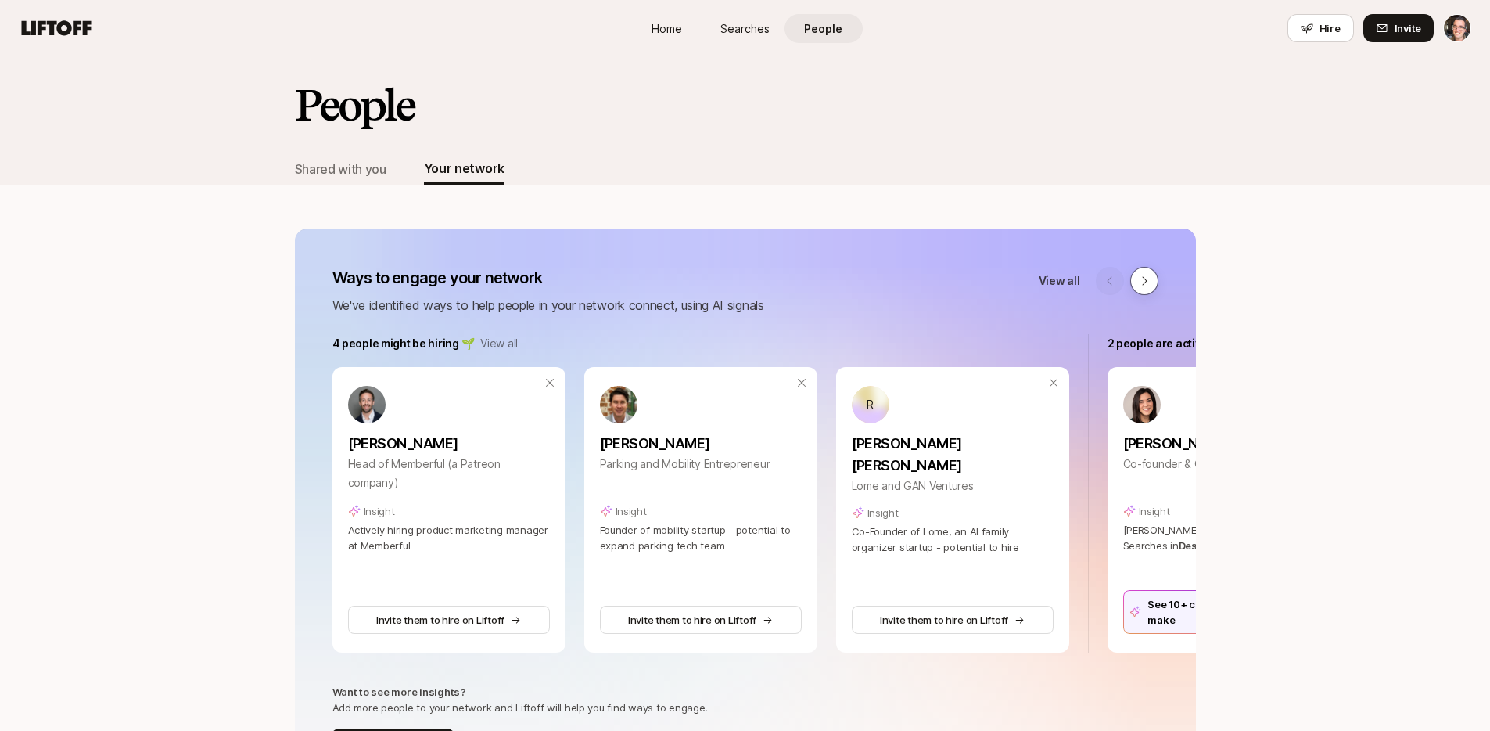
click at [1148, 280] on icon at bounding box center [1144, 281] width 13 height 13
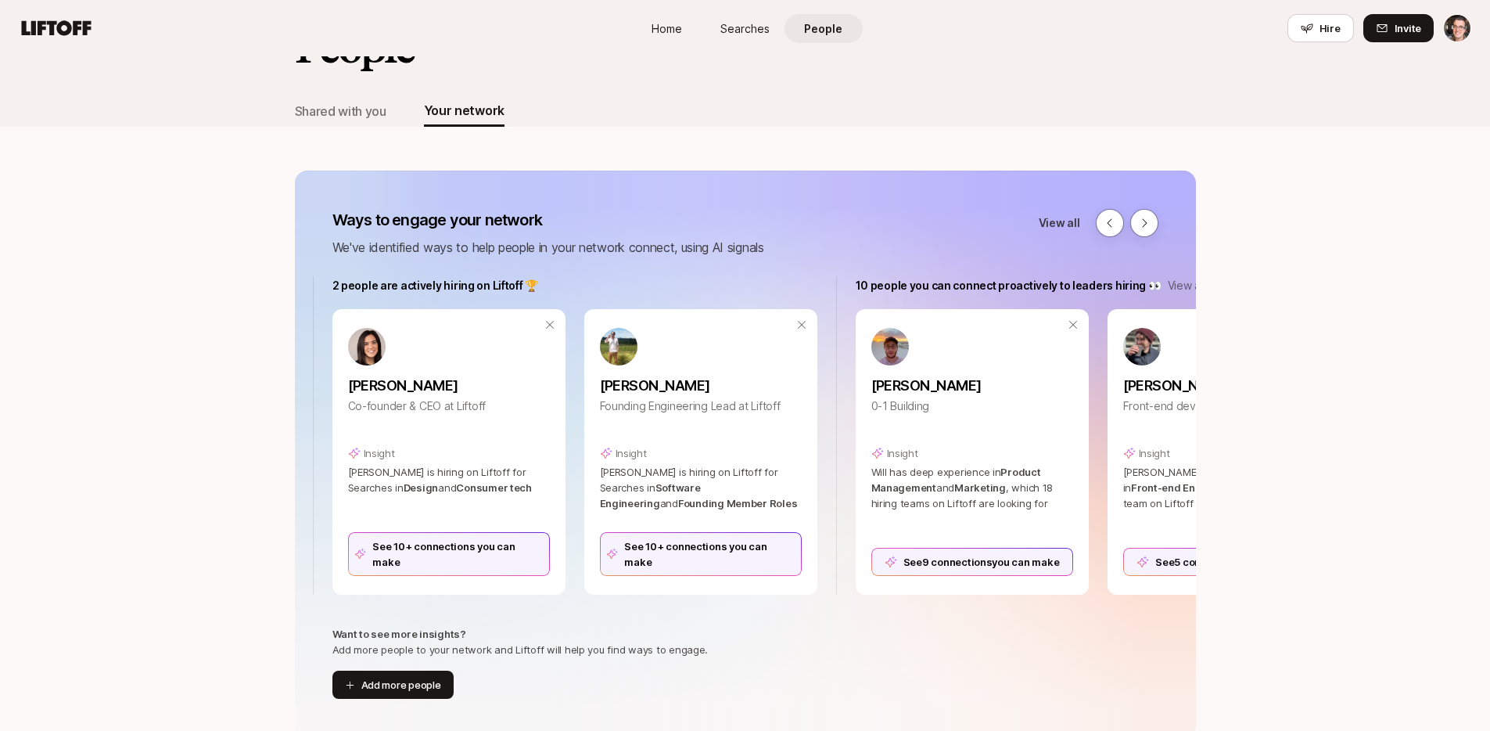
scroll to position [17, 0]
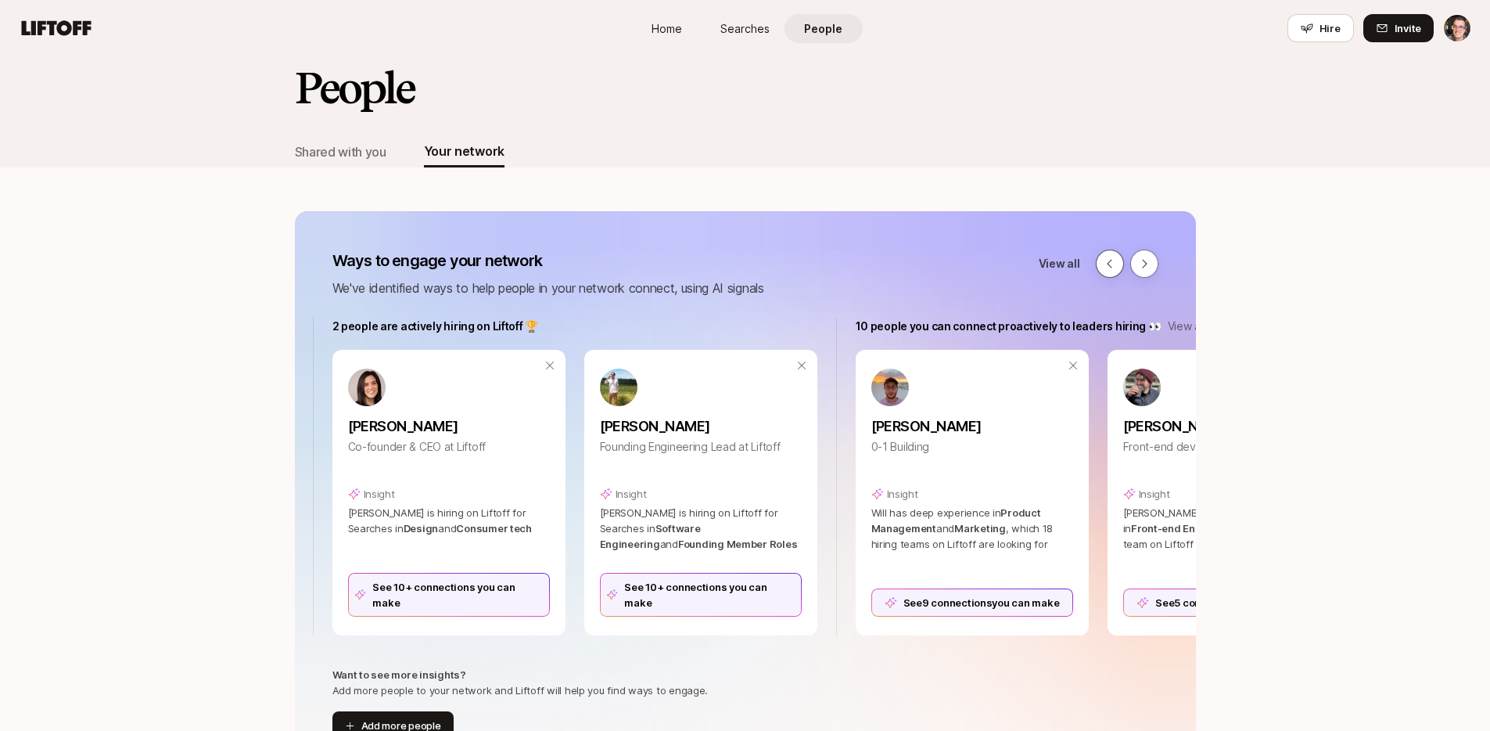
click at [1113, 266] on icon at bounding box center [1110, 263] width 13 height 13
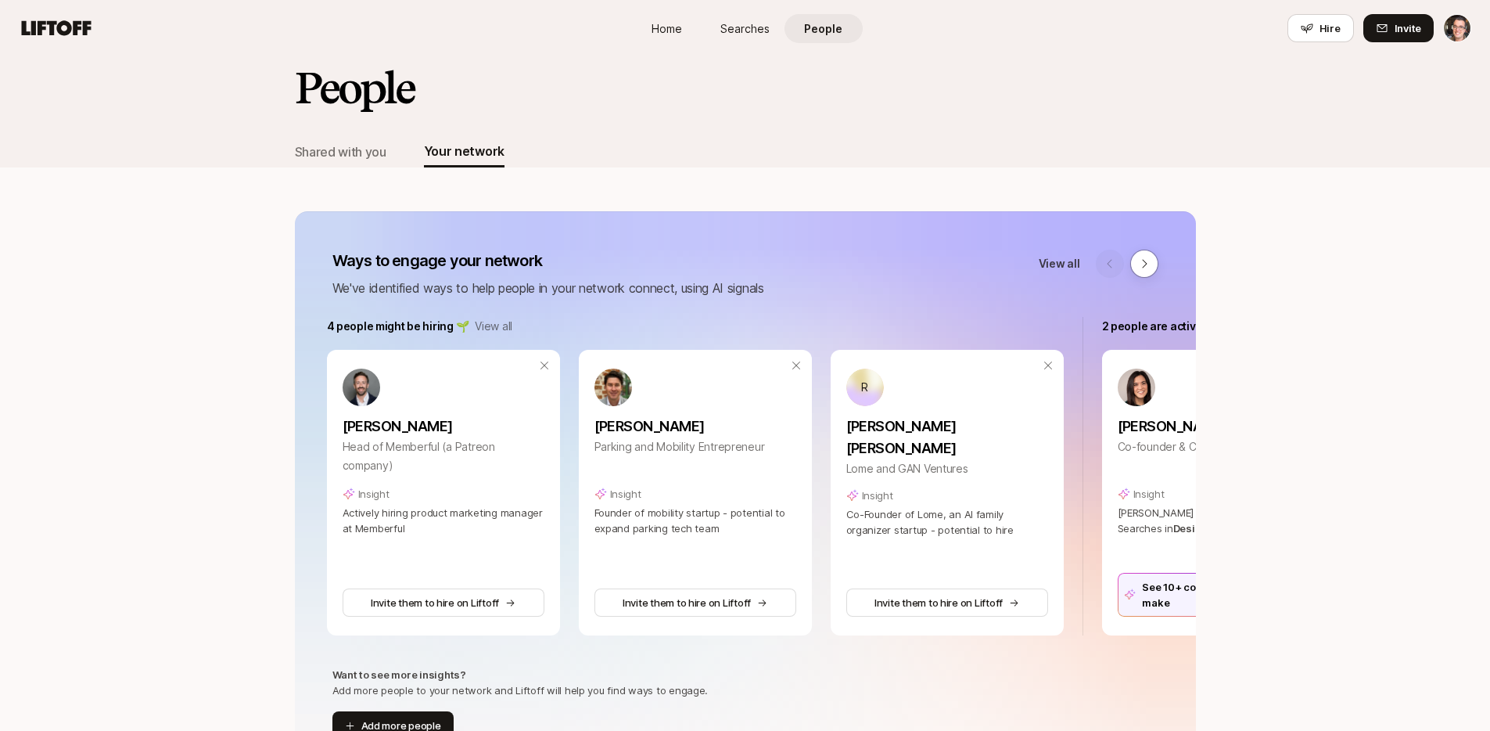
scroll to position [0, 0]
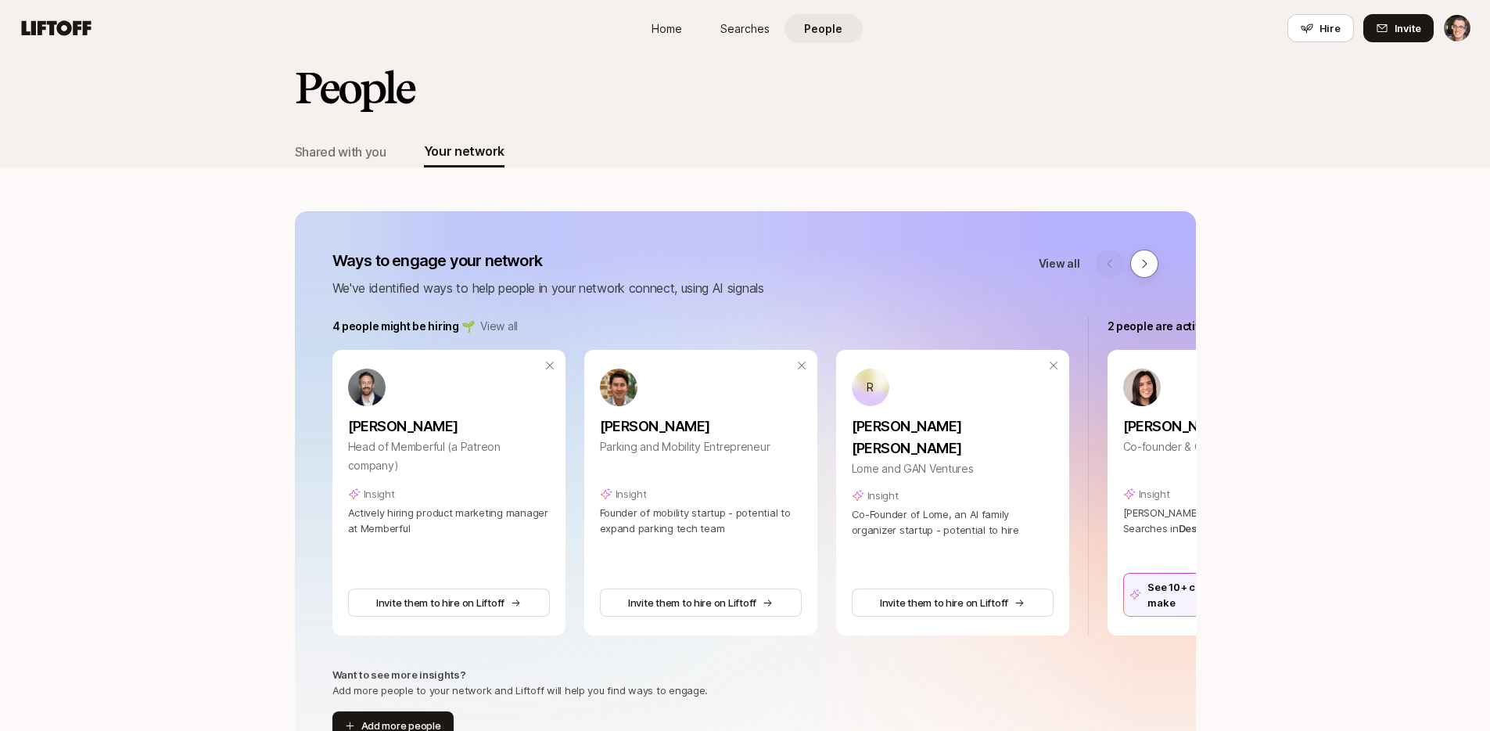
click at [496, 326] on p "View all" at bounding box center [499, 326] width 38 height 19
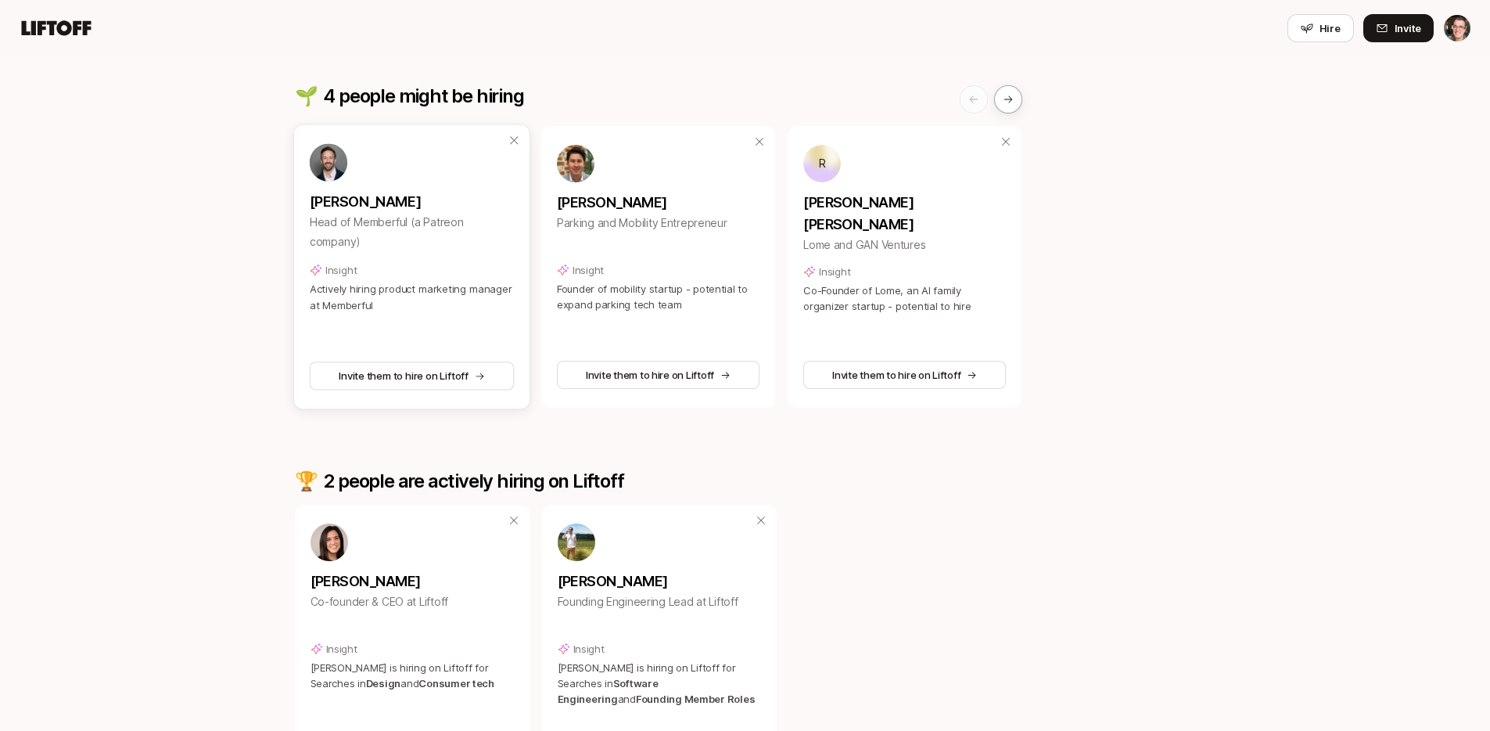
scroll to position [167, 0]
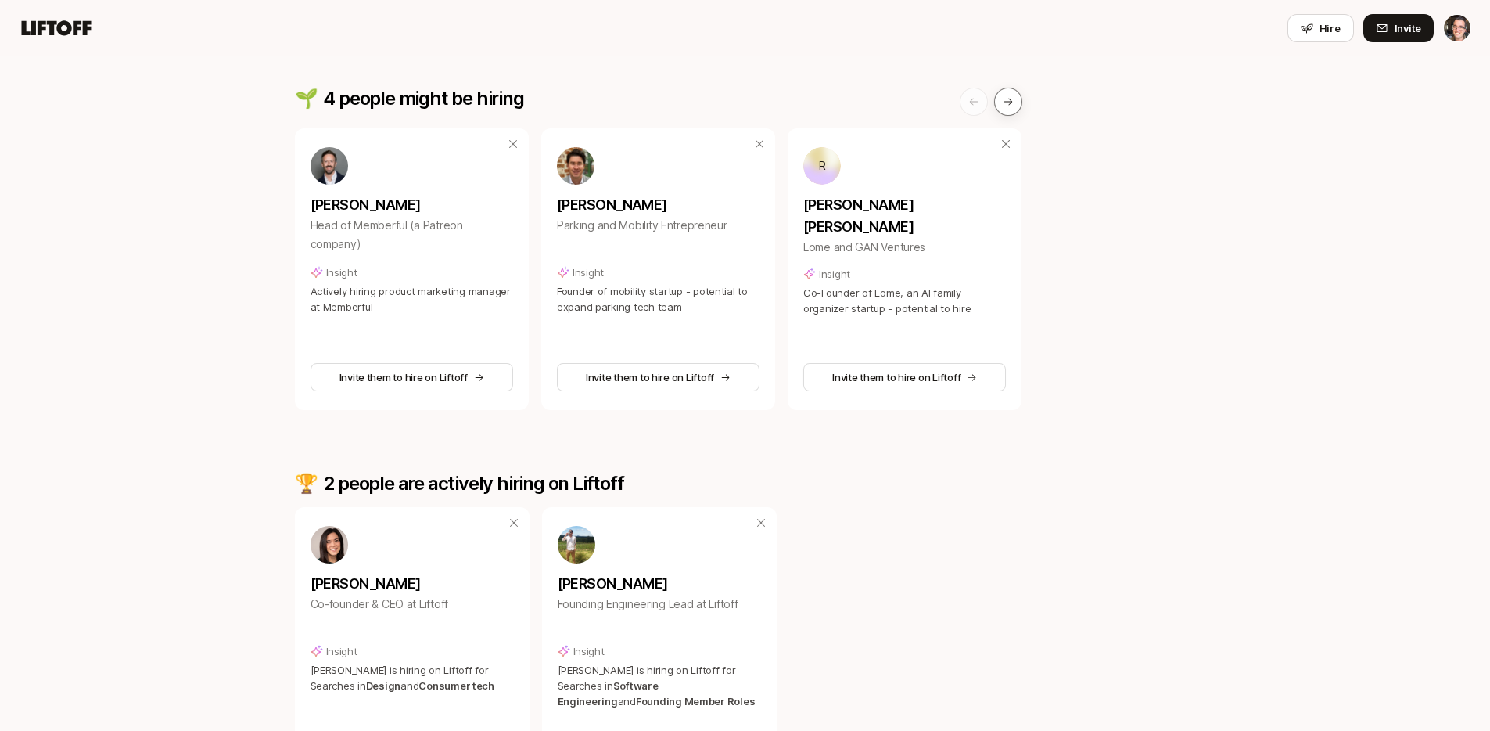
click at [1014, 107] on button at bounding box center [1008, 102] width 28 height 28
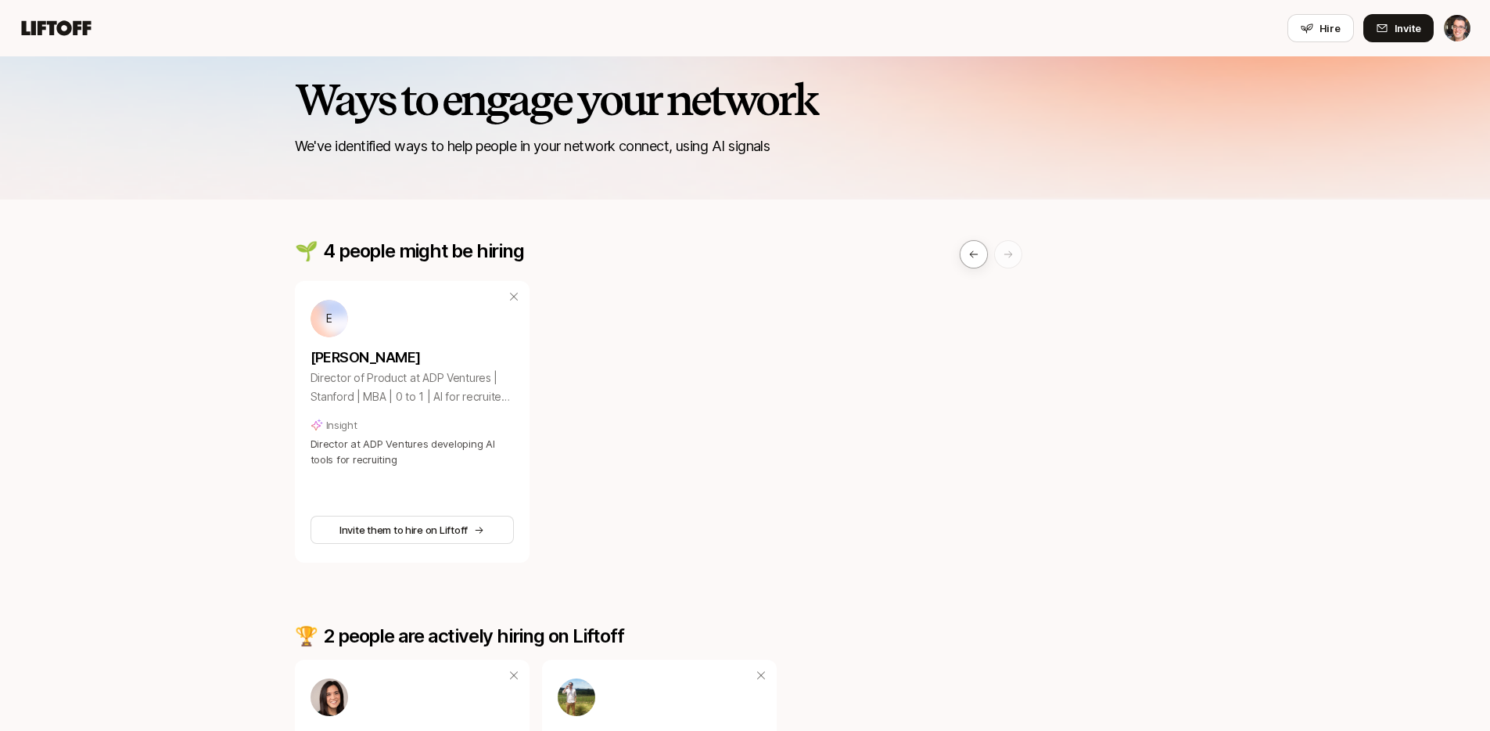
scroll to position [0, 0]
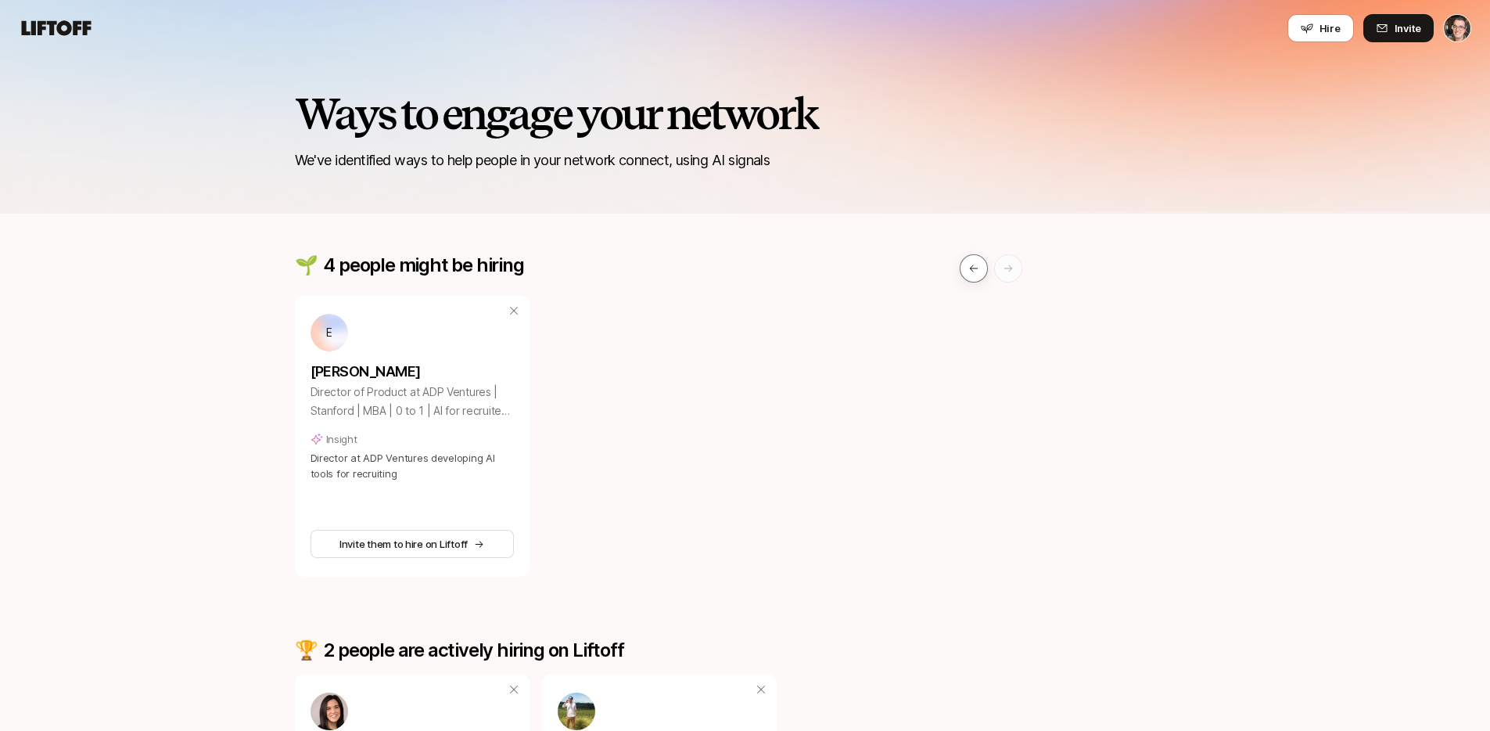
click at [977, 270] on icon at bounding box center [973, 268] width 11 height 11
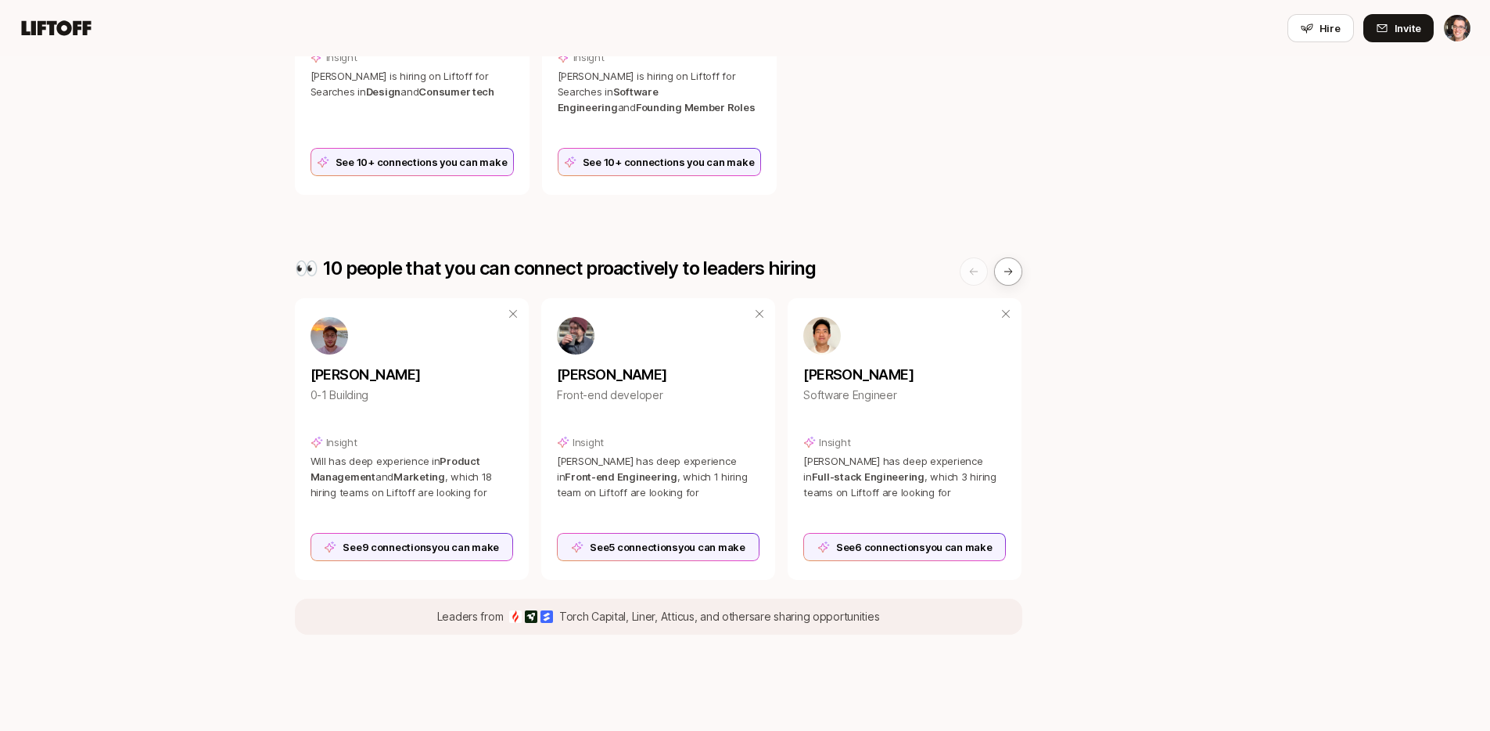
scroll to position [802, 0]
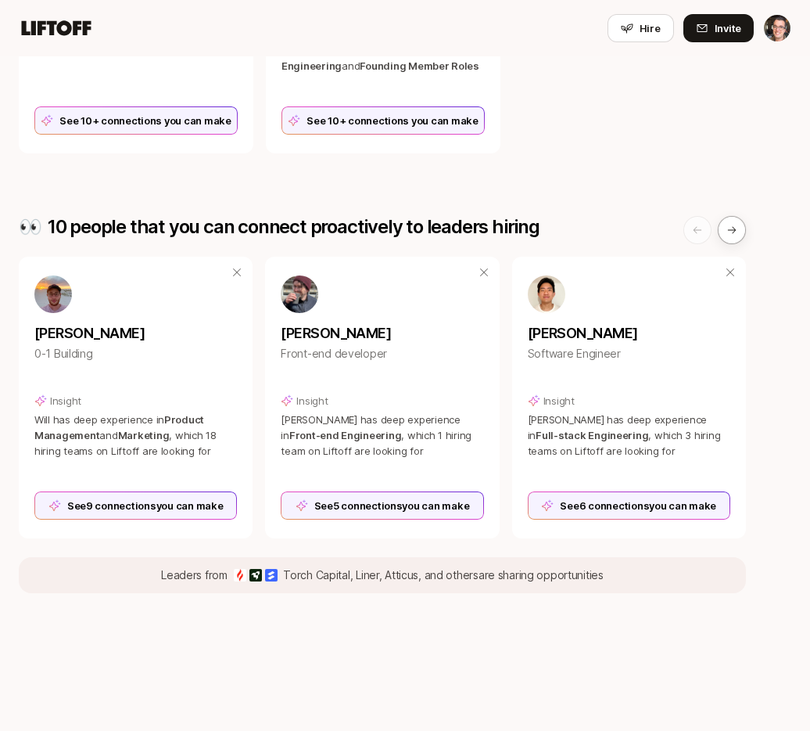
click at [626, 179] on div "🌱 4 people might be hiring [PERSON_NAME] Head of Memberful (a Patreon company) …" at bounding box center [405, 22] width 773 height 1140
click at [642, 122] on div "[PERSON_NAME] Co-founder & CEO at Liftoff Insight [PERSON_NAME] is hiring on Li…" at bounding box center [382, 13] width 727 height 282
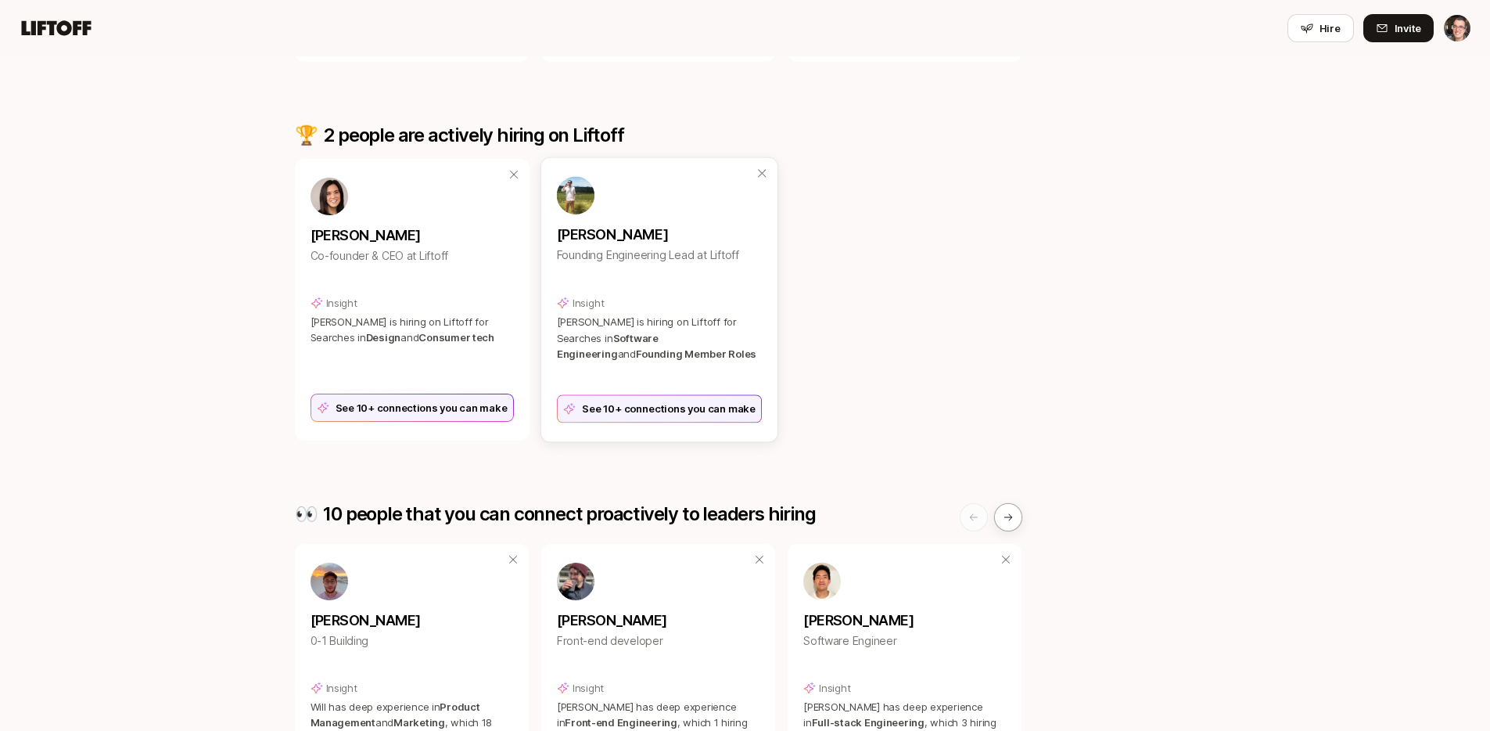
scroll to position [515, 0]
click at [691, 421] on div "See 10+ connections you can make" at bounding box center [659, 407] width 206 height 28
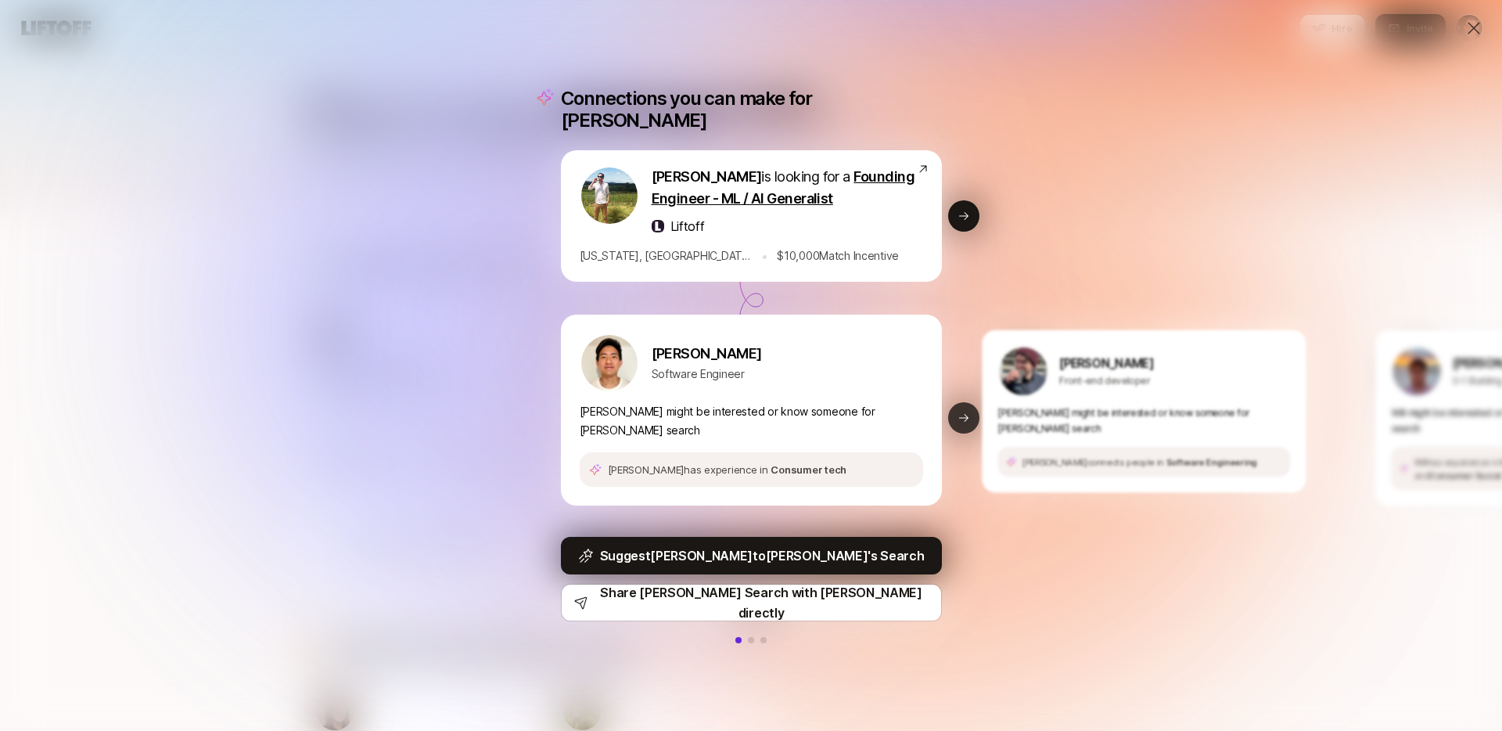
click at [954, 411] on button "Next slide" at bounding box center [963, 417] width 31 height 31
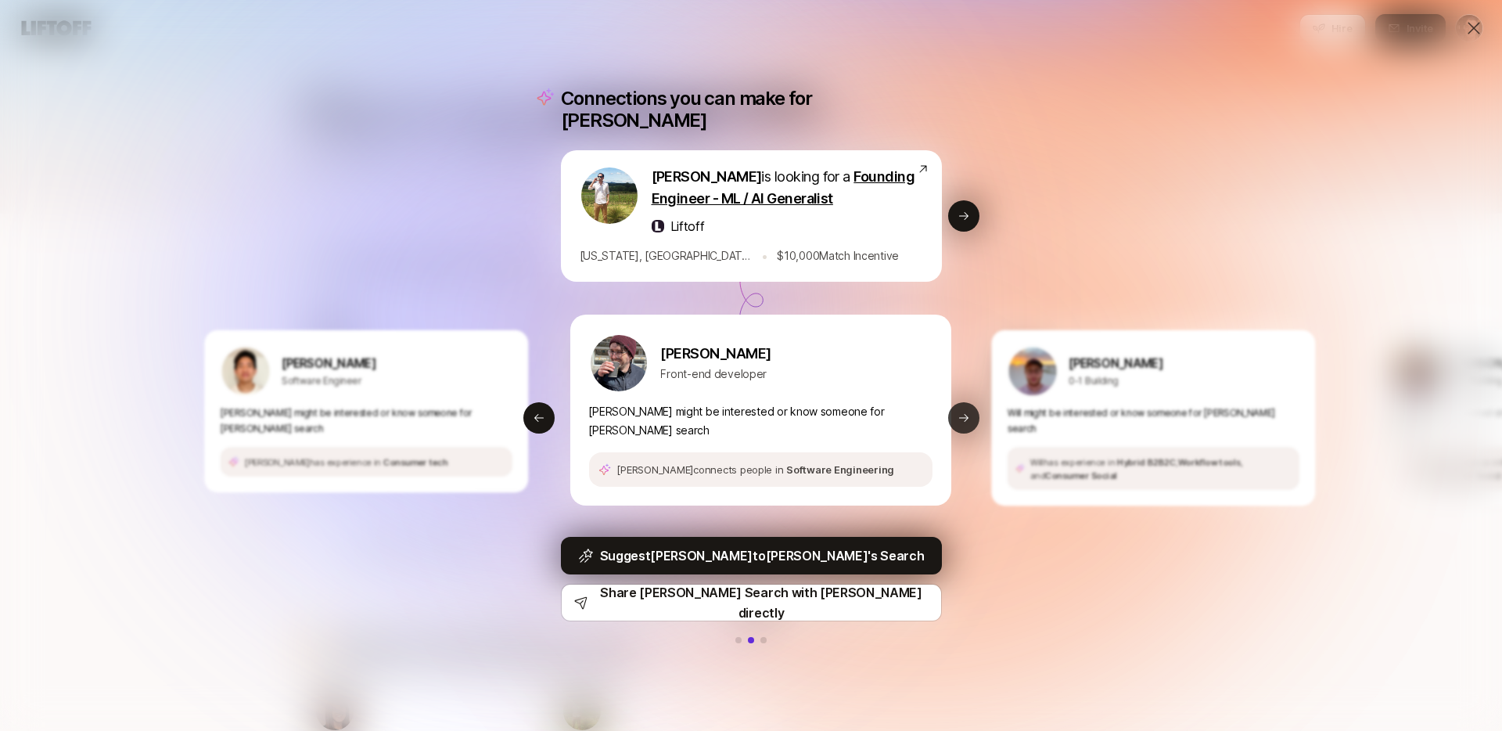
click at [954, 411] on button "Next slide" at bounding box center [963, 417] width 31 height 31
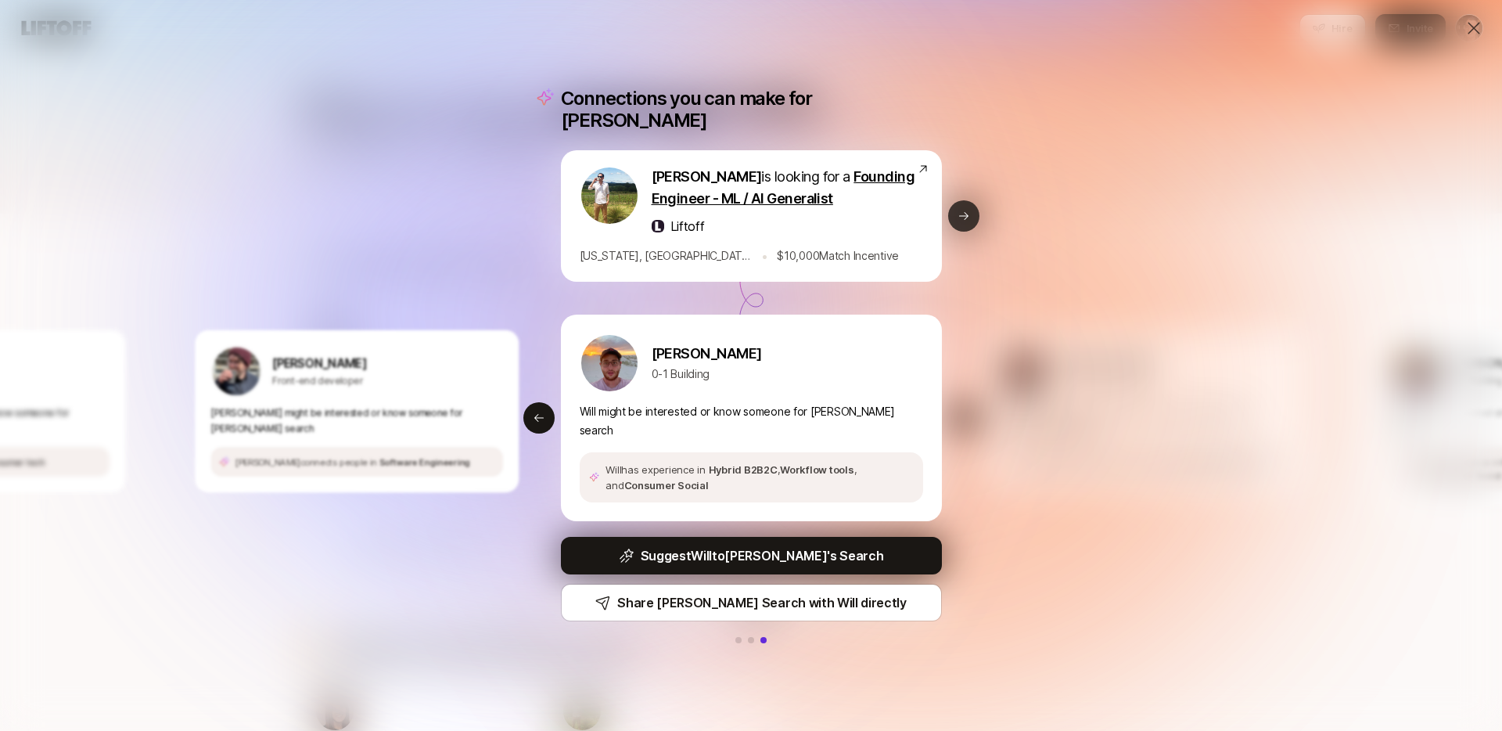
click at [961, 213] on icon at bounding box center [963, 216] width 13 height 13
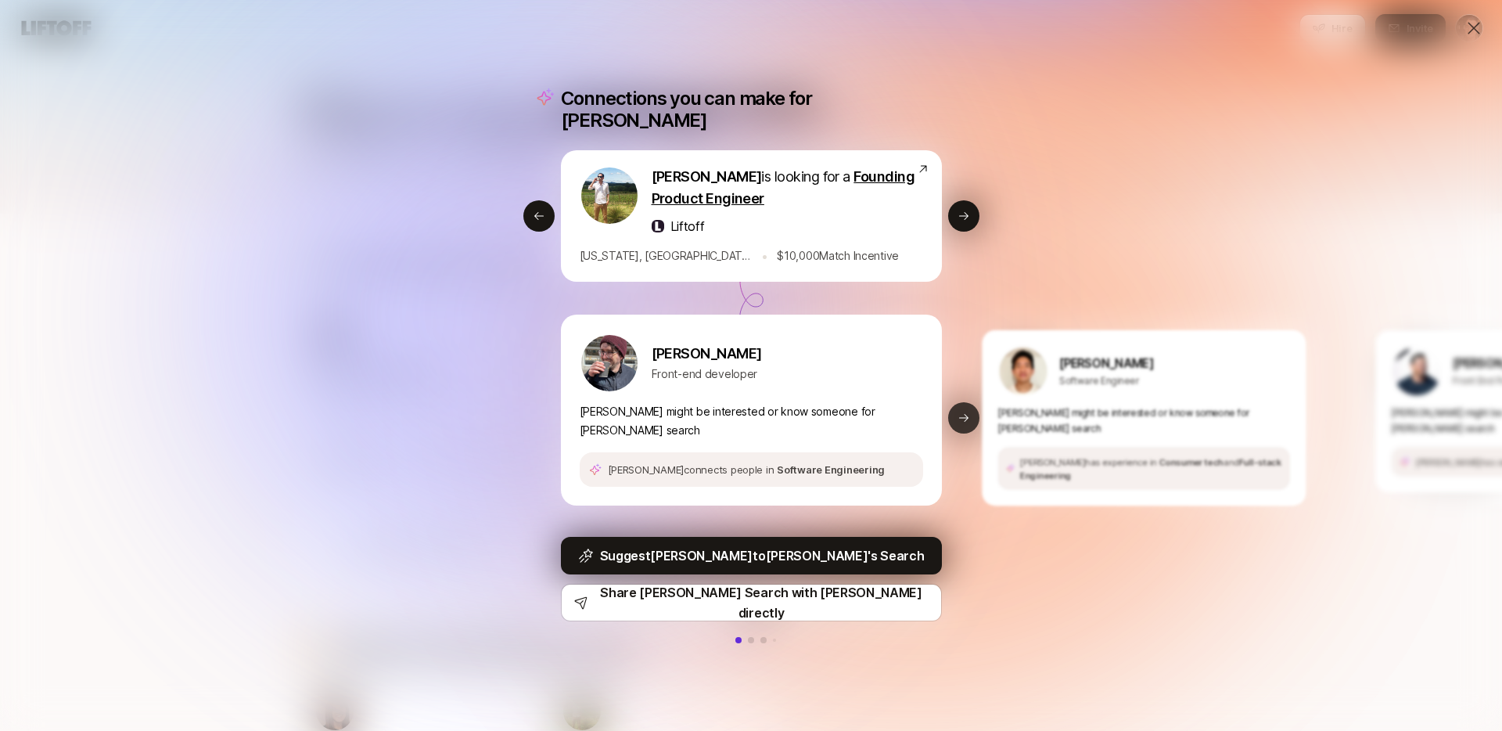
click at [956, 411] on button "Next slide" at bounding box center [963, 417] width 31 height 31
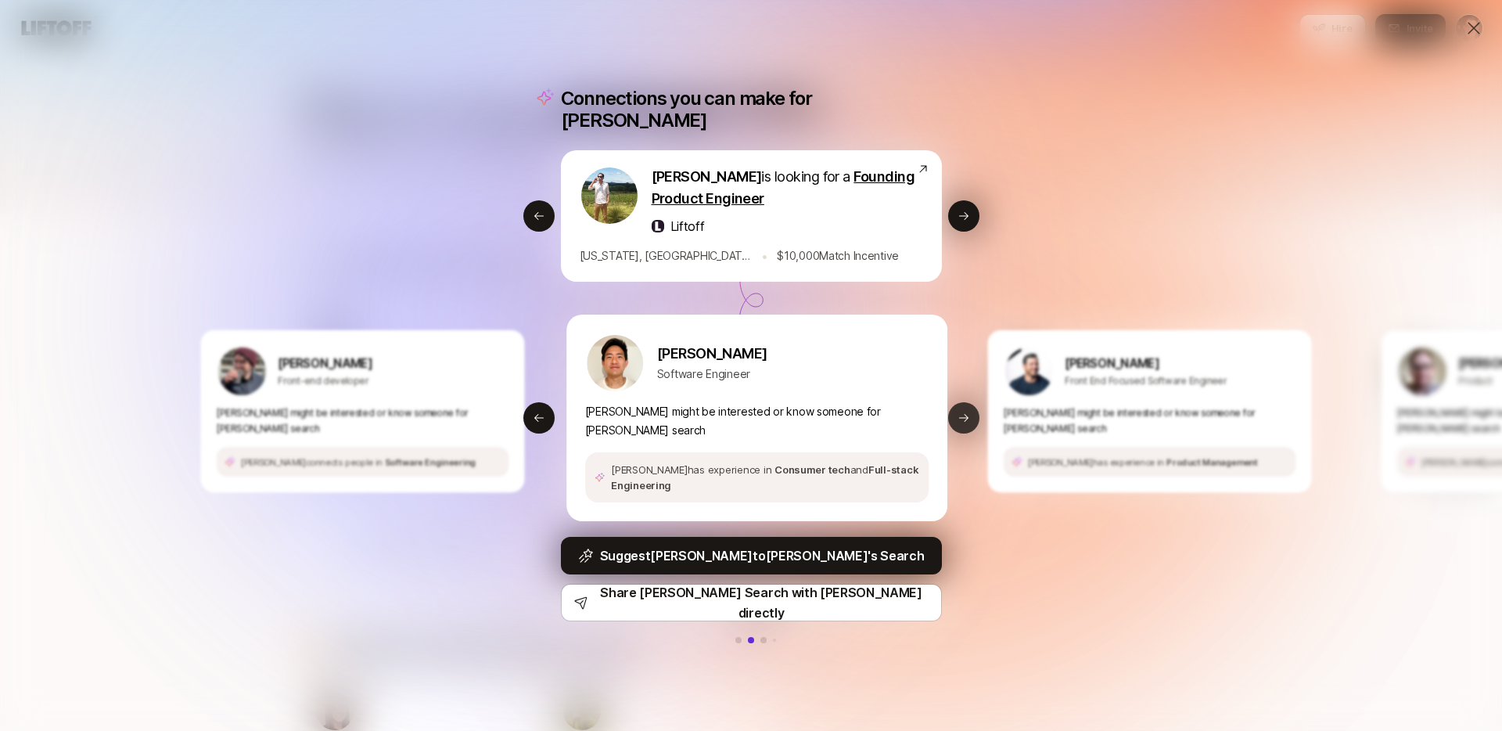
click at [956, 411] on button "Next slide" at bounding box center [963, 417] width 31 height 31
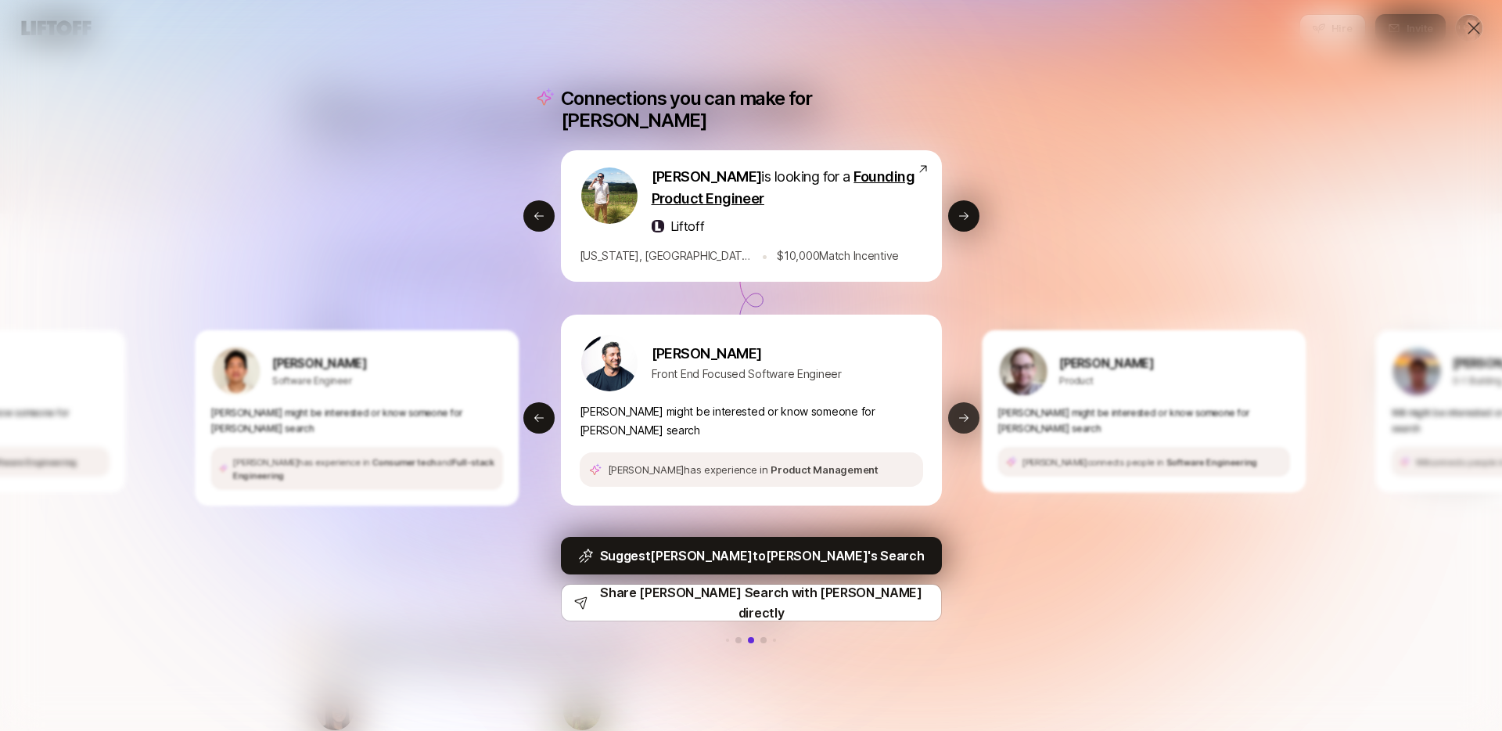
click at [958, 411] on icon at bounding box center [963, 417] width 13 height 13
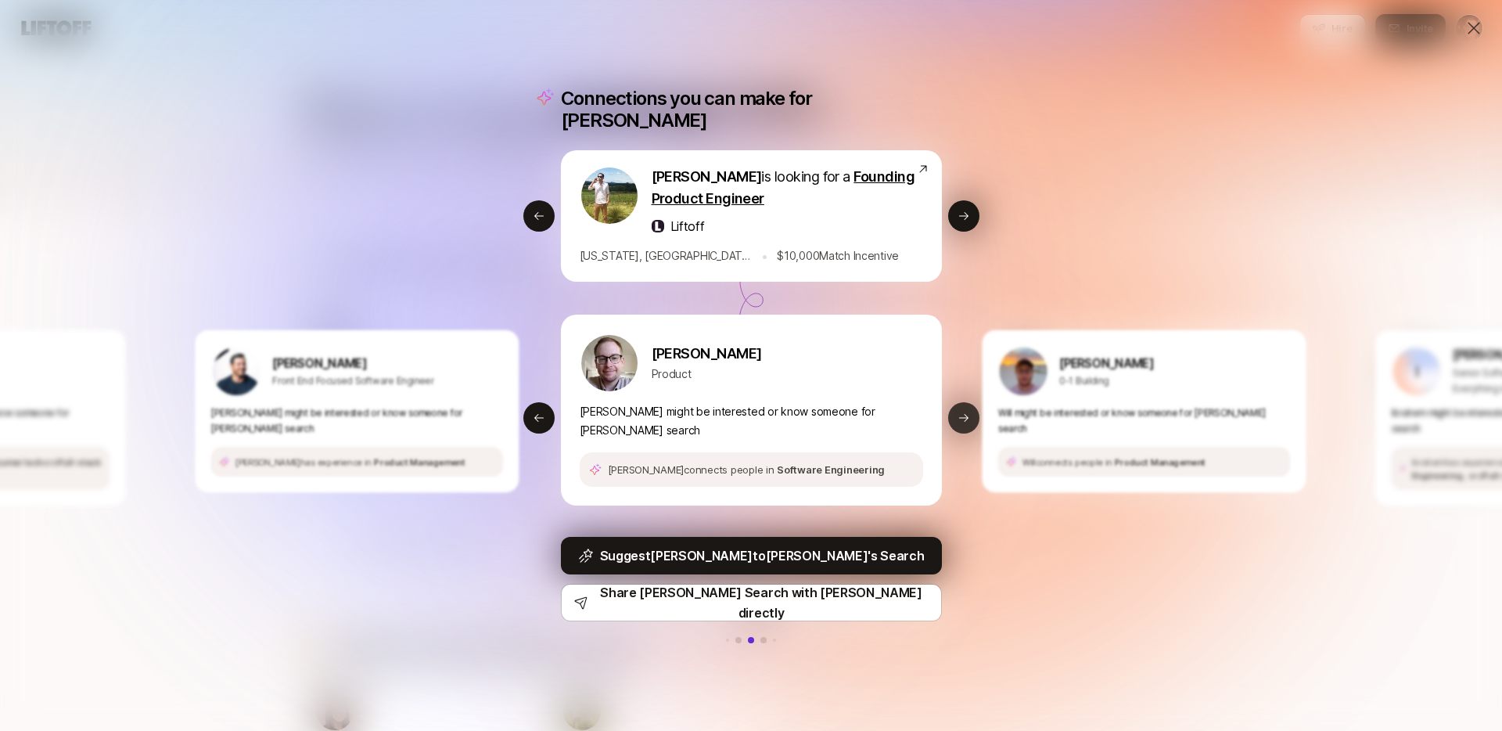
click at [958, 411] on icon at bounding box center [963, 417] width 13 height 13
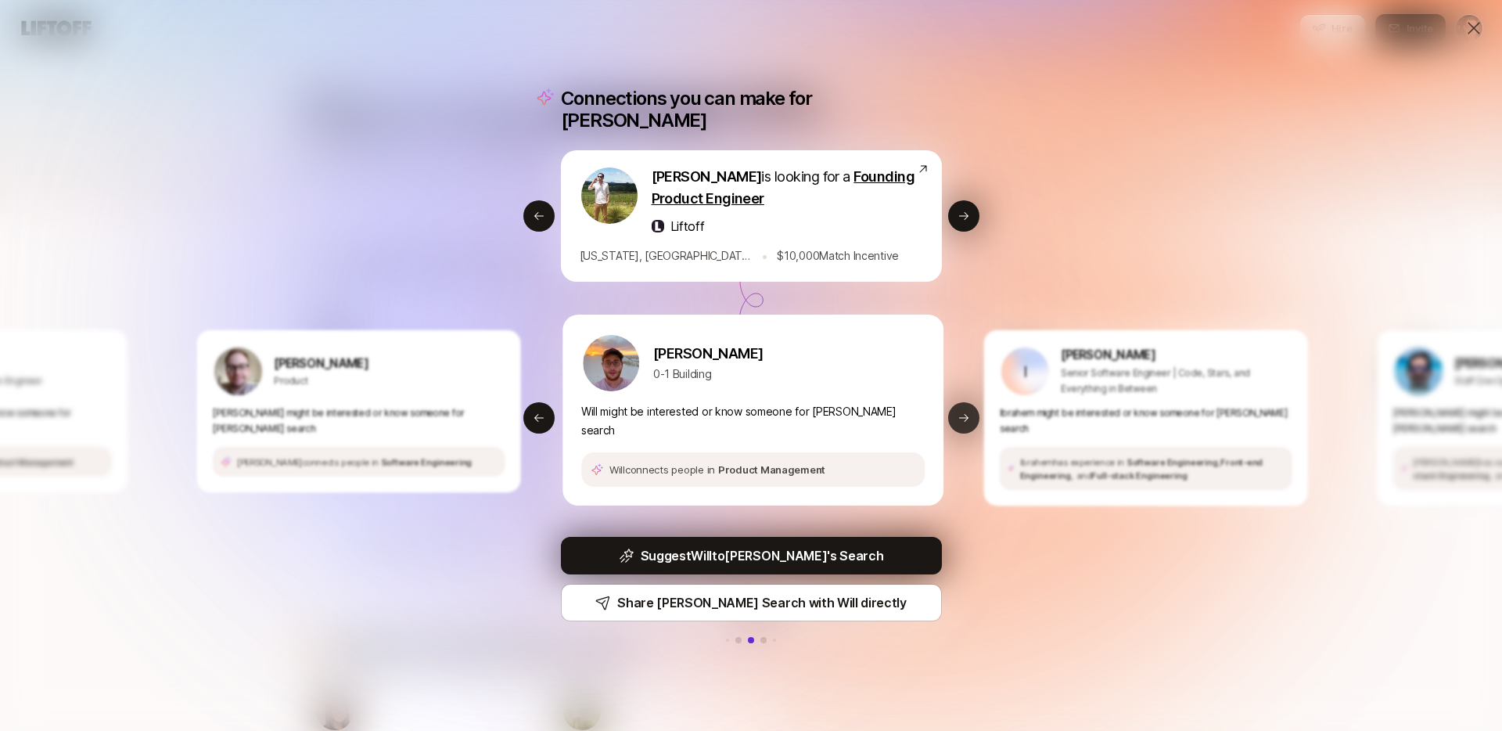
click at [958, 411] on icon at bounding box center [963, 417] width 13 height 13
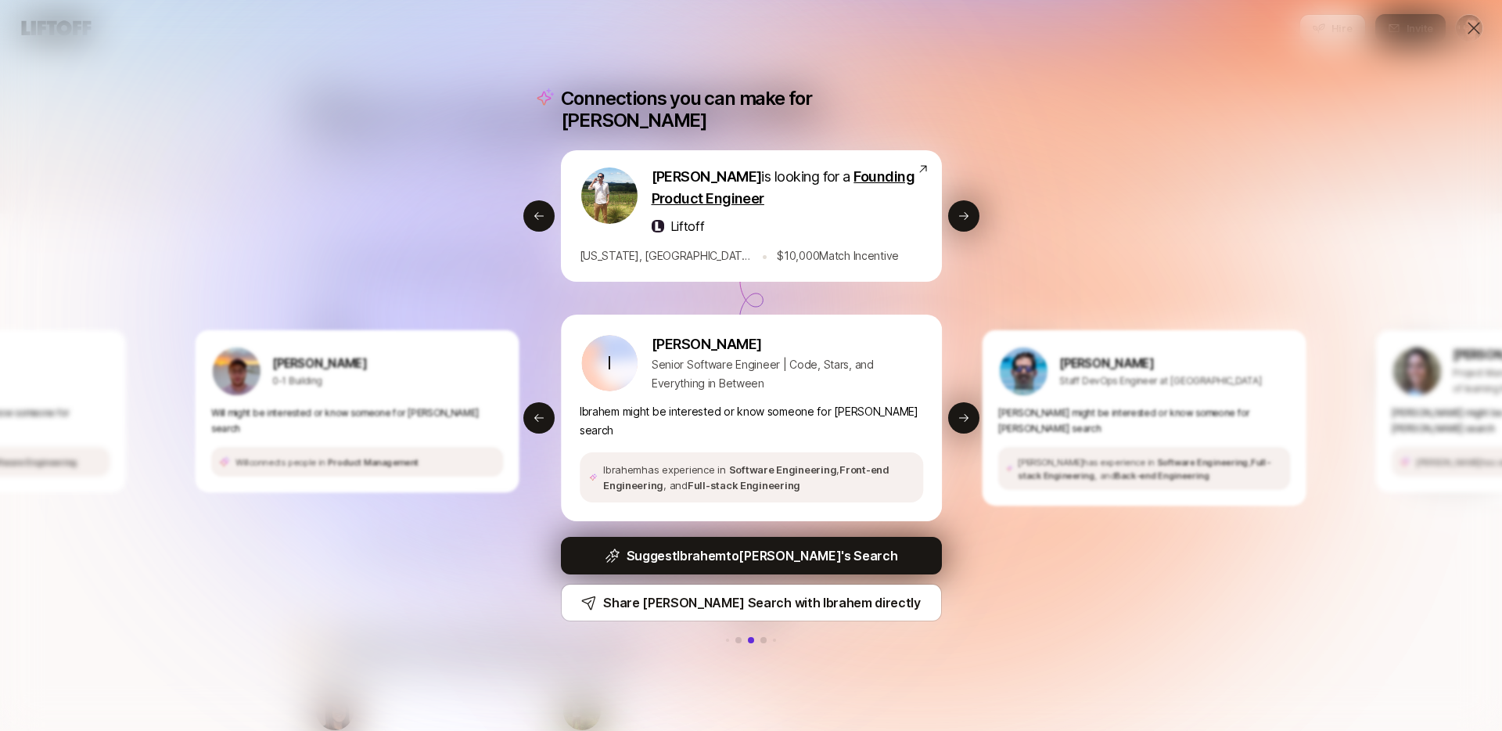
click at [1436, 27] on div "Connections you can make for [PERSON_NAME] is looking for a Founding Engineer -…" at bounding box center [751, 365] width 1502 height 731
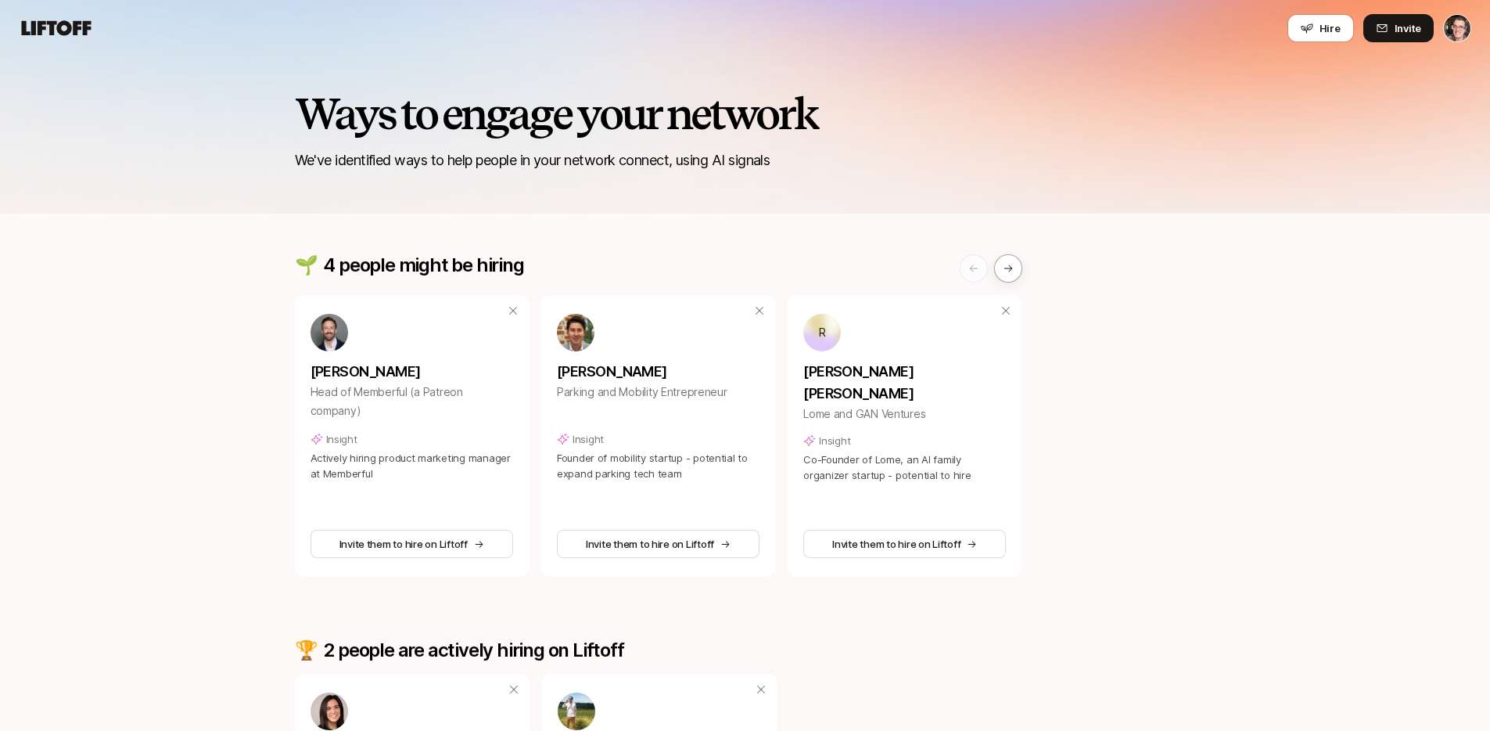
click at [72, 22] on icon at bounding box center [56, 28] width 75 height 22
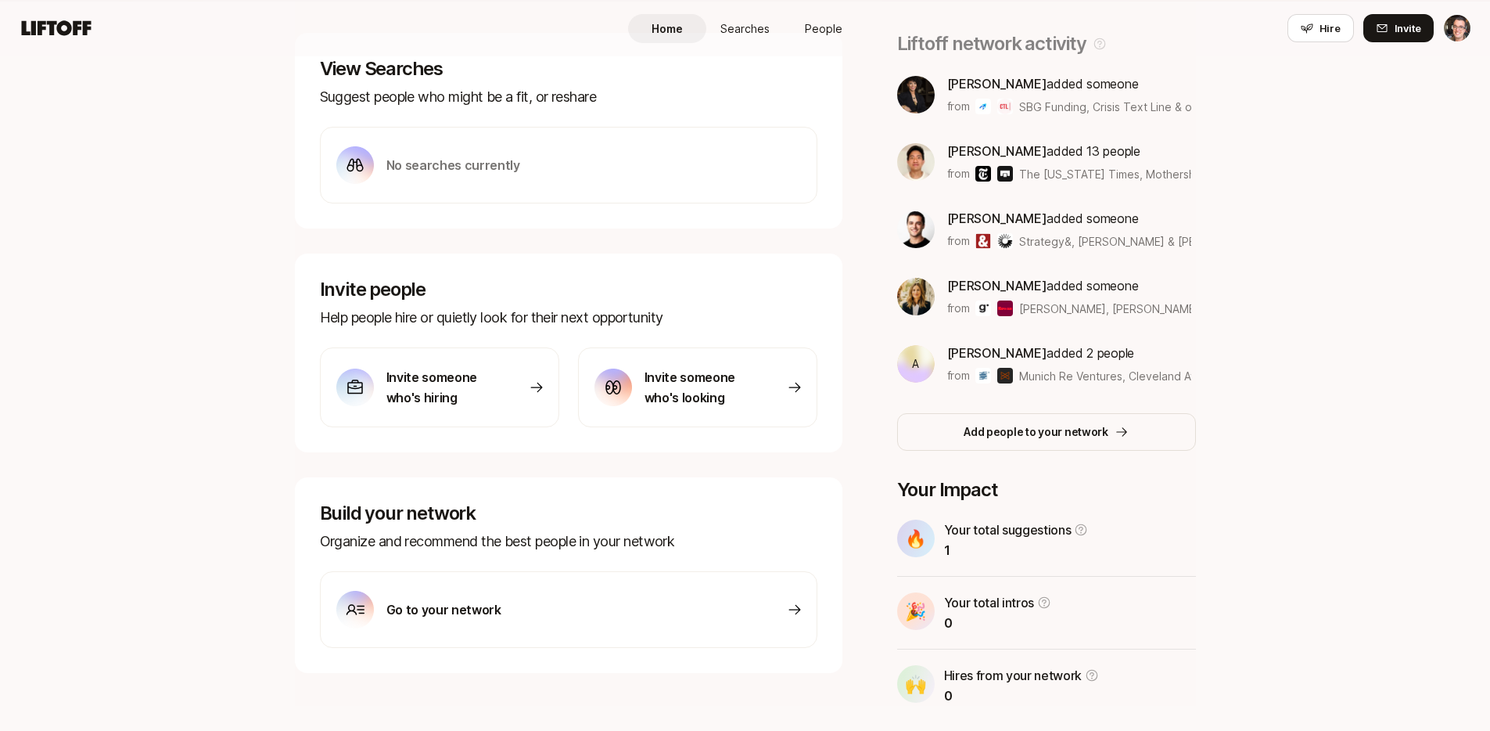
scroll to position [314, 0]
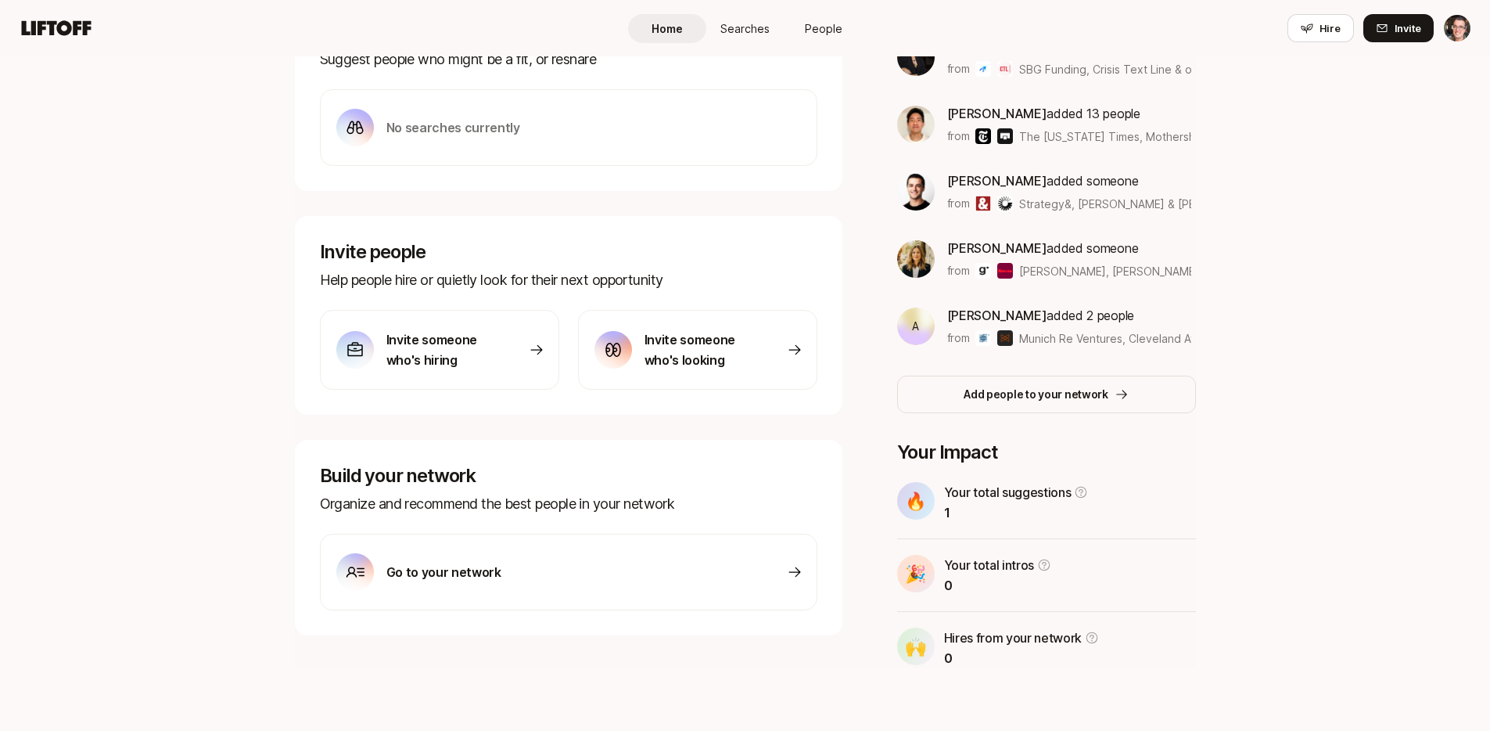
click at [682, 353] on p "Invite someone who's looking" at bounding box center [700, 349] width 110 height 41
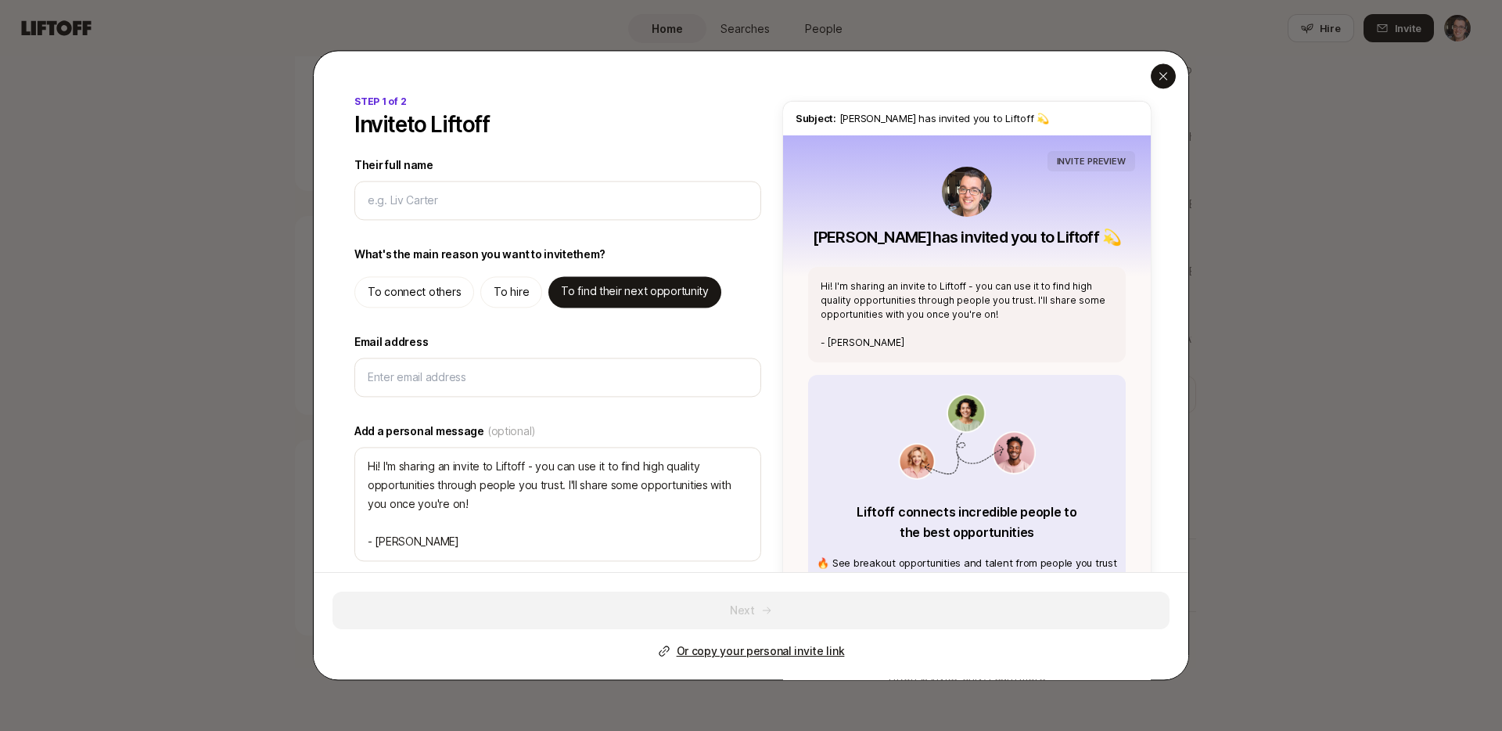
click at [1158, 74] on icon "button" at bounding box center [1163, 76] width 13 height 13
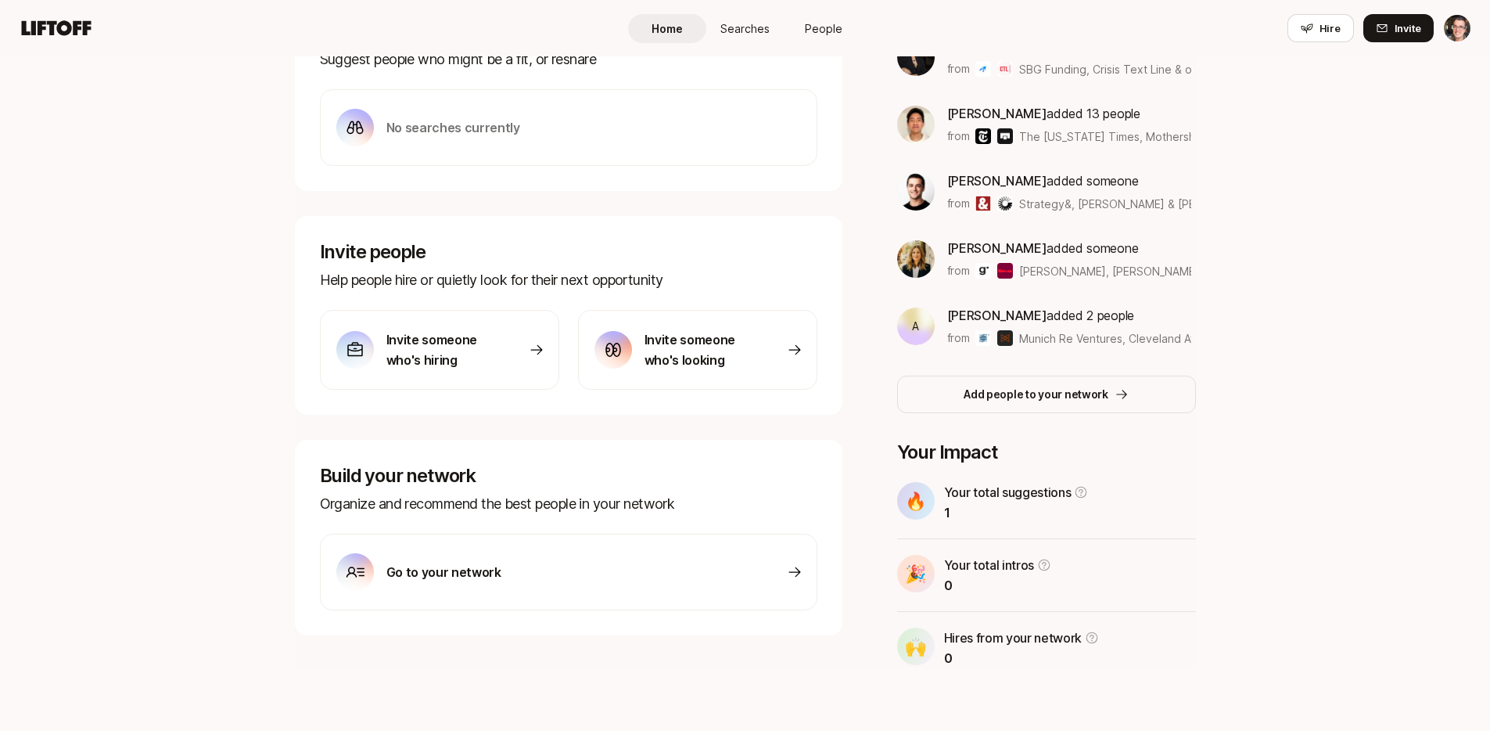
scroll to position [0, 0]
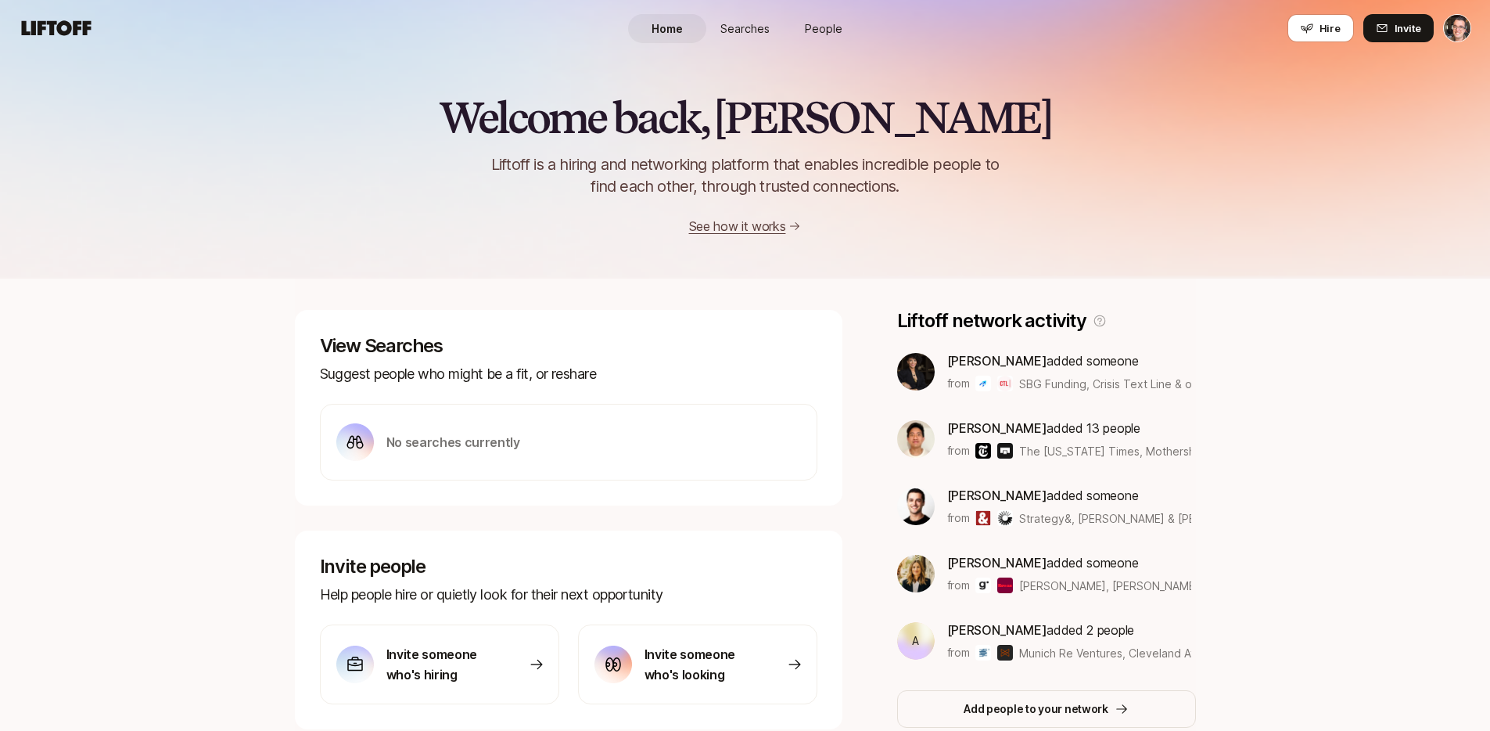
click at [744, 16] on link "Searches" at bounding box center [745, 28] width 78 height 29
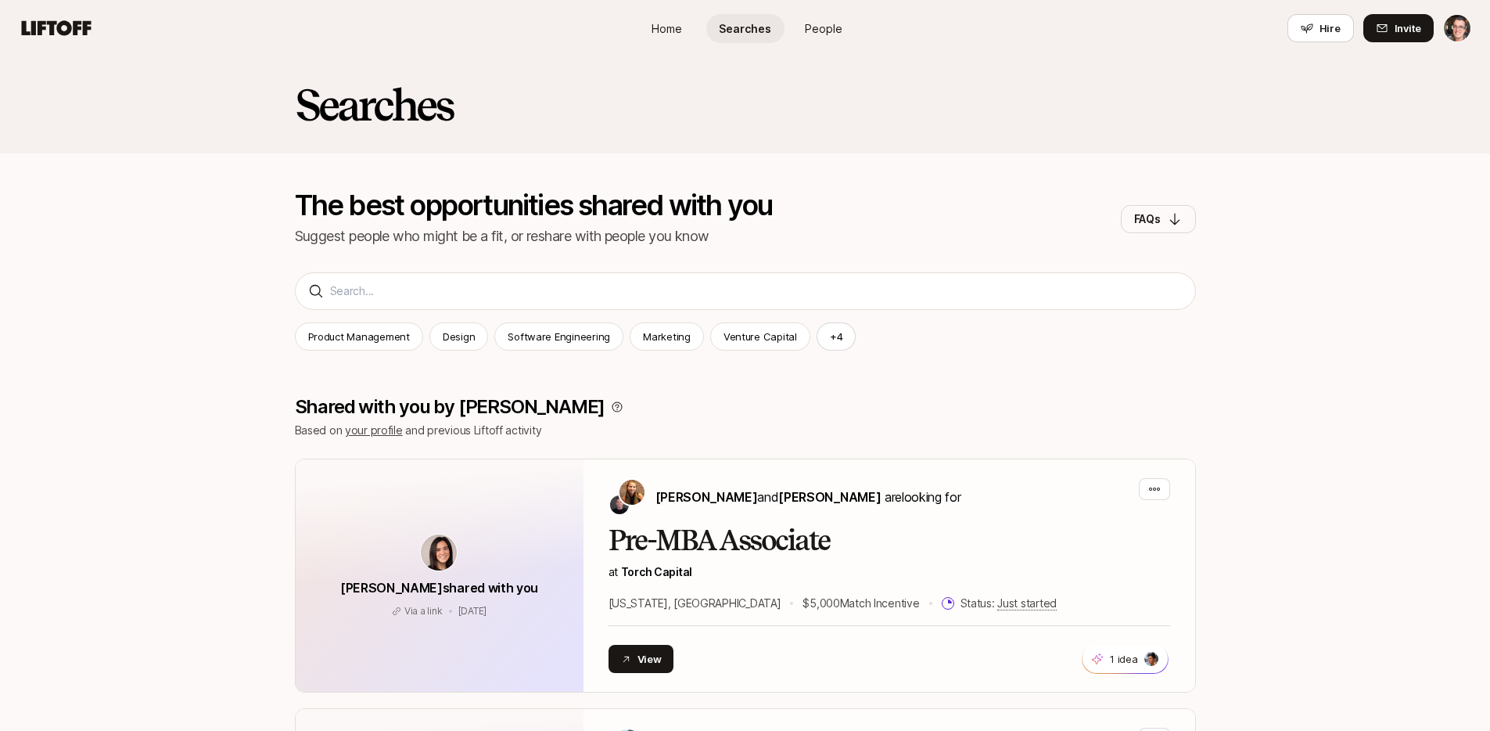
click at [811, 34] on span "People" at bounding box center [824, 28] width 38 height 16
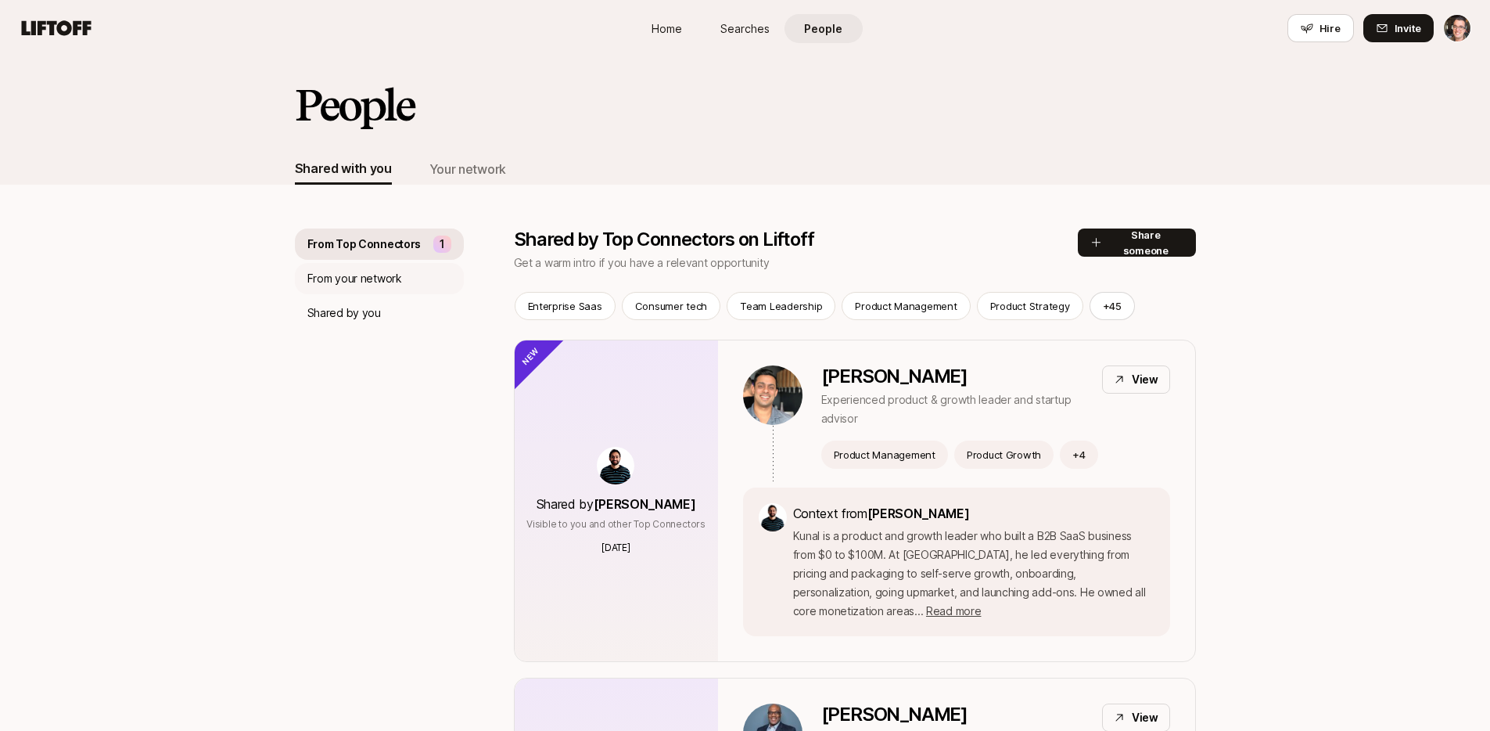
click at [370, 274] on p "From your network" at bounding box center [354, 278] width 95 height 19
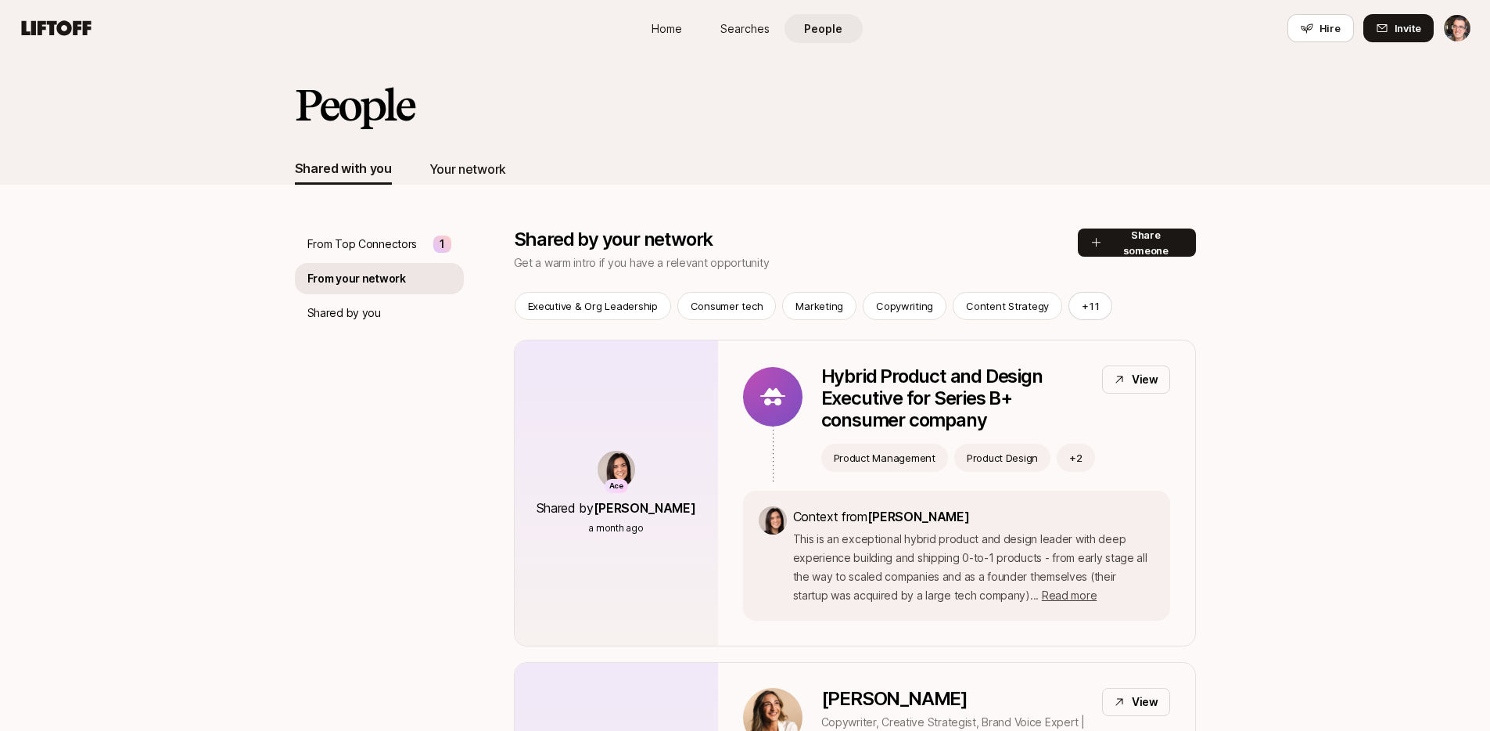
click at [453, 167] on div "Your network" at bounding box center [467, 169] width 77 height 20
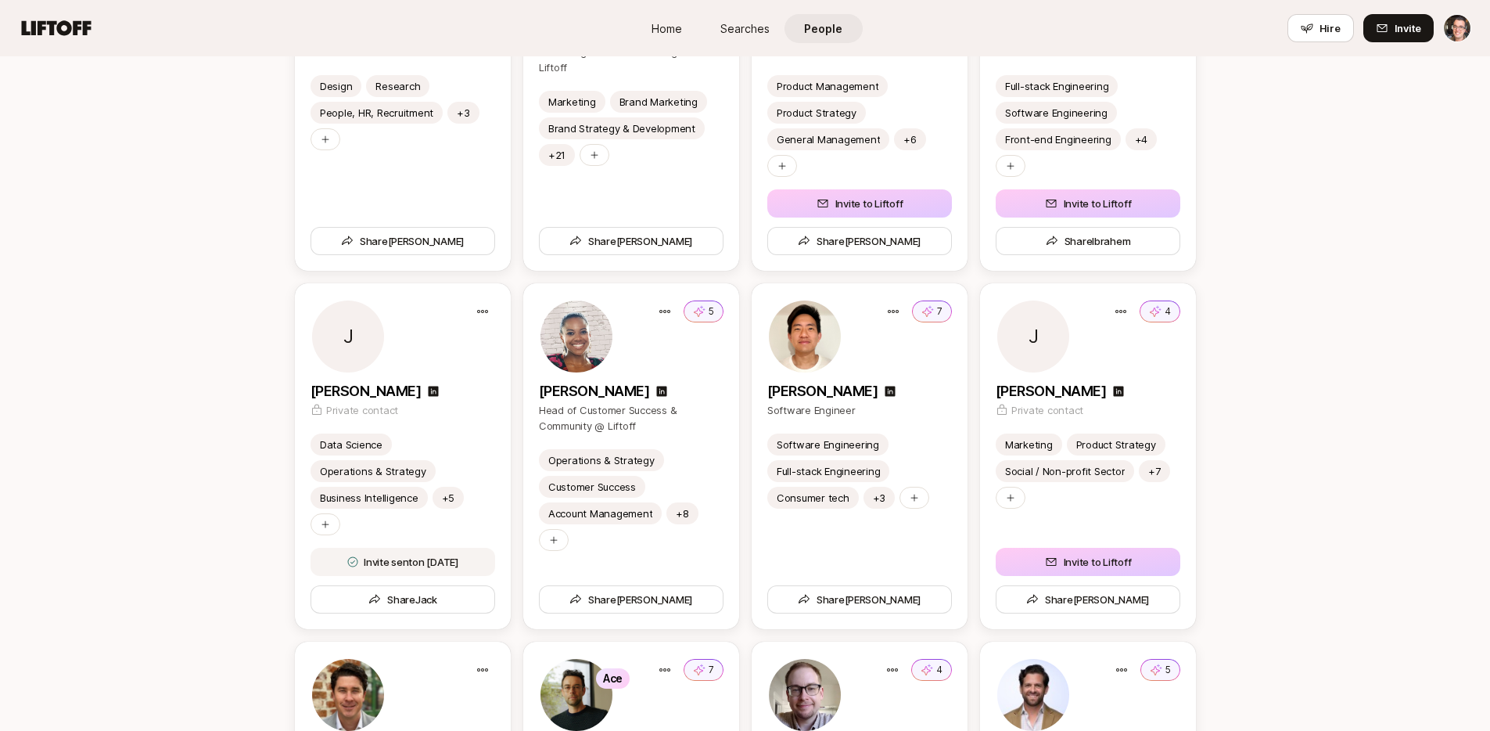
scroll to position [2878, 0]
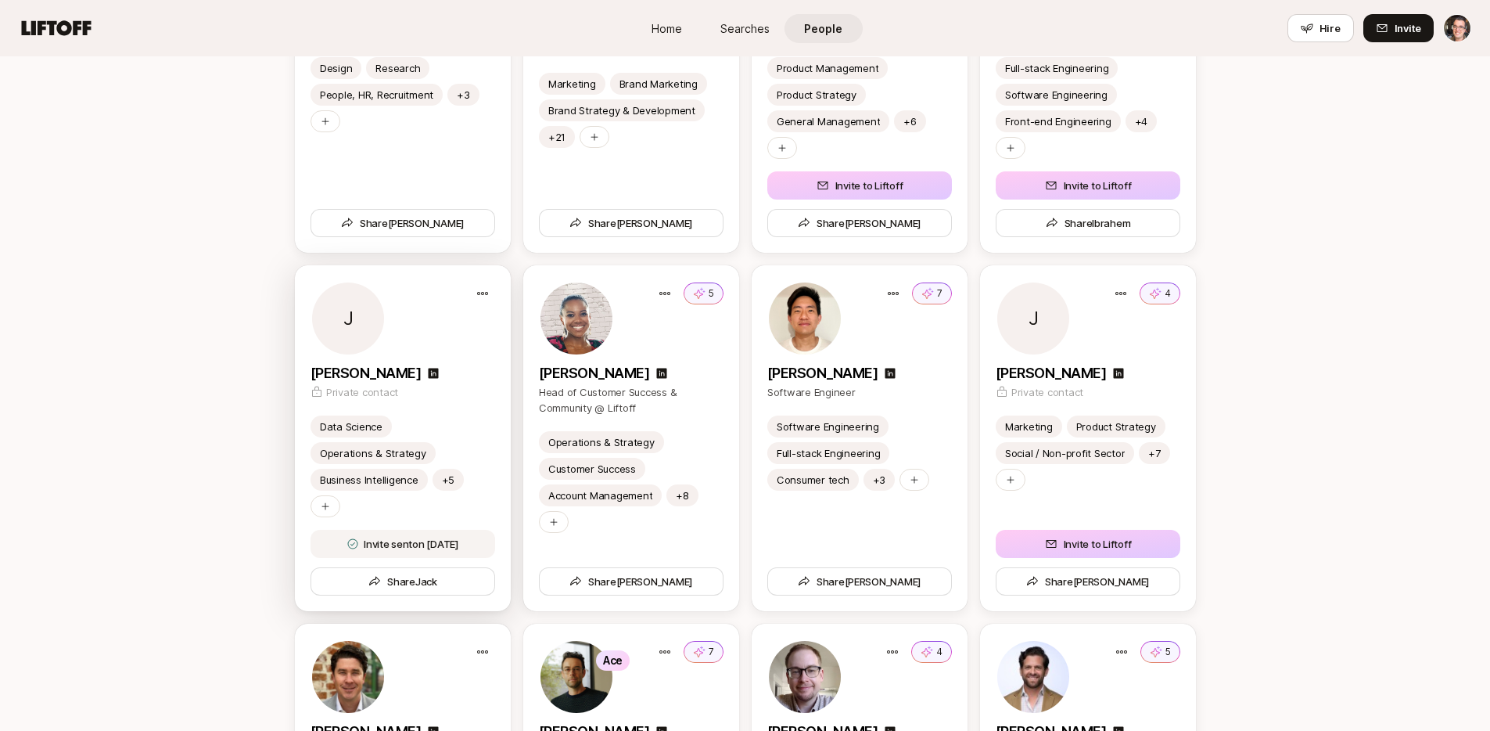
click at [433, 364] on div "[PERSON_NAME]" at bounding box center [403, 373] width 185 height 22
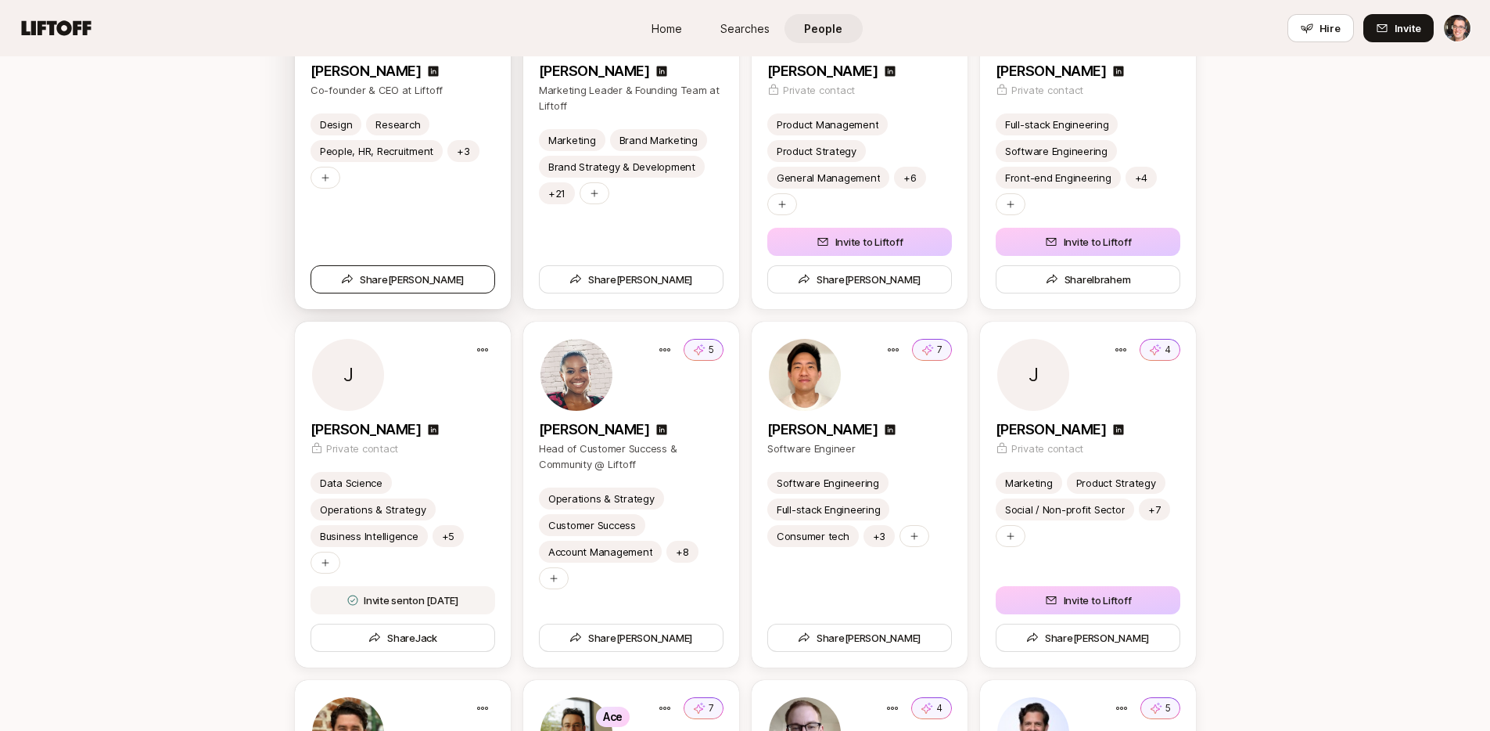
scroll to position [2841, 0]
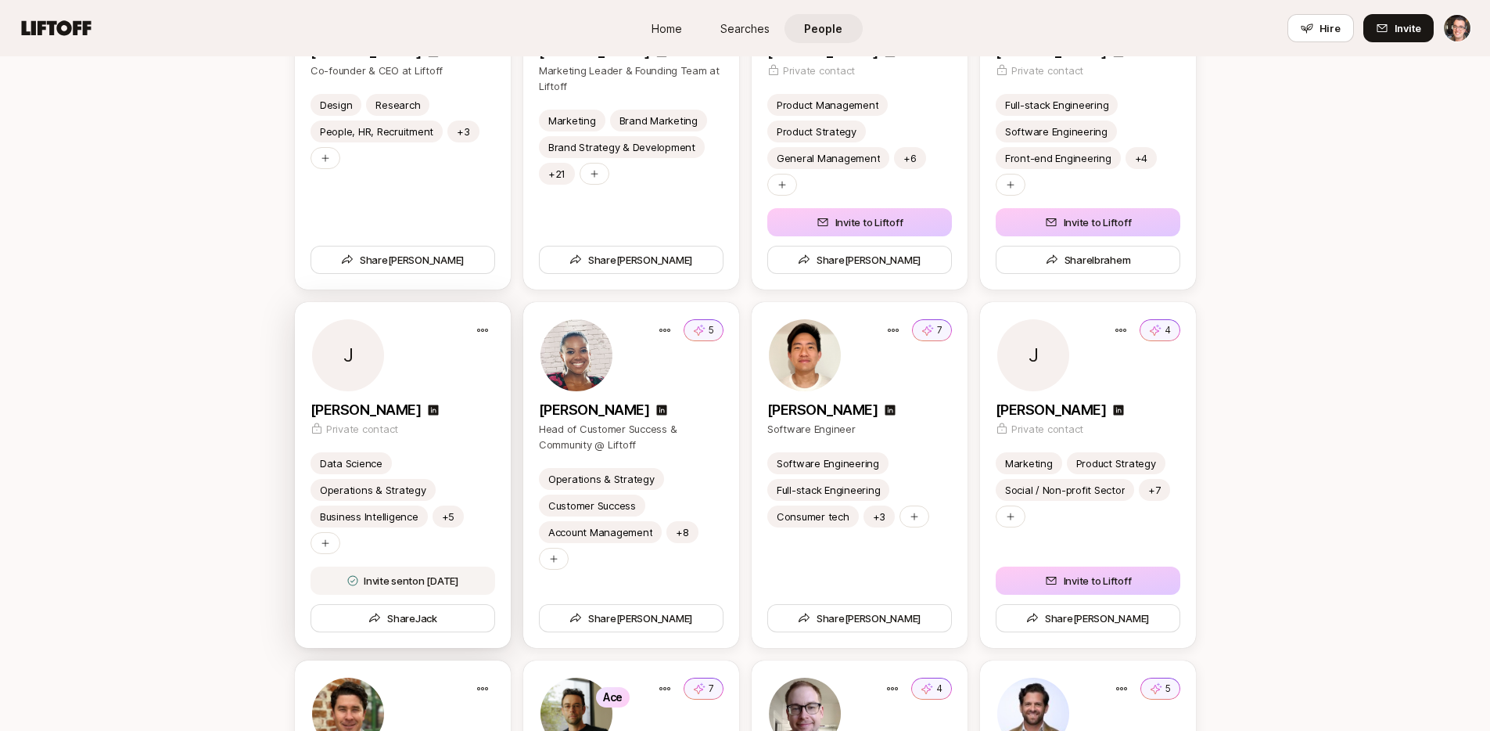
click at [437, 364] on div "J" at bounding box center [403, 355] width 185 height 75
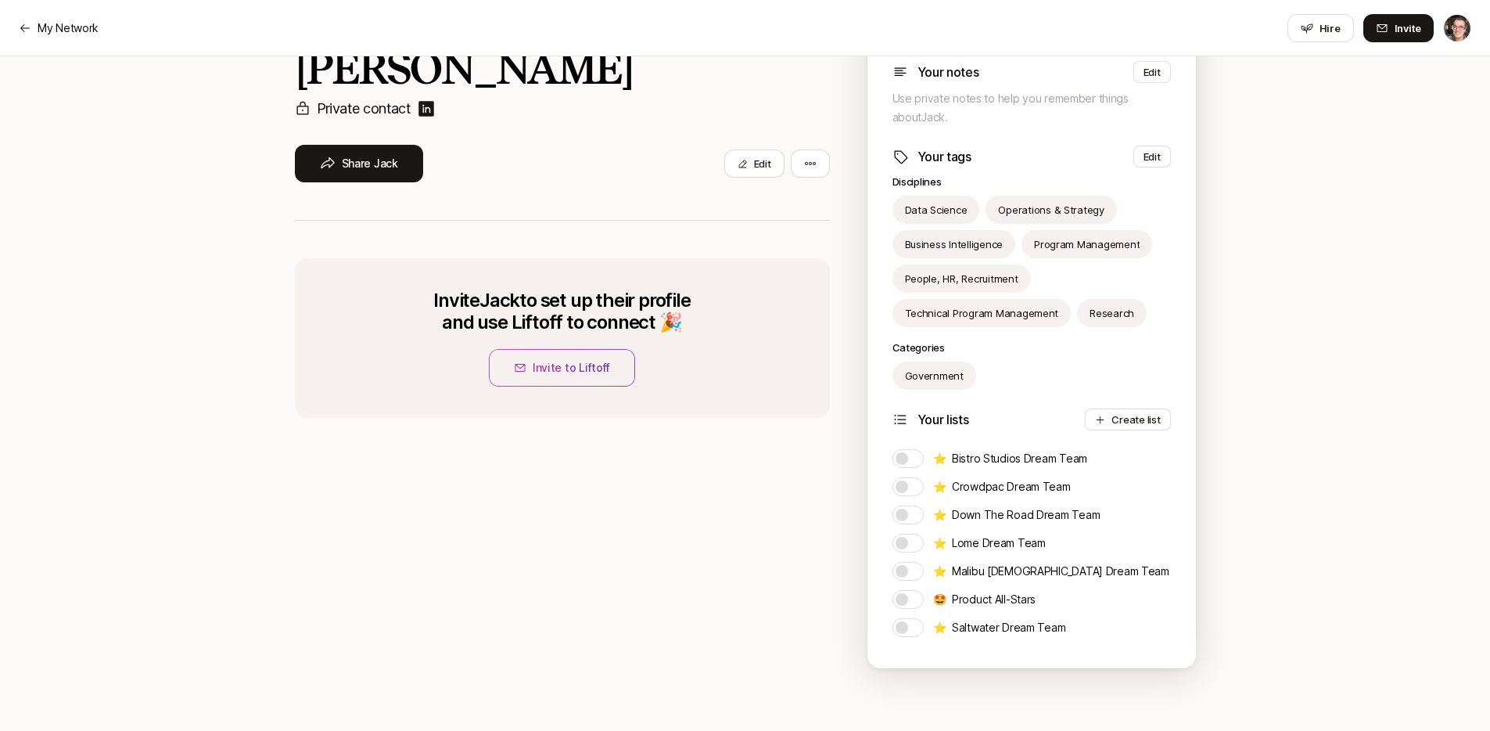
scroll to position [115, 0]
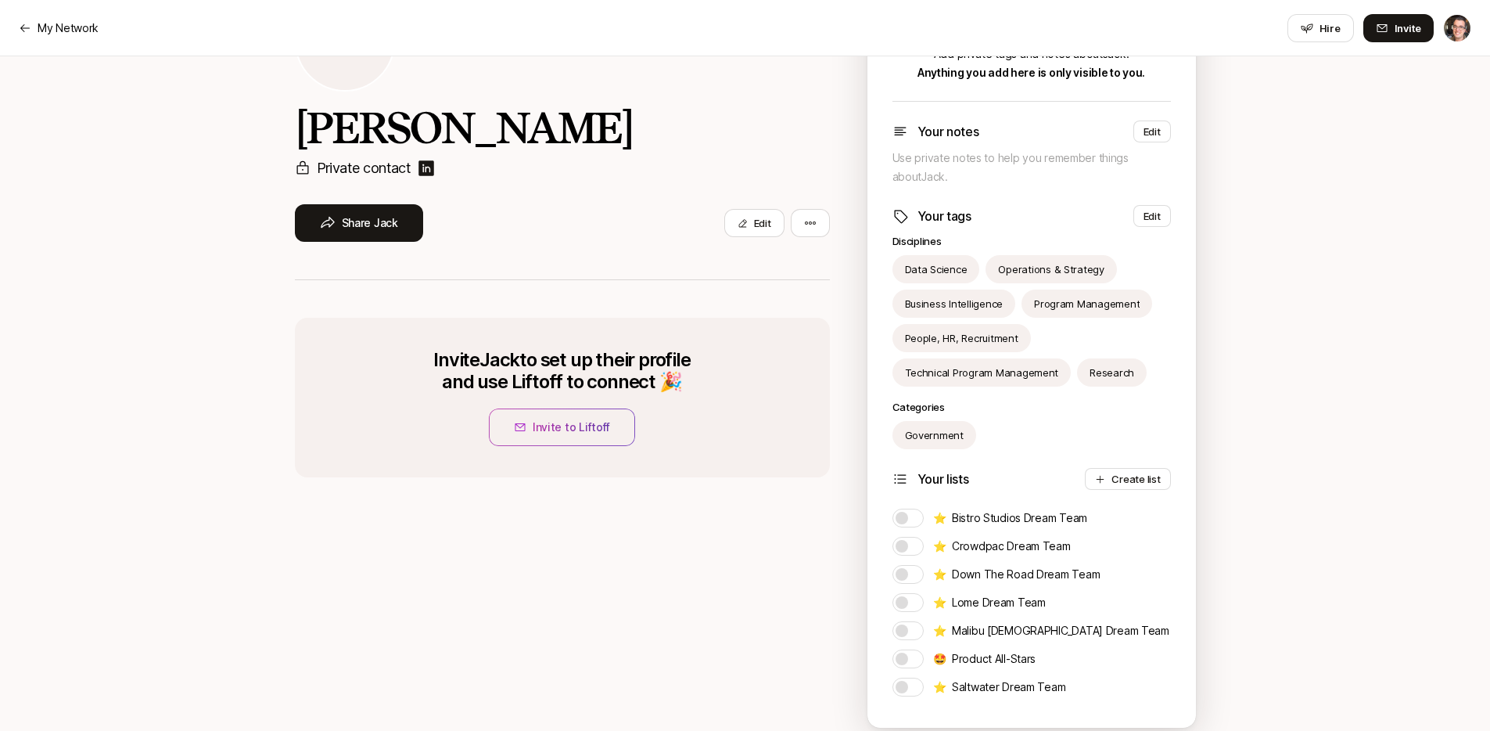
click at [970, 149] on p "Use private notes to help you remember things about [PERSON_NAME] ." at bounding box center [1031, 168] width 278 height 38
click at [954, 166] on p "Use private notes to help you remember things about [PERSON_NAME] ." at bounding box center [1031, 168] width 278 height 38
click at [1137, 129] on button "Edit" at bounding box center [1152, 131] width 38 height 22
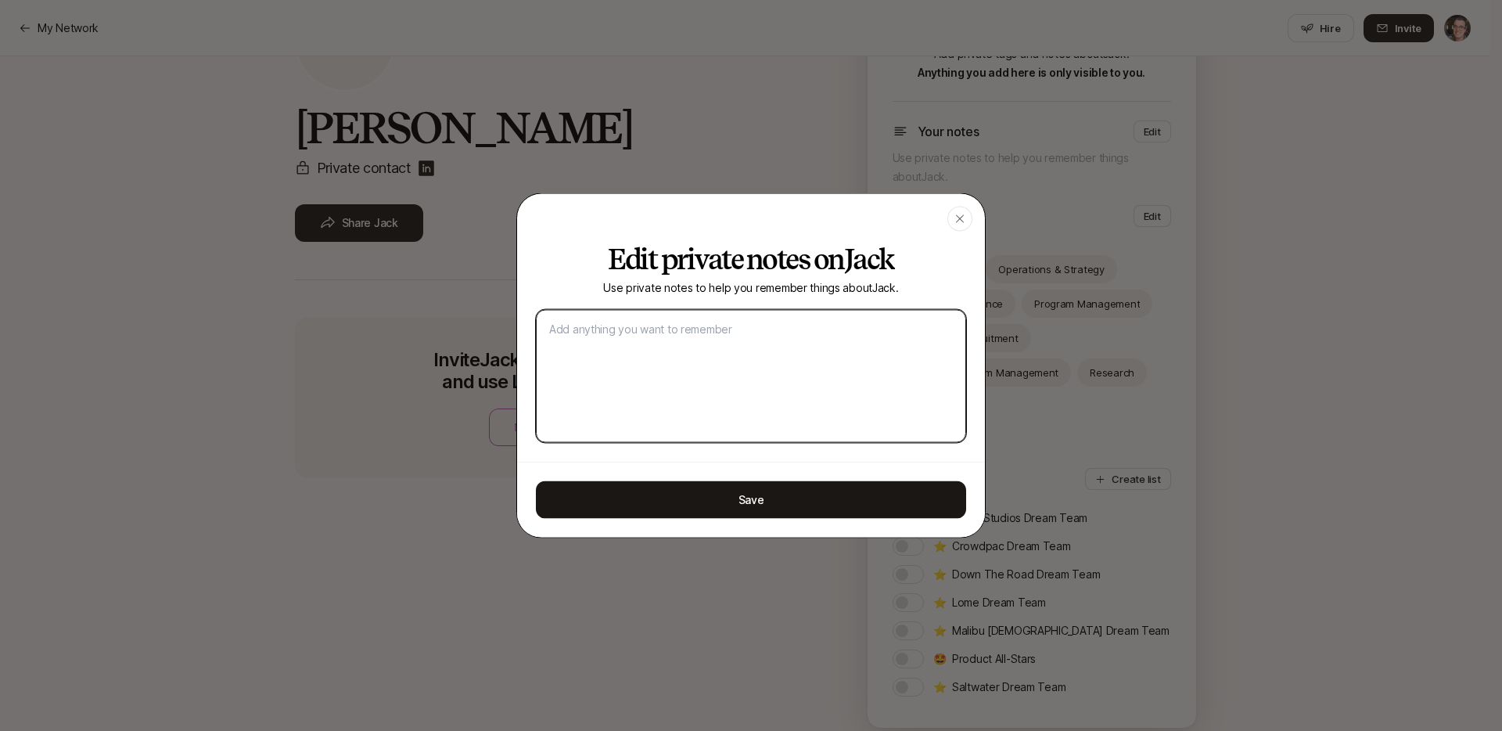
click at [628, 338] on textarea at bounding box center [751, 376] width 430 height 133
type textarea "x"
type textarea "J"
type textarea "x"
type textarea "[PERSON_NAME]"
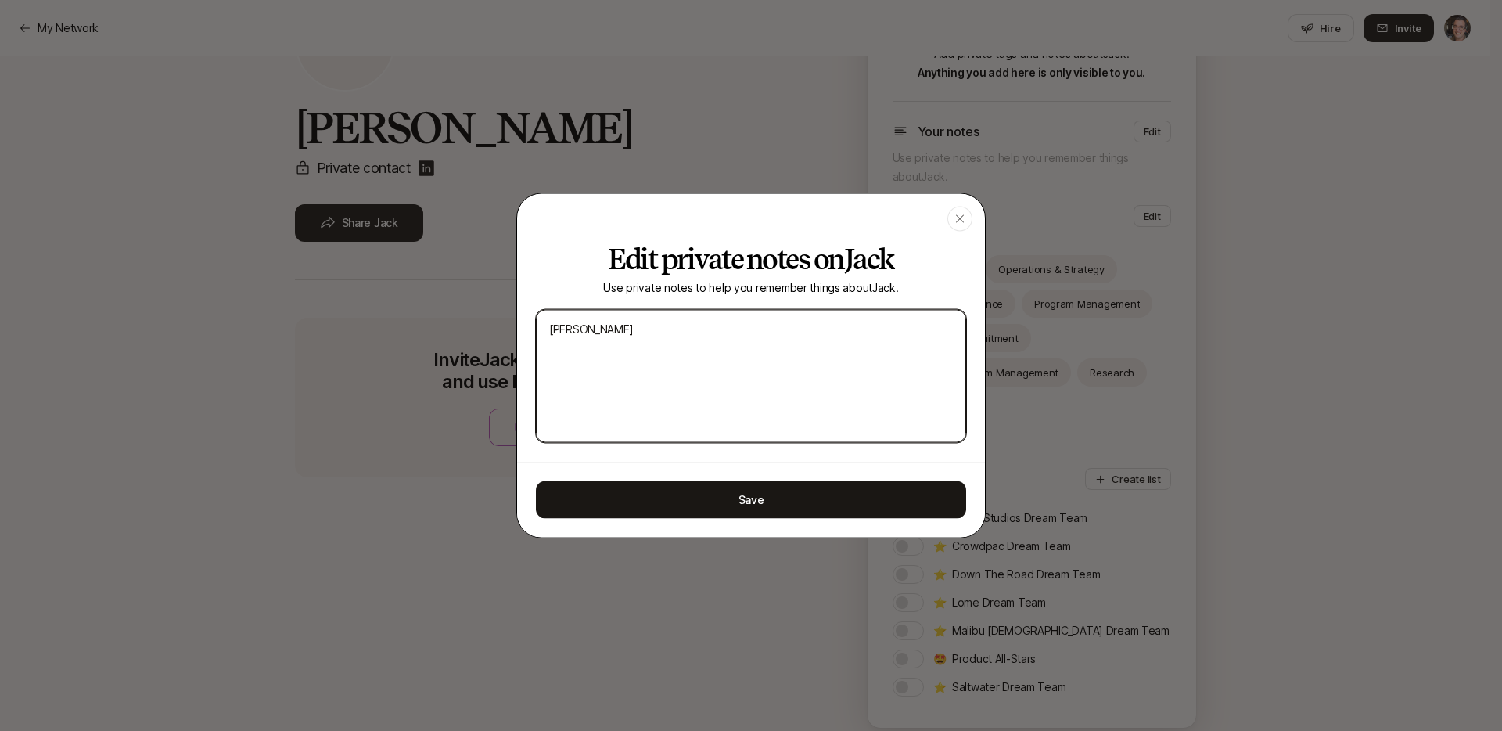
type textarea "x"
type textarea "Jab"
type textarea "x"
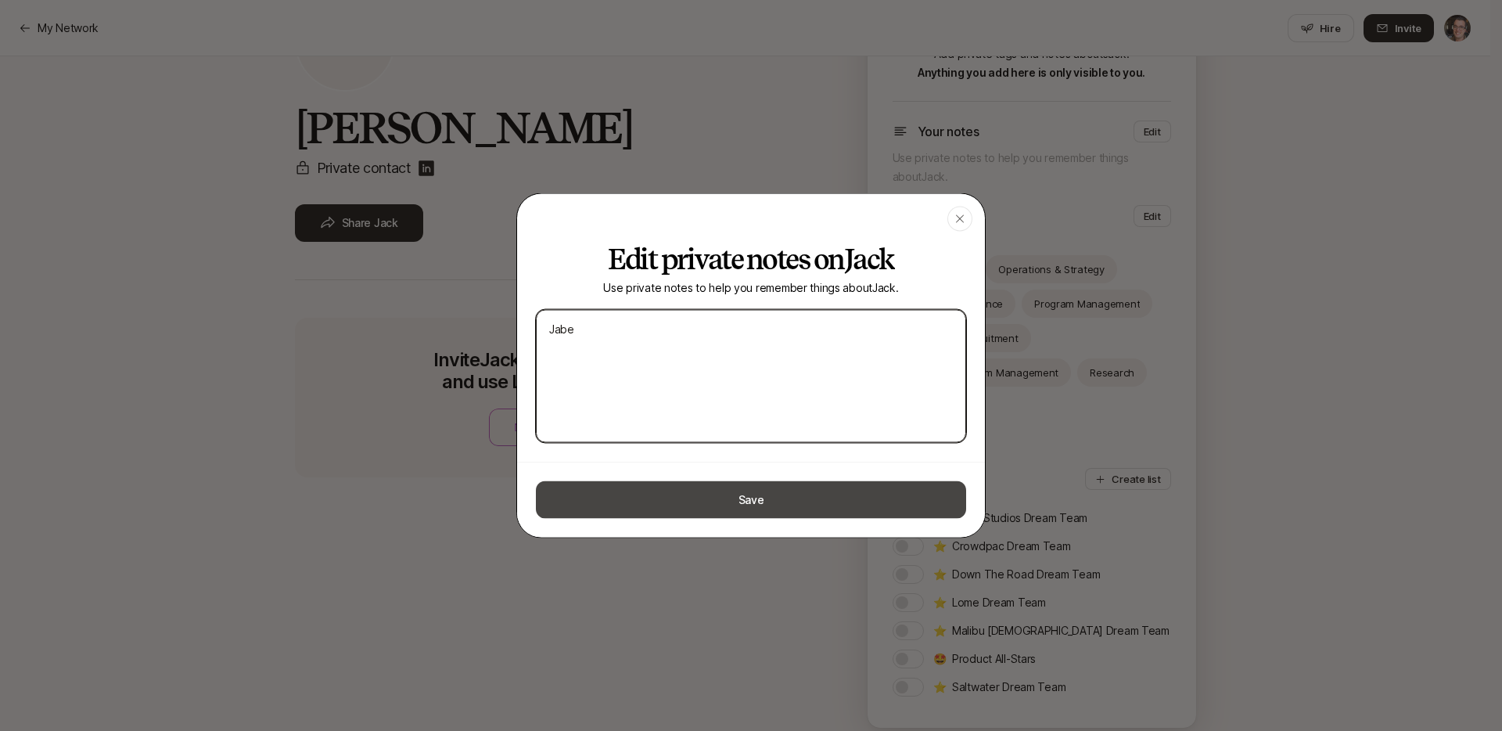
type textarea "Jabe"
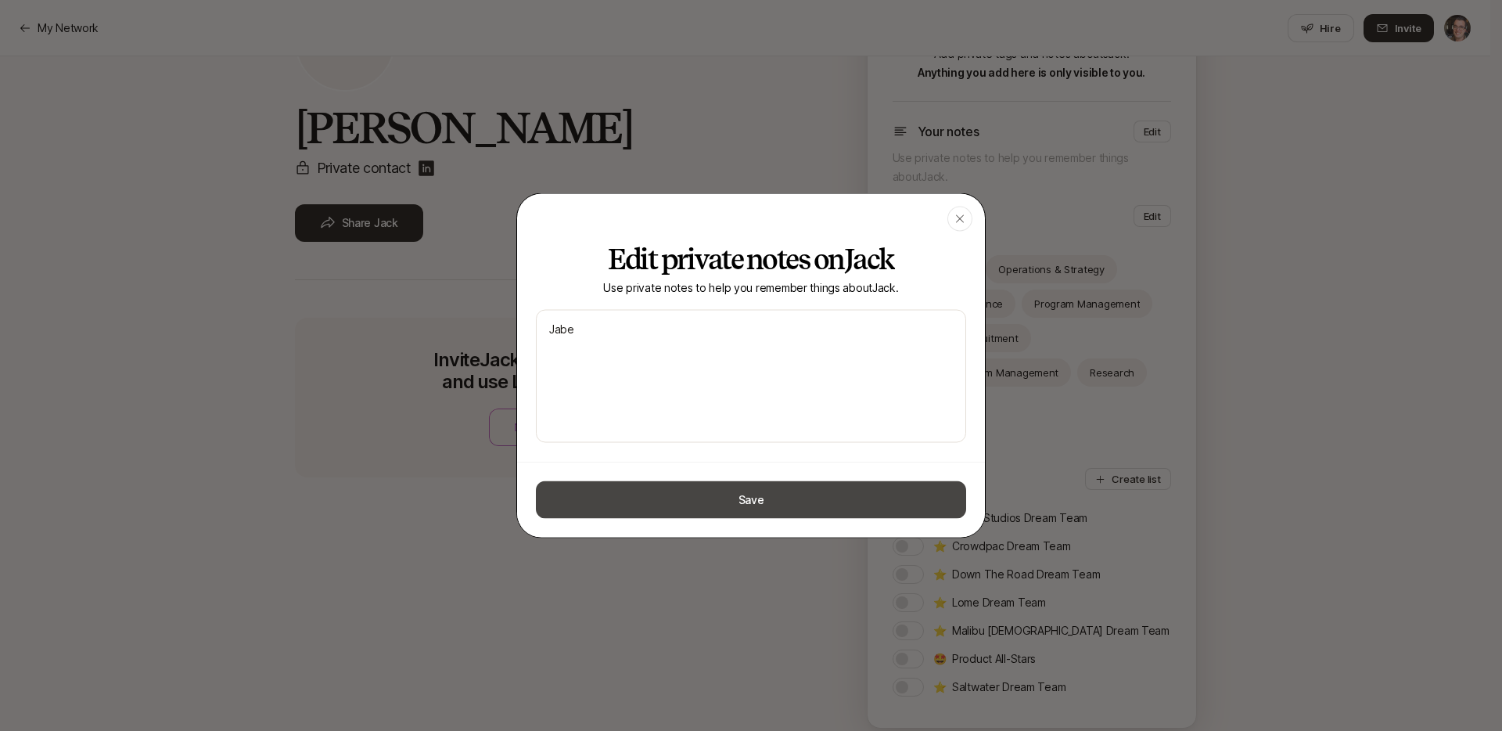
click at [670, 497] on button "Save" at bounding box center [751, 500] width 430 height 38
type textarea "x"
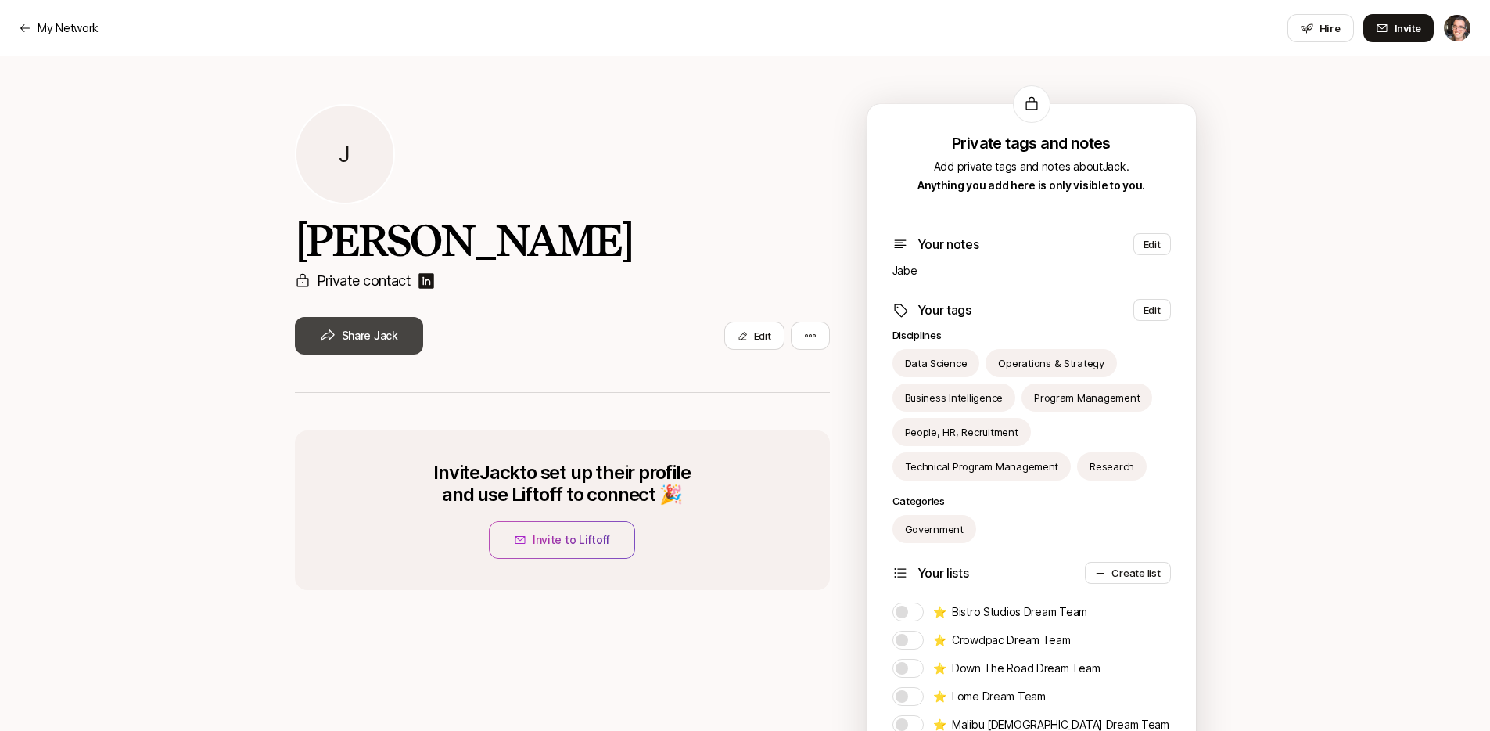
scroll to position [3, 0]
click at [429, 278] on img at bounding box center [426, 280] width 19 height 19
